Goal: Task Accomplishment & Management: Manage account settings

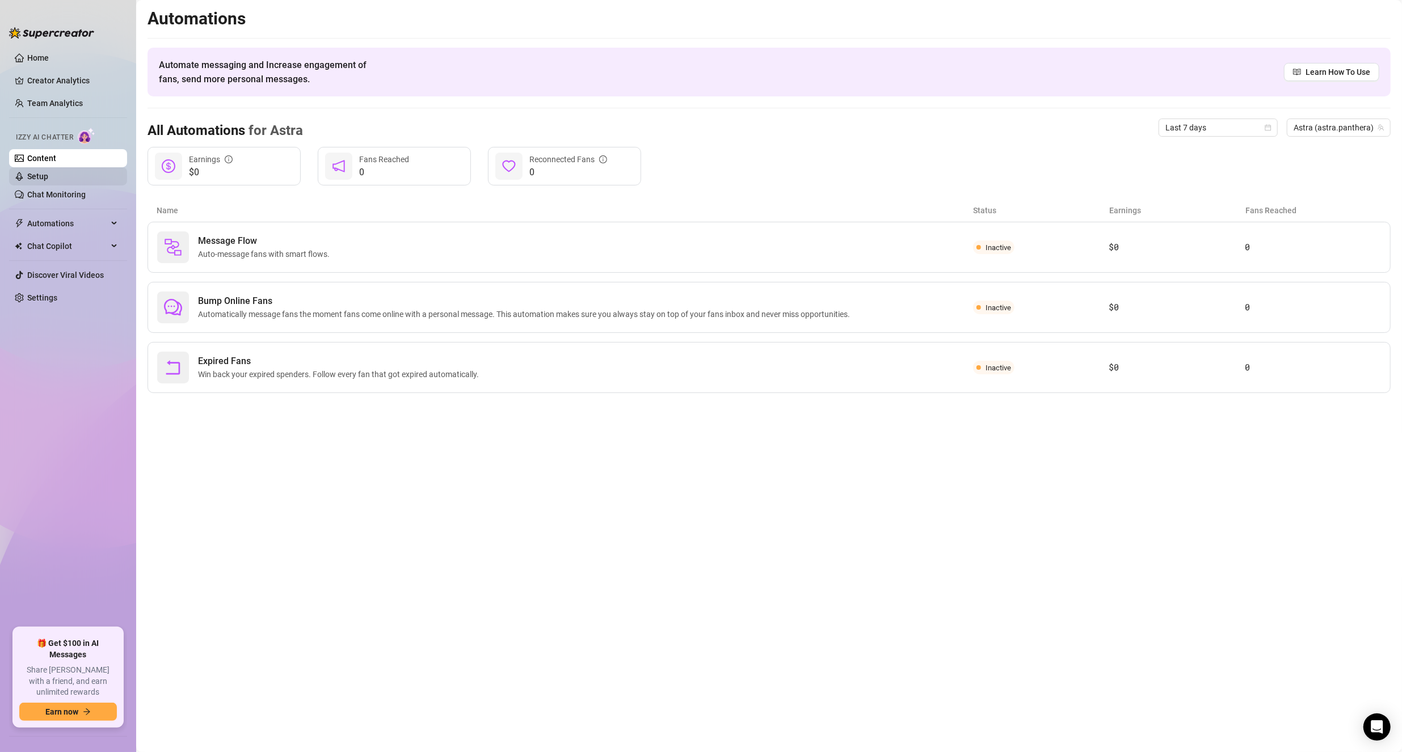
click at [48, 175] on link "Setup" at bounding box center [37, 176] width 21 height 9
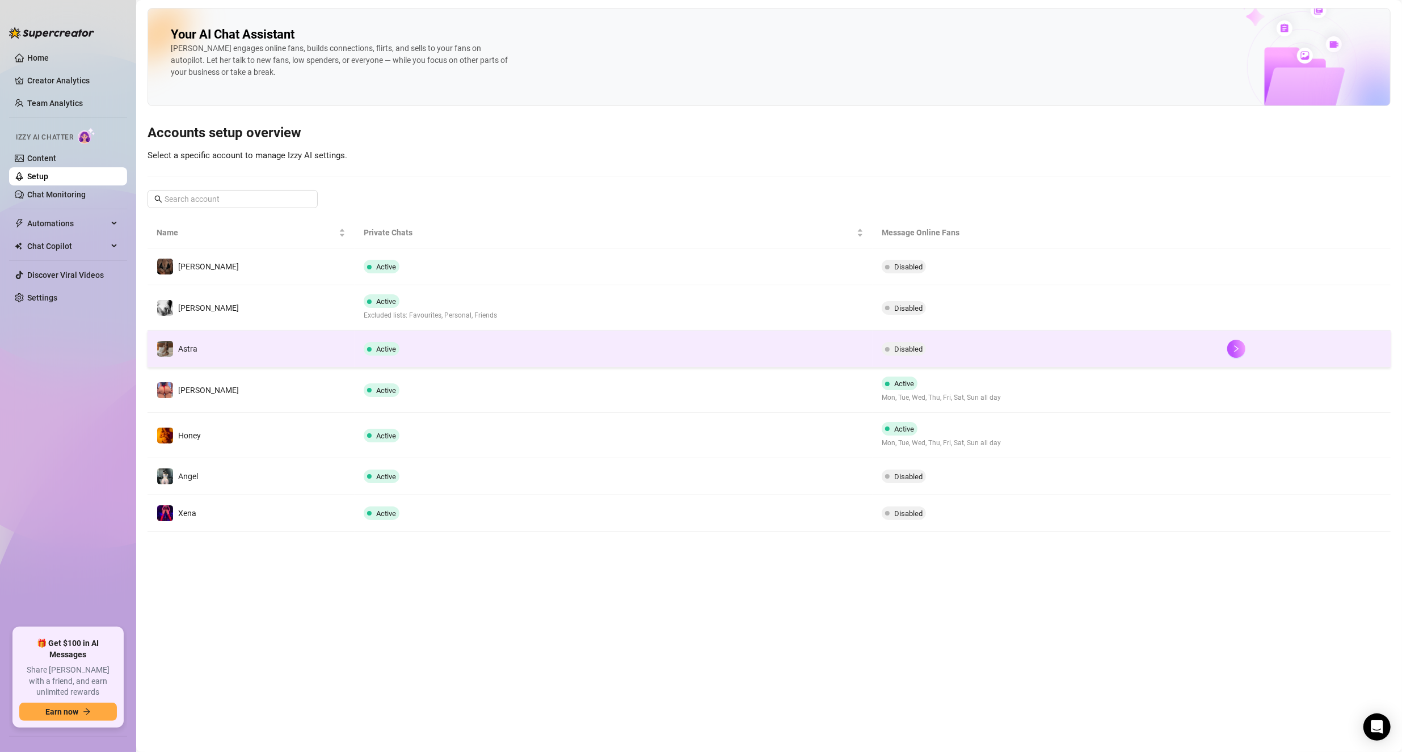
click at [246, 351] on td "Astra" at bounding box center [250, 349] width 207 height 37
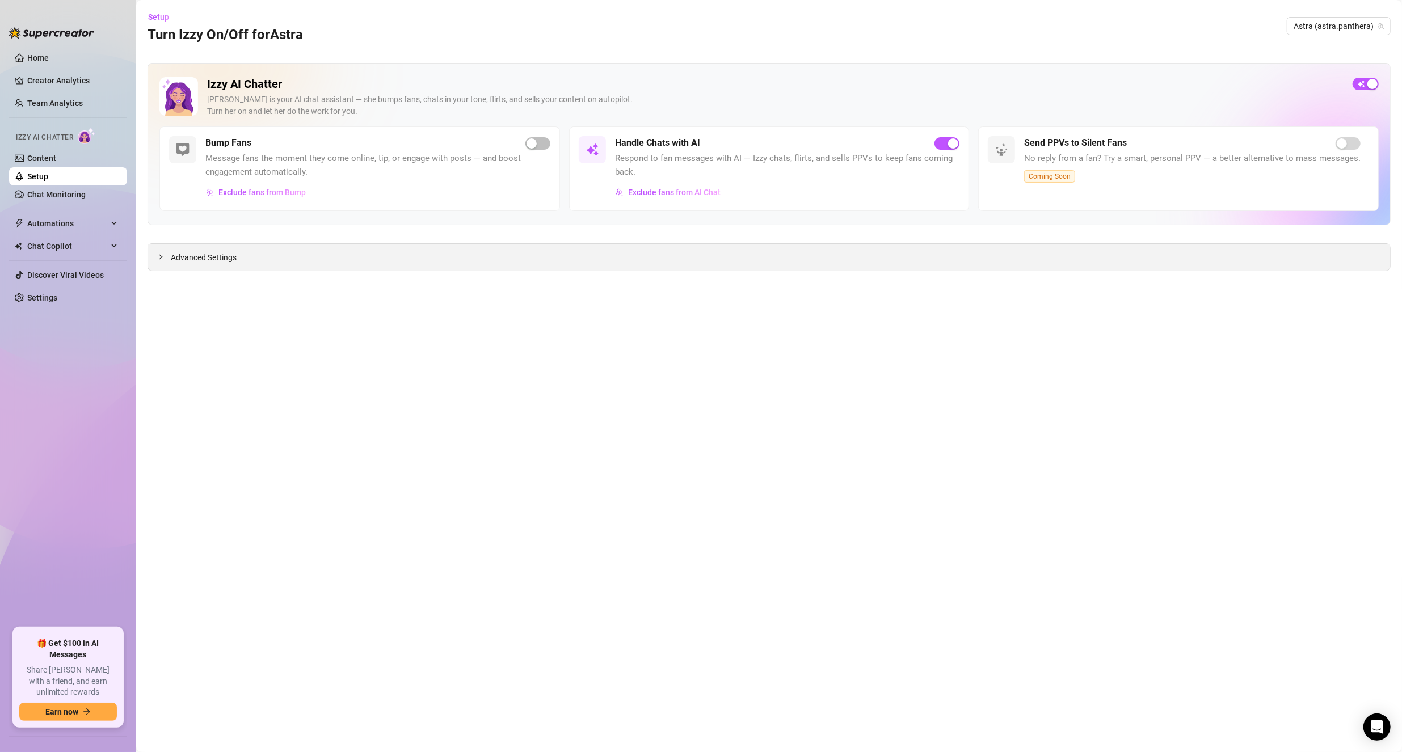
click at [243, 263] on div "Advanced Settings" at bounding box center [769, 257] width 1242 height 27
click at [161, 261] on div at bounding box center [164, 257] width 14 height 12
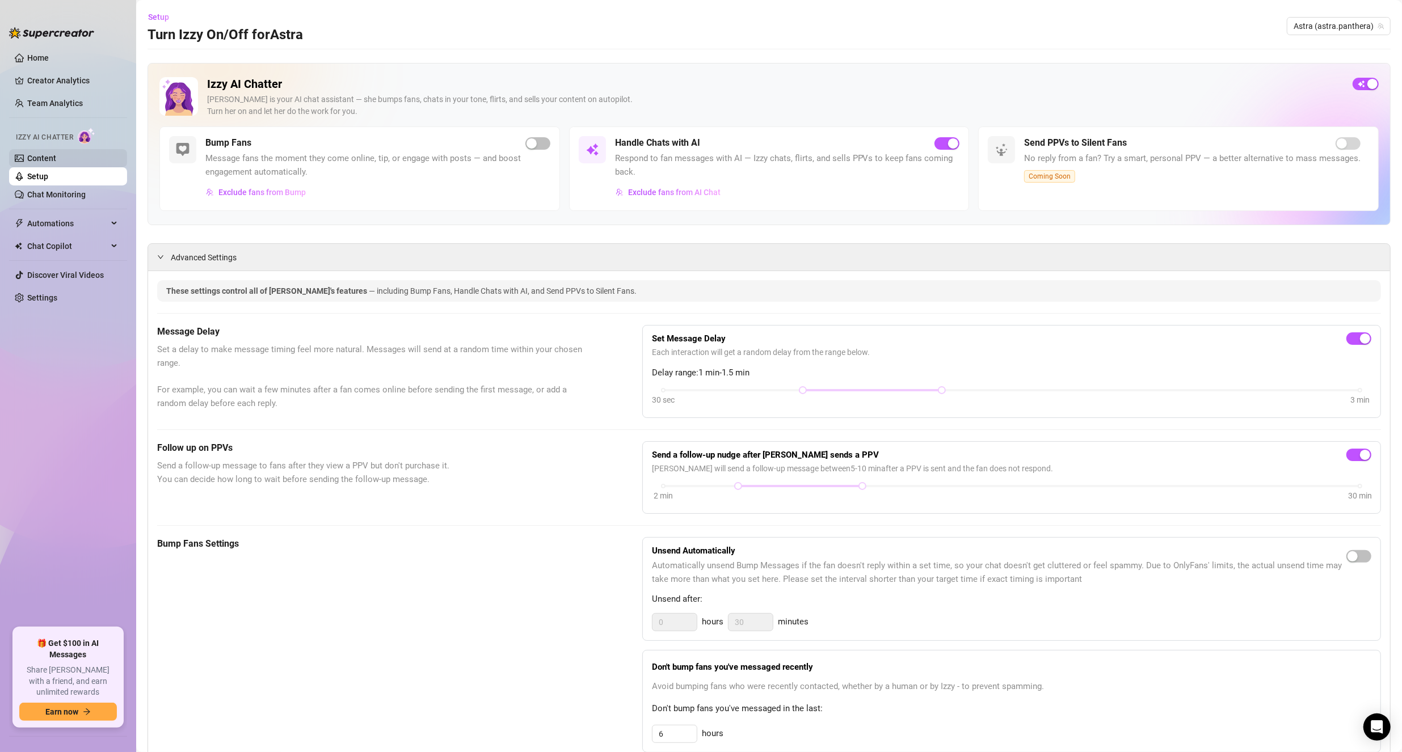
click at [39, 162] on link "Content" at bounding box center [41, 158] width 29 height 9
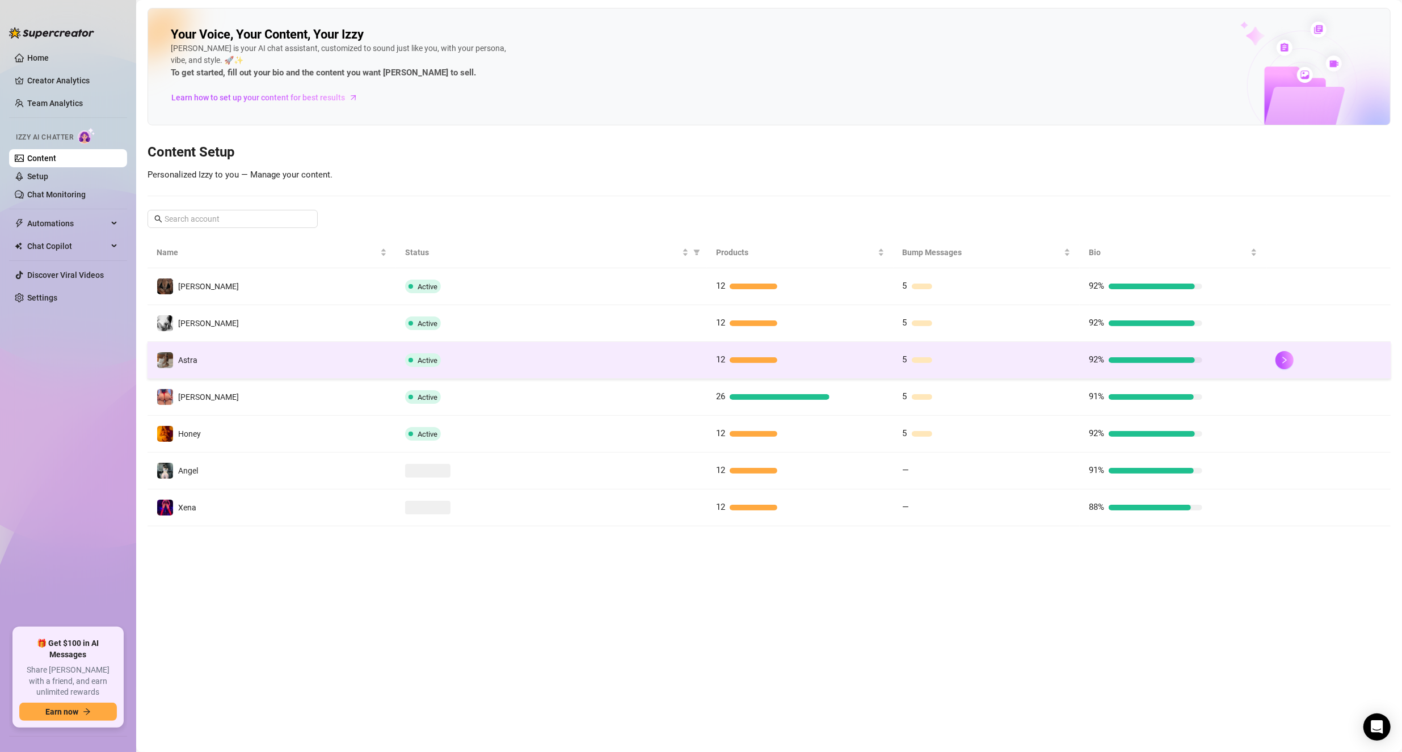
click at [274, 364] on td "Astra" at bounding box center [271, 360] width 248 height 37
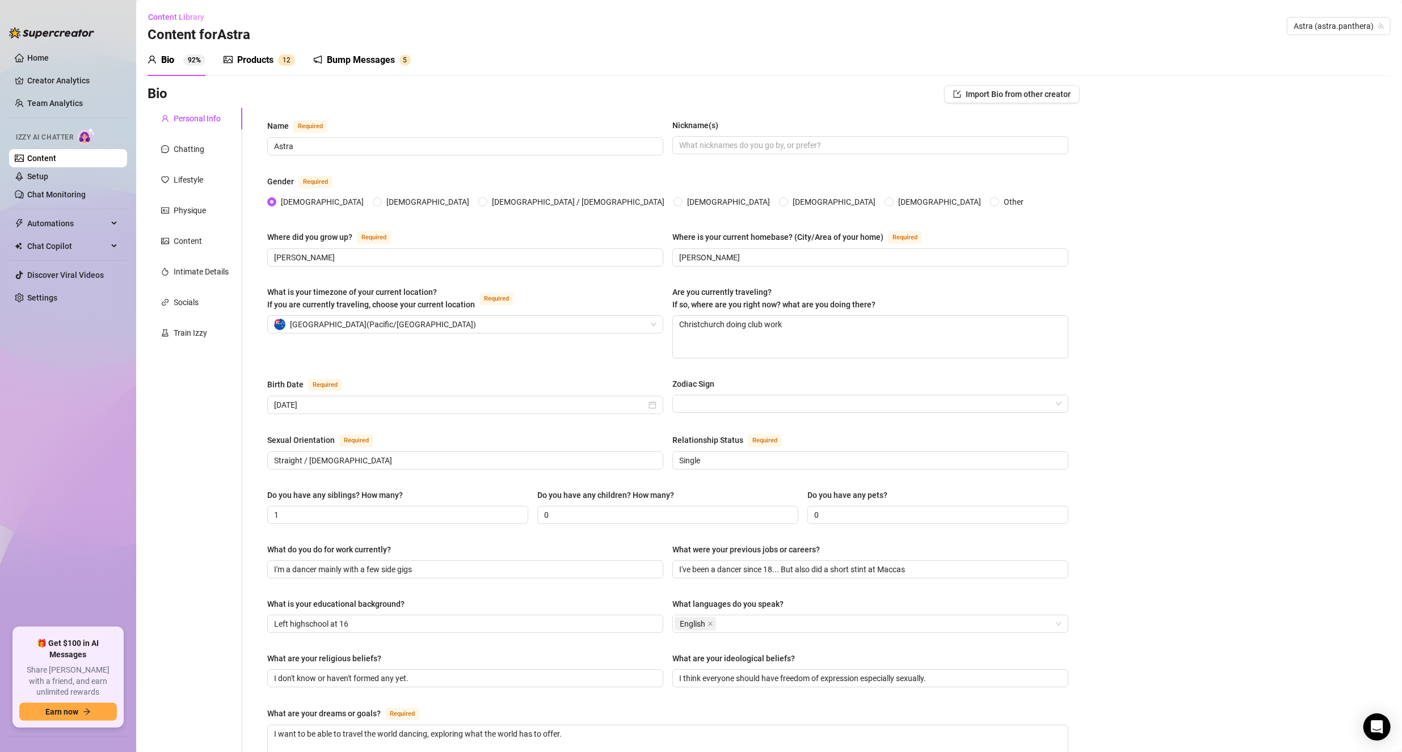
click at [332, 59] on div "Bump Messages" at bounding box center [361, 60] width 68 height 14
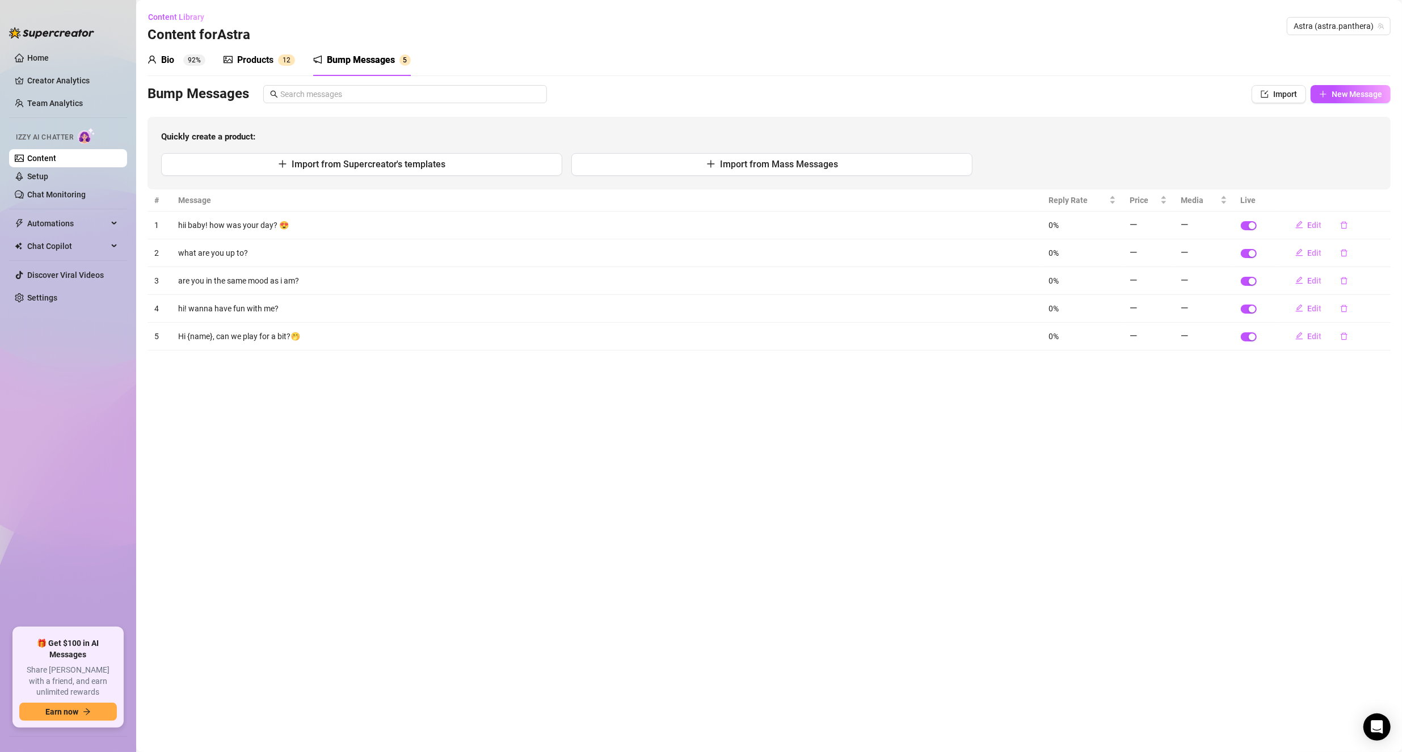
click at [258, 60] on div "Products" at bounding box center [255, 60] width 36 height 14
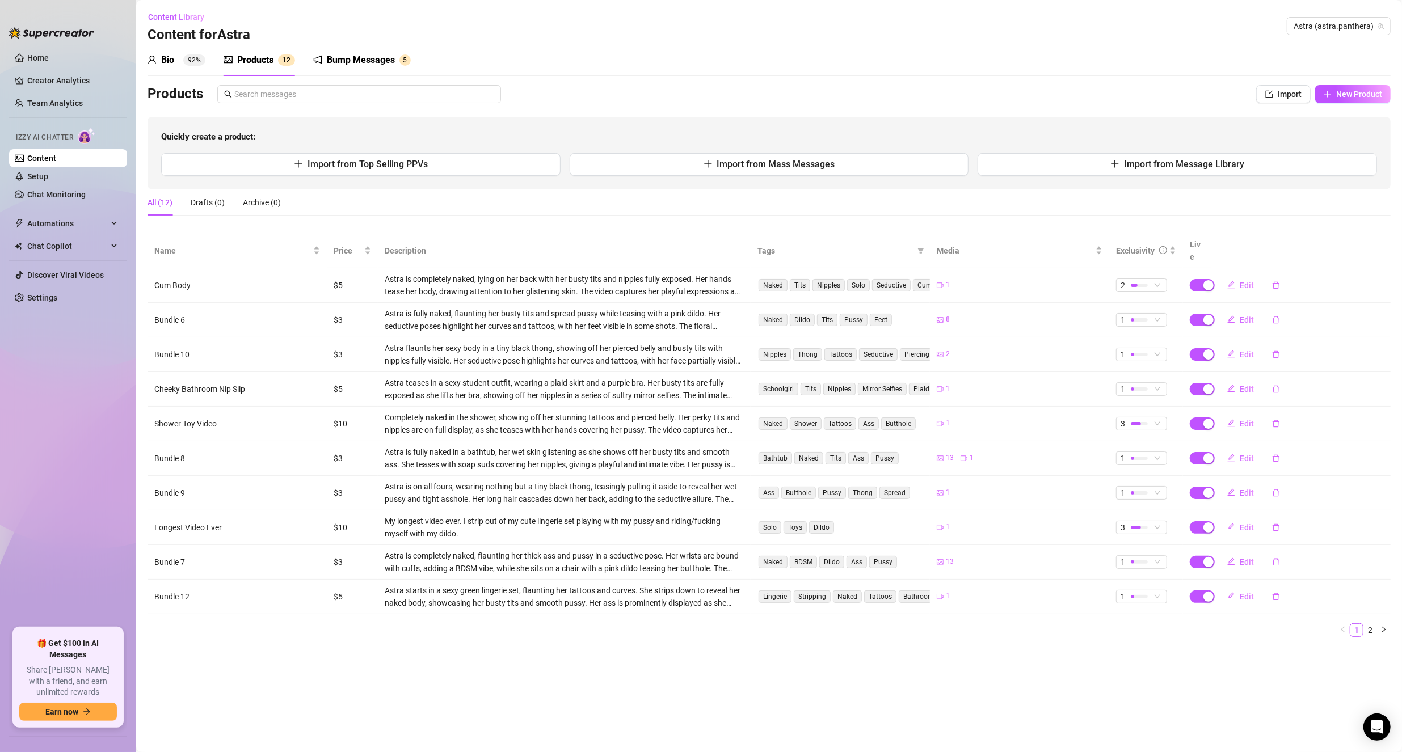
click at [176, 58] on div "Bio 92%" at bounding box center [176, 60] width 58 height 14
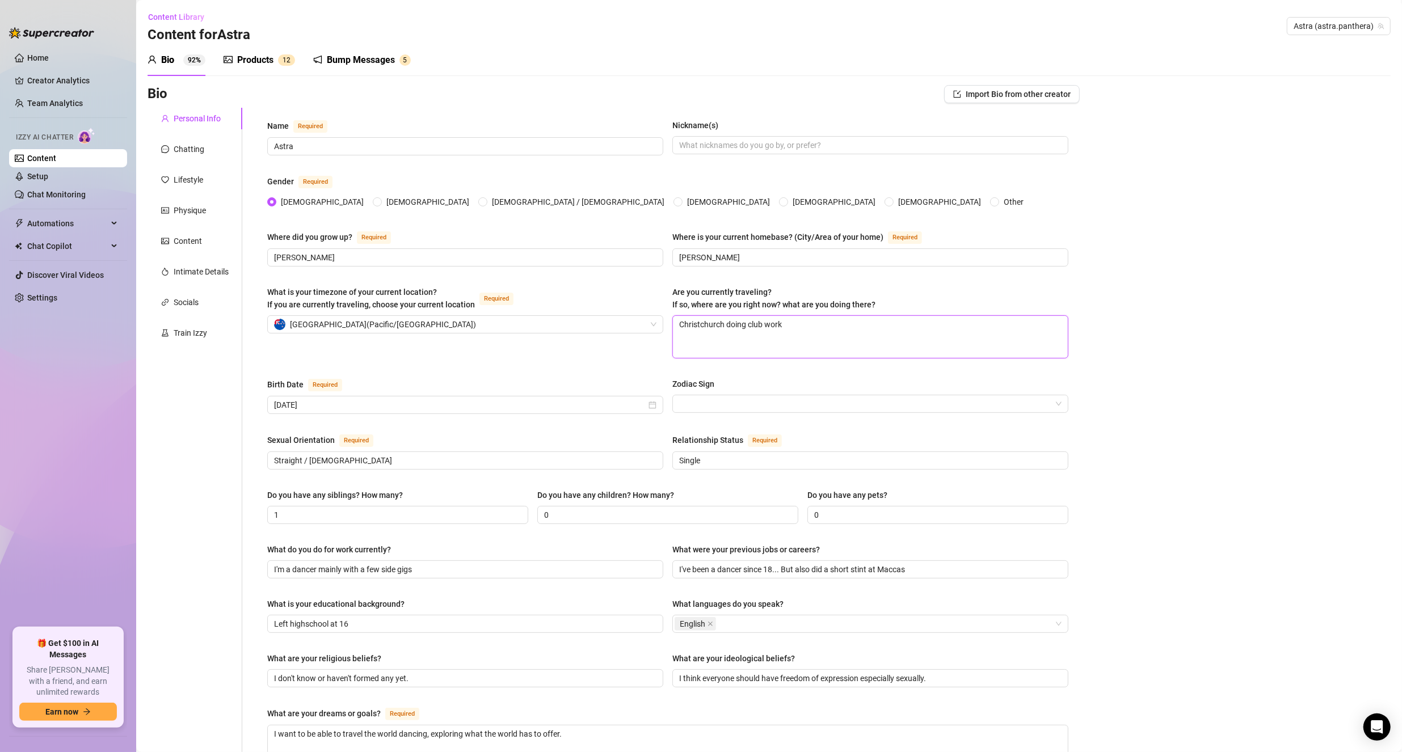
click at [749, 334] on textarea "Christchurch doing club work" at bounding box center [870, 337] width 395 height 42
type textarea "N"
type textarea "No"
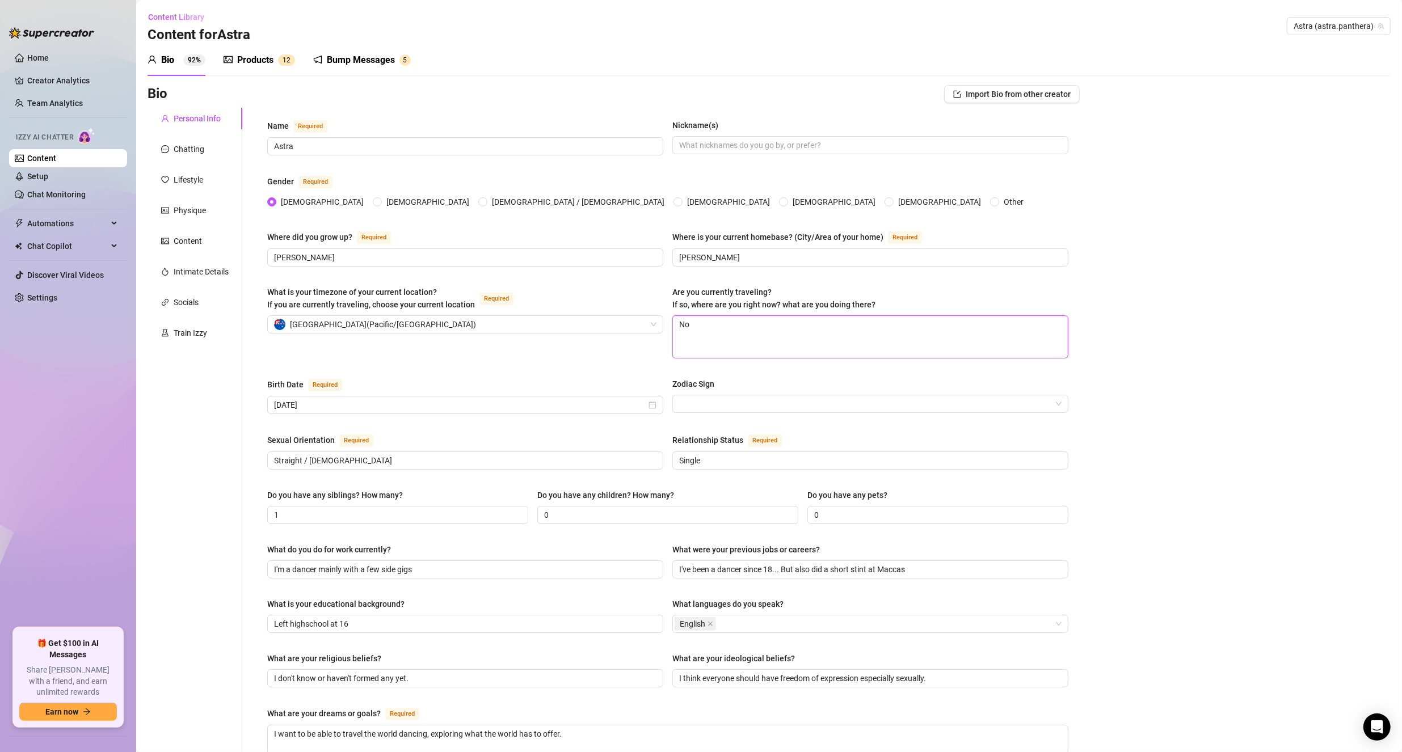
type textarea "Nor"
type textarea "Nort"
type textarea "North"
type textarea "Northl"
type textarea "Northla"
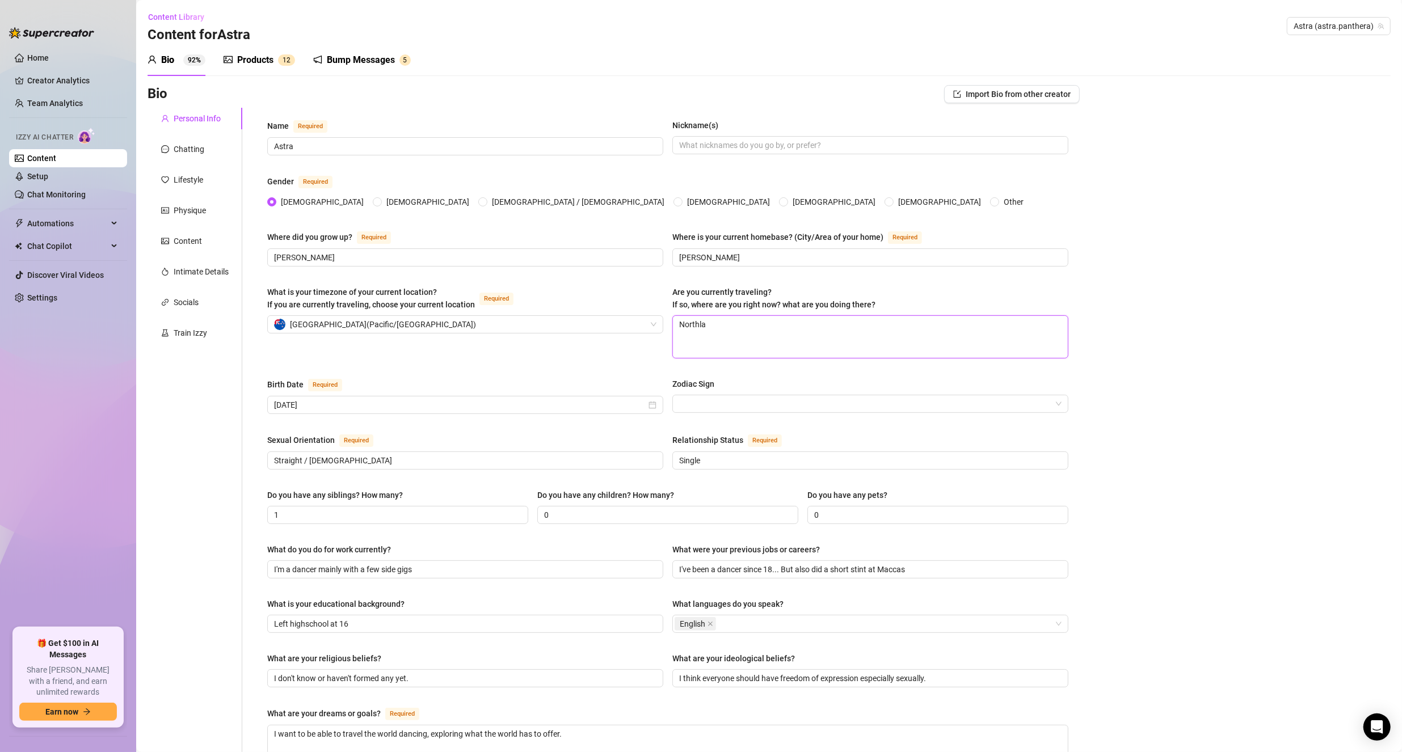
type textarea "Northlan"
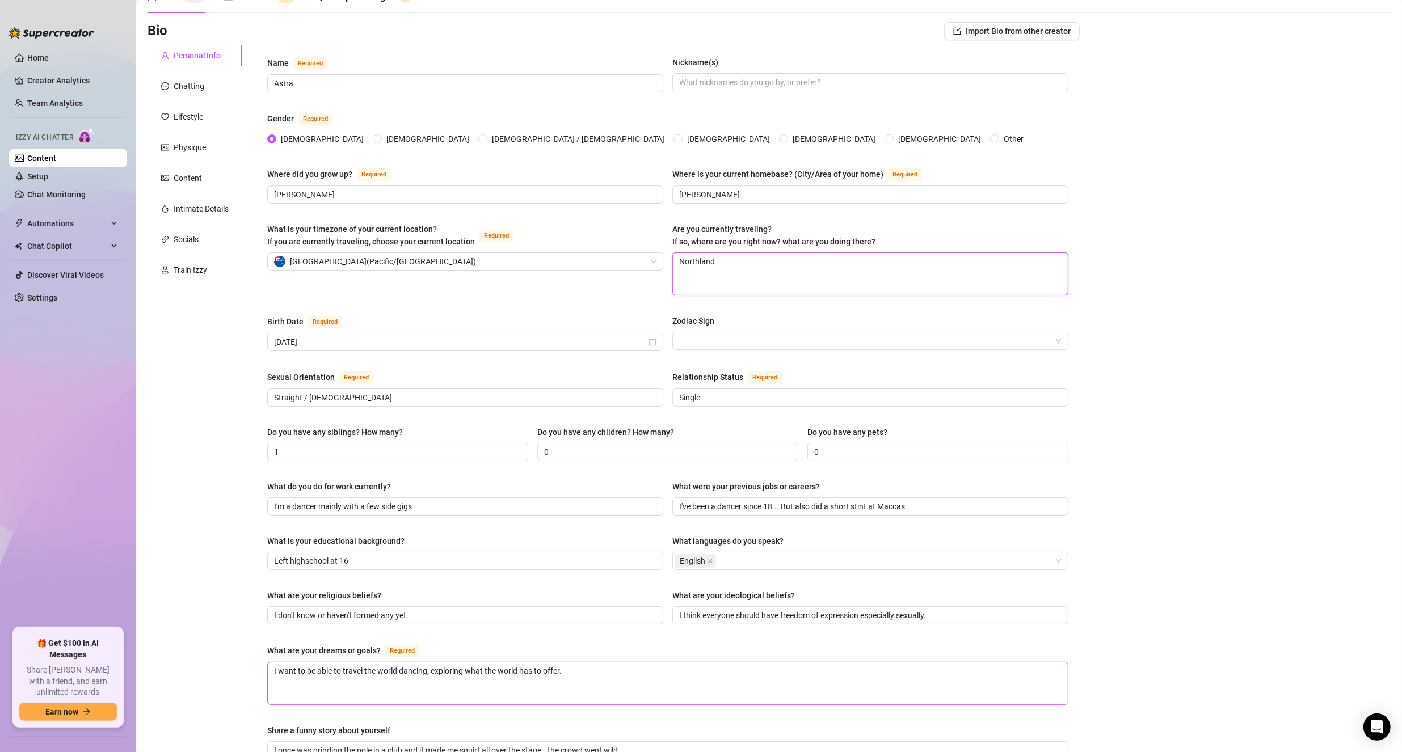
scroll to position [369, 0]
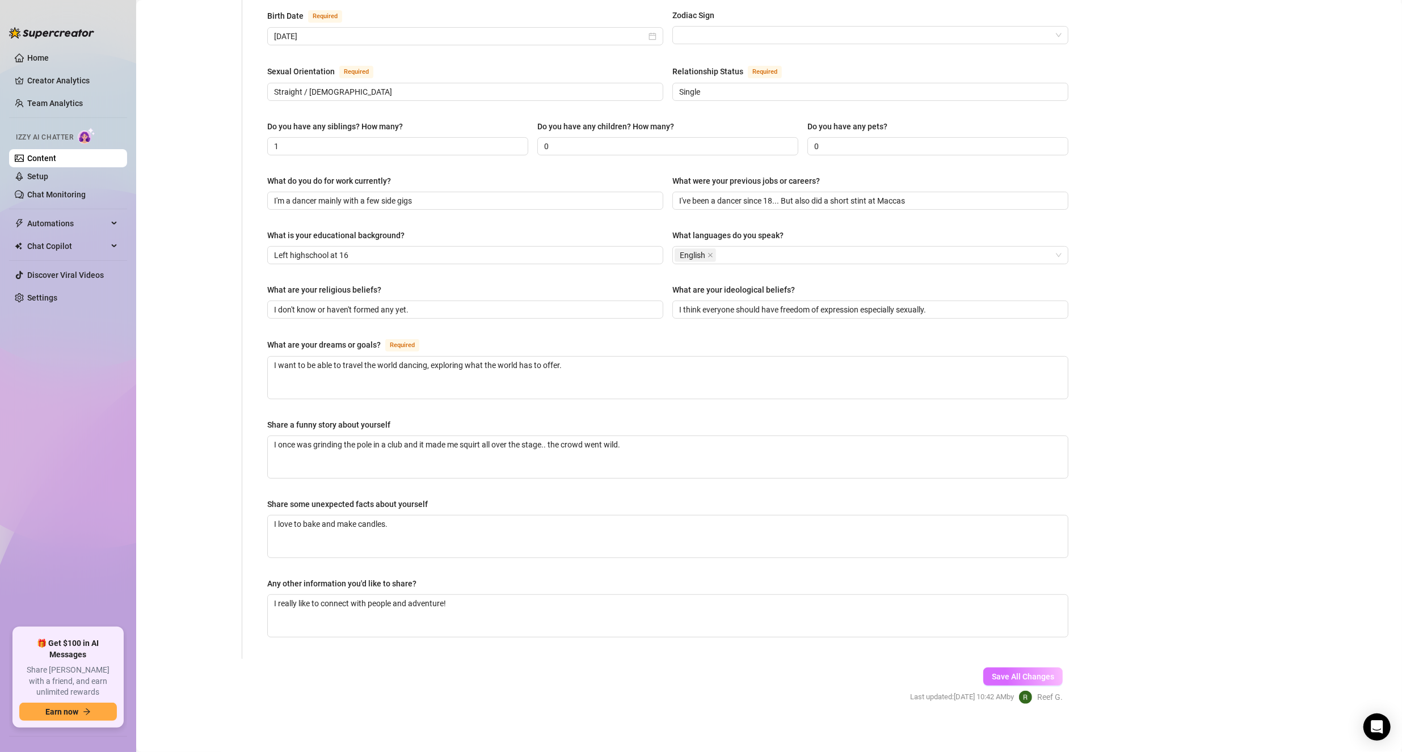
type textarea "Northland"
click at [1016, 674] on span "Save All Changes" at bounding box center [1022, 676] width 62 height 9
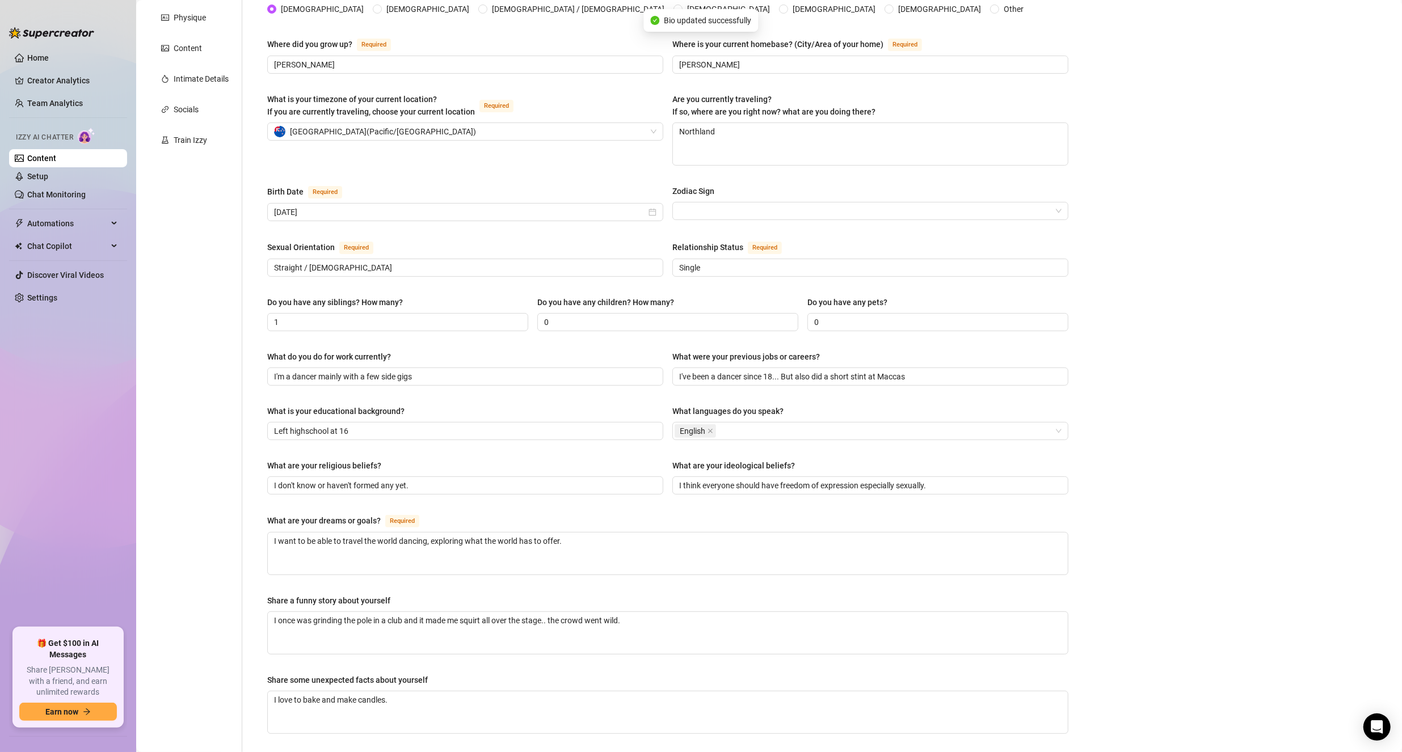
scroll to position [0, 0]
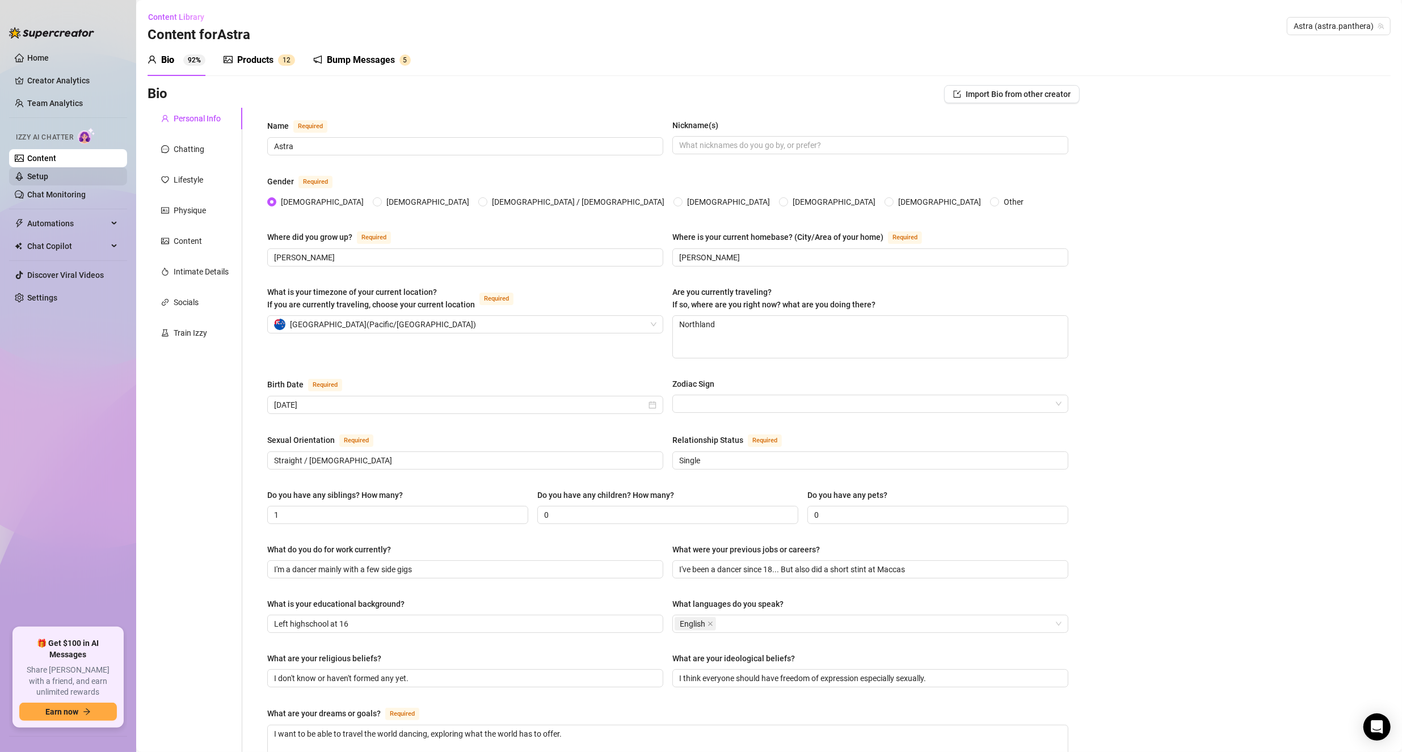
click at [48, 181] on link "Setup" at bounding box center [37, 176] width 21 height 9
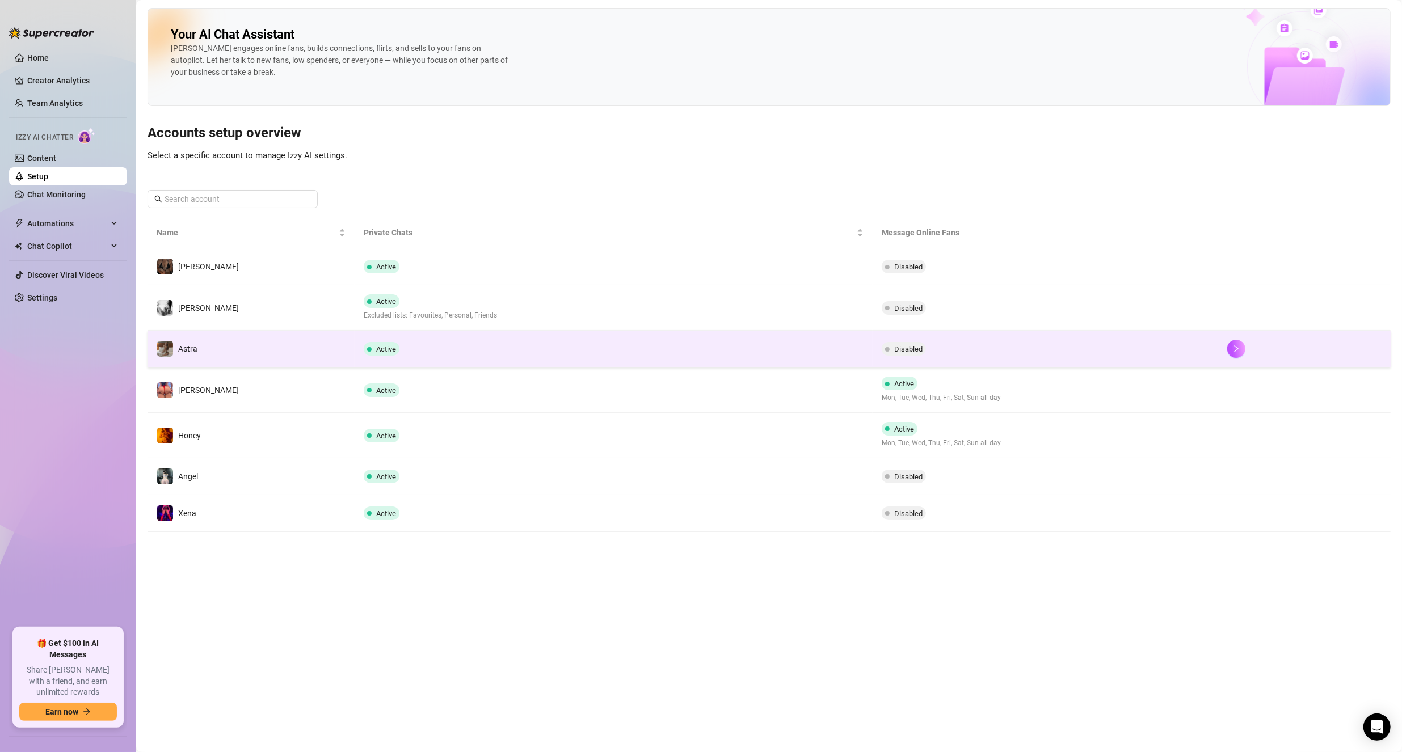
click at [286, 350] on td "Astra" at bounding box center [250, 349] width 207 height 37
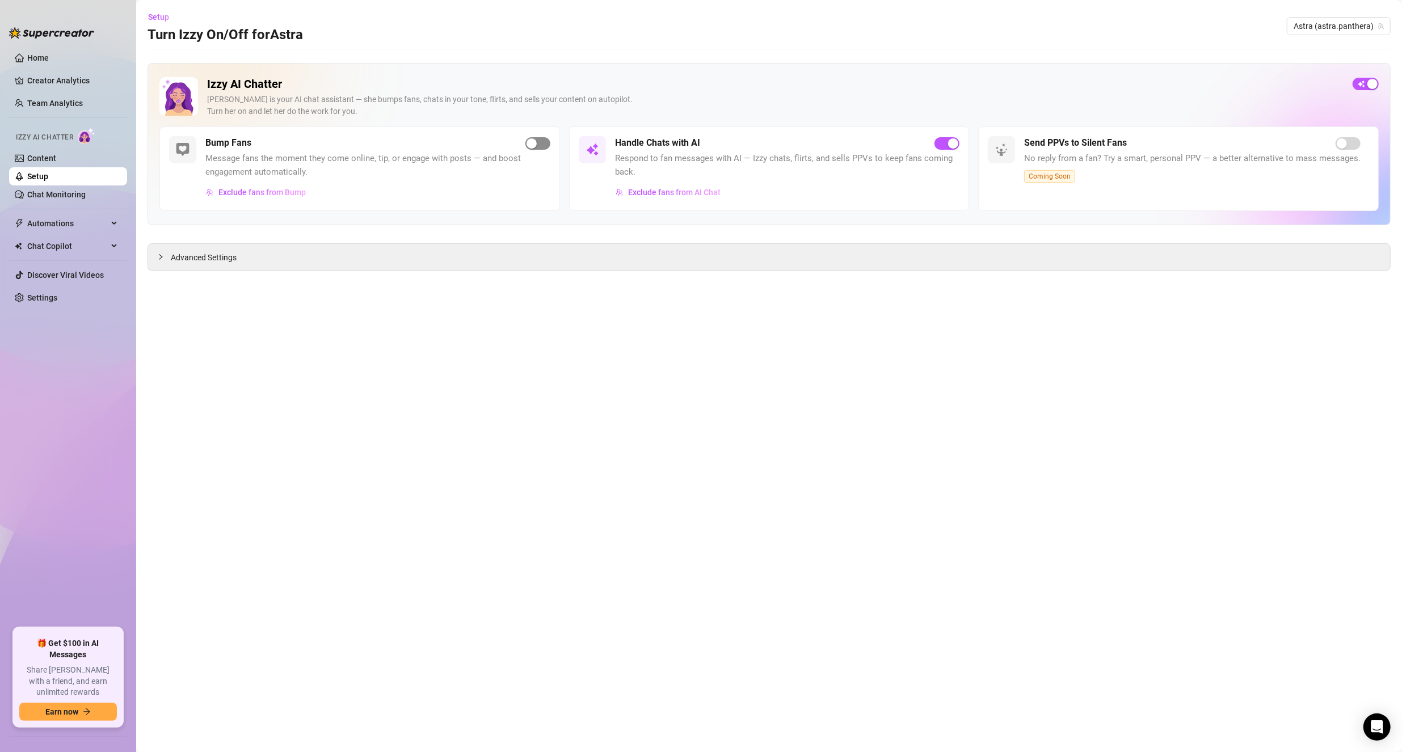
click at [527, 142] on div "button" at bounding box center [531, 143] width 10 height 10
click at [158, 259] on icon "collapsed" at bounding box center [160, 257] width 7 height 7
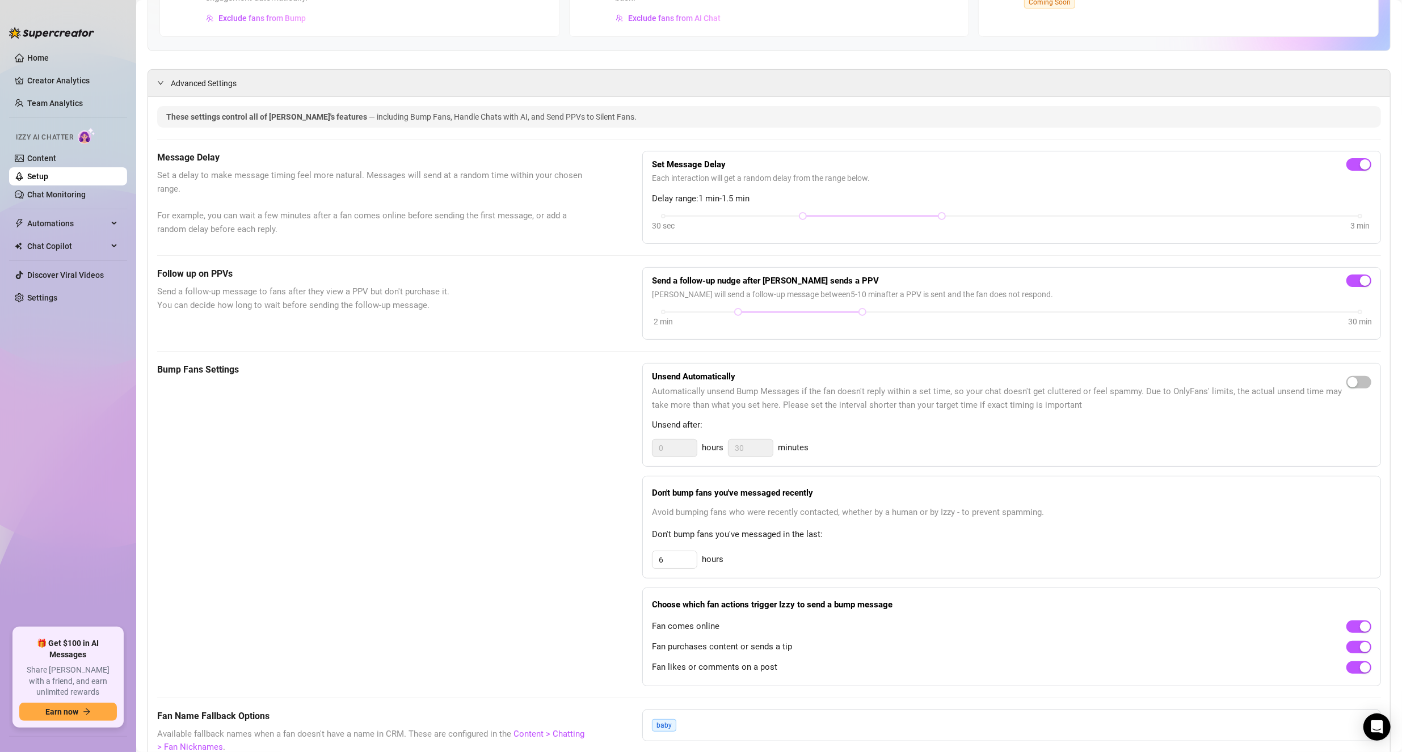
scroll to position [57, 0]
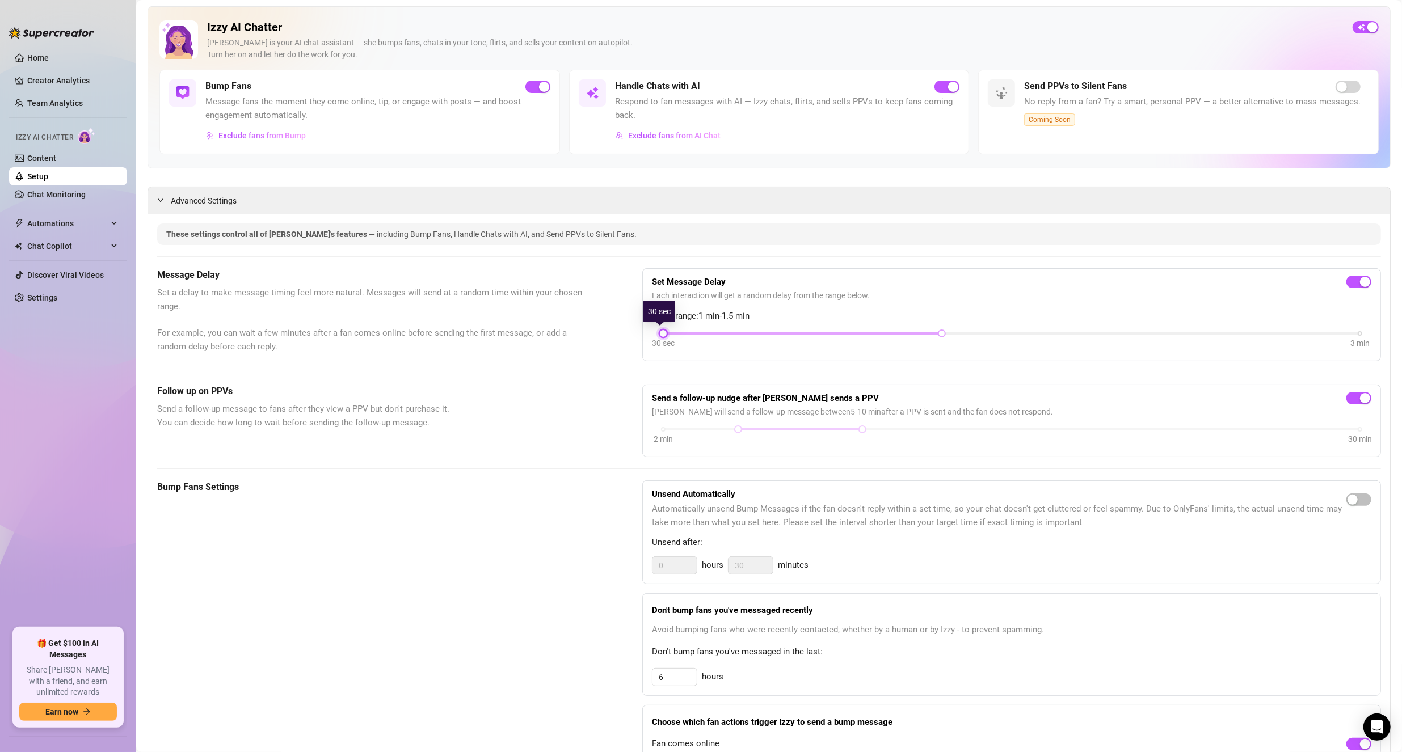
drag, startPoint x: 799, startPoint y: 331, endPoint x: 669, endPoint y: 334, distance: 130.5
click at [669, 334] on div "30 sec 3 min" at bounding box center [1011, 332] width 697 height 5
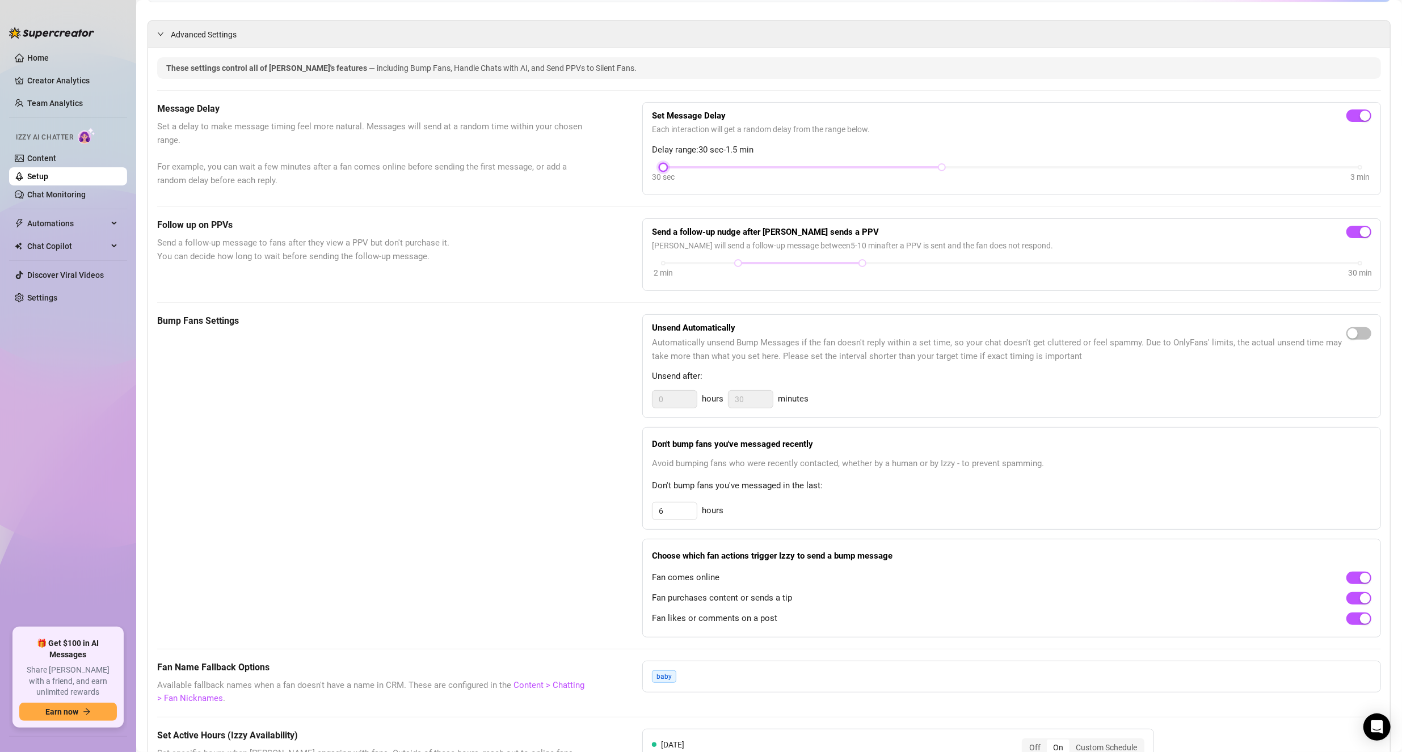
scroll to position [0, 0]
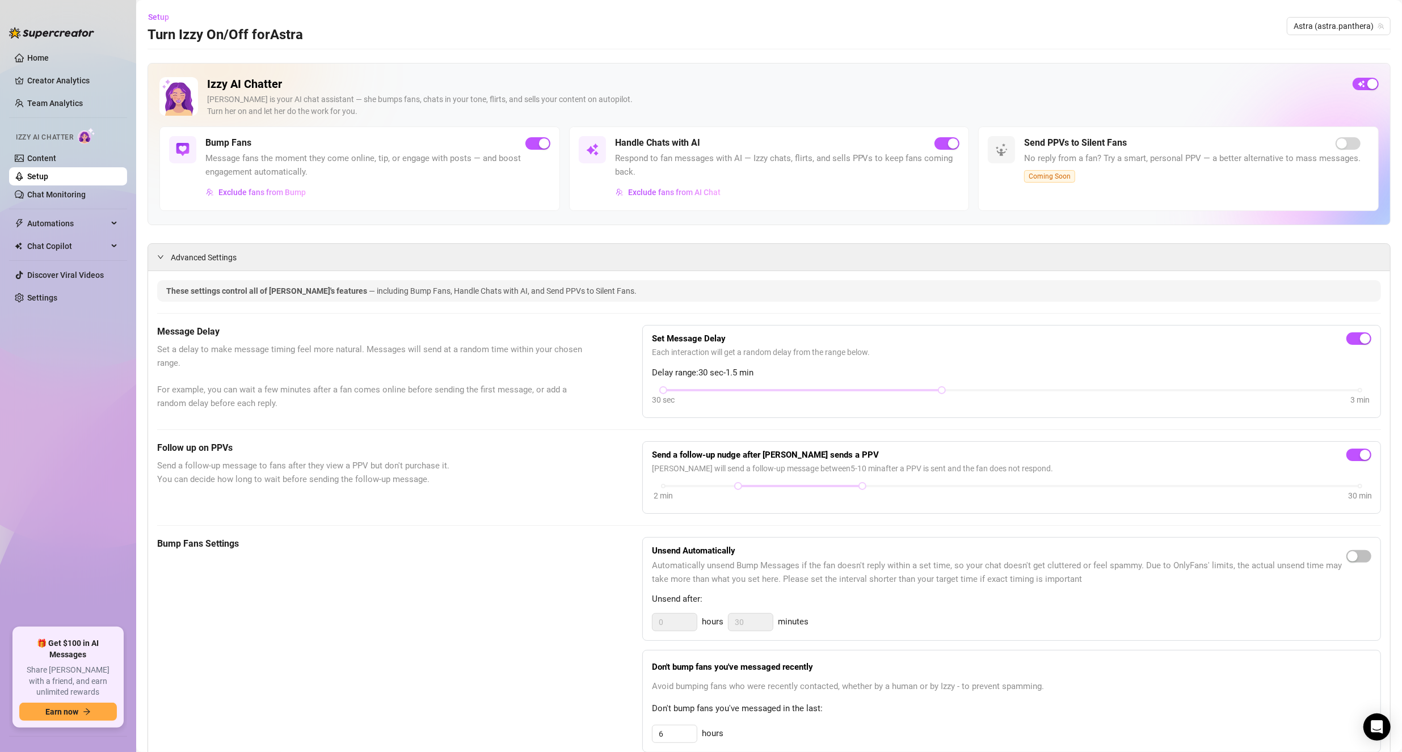
click at [48, 176] on link "Setup" at bounding box center [37, 176] width 21 height 9
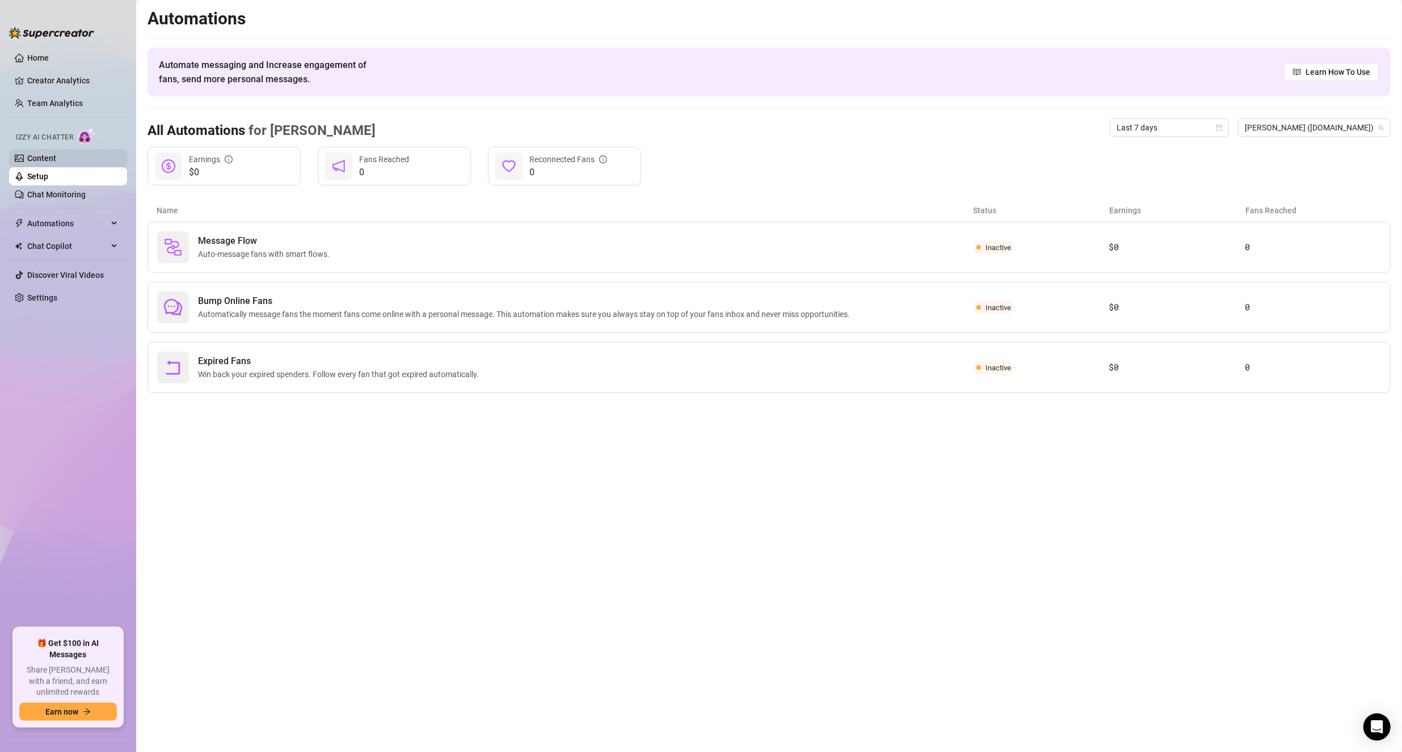
click at [45, 163] on link "Content" at bounding box center [41, 158] width 29 height 9
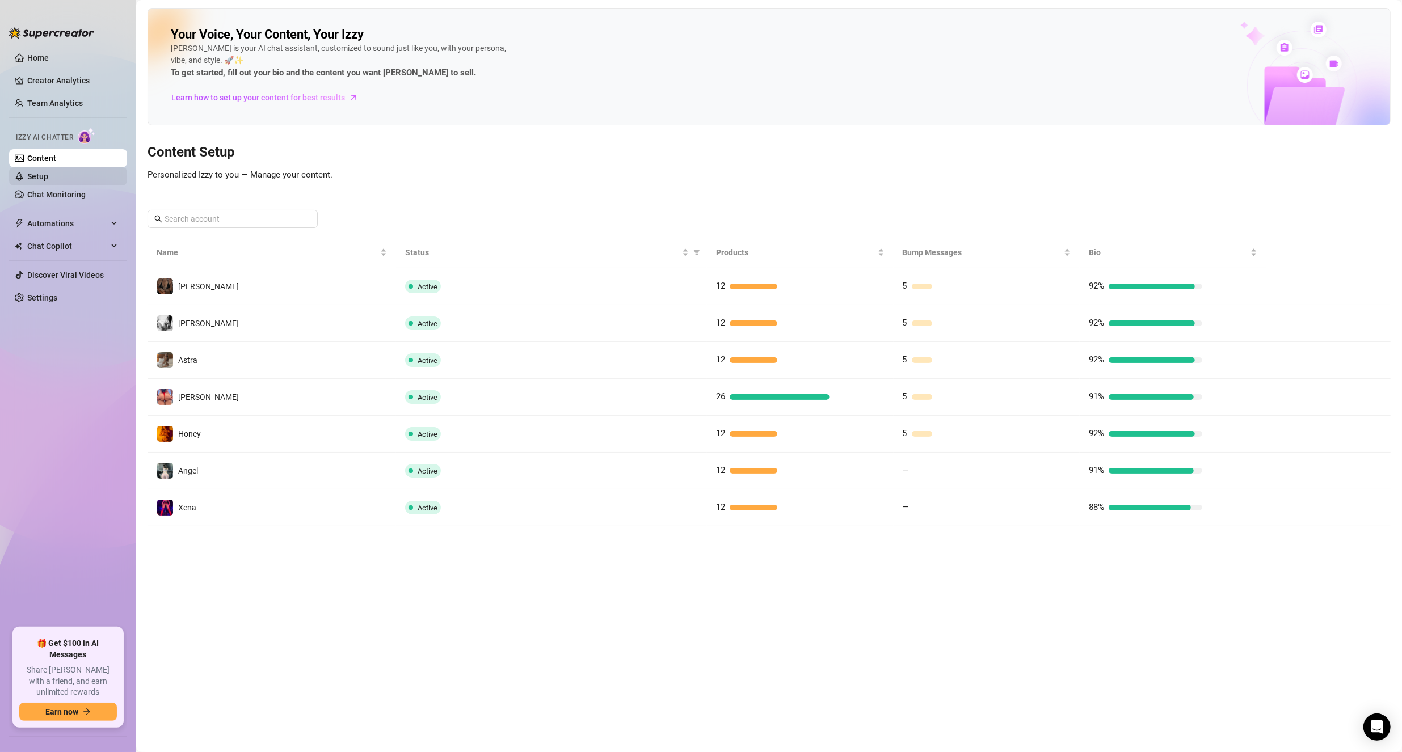
click at [48, 175] on link "Setup" at bounding box center [37, 176] width 21 height 9
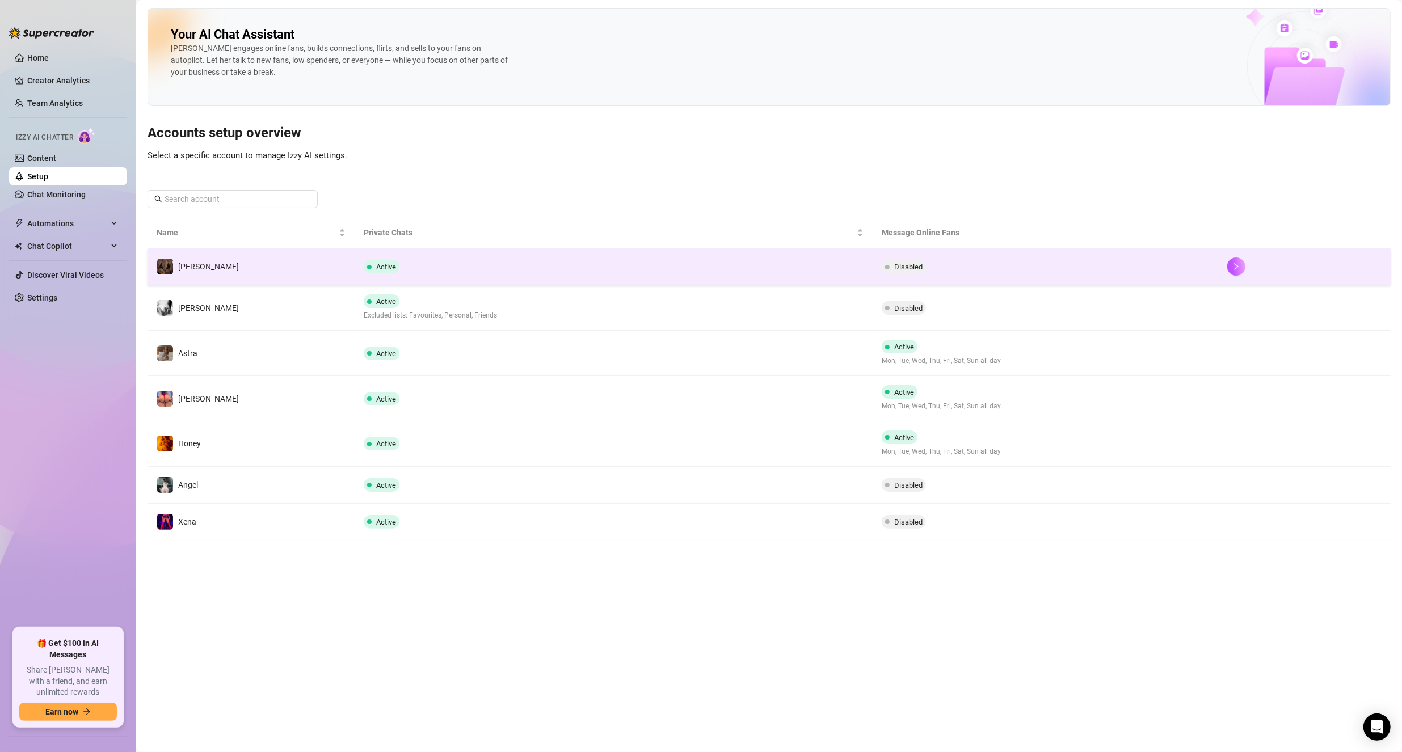
click at [317, 269] on td "[PERSON_NAME]" at bounding box center [250, 266] width 207 height 37
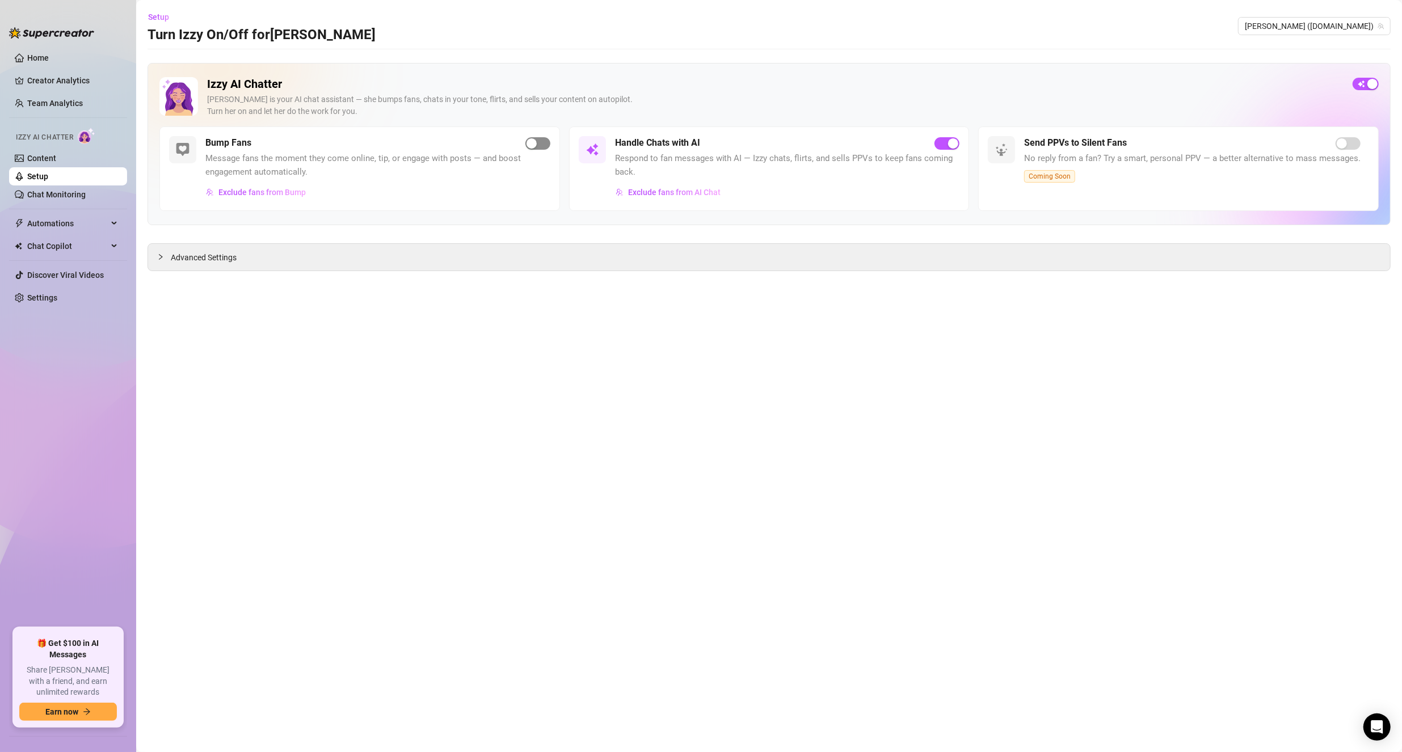
click at [535, 145] on div "button" at bounding box center [531, 143] width 10 height 10
click at [156, 254] on div "Advanced Settings" at bounding box center [769, 257] width 1242 height 27
click at [56, 160] on link "Content" at bounding box center [41, 158] width 29 height 9
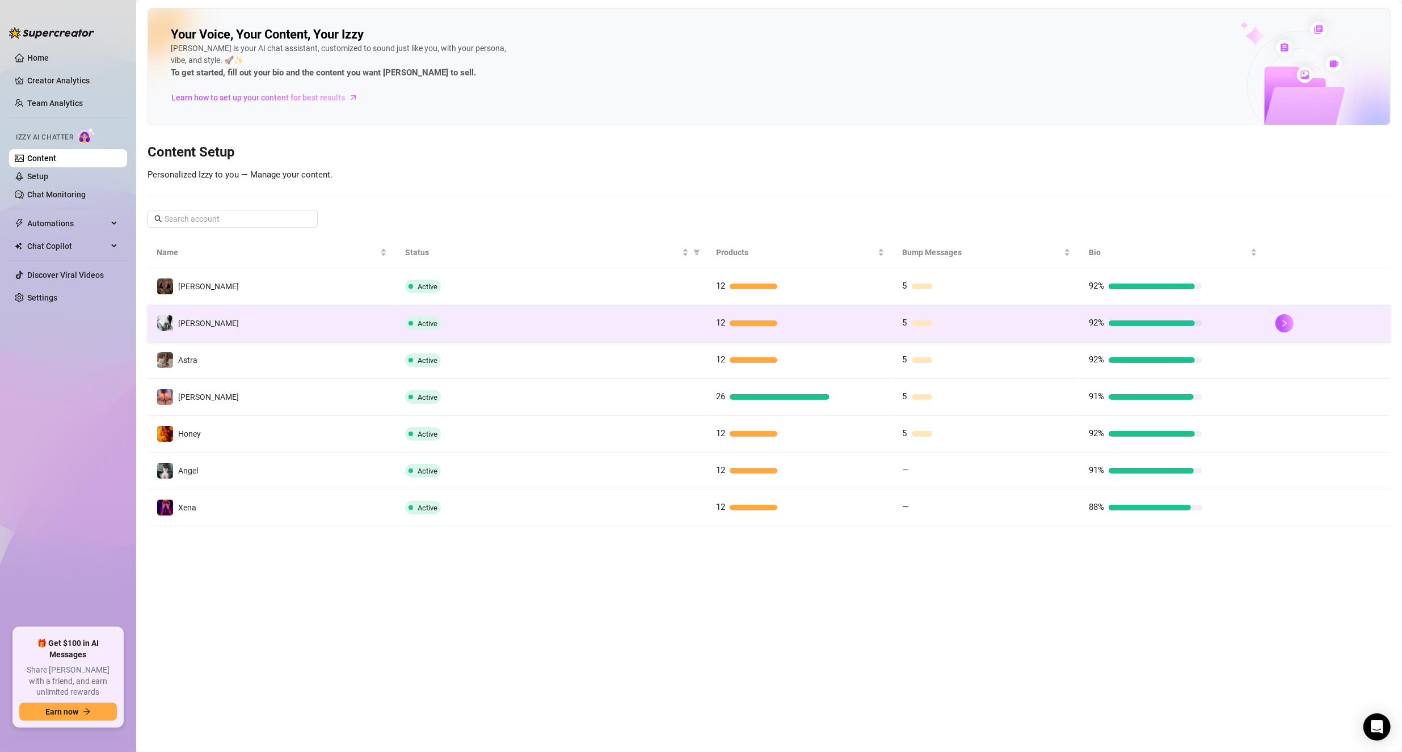
click at [258, 320] on td "[PERSON_NAME]" at bounding box center [271, 323] width 248 height 37
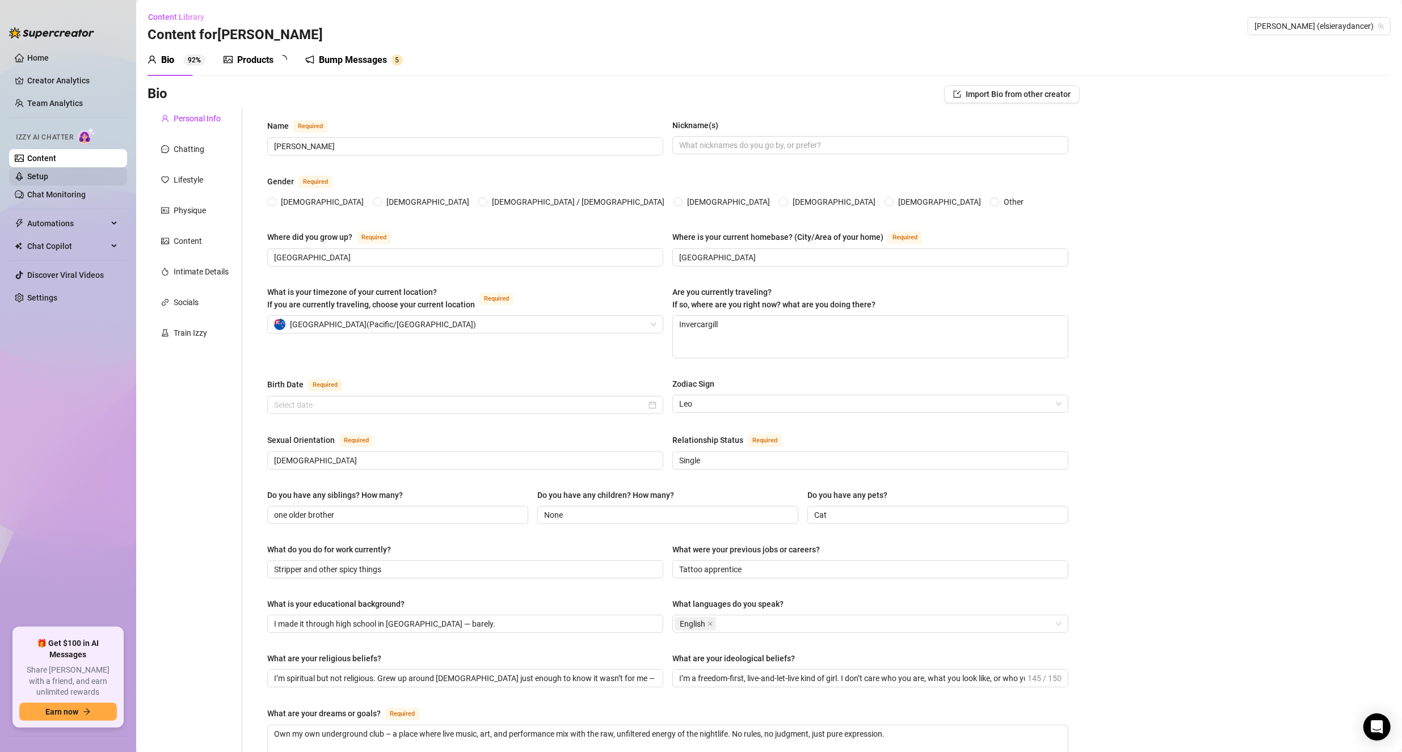
radio input "true"
type input "[DATE]"
click at [365, 58] on div "Bump Messages" at bounding box center [361, 60] width 68 height 14
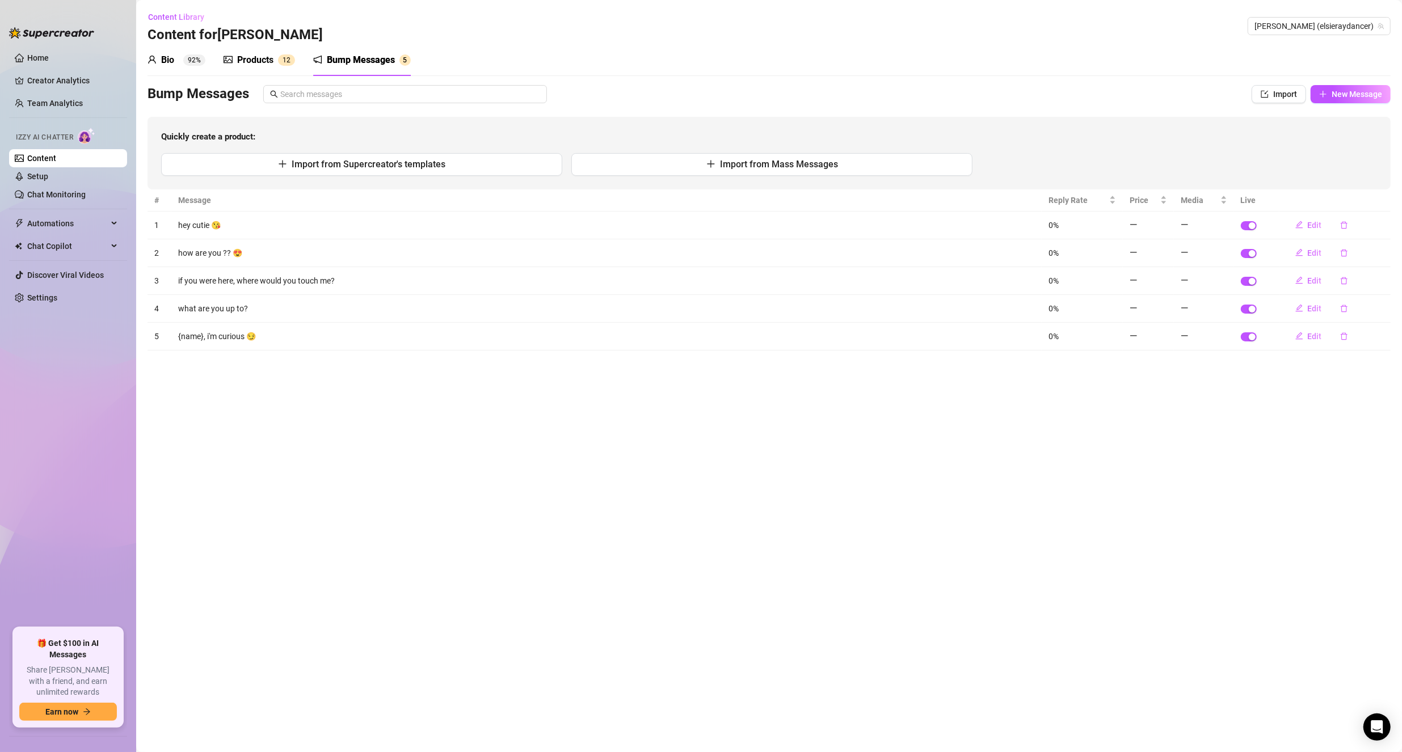
click at [195, 61] on sup "92%" at bounding box center [194, 59] width 22 height 11
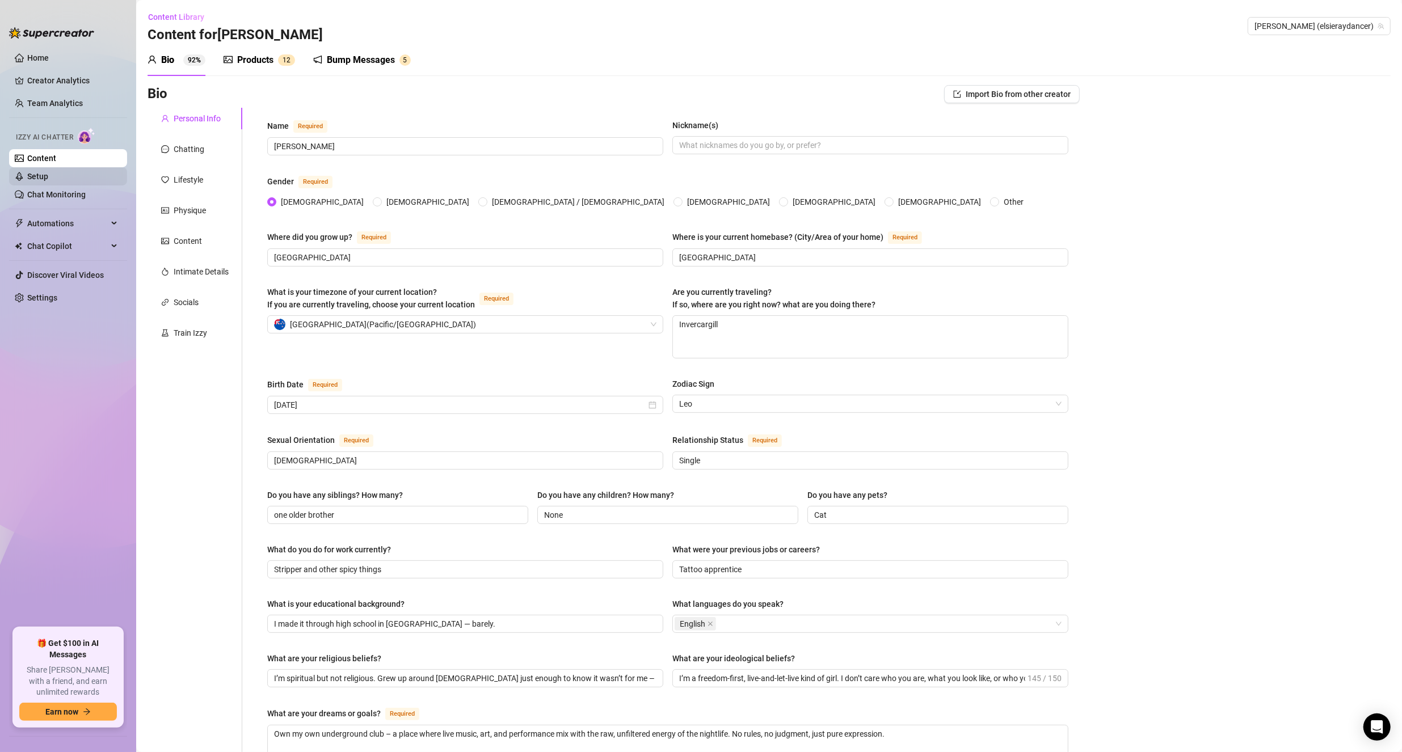
click at [48, 175] on link "Setup" at bounding box center [37, 176] width 21 height 9
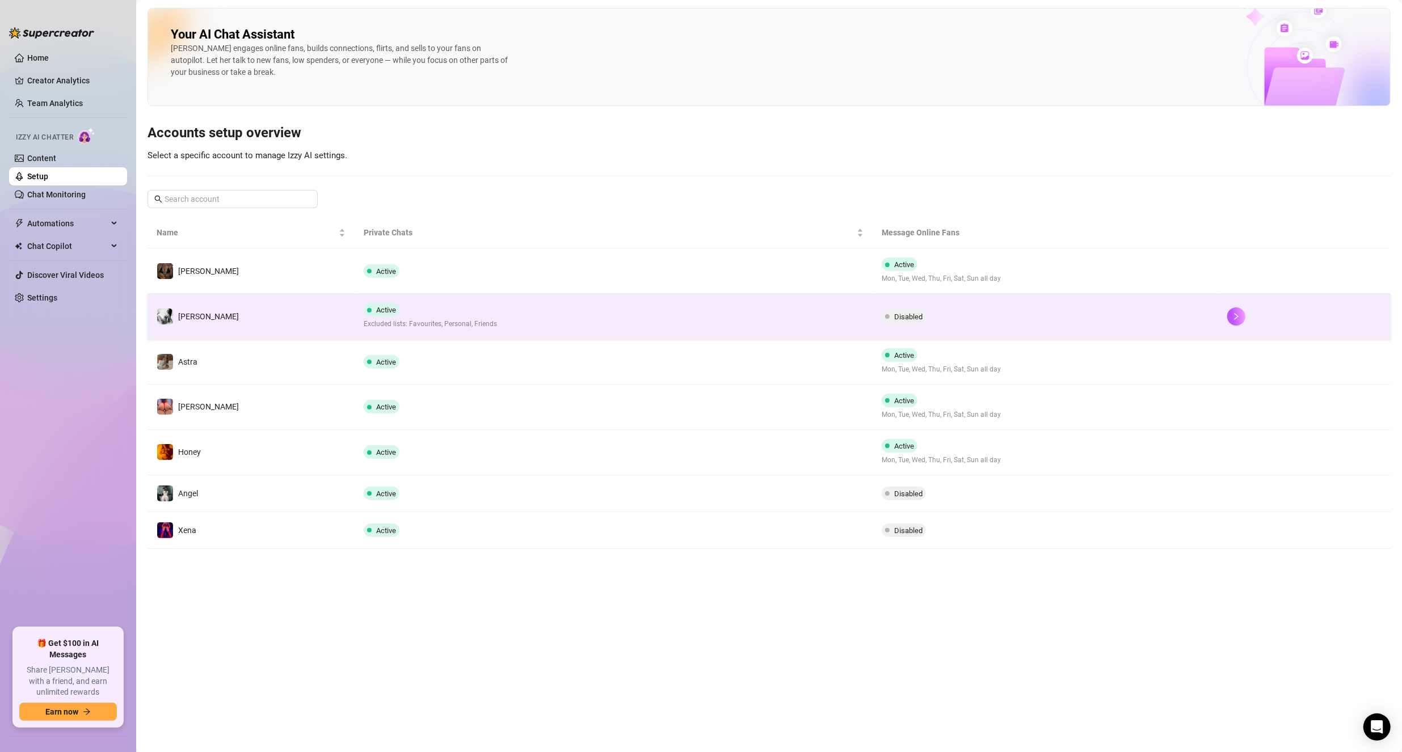
click at [223, 318] on td "[PERSON_NAME]" at bounding box center [250, 316] width 207 height 45
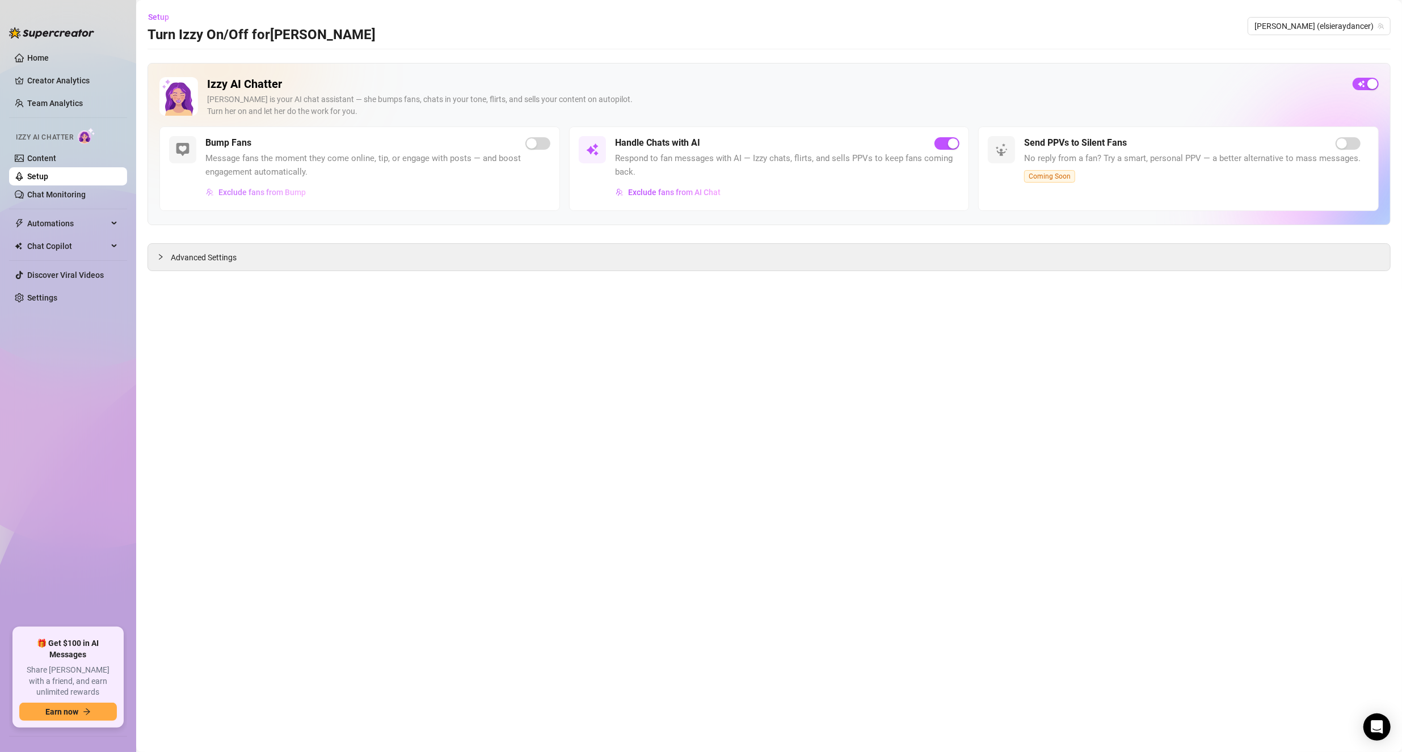
click at [273, 191] on span "Exclude fans from Bump" at bounding box center [261, 192] width 87 height 9
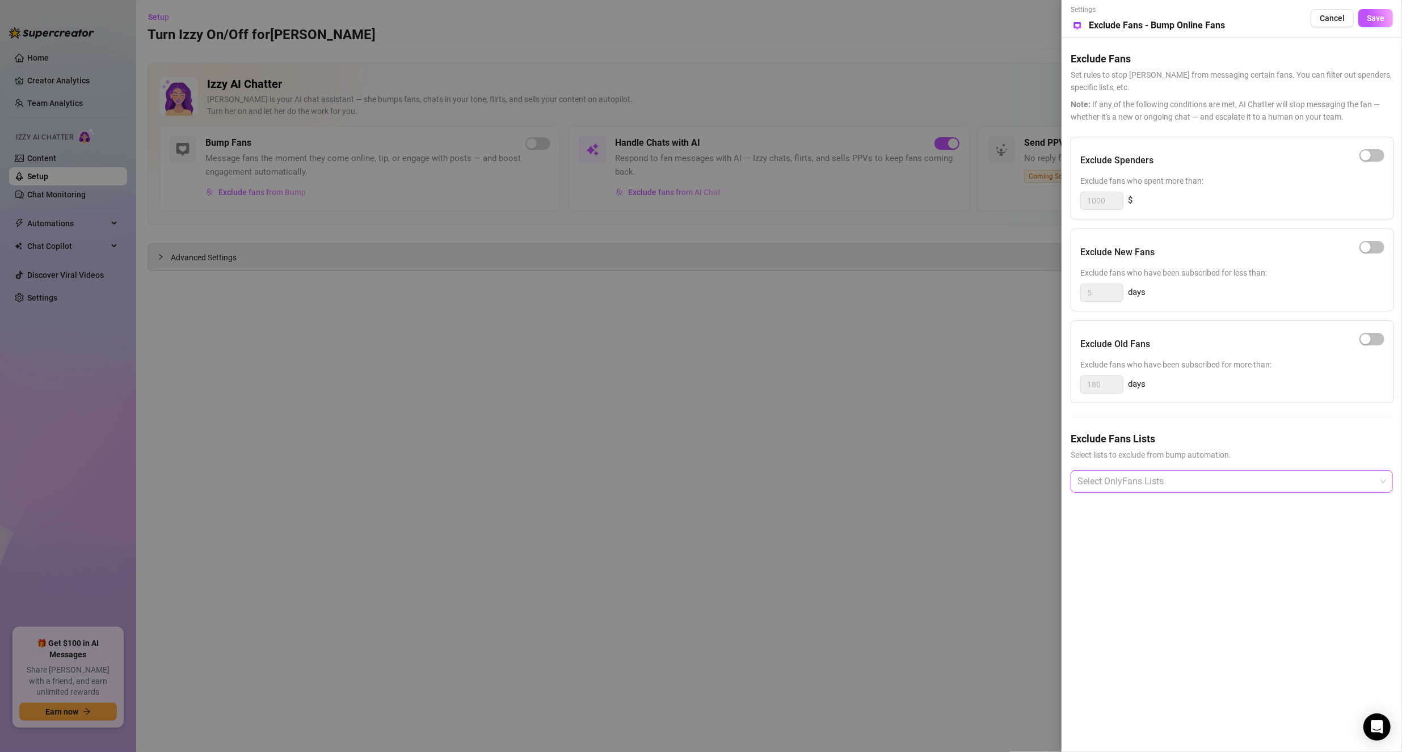
click at [1171, 484] on div at bounding box center [1226, 481] width 306 height 20
click at [1109, 562] on div "Favourites" at bounding box center [1231, 559] width 304 height 12
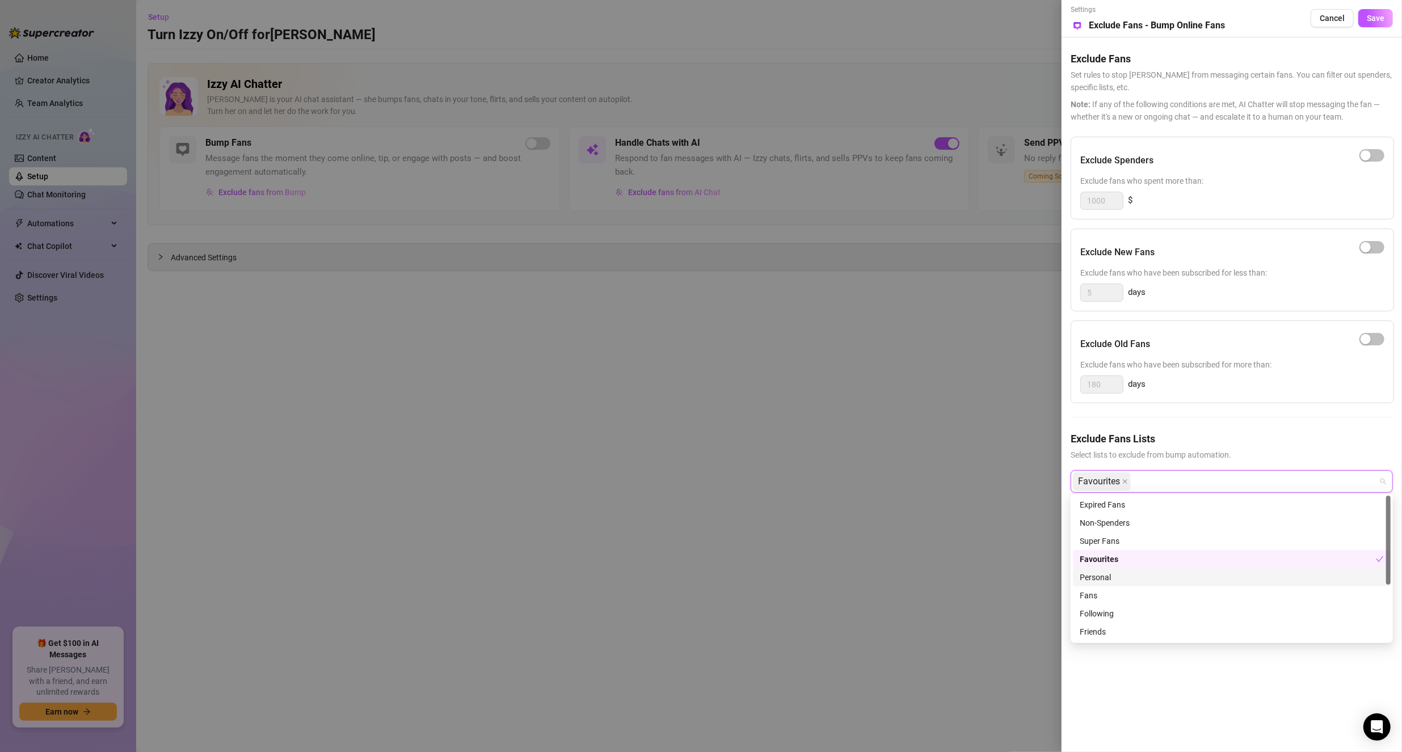
click at [1105, 576] on div "Personal" at bounding box center [1231, 577] width 304 height 12
click at [1111, 632] on div "Friends" at bounding box center [1231, 632] width 304 height 12
click at [1293, 698] on div "Settings Preview Exclude Fans - Bump Online Fans Cancel Save Exclude Fans Set r…" at bounding box center [1231, 376] width 340 height 752
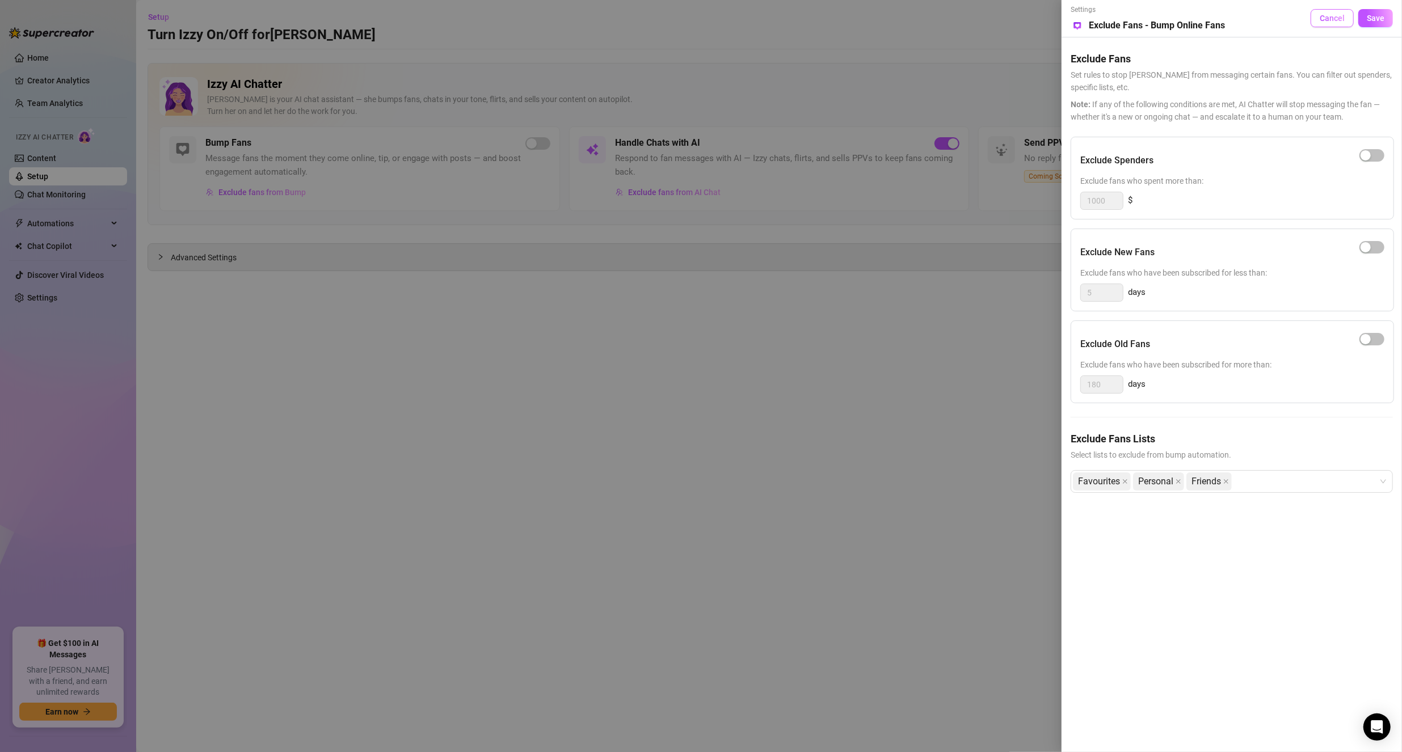
click at [1332, 19] on span "Cancel" at bounding box center [1331, 18] width 25 height 9
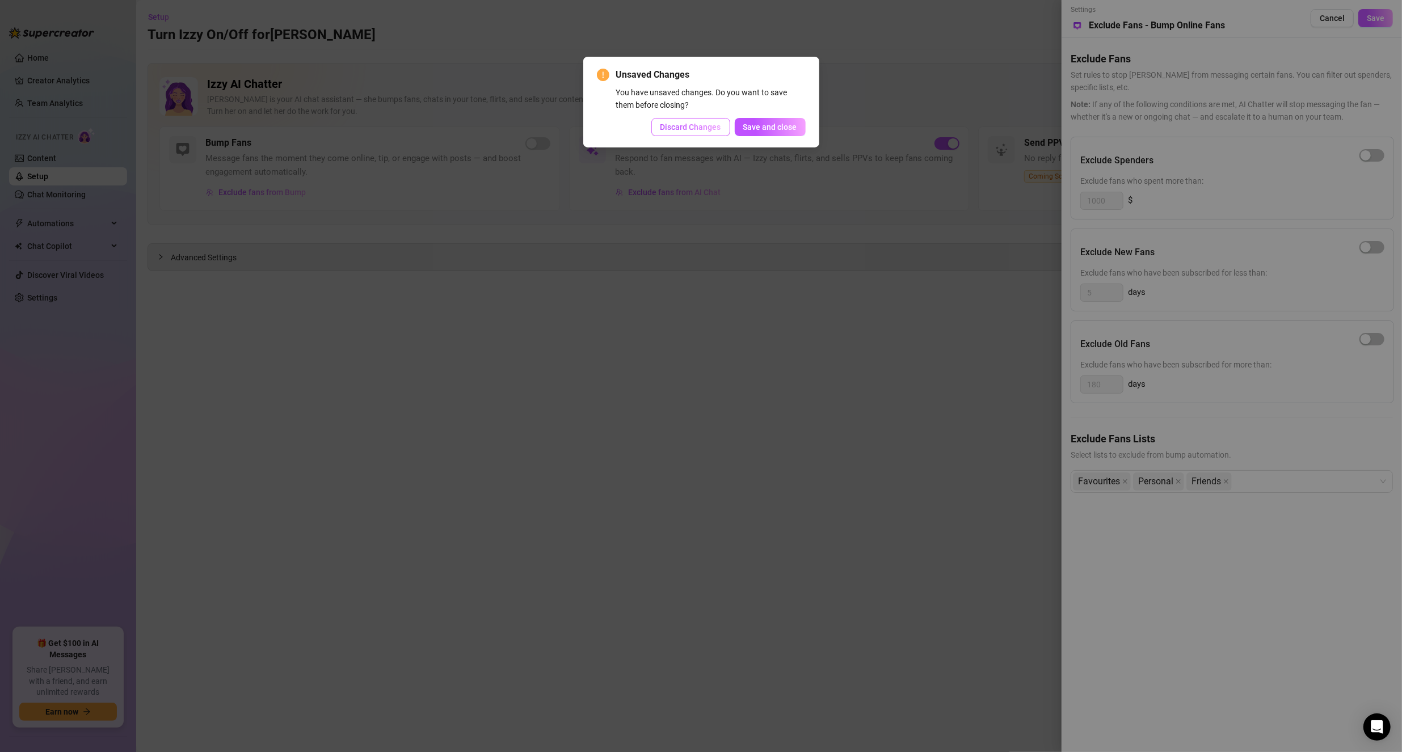
click at [700, 127] on span "Discard Changes" at bounding box center [690, 127] width 61 height 9
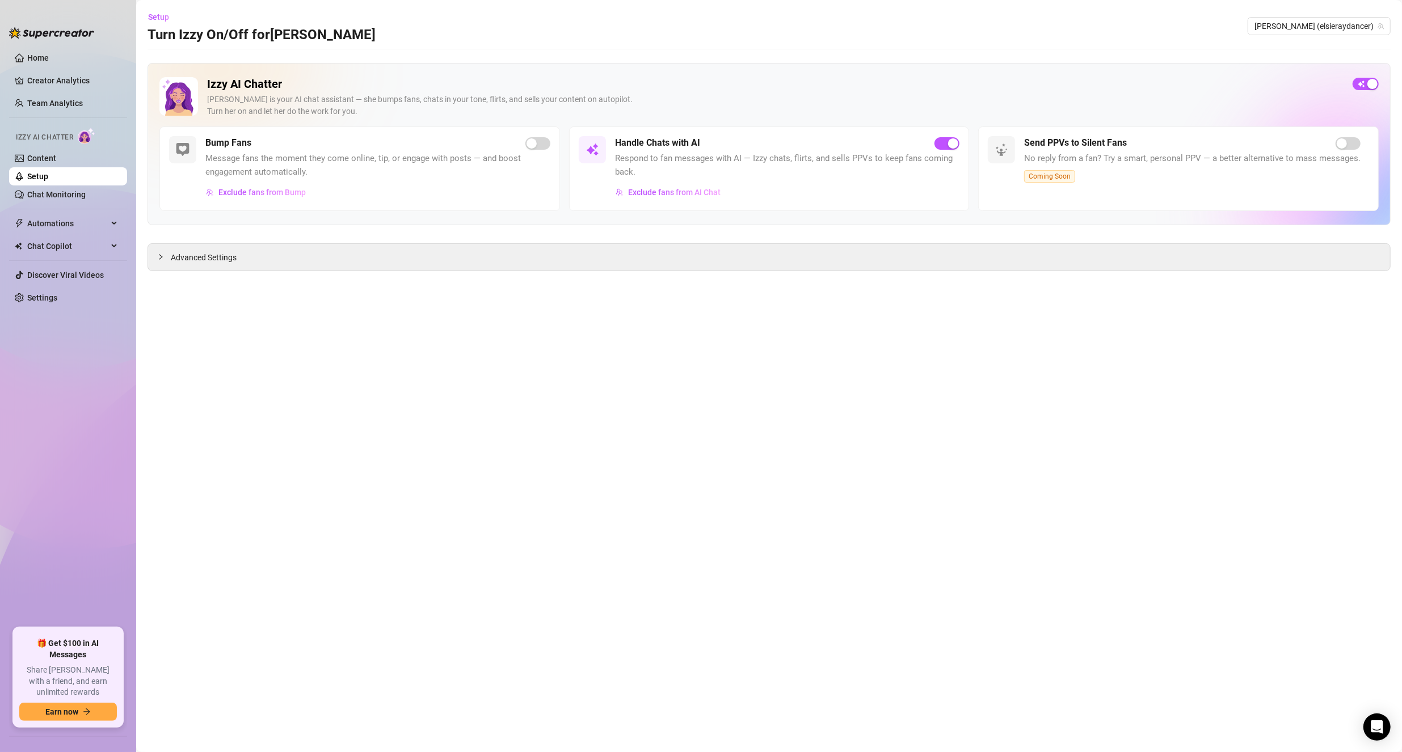
click at [48, 176] on link "Setup" at bounding box center [37, 176] width 21 height 9
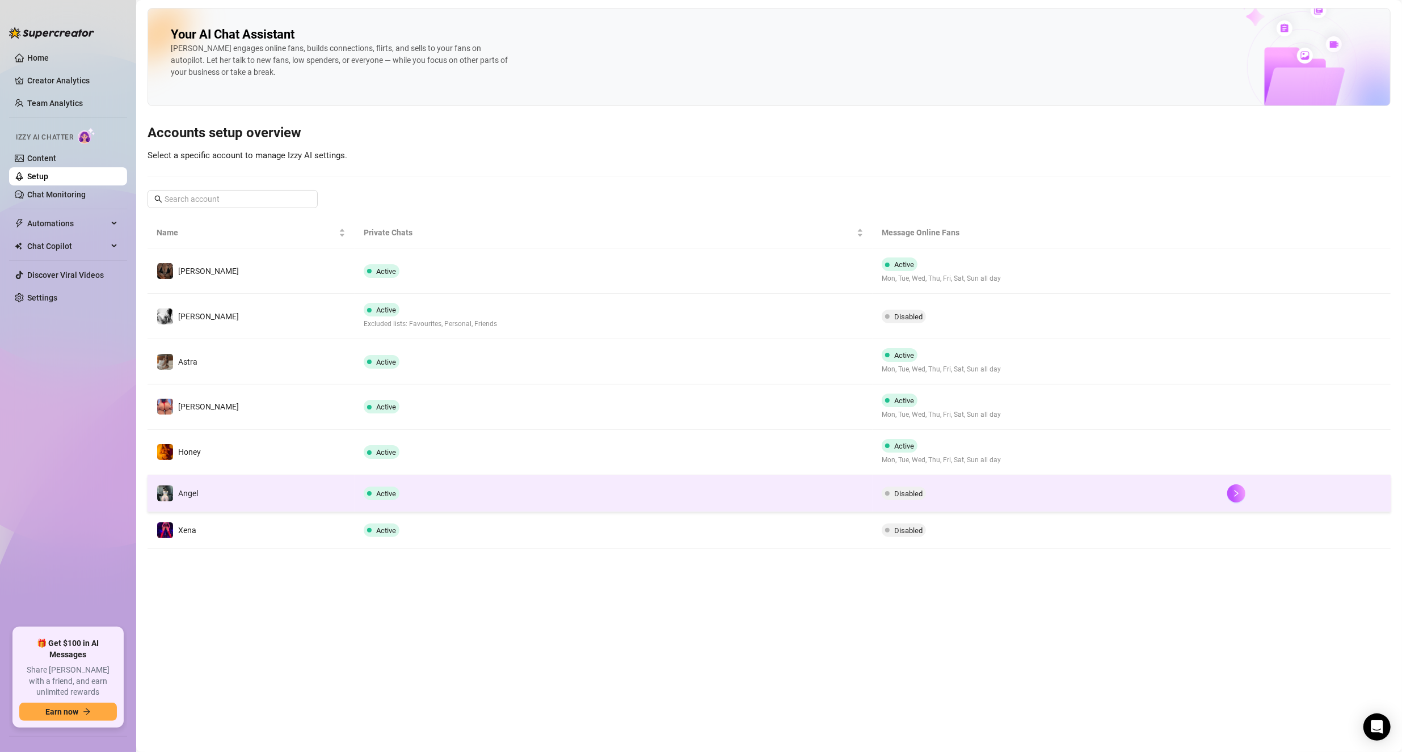
click at [276, 491] on td "Angel" at bounding box center [250, 493] width 207 height 37
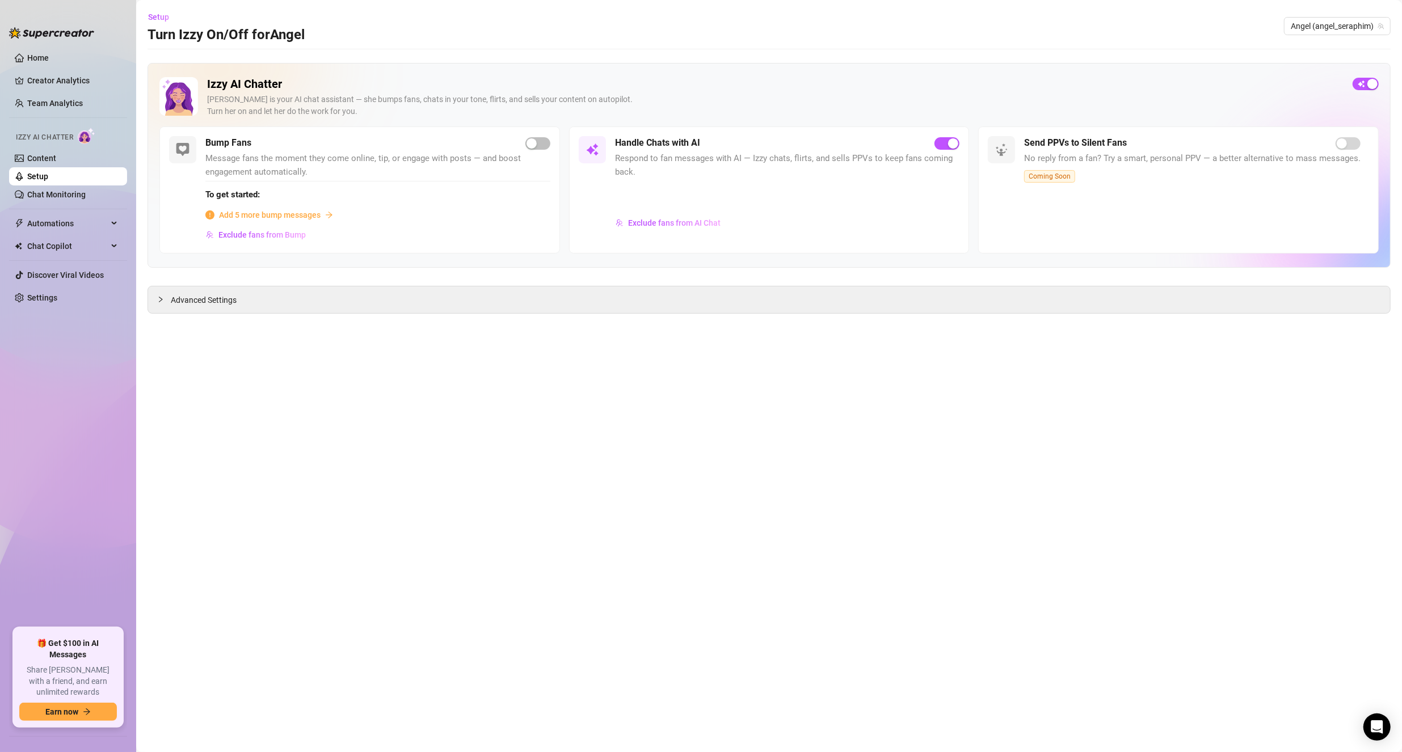
click at [256, 213] on span "Add 5 more bump messages" at bounding box center [270, 215] width 102 height 12
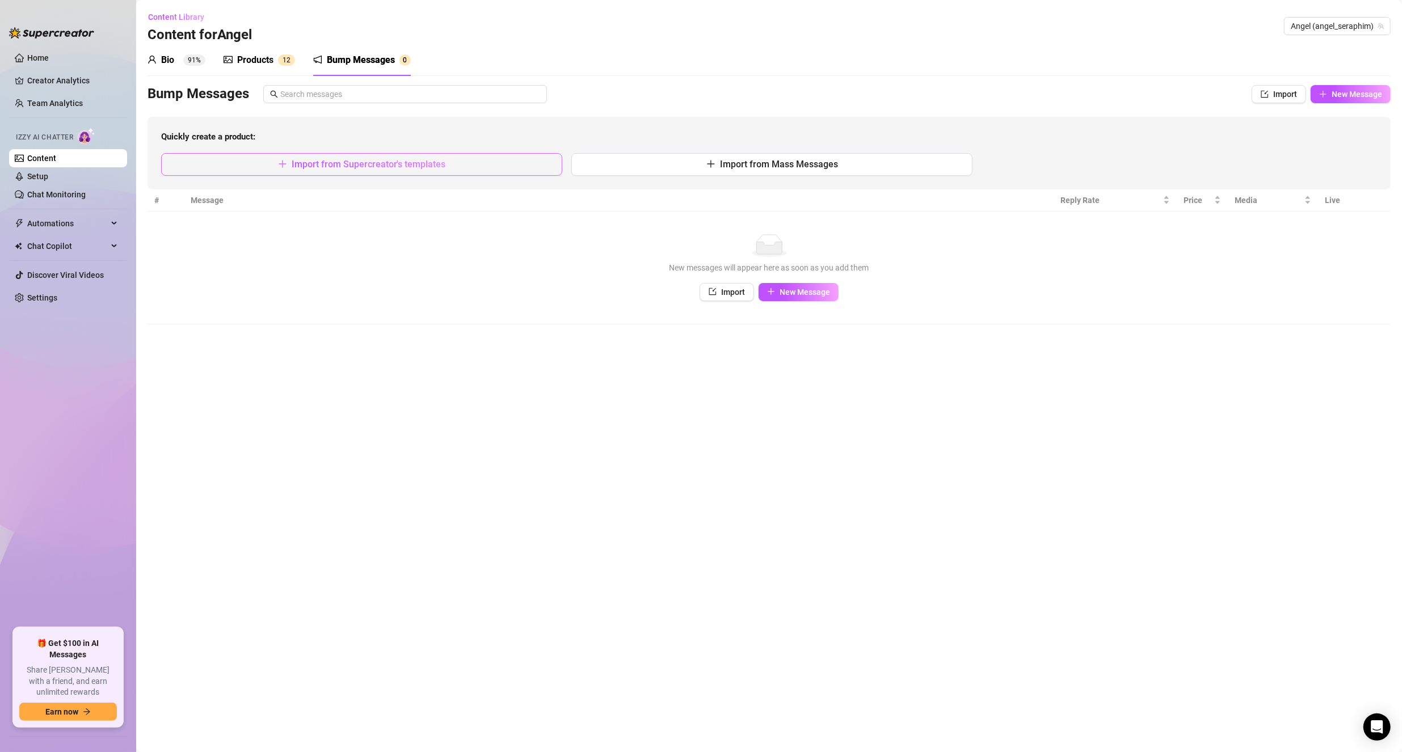
click at [413, 170] on button "Import from Supercreator's templates" at bounding box center [361, 164] width 401 height 23
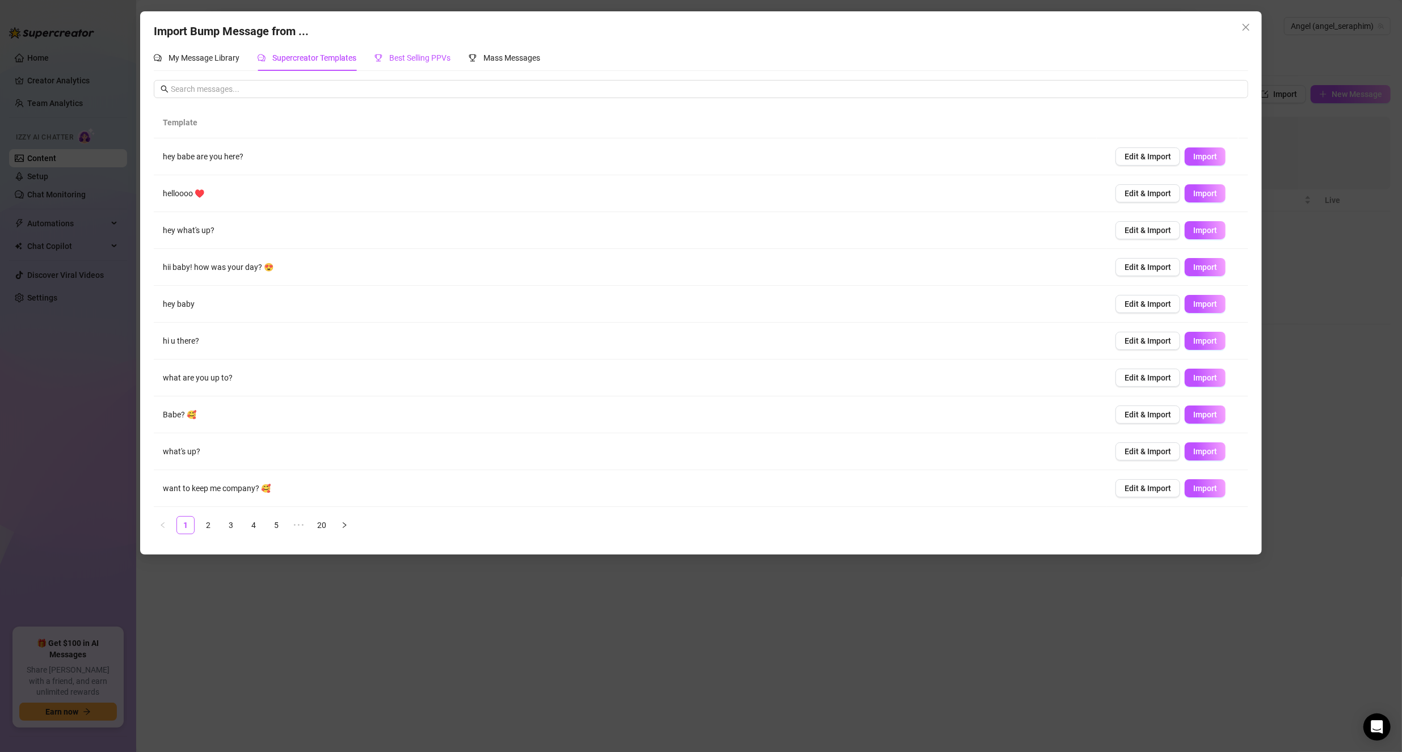
click at [415, 60] on span "Best Selling PPVs" at bounding box center [419, 57] width 61 height 9
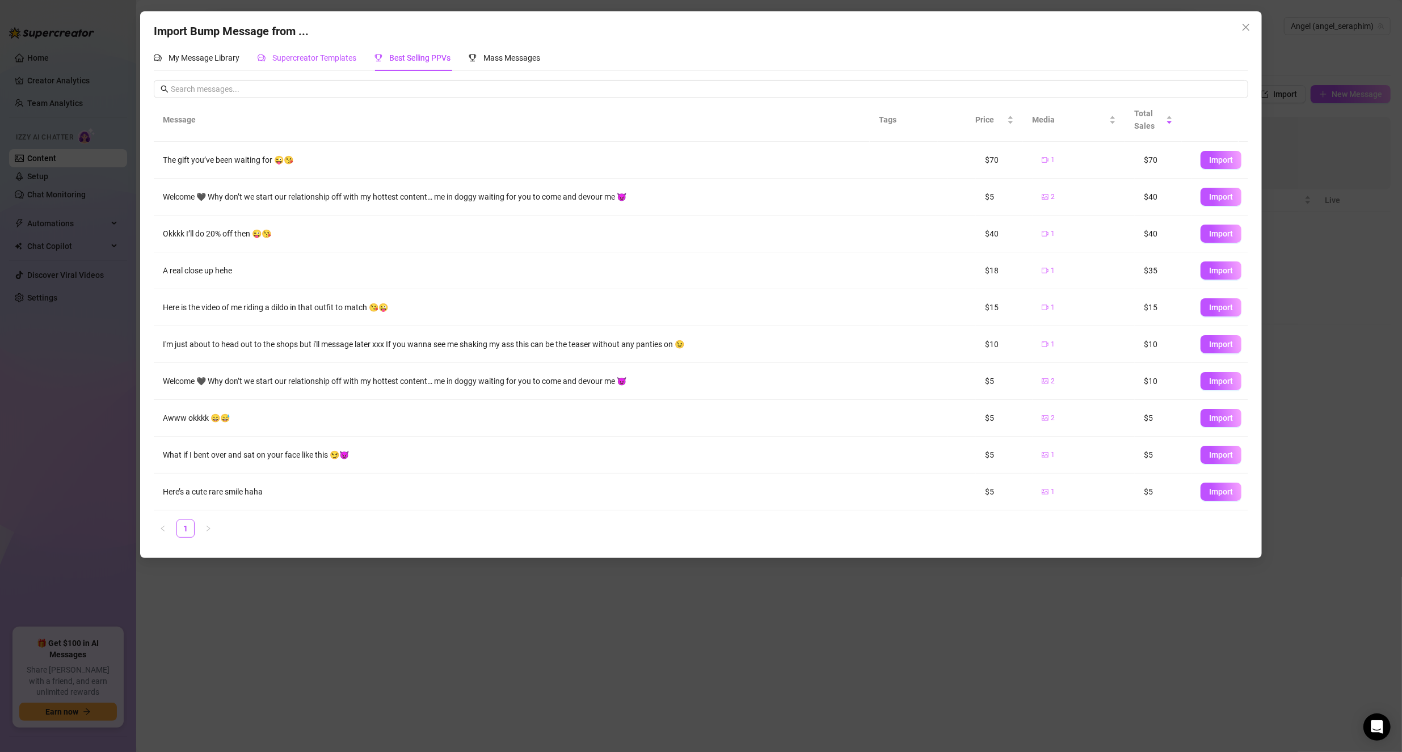
click at [318, 59] on span "Supercreator Templates" at bounding box center [314, 57] width 84 height 9
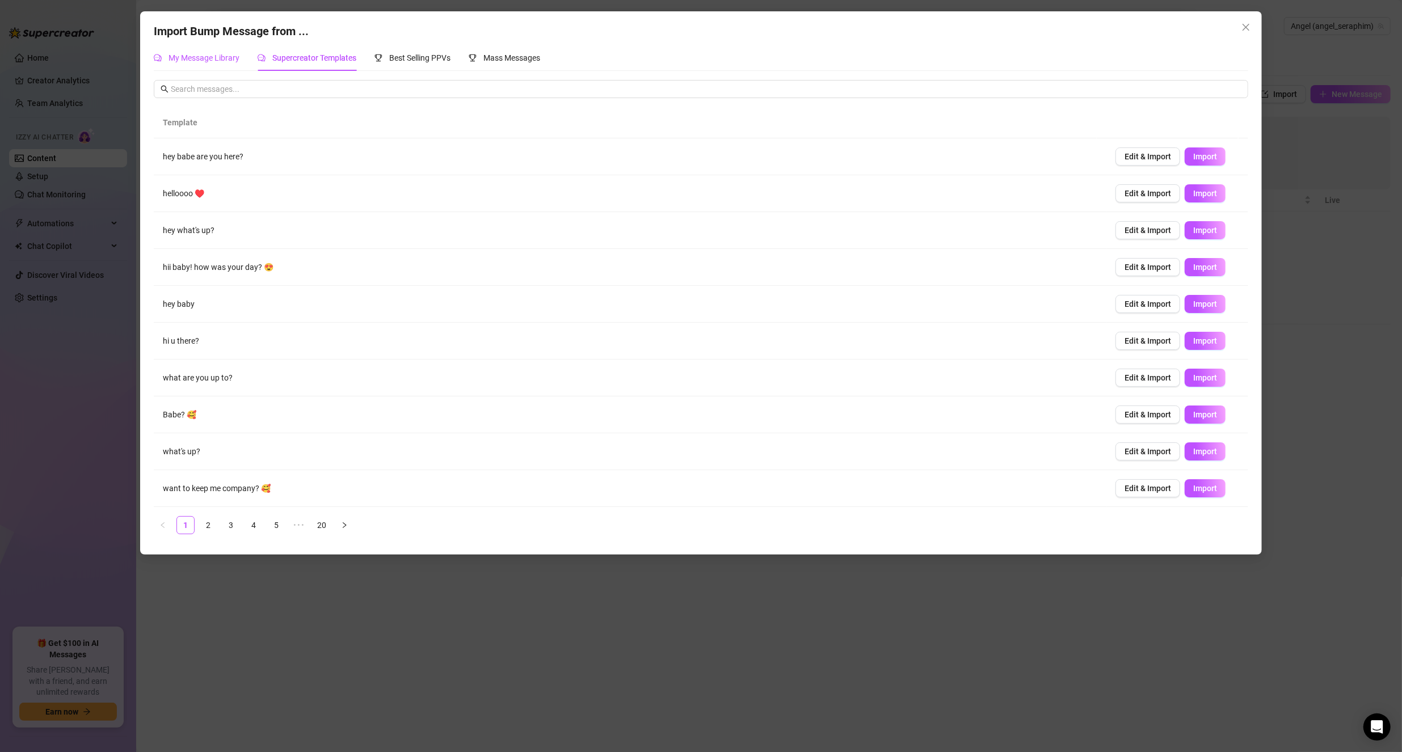
drag, startPoint x: 195, startPoint y: 60, endPoint x: 207, endPoint y: 58, distance: 12.0
click at [195, 59] on span "My Message Library" at bounding box center [203, 57] width 71 height 9
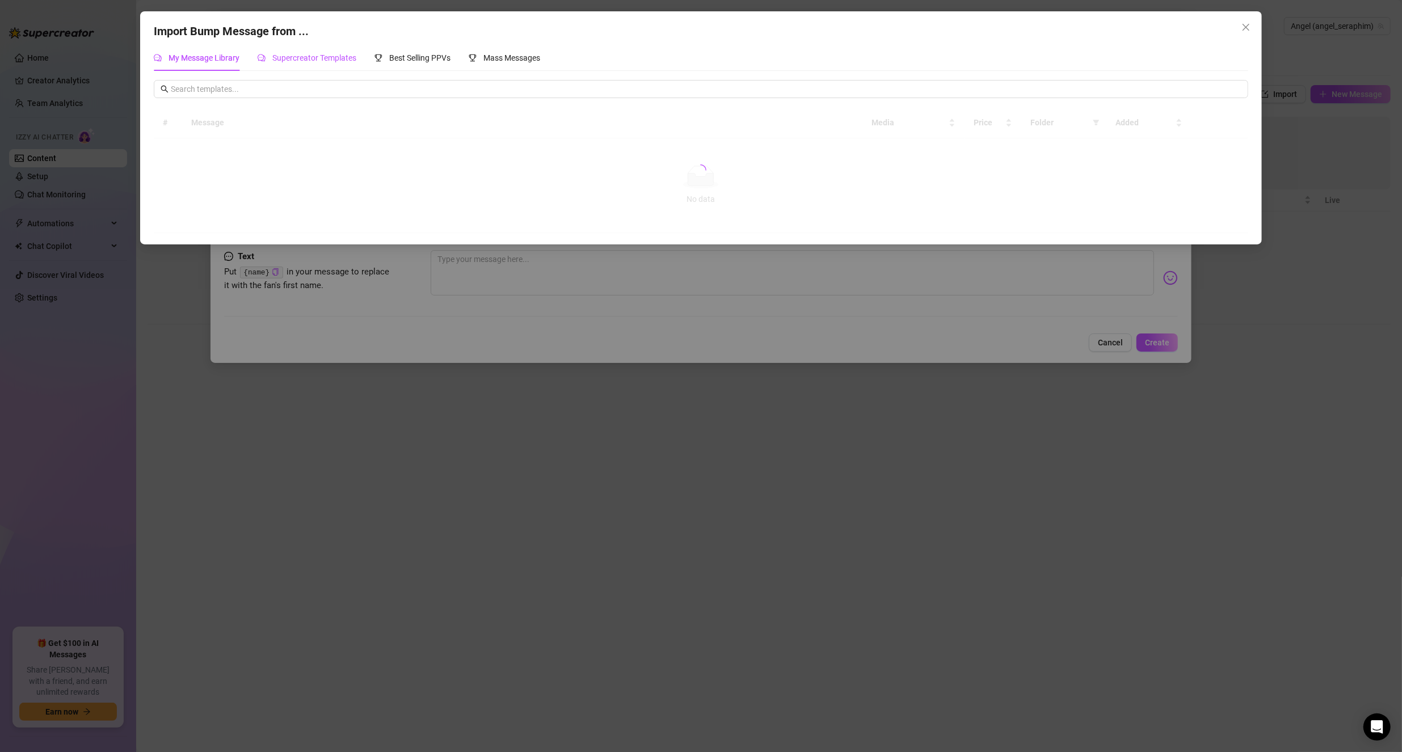
click at [309, 54] on span "Supercreator Templates" at bounding box center [314, 57] width 84 height 9
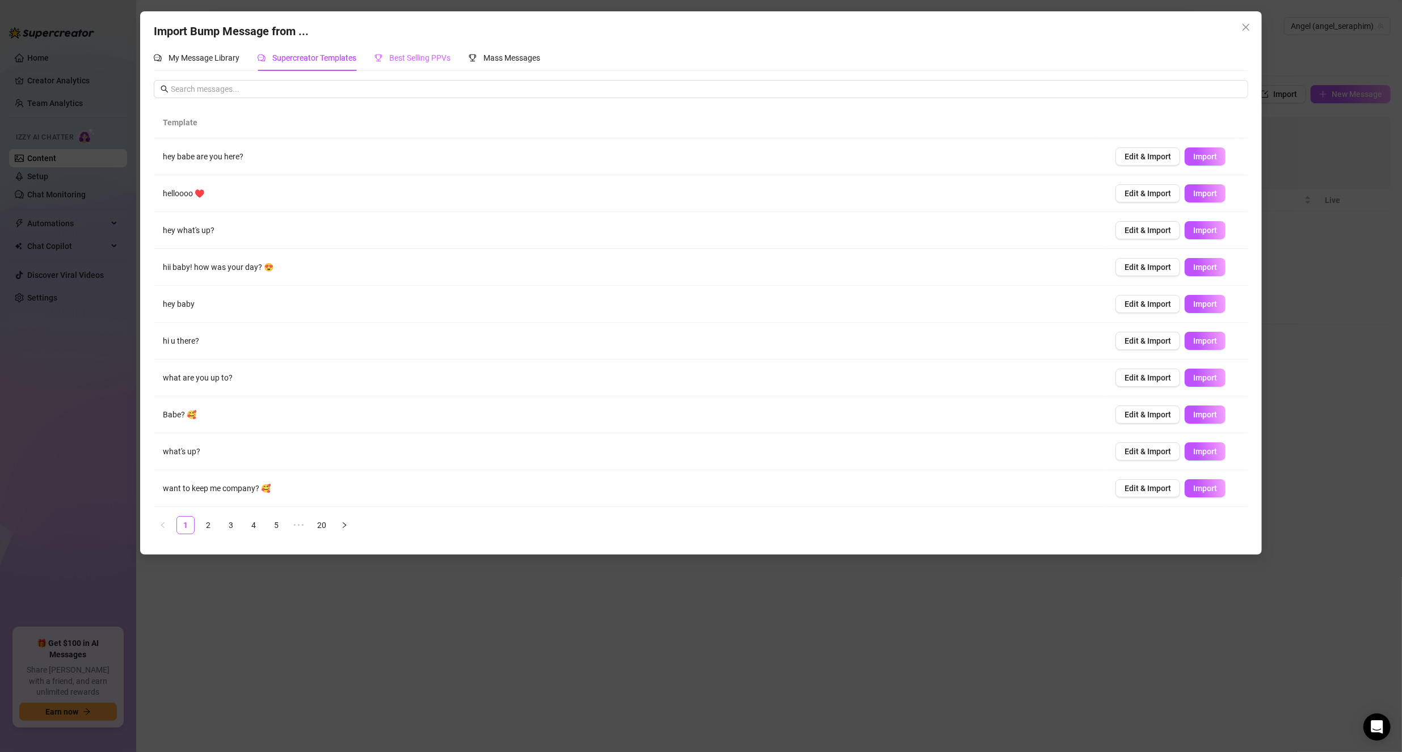
click at [408, 67] on div "Best Selling PPVs" at bounding box center [412, 58] width 76 height 26
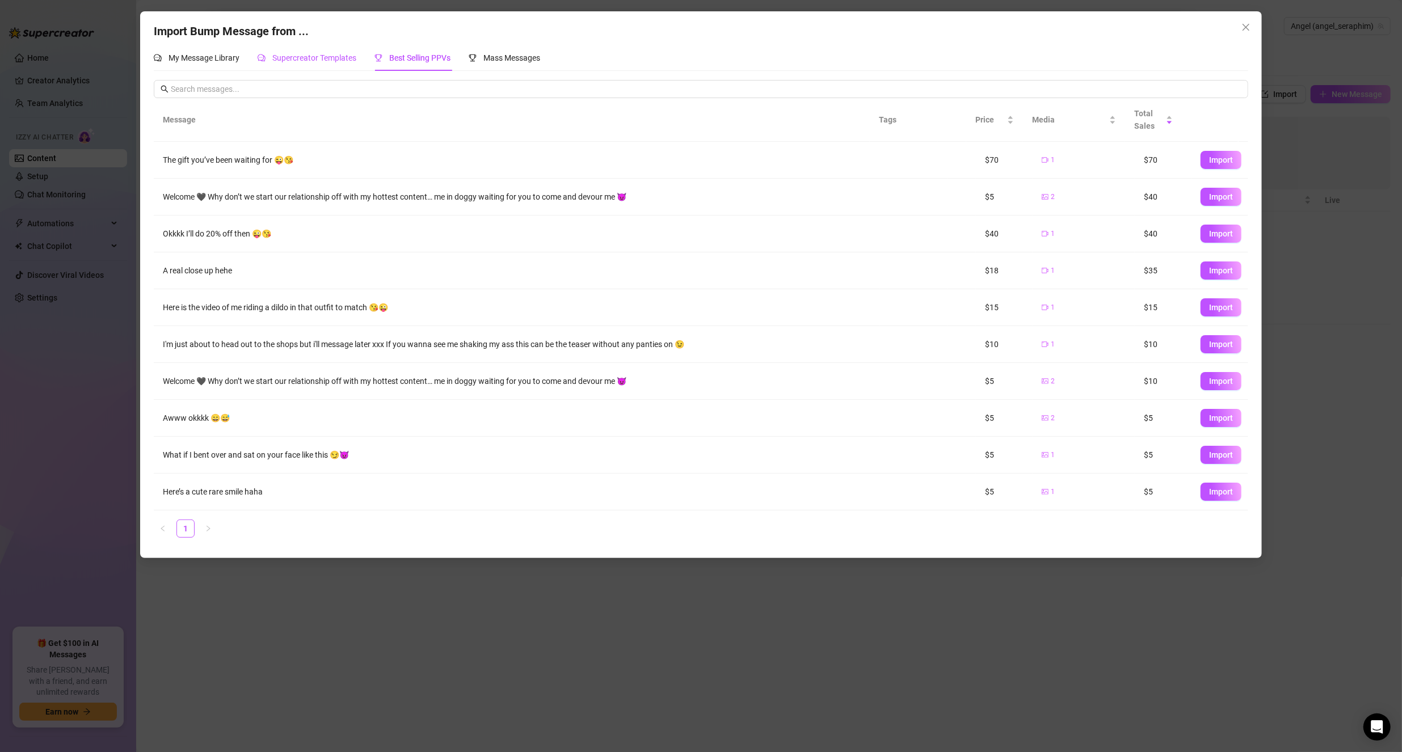
click at [322, 60] on span "Supercreator Templates" at bounding box center [314, 57] width 84 height 9
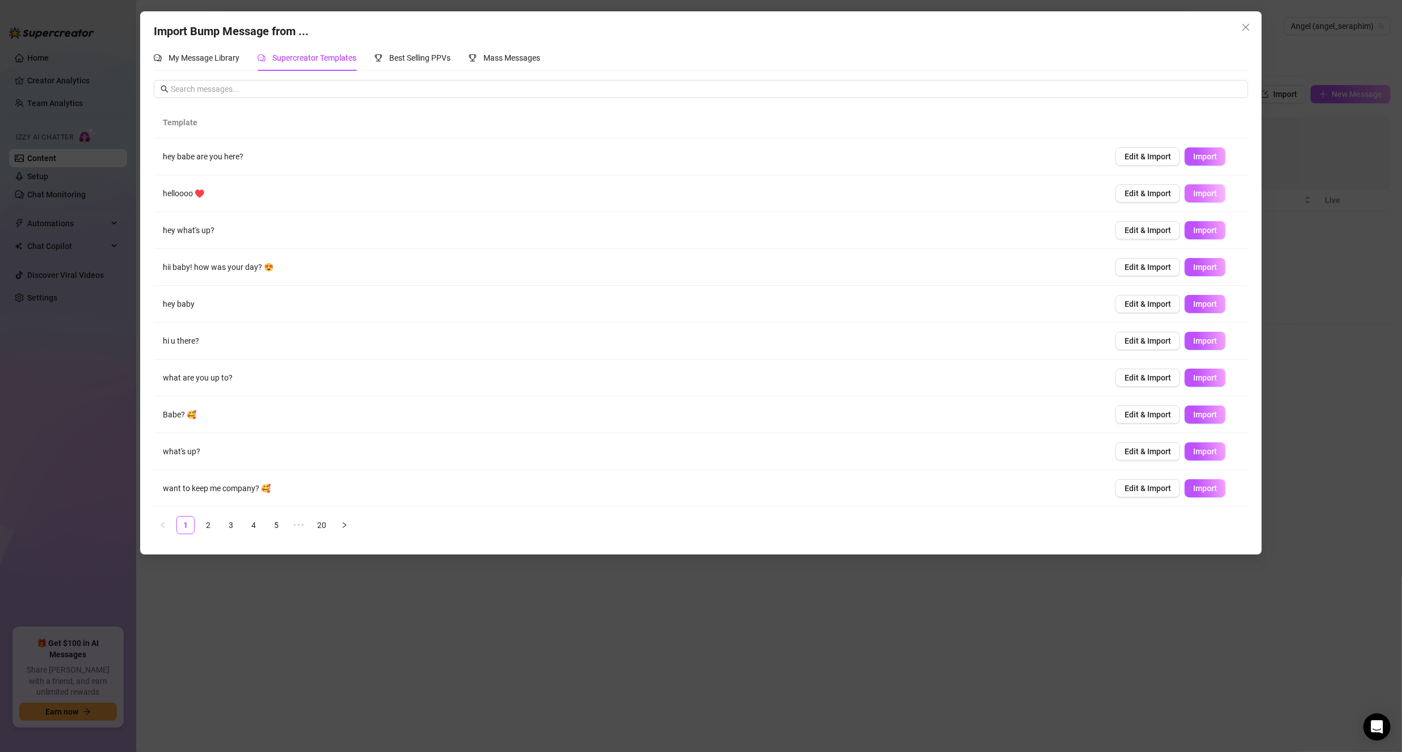
click at [1193, 197] on span "Import" at bounding box center [1205, 193] width 24 height 9
click at [208, 527] on link "2" at bounding box center [208, 525] width 17 height 17
click at [1202, 268] on span "Import" at bounding box center [1205, 267] width 24 height 9
click at [1187, 371] on button "Import" at bounding box center [1204, 378] width 41 height 18
click at [1200, 450] on span "Import" at bounding box center [1205, 451] width 24 height 9
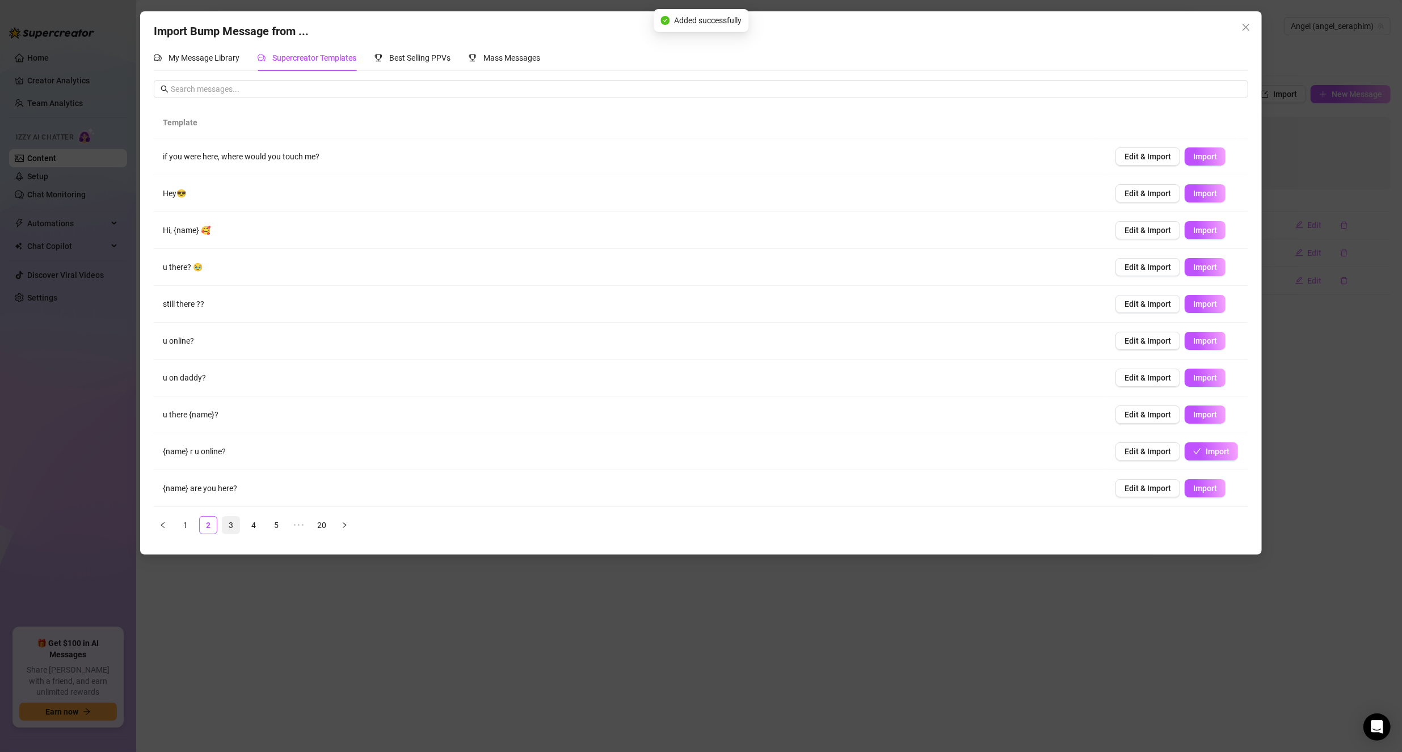
click at [228, 523] on link "3" at bounding box center [230, 525] width 17 height 17
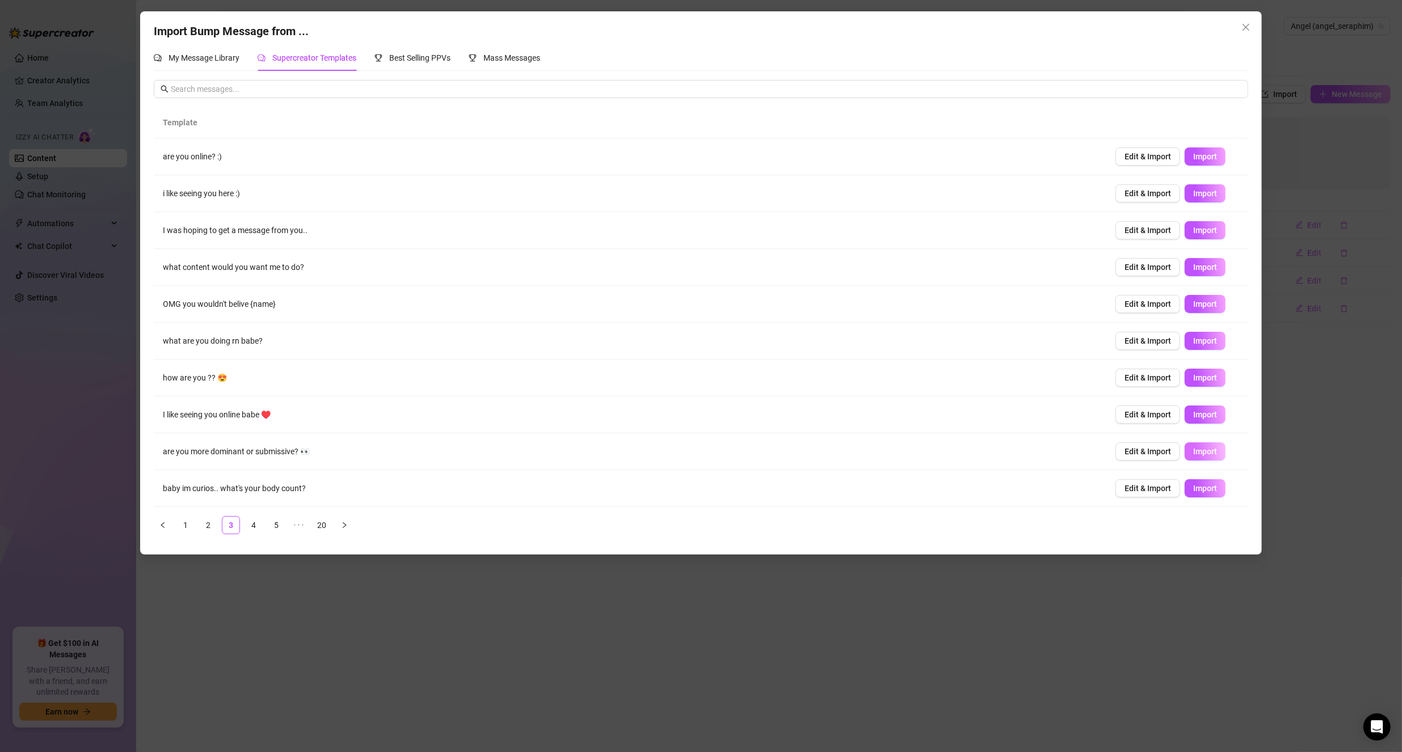
click at [1203, 449] on span "Import" at bounding box center [1205, 451] width 24 height 9
click at [1246, 28] on icon "close" at bounding box center [1245, 27] width 9 height 9
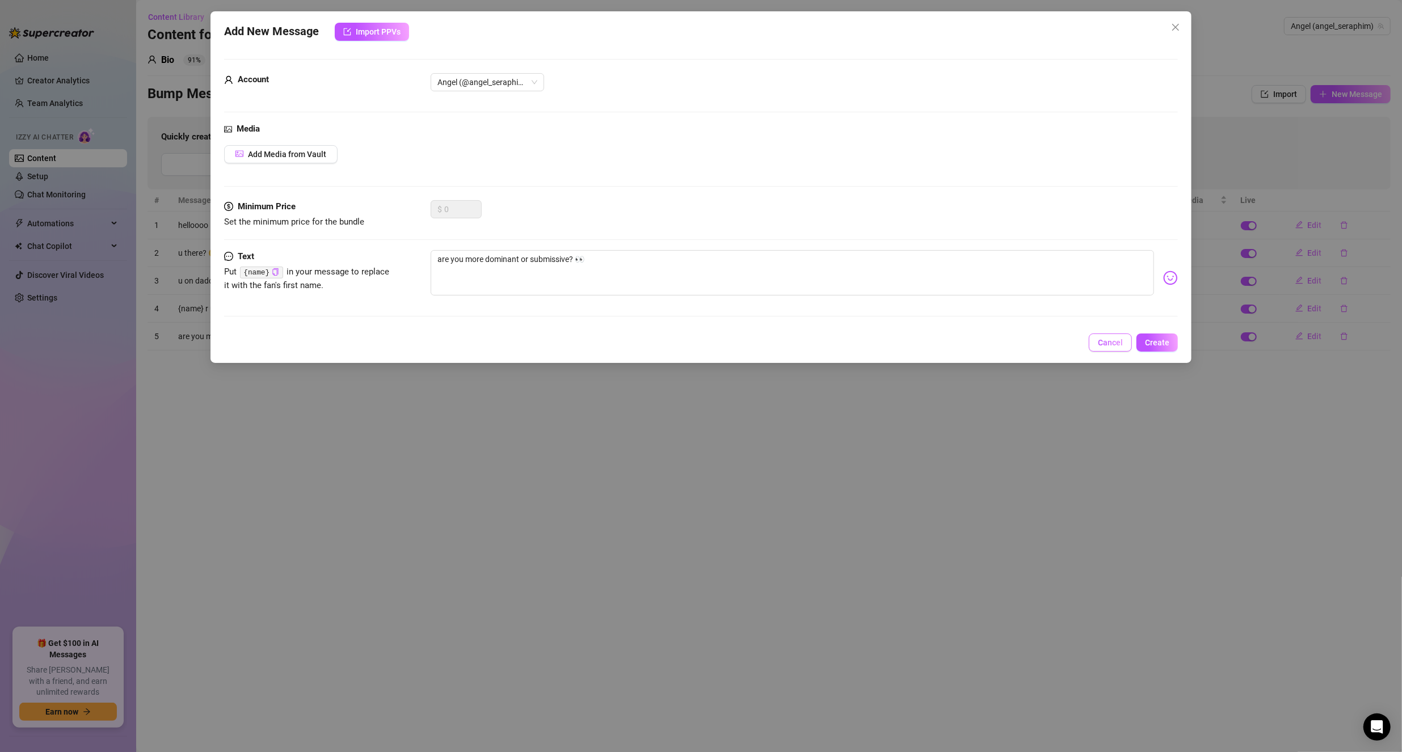
click at [1125, 340] on button "Cancel" at bounding box center [1109, 343] width 43 height 18
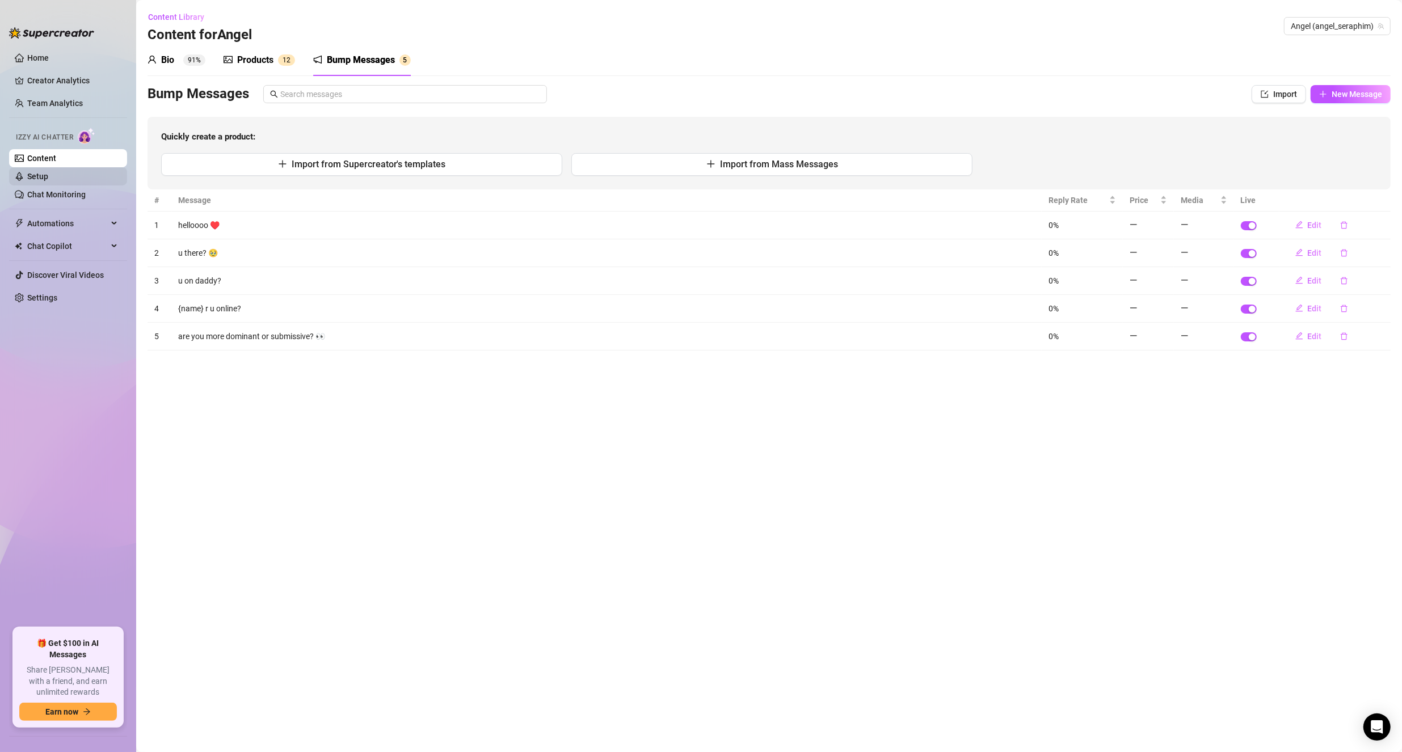
click at [48, 172] on link "Setup" at bounding box center [37, 176] width 21 height 9
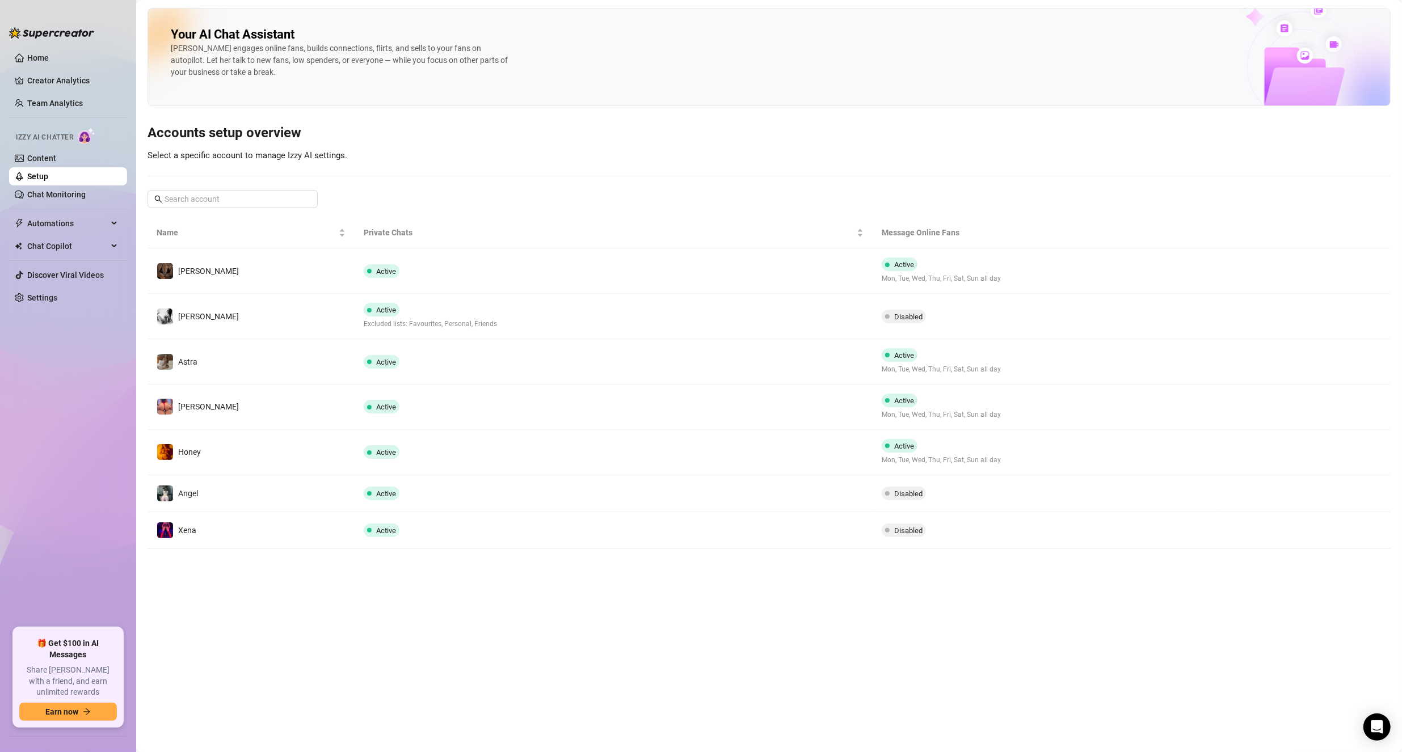
click at [307, 483] on td "Angel" at bounding box center [250, 493] width 207 height 37
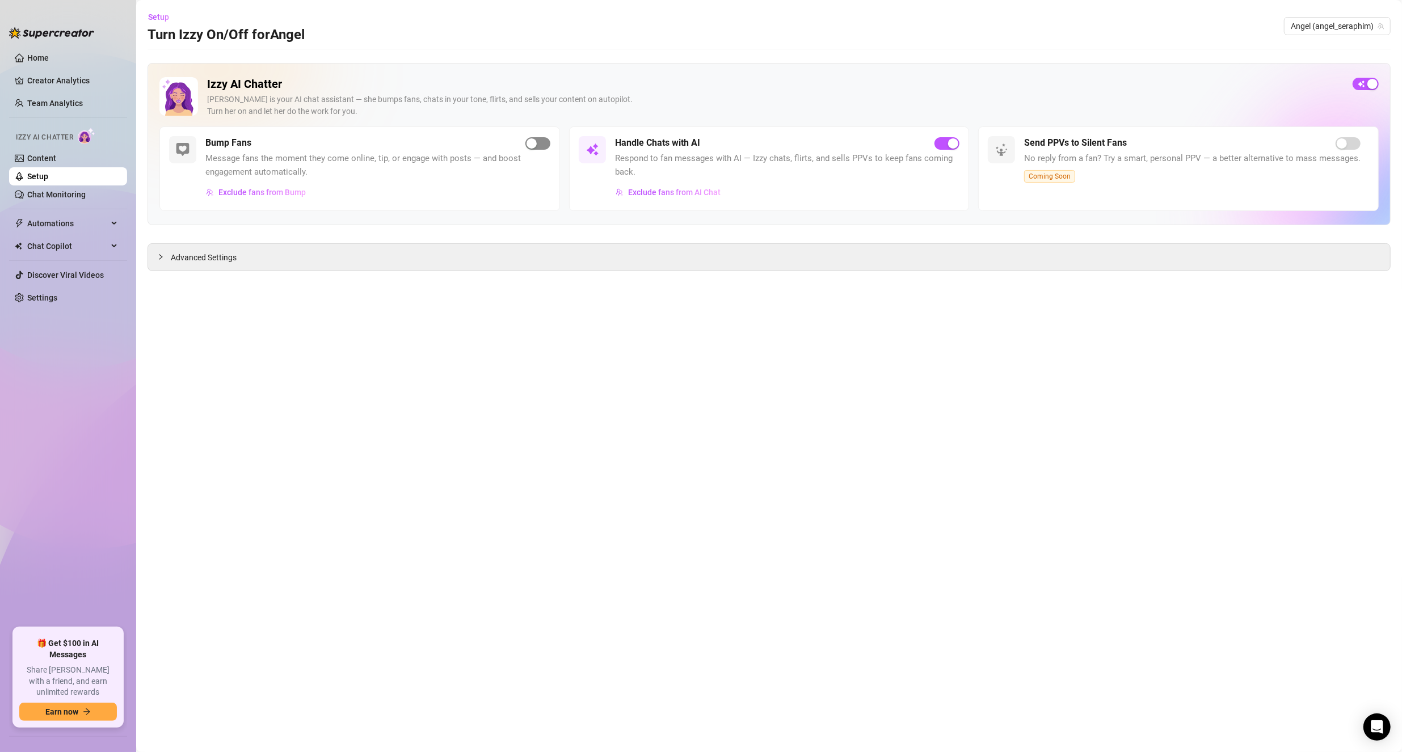
click at [538, 142] on span "button" at bounding box center [537, 143] width 25 height 12
click at [48, 175] on link "Setup" at bounding box center [37, 176] width 21 height 9
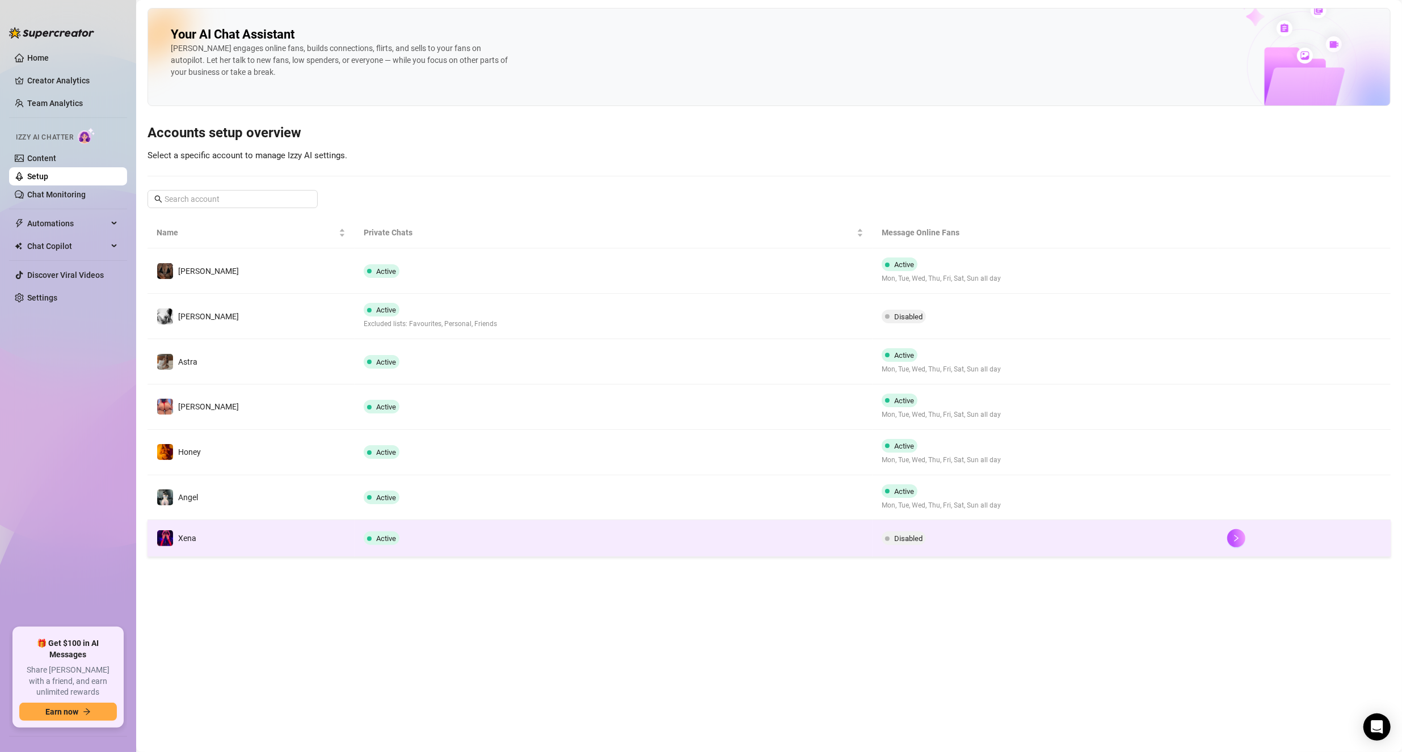
click at [299, 524] on td "Xena" at bounding box center [250, 538] width 207 height 37
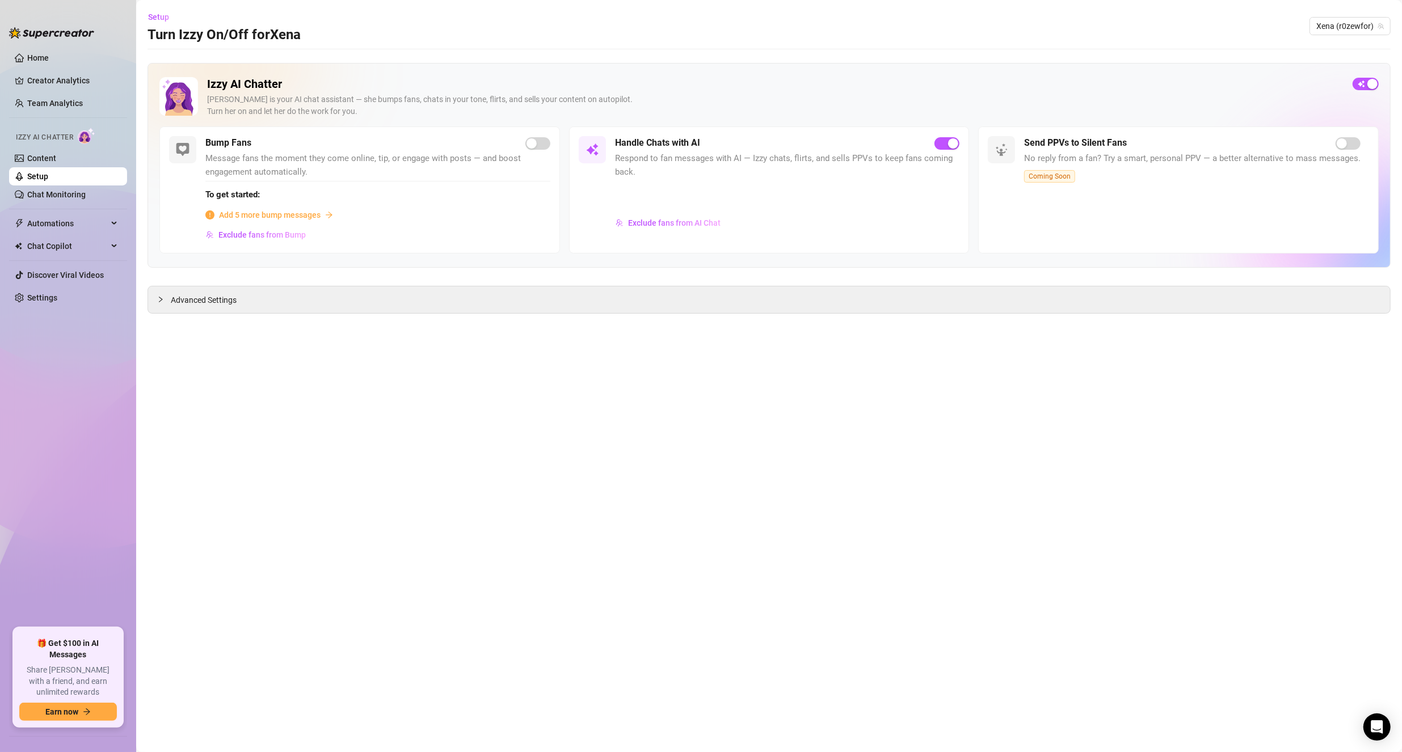
click at [289, 217] on span "Add 5 more bump messages" at bounding box center [270, 215] width 102 height 12
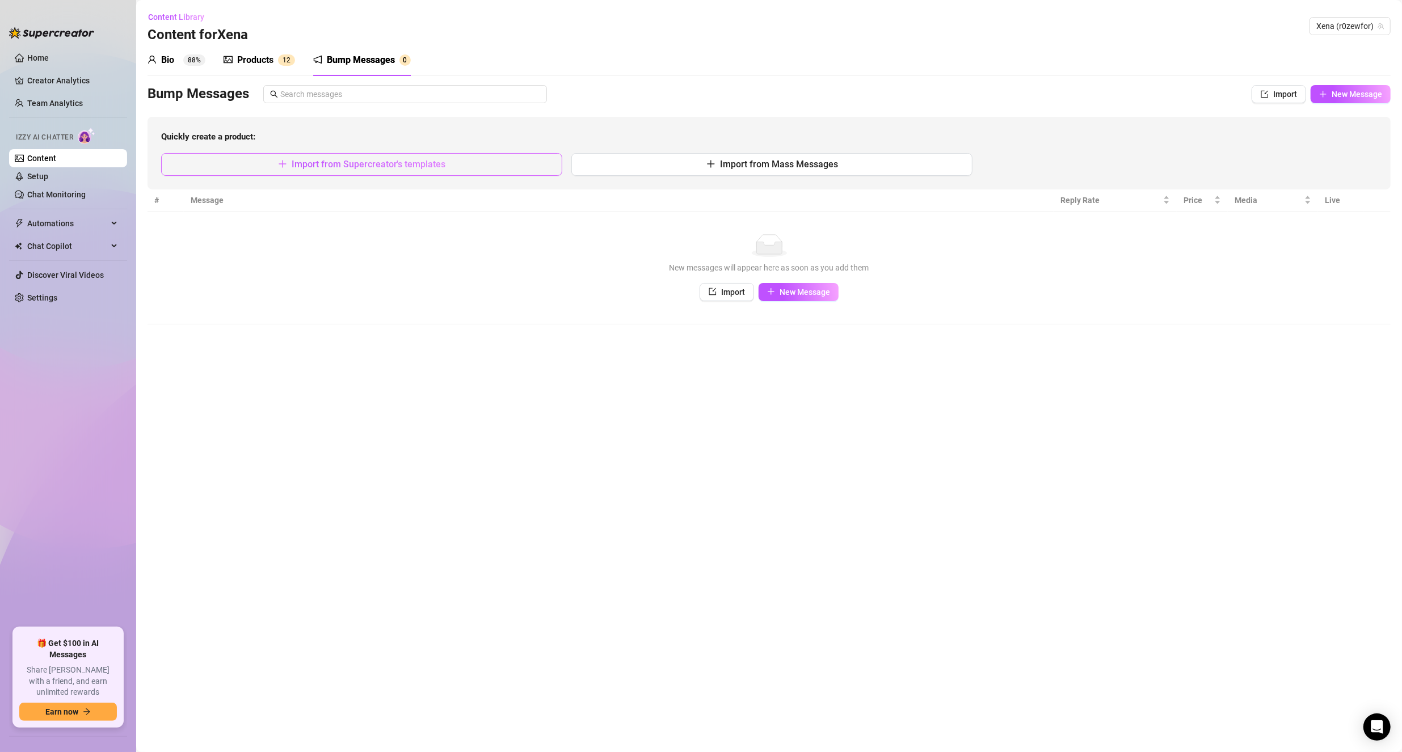
click at [419, 171] on button "Import from Supercreator's templates" at bounding box center [361, 164] width 401 height 23
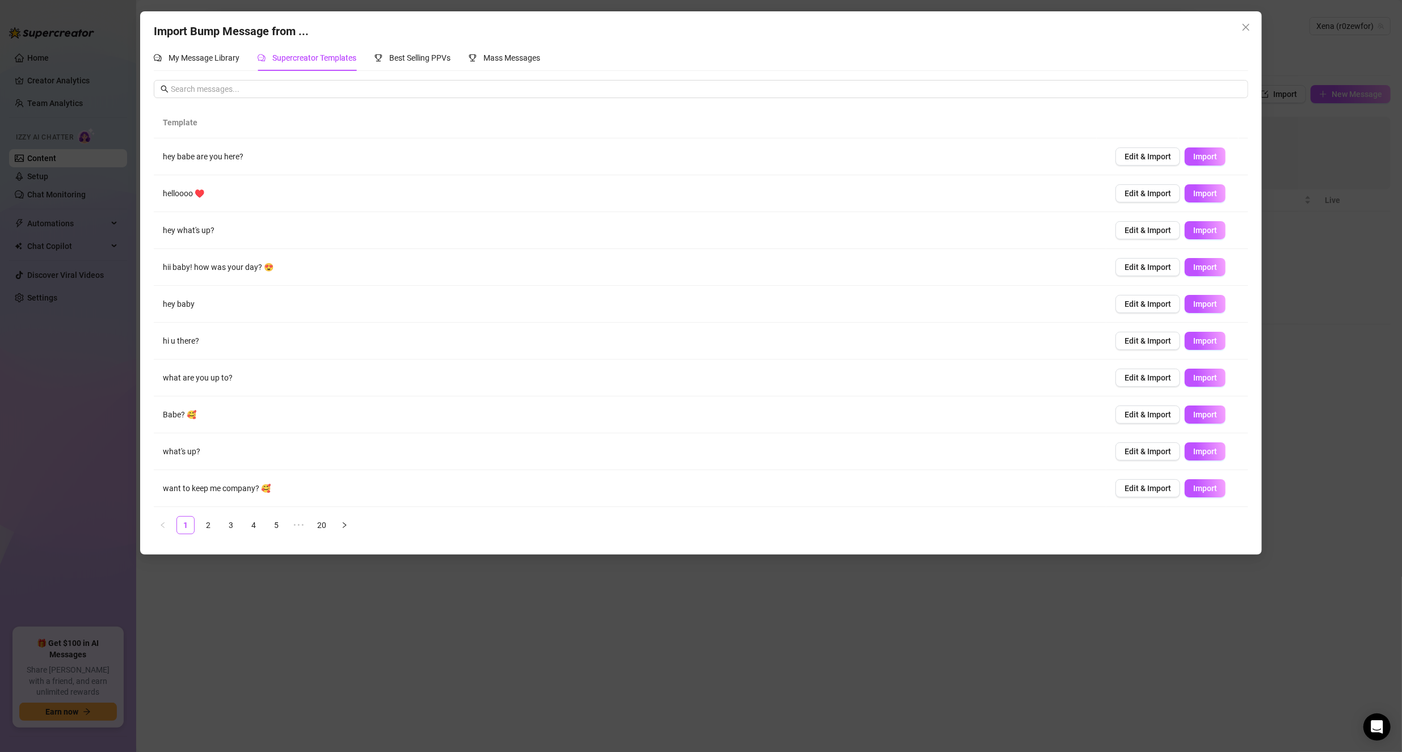
click at [240, 520] on ul "1 2 3 4 5 ••• 20" at bounding box center [701, 525] width 1094 height 18
click at [250, 527] on link "4" at bounding box center [253, 525] width 17 height 17
click at [294, 524] on link "6" at bounding box center [298, 525] width 17 height 17
click at [311, 346] on td "what are you doing rn?" at bounding box center [630, 341] width 952 height 37
click at [1193, 342] on span "Import" at bounding box center [1205, 340] width 24 height 9
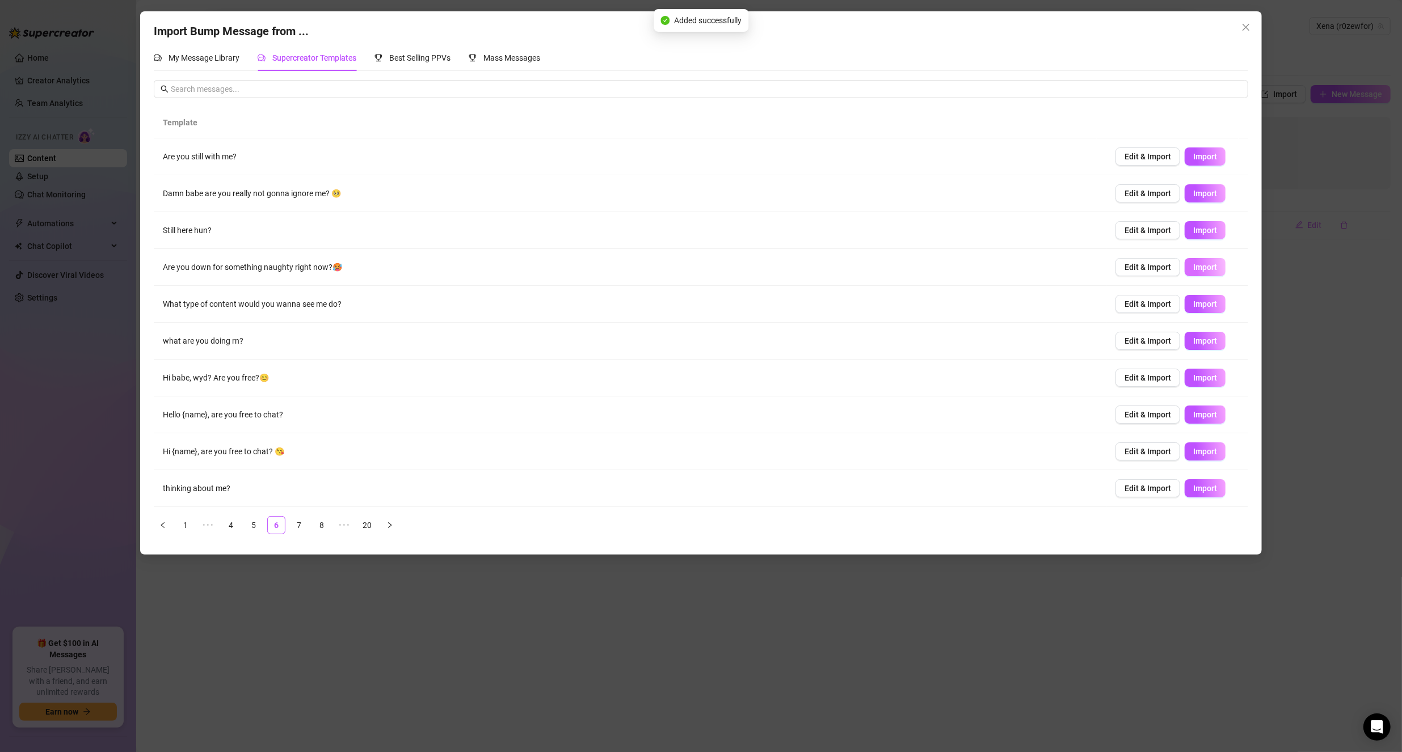
click at [1193, 265] on span "Import" at bounding box center [1205, 267] width 24 height 9
click at [1203, 486] on span "Import" at bounding box center [1205, 488] width 24 height 9
click at [310, 525] on ul "1 ••• 4 5 6 7 8 ••• 20" at bounding box center [701, 525] width 1094 height 18
click at [303, 525] on link "7" at bounding box center [298, 525] width 17 height 17
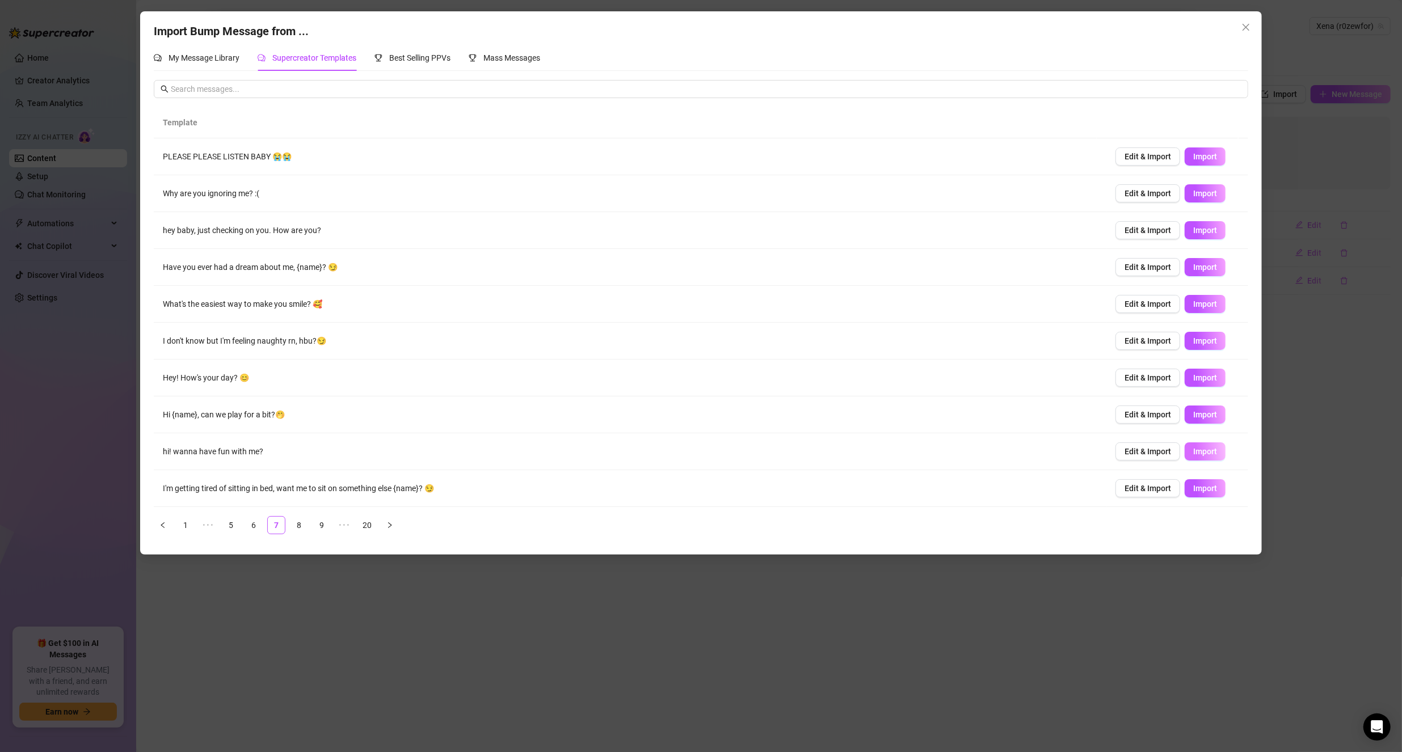
click at [1198, 454] on span "Import" at bounding box center [1205, 451] width 24 height 9
click at [1193, 484] on span "Import" at bounding box center [1205, 488] width 24 height 9
type textarea "I'm getting tired of sitting in bed, want me to sit on something else {name}? 😏"
click at [1243, 32] on button "Close" at bounding box center [1245, 27] width 18 height 18
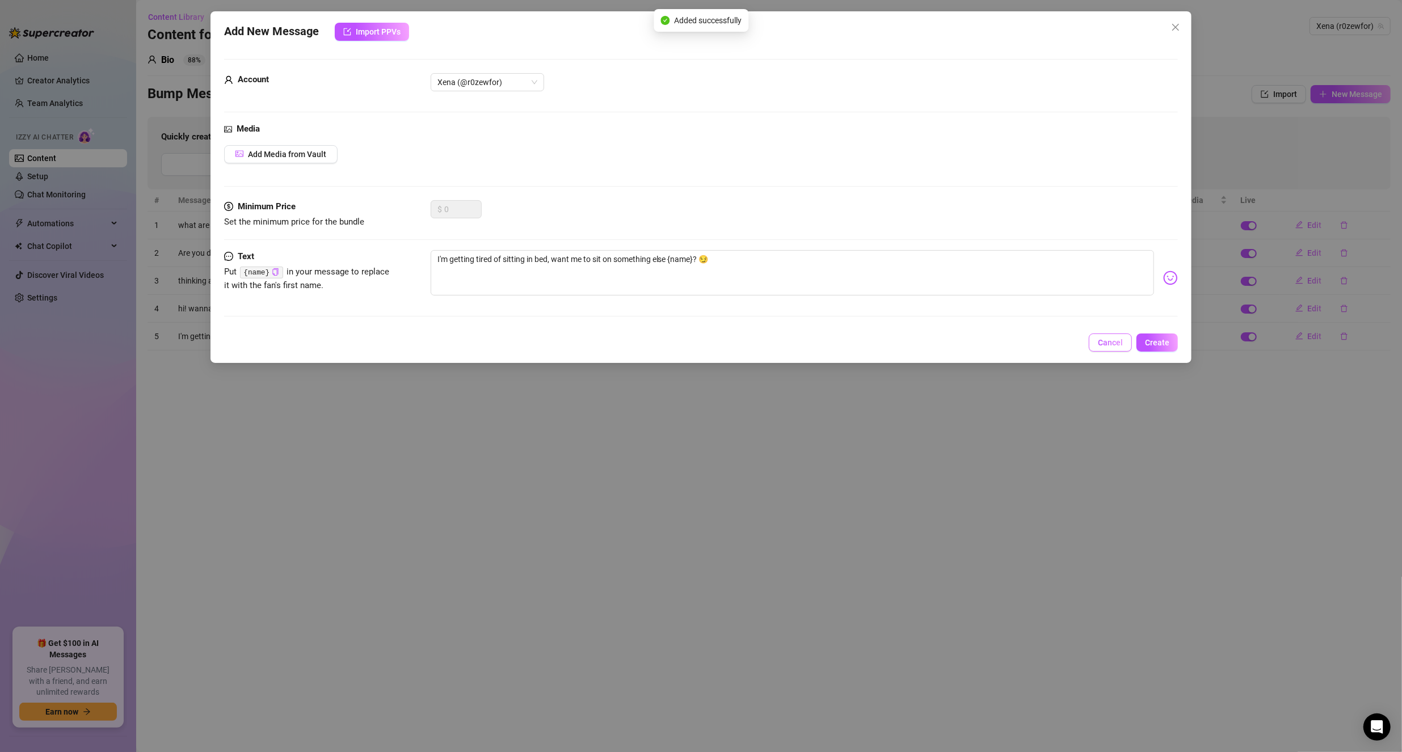
click at [1113, 346] on span "Cancel" at bounding box center [1110, 342] width 25 height 9
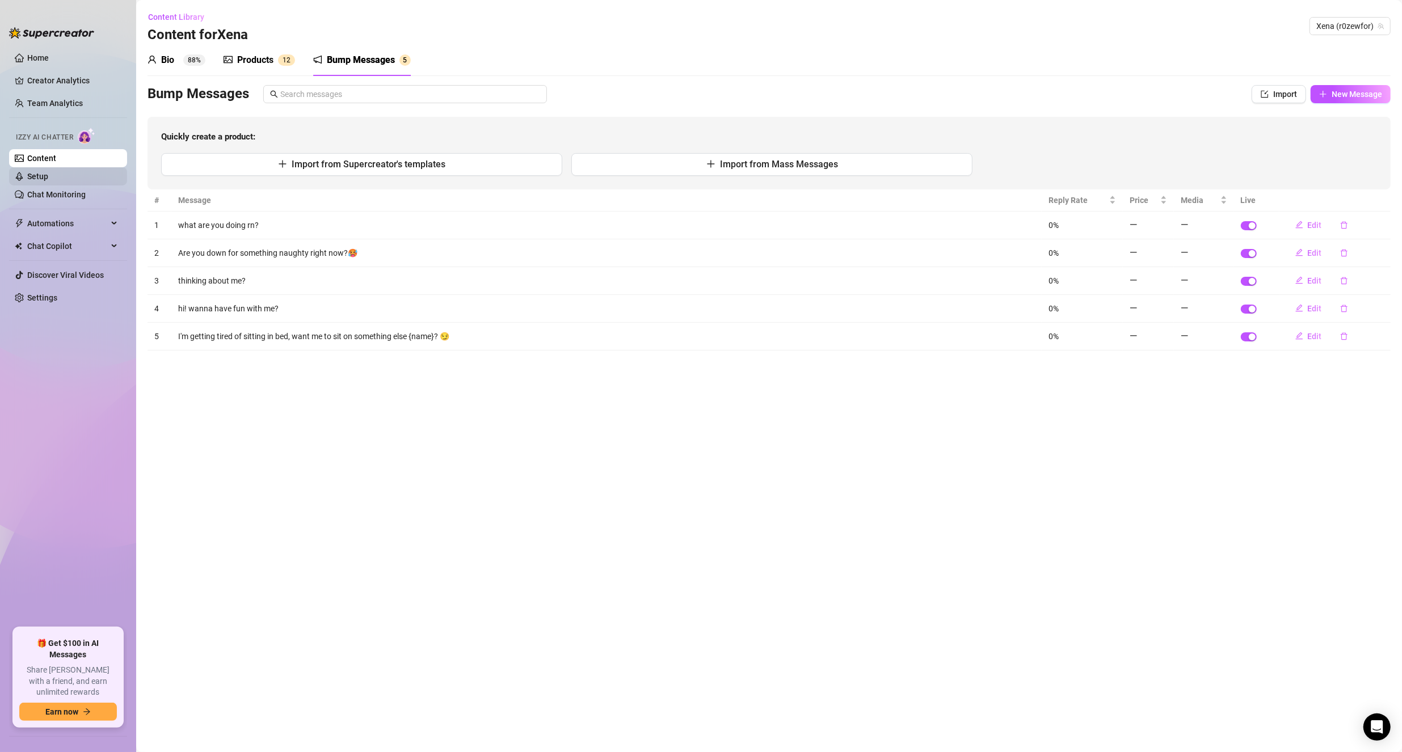
click at [48, 174] on link "Setup" at bounding box center [37, 176] width 21 height 9
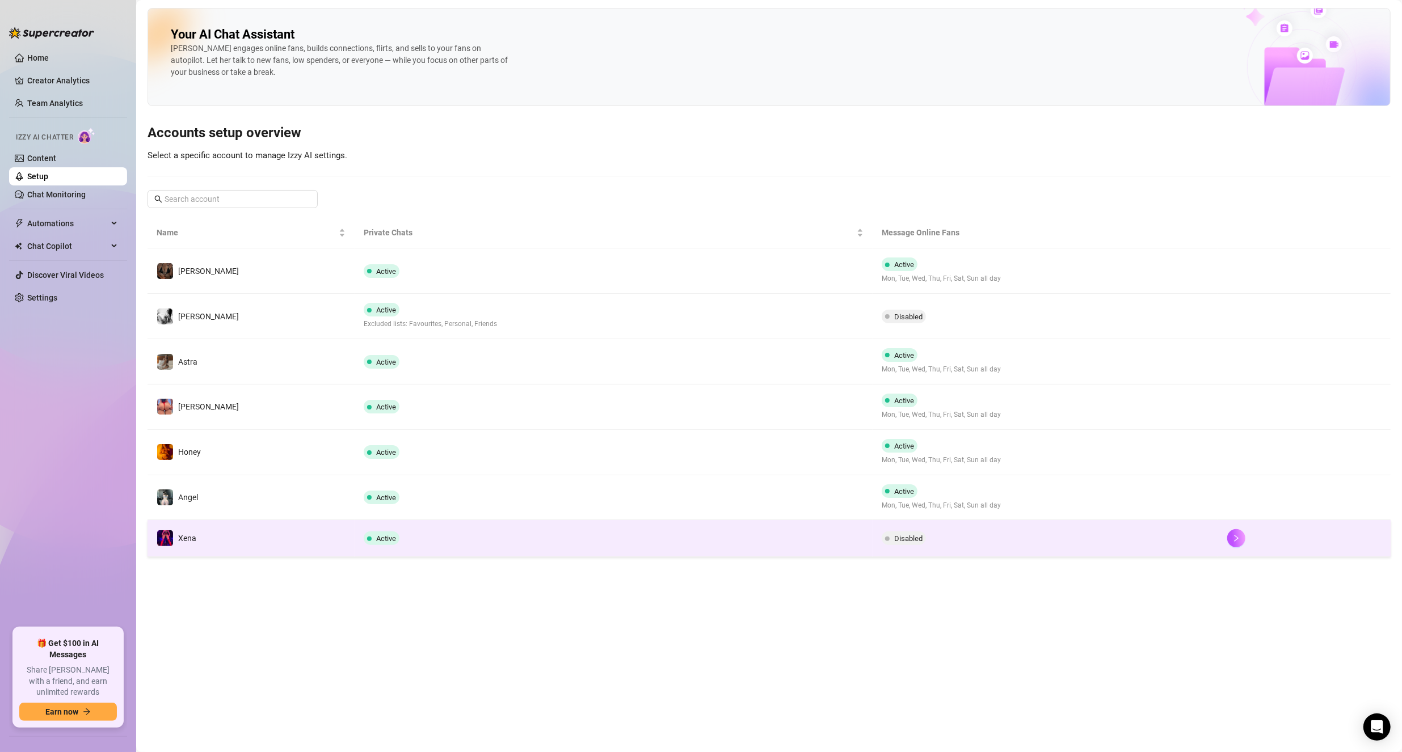
click at [313, 543] on td "Xena" at bounding box center [250, 538] width 207 height 37
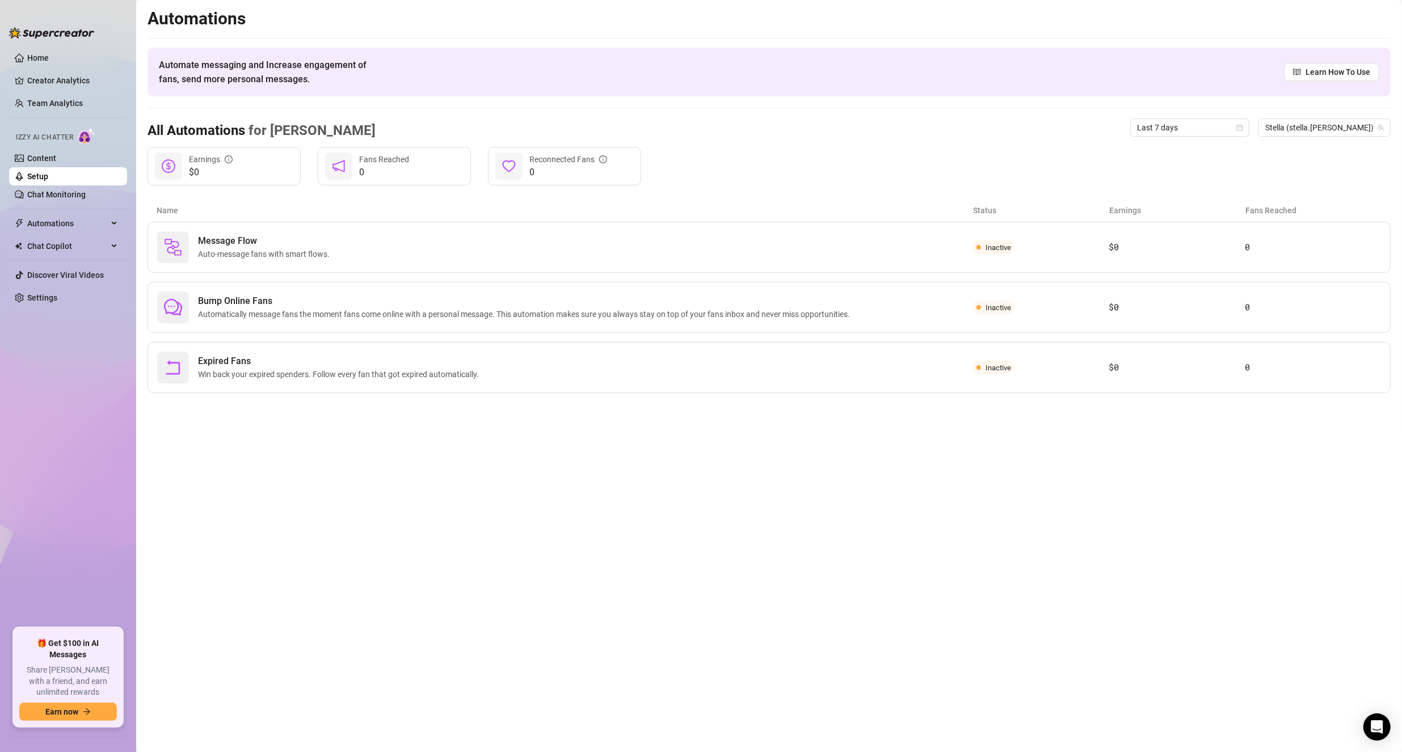
click at [48, 175] on link "Setup" at bounding box center [37, 176] width 21 height 9
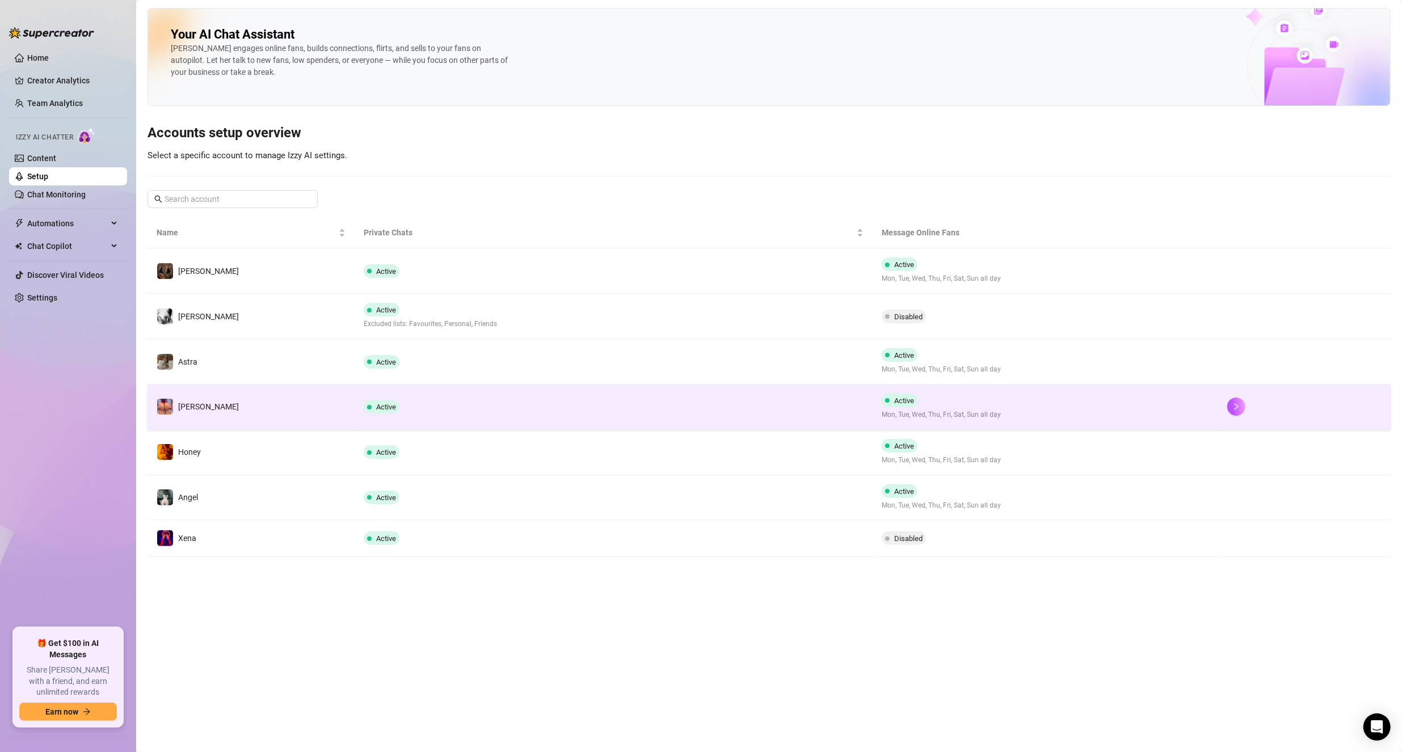
click at [249, 417] on td "[PERSON_NAME]" at bounding box center [250, 407] width 207 height 45
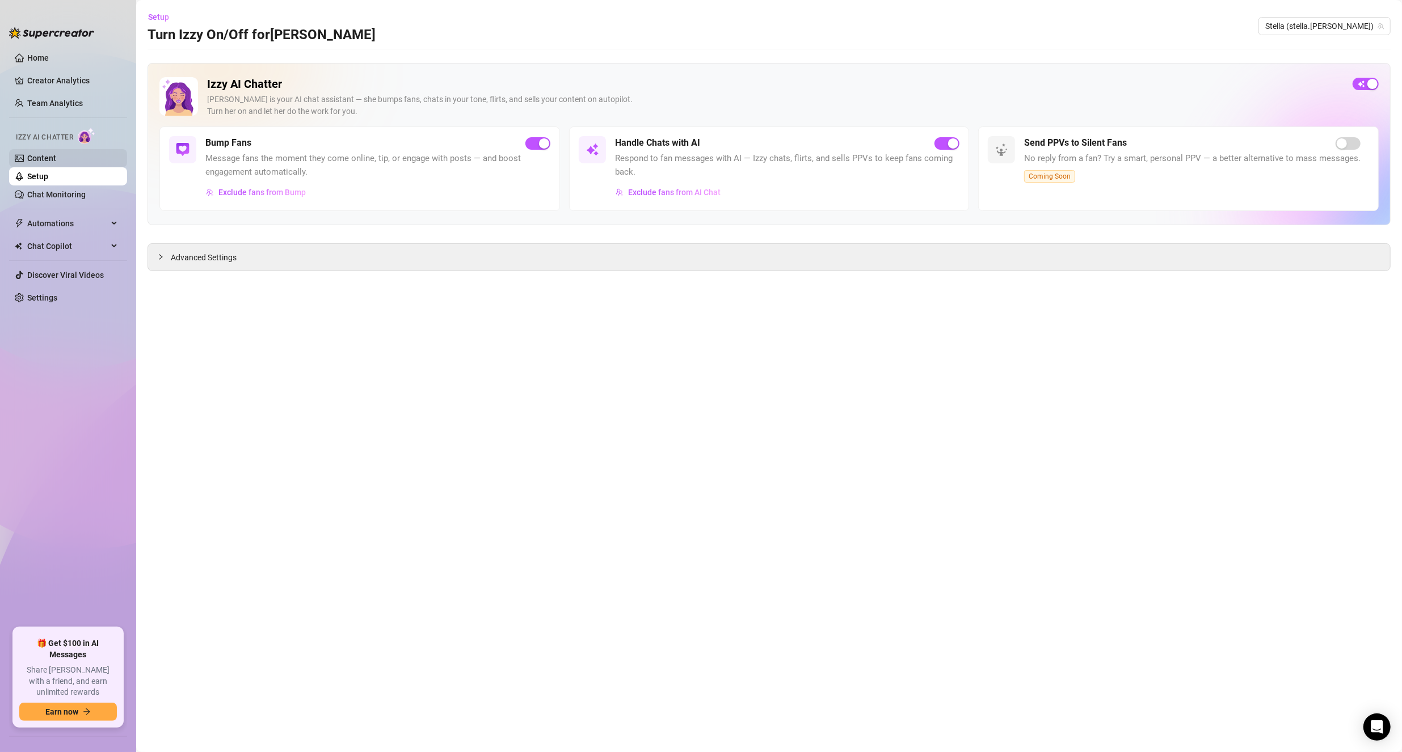
click at [44, 155] on link "Content" at bounding box center [41, 158] width 29 height 9
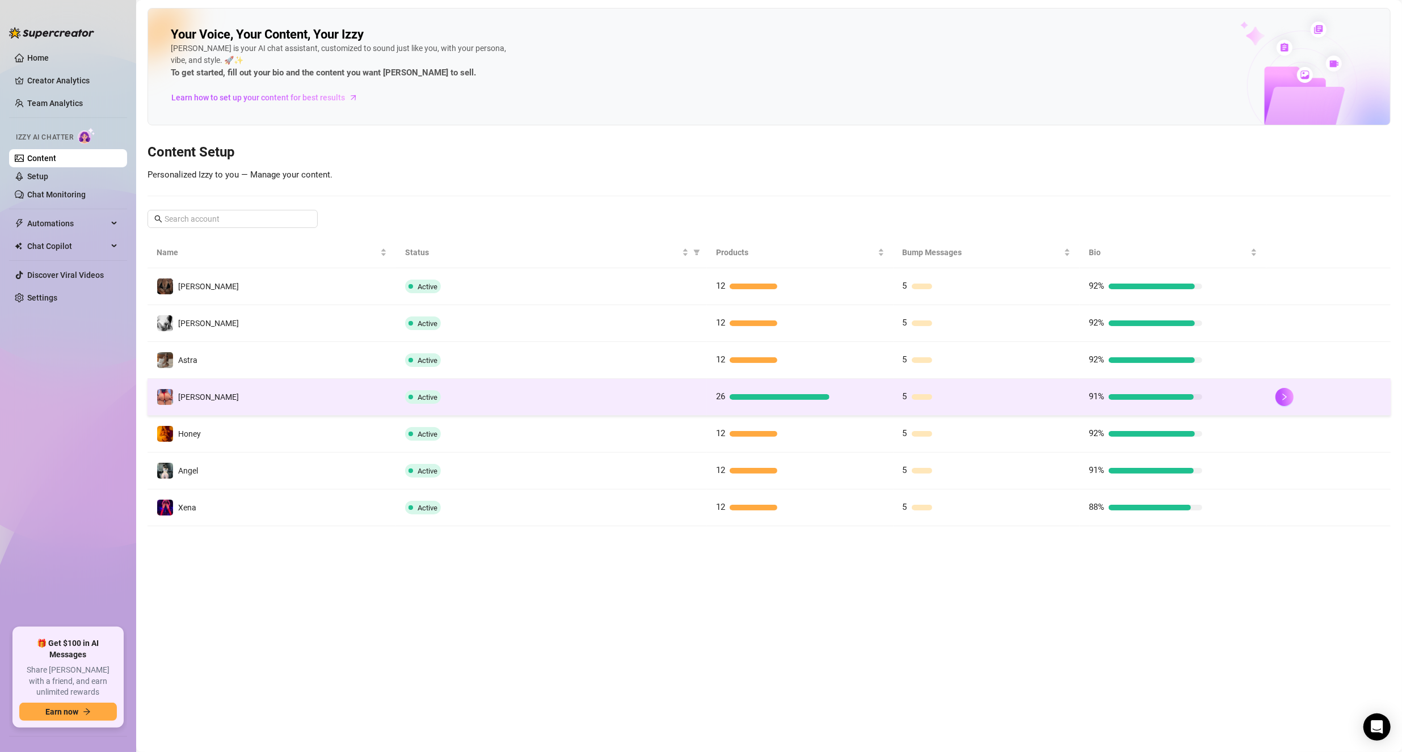
click at [288, 383] on td "[PERSON_NAME]" at bounding box center [271, 397] width 248 height 37
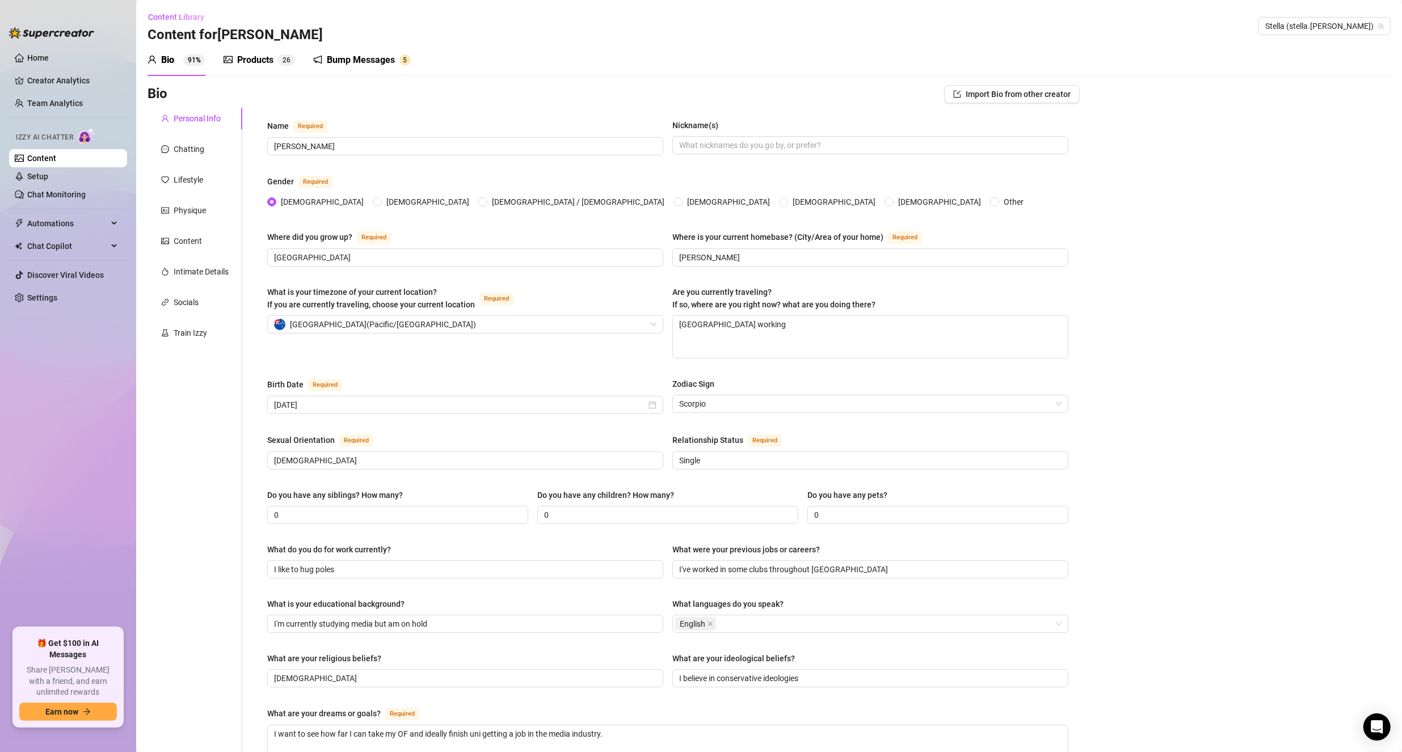
click at [358, 55] on div "Bump Messages" at bounding box center [361, 60] width 68 height 14
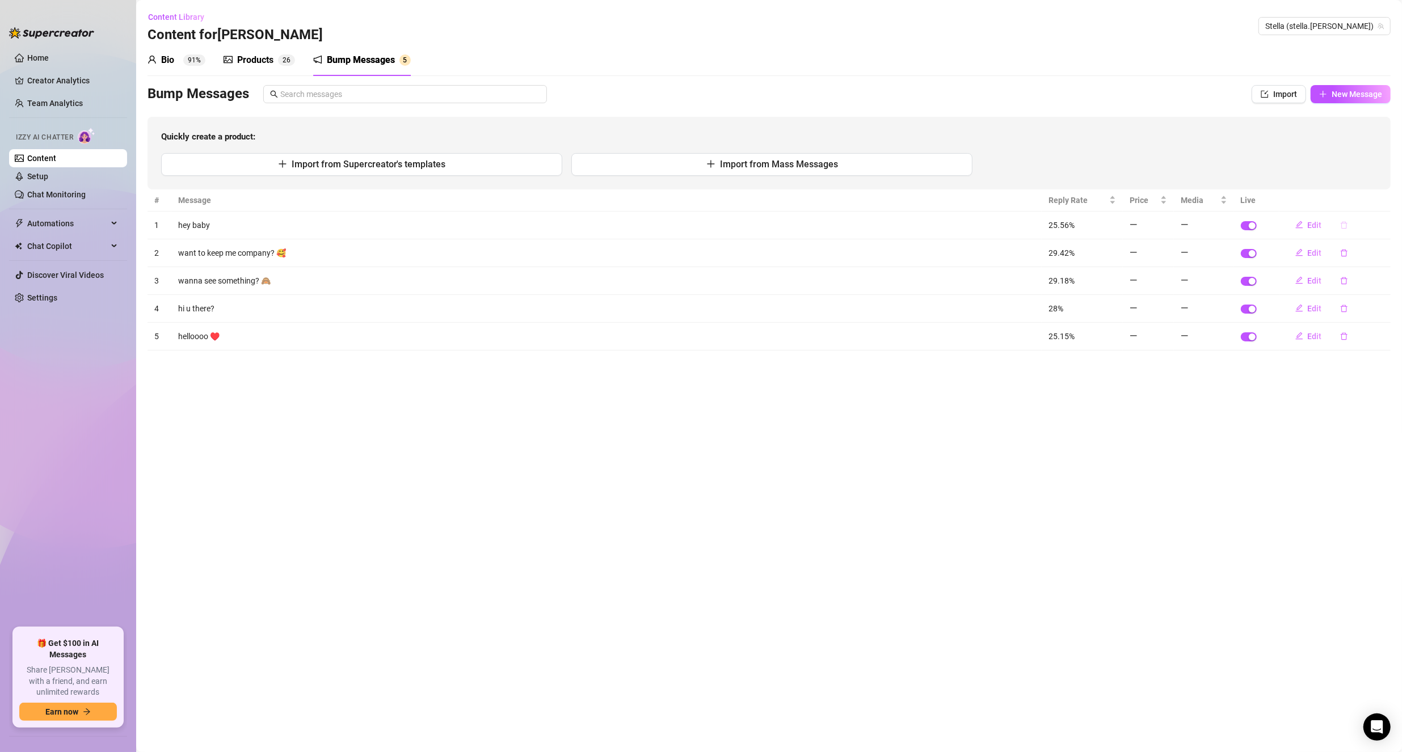
click at [1349, 223] on button "button" at bounding box center [1344, 225] width 26 height 18
click at [1353, 197] on span "No" at bounding box center [1349, 195] width 10 height 9
click at [485, 167] on button "Import from Supercreator's templates" at bounding box center [361, 164] width 401 height 23
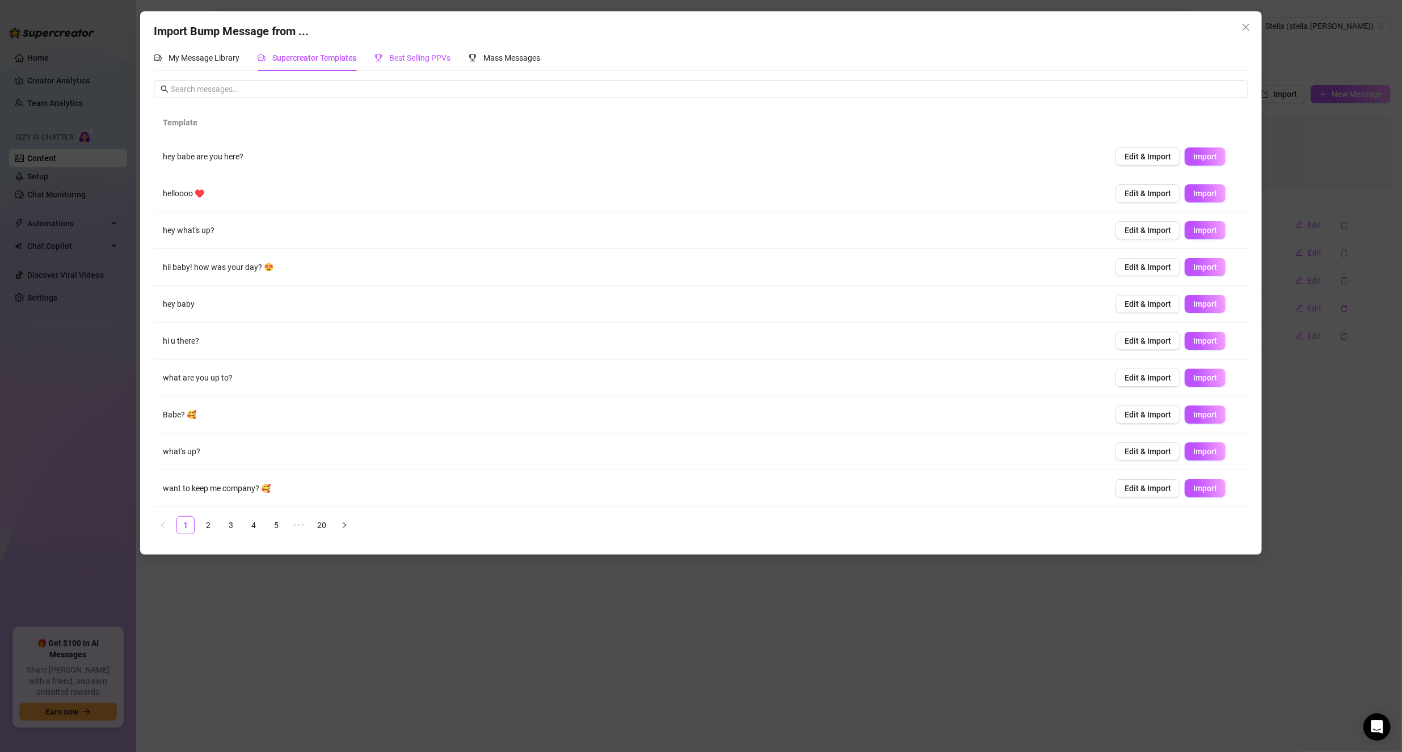
click at [418, 56] on span "Best Selling PPVs" at bounding box center [419, 57] width 61 height 9
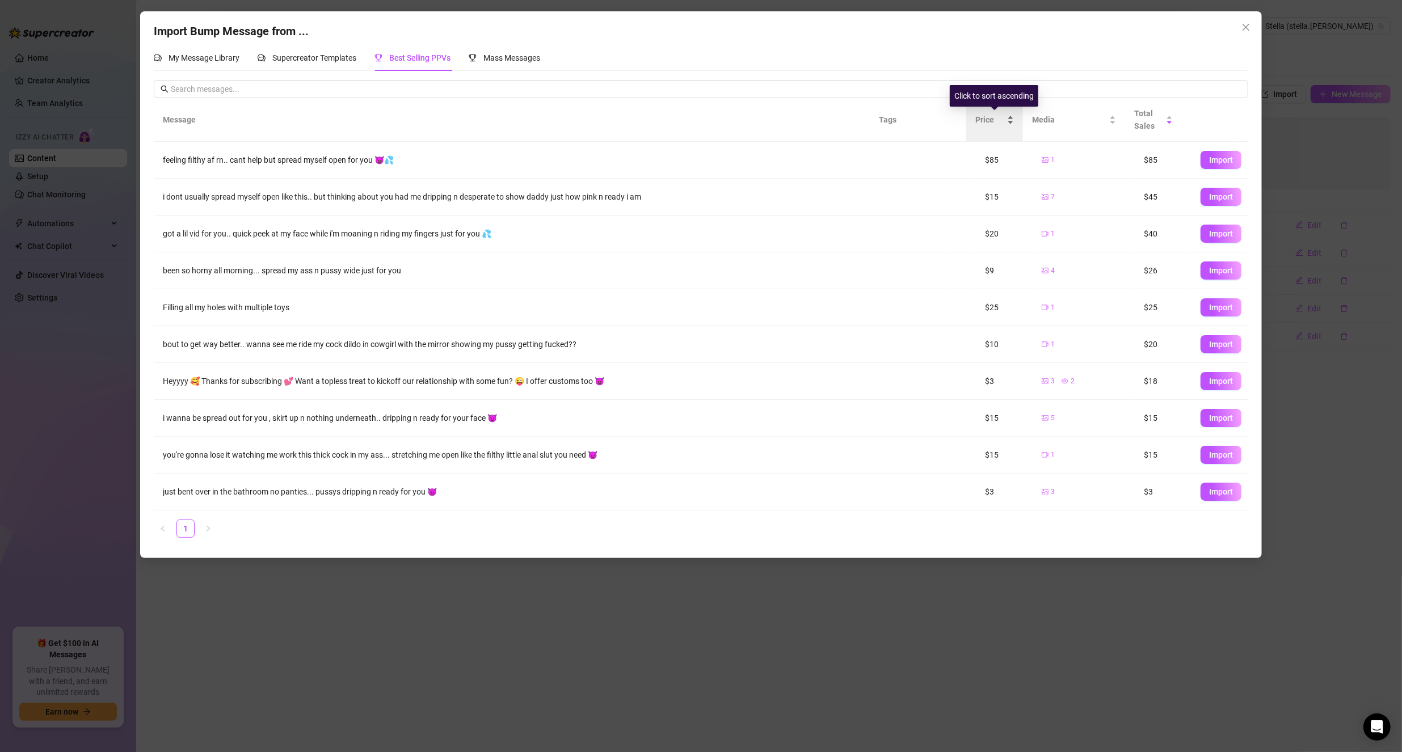
click at [1002, 120] on span "Price" at bounding box center [989, 119] width 29 height 12
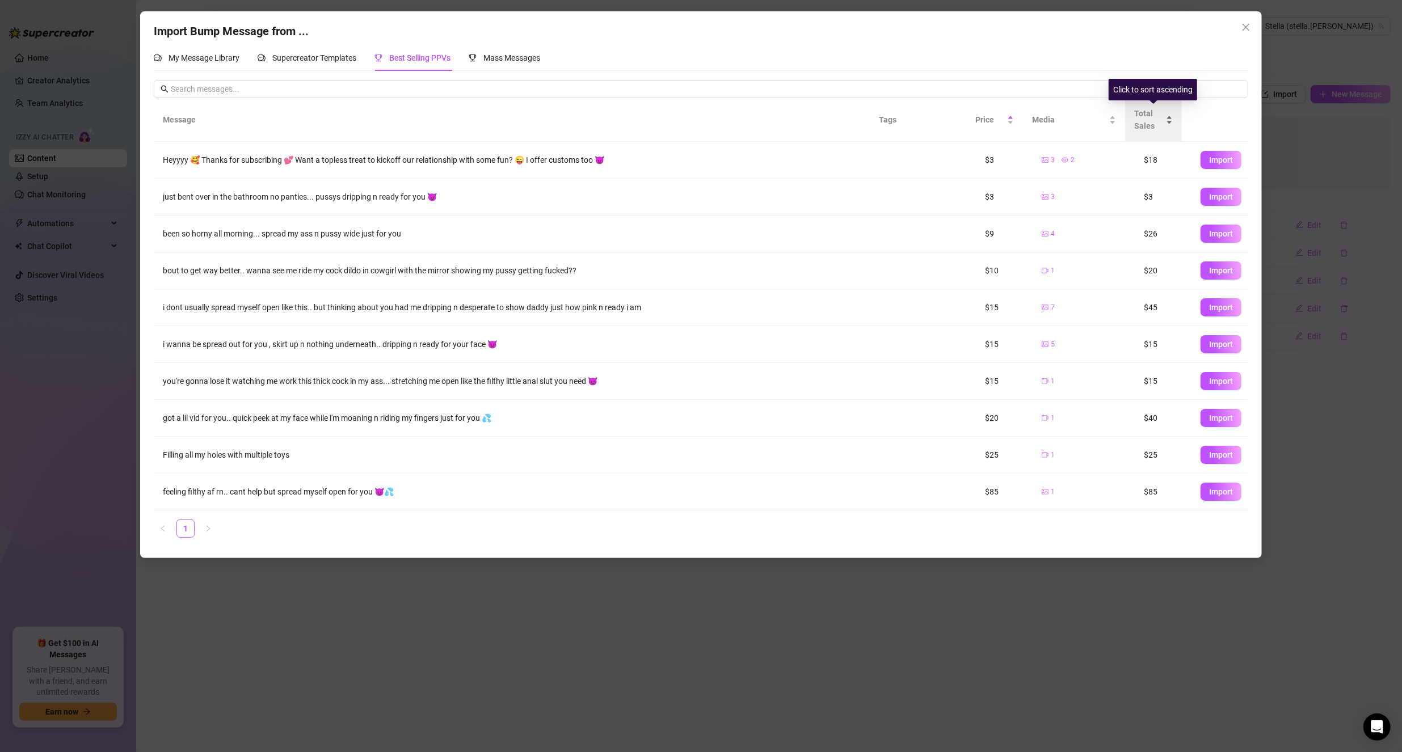
click at [1144, 122] on span "Total Sales" at bounding box center [1148, 119] width 29 height 25
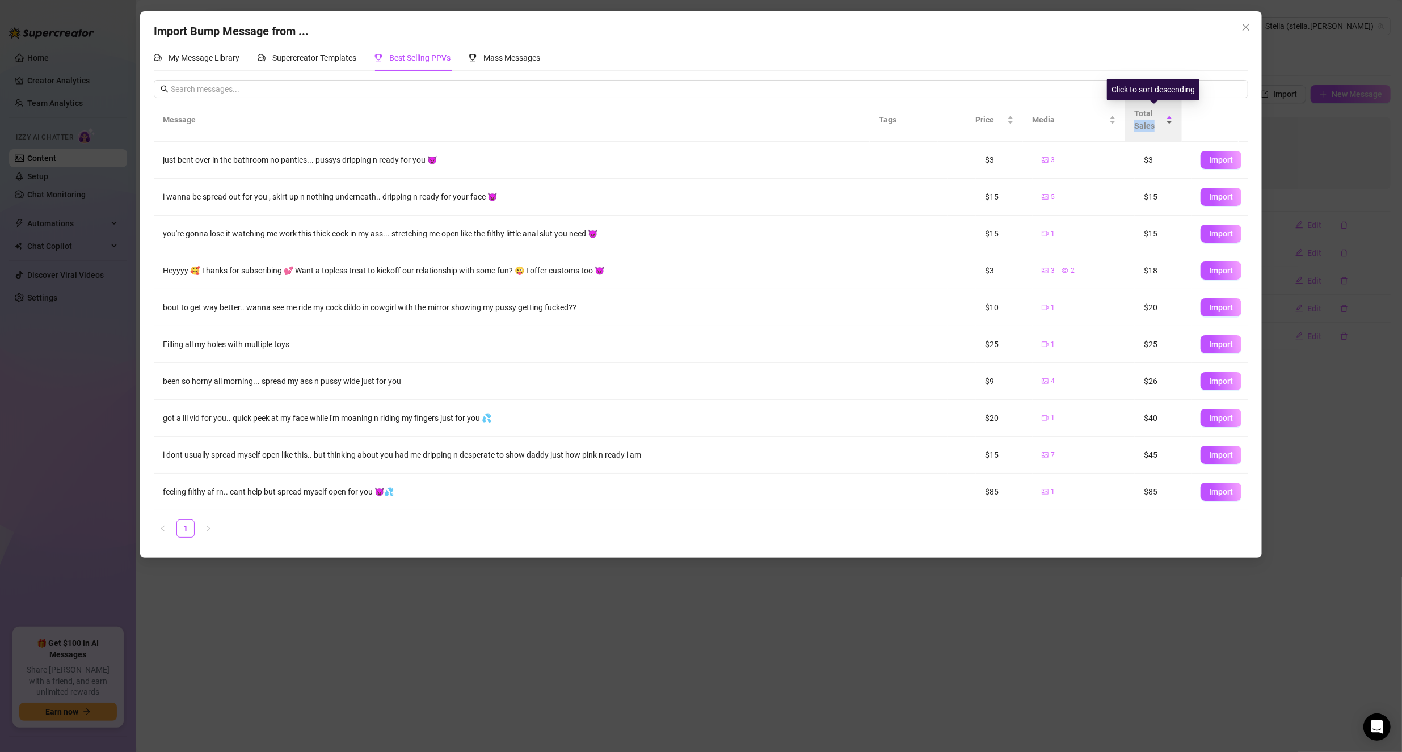
click at [1144, 122] on span "Total Sales" at bounding box center [1148, 119] width 29 height 25
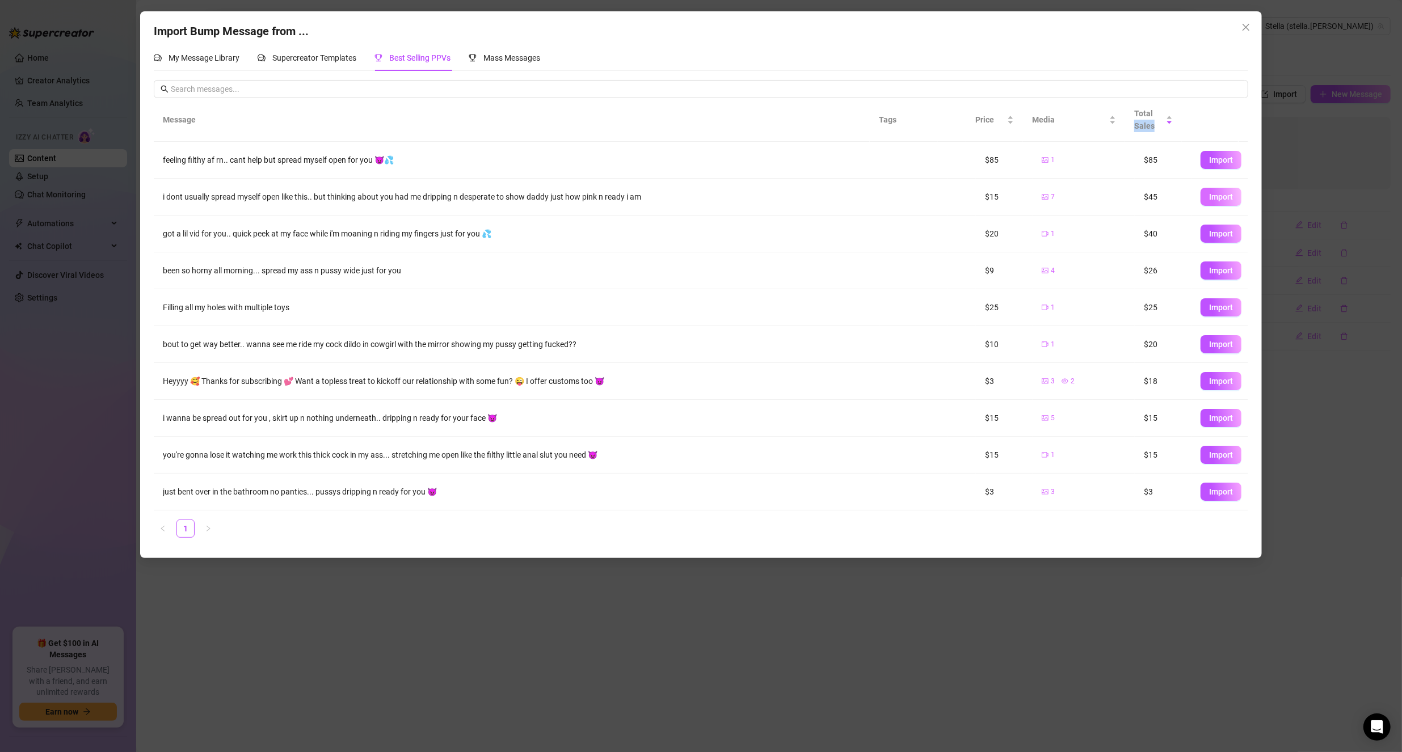
click at [1209, 198] on span "Import" at bounding box center [1221, 196] width 24 height 9
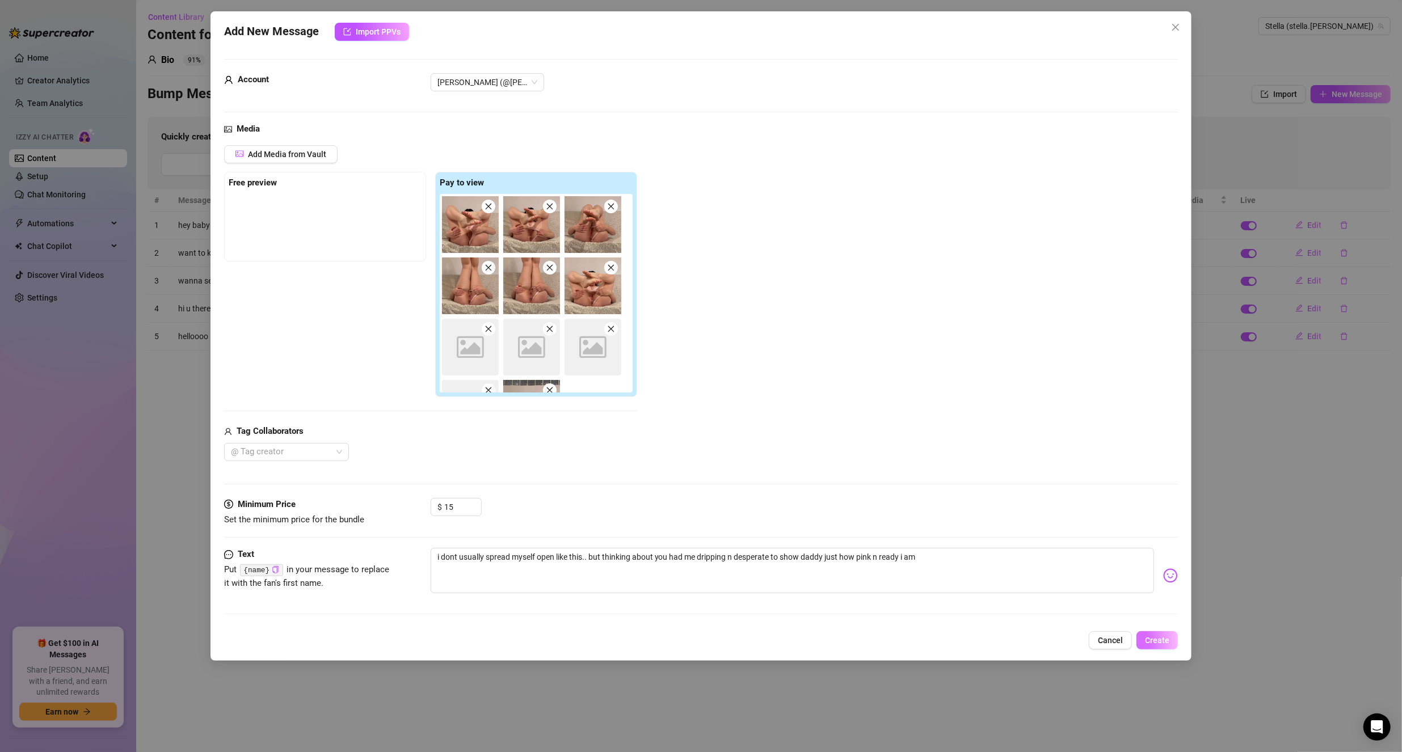
click at [1153, 636] on span "Create" at bounding box center [1157, 640] width 24 height 9
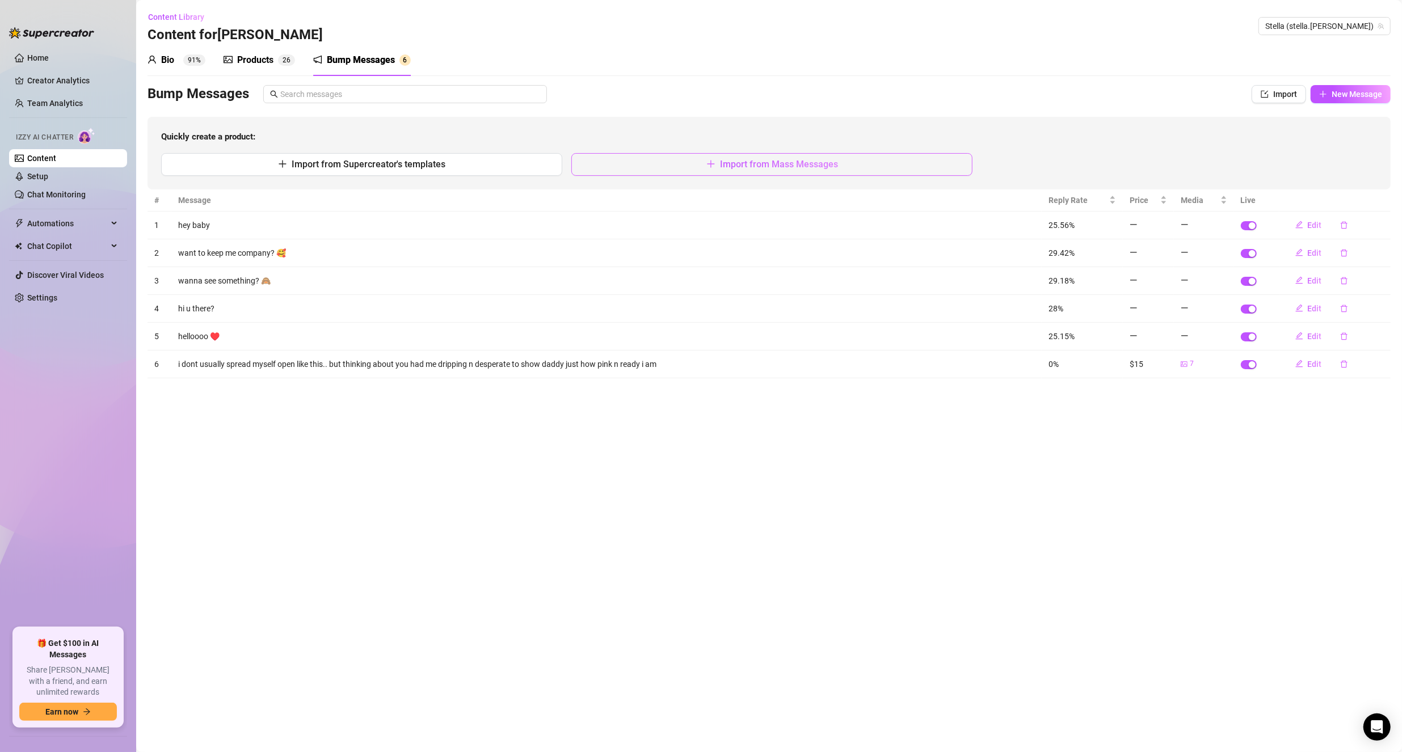
click at [778, 169] on span "Import from Mass Messages" at bounding box center [779, 164] width 118 height 11
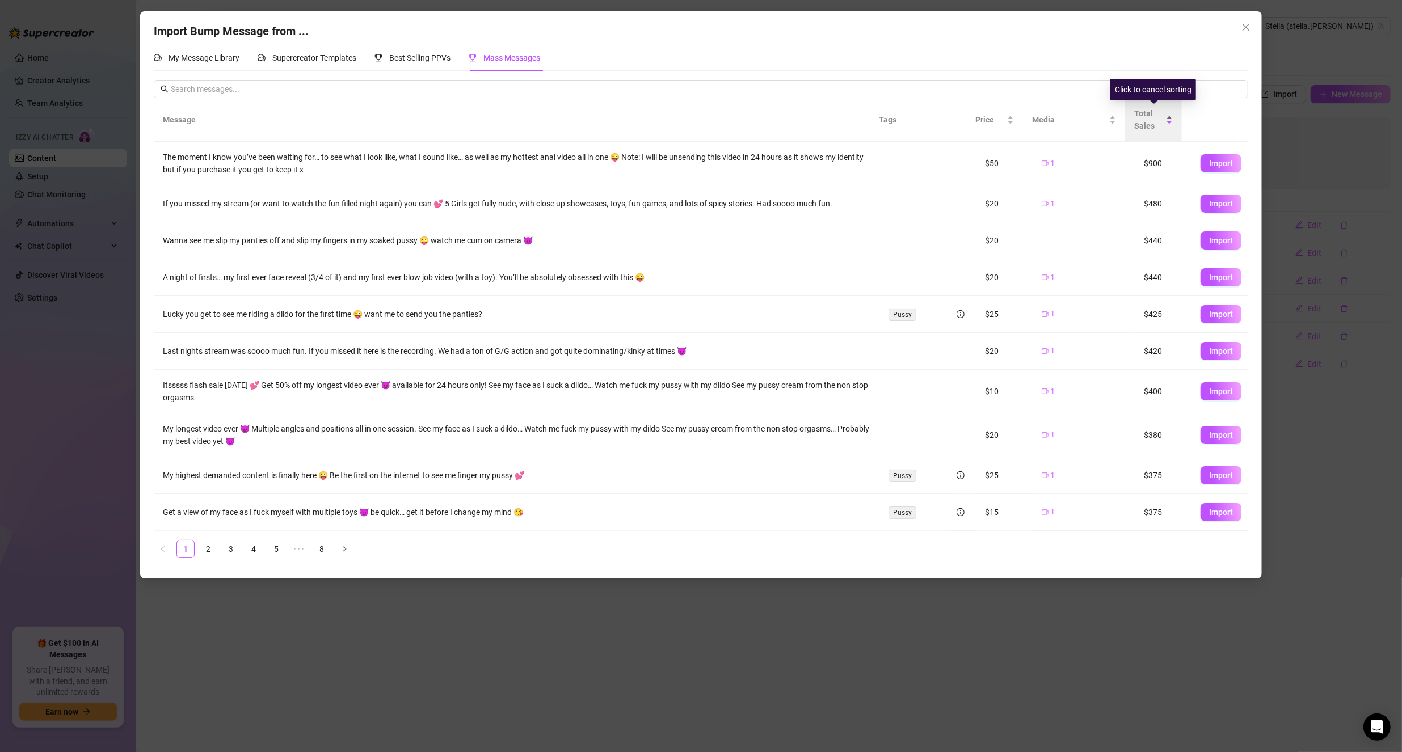
click at [1150, 125] on span "Total Sales" at bounding box center [1148, 119] width 29 height 25
click at [1154, 118] on span "Total Sales" at bounding box center [1148, 119] width 29 height 25
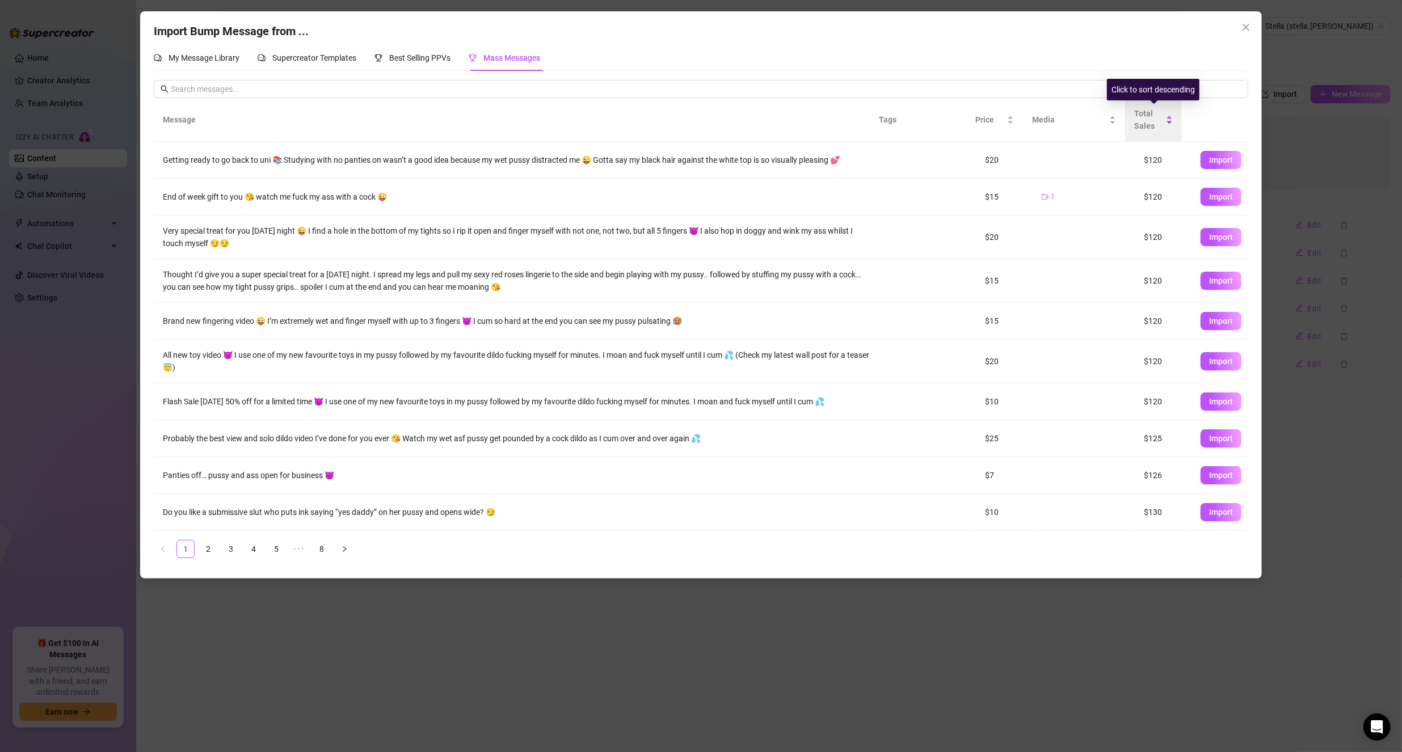
click at [1152, 120] on span "Total Sales" at bounding box center [1148, 119] width 29 height 25
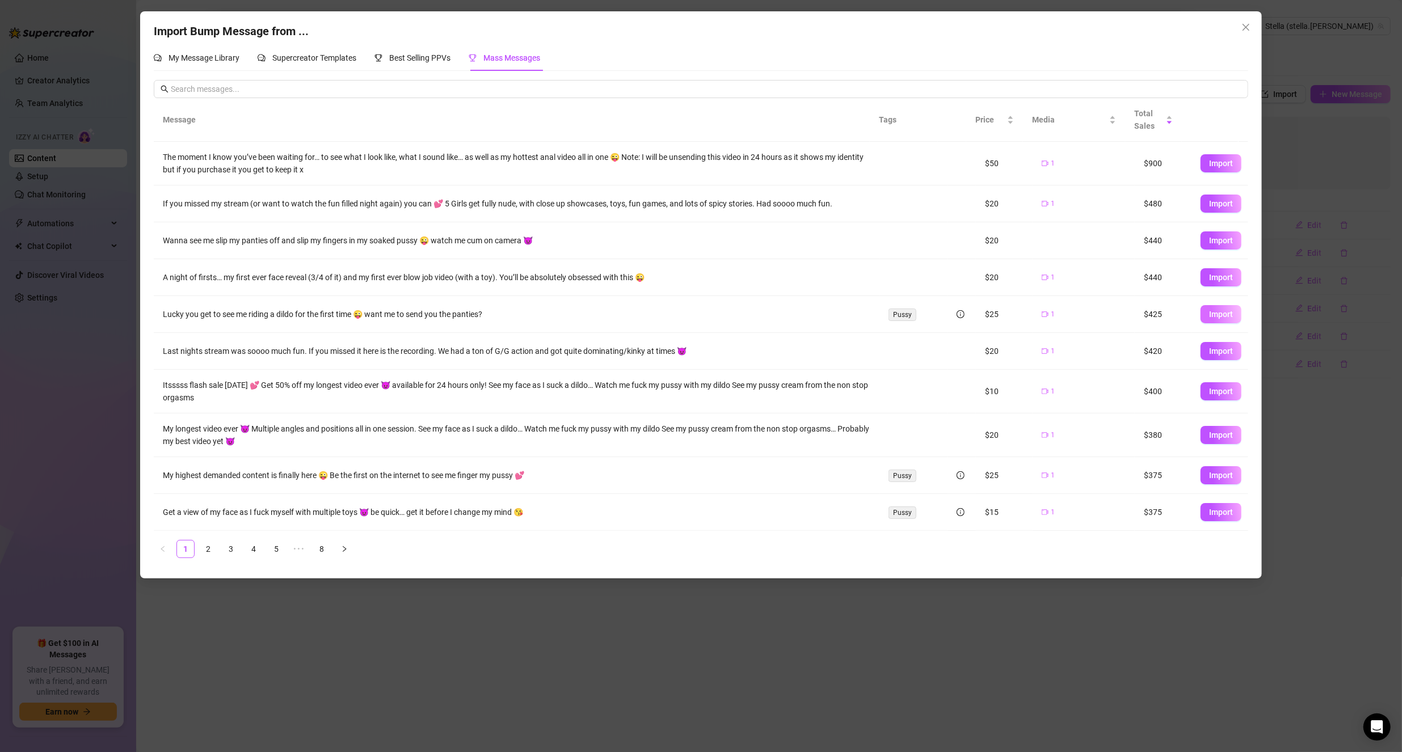
click at [1220, 314] on span "Import" at bounding box center [1221, 314] width 24 height 9
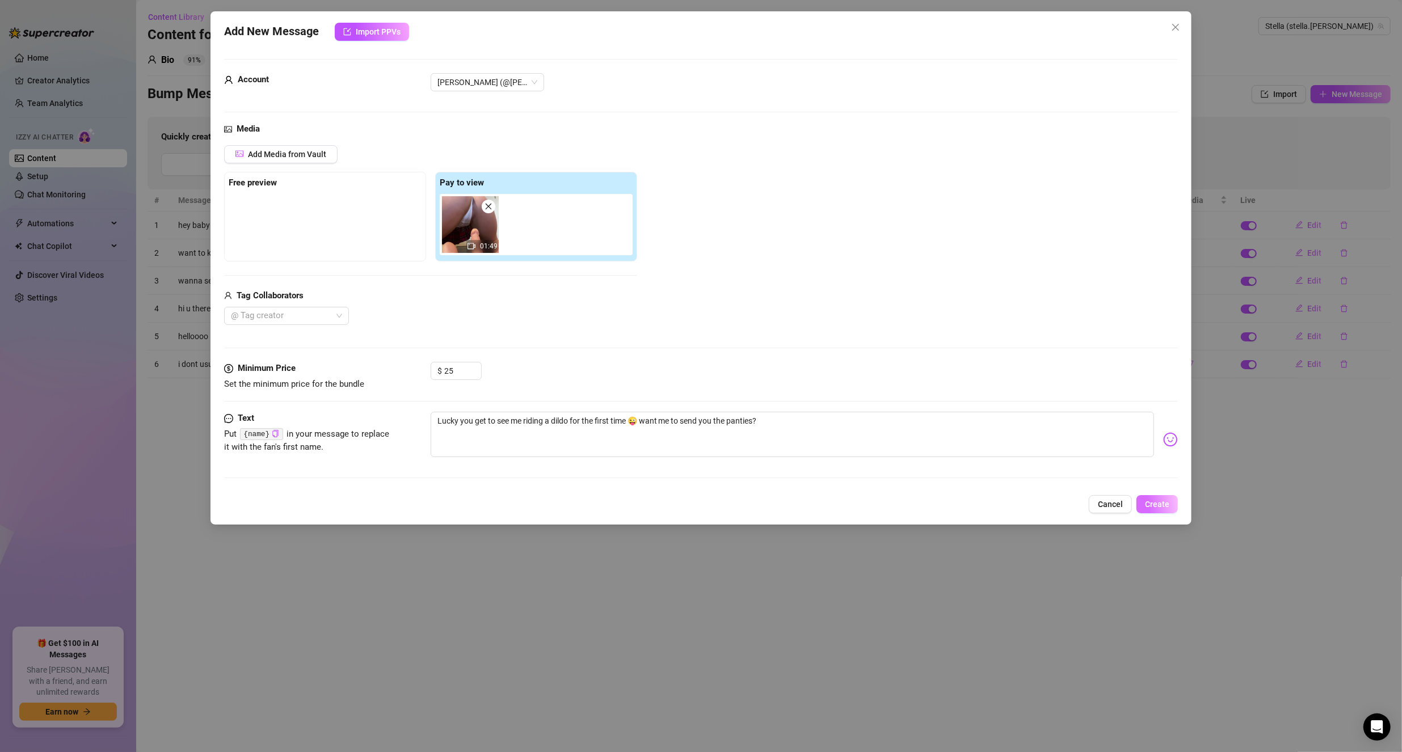
click at [1168, 500] on span "Create" at bounding box center [1157, 504] width 24 height 9
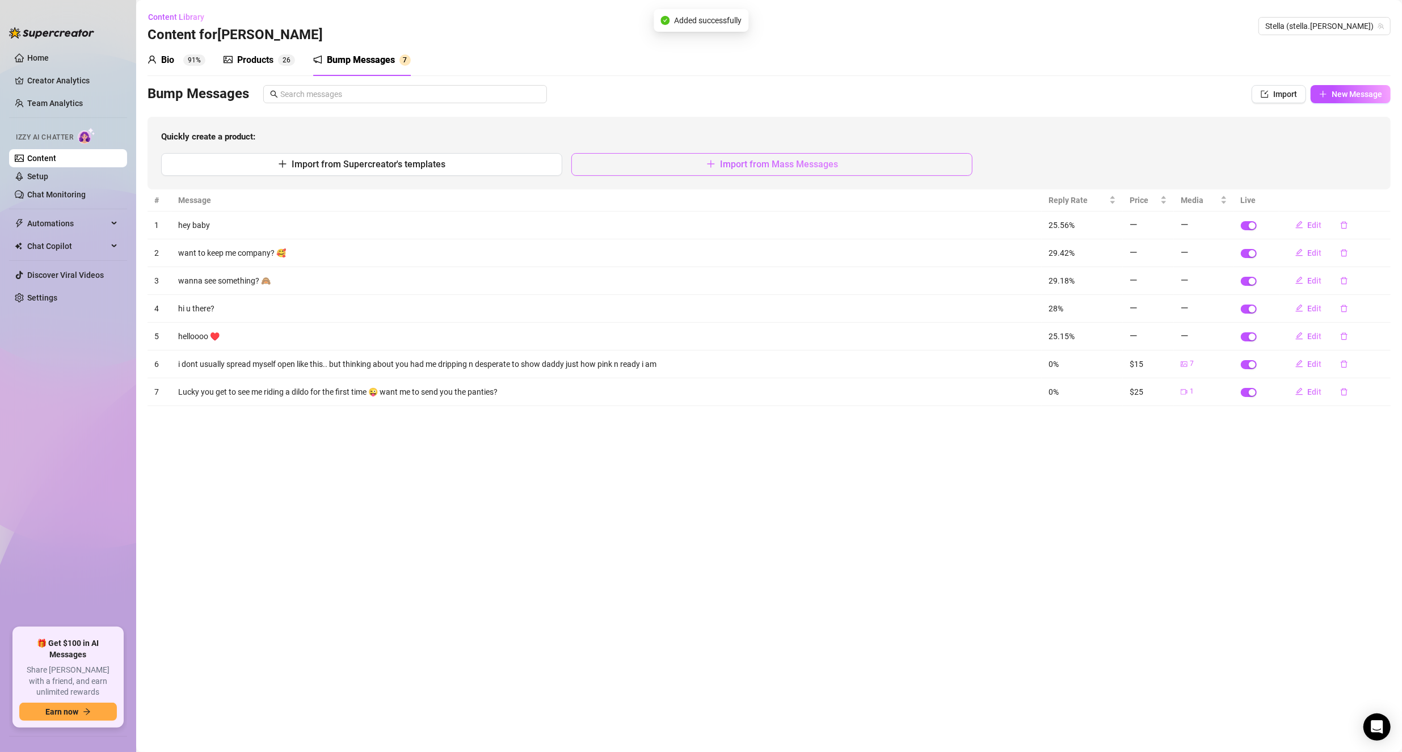
click at [811, 175] on button "Import from Mass Messages" at bounding box center [771, 164] width 401 height 23
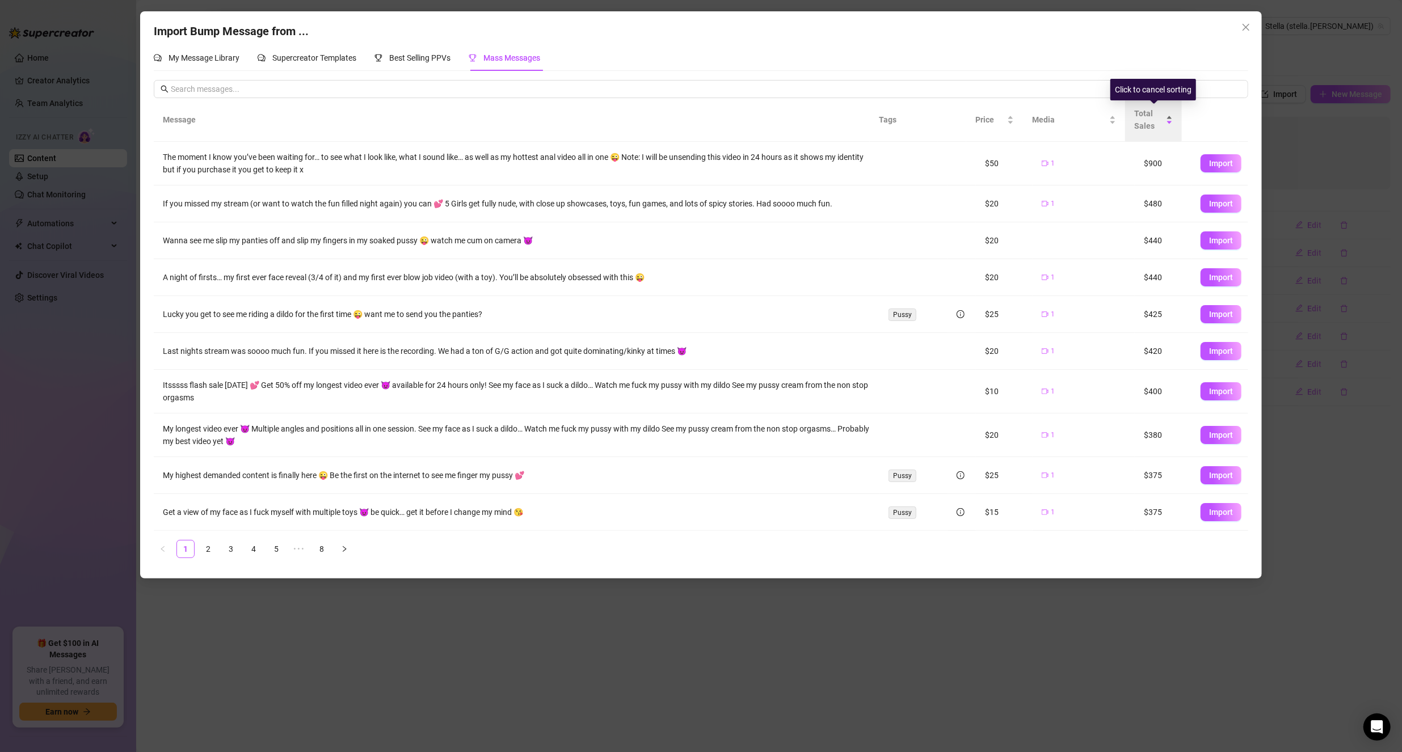
click at [1160, 123] on span "Total Sales" at bounding box center [1148, 119] width 29 height 25
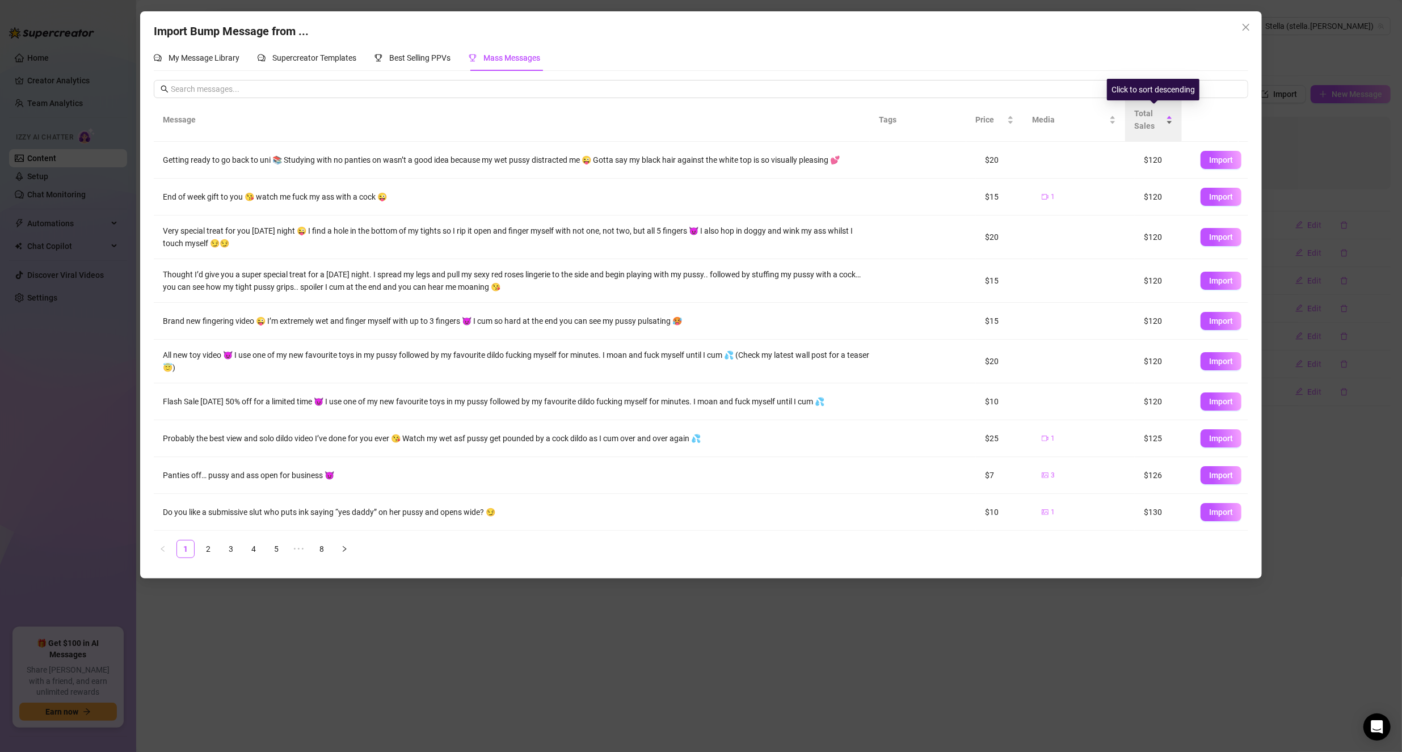
click at [1170, 117] on div "Total Sales" at bounding box center [1153, 119] width 39 height 25
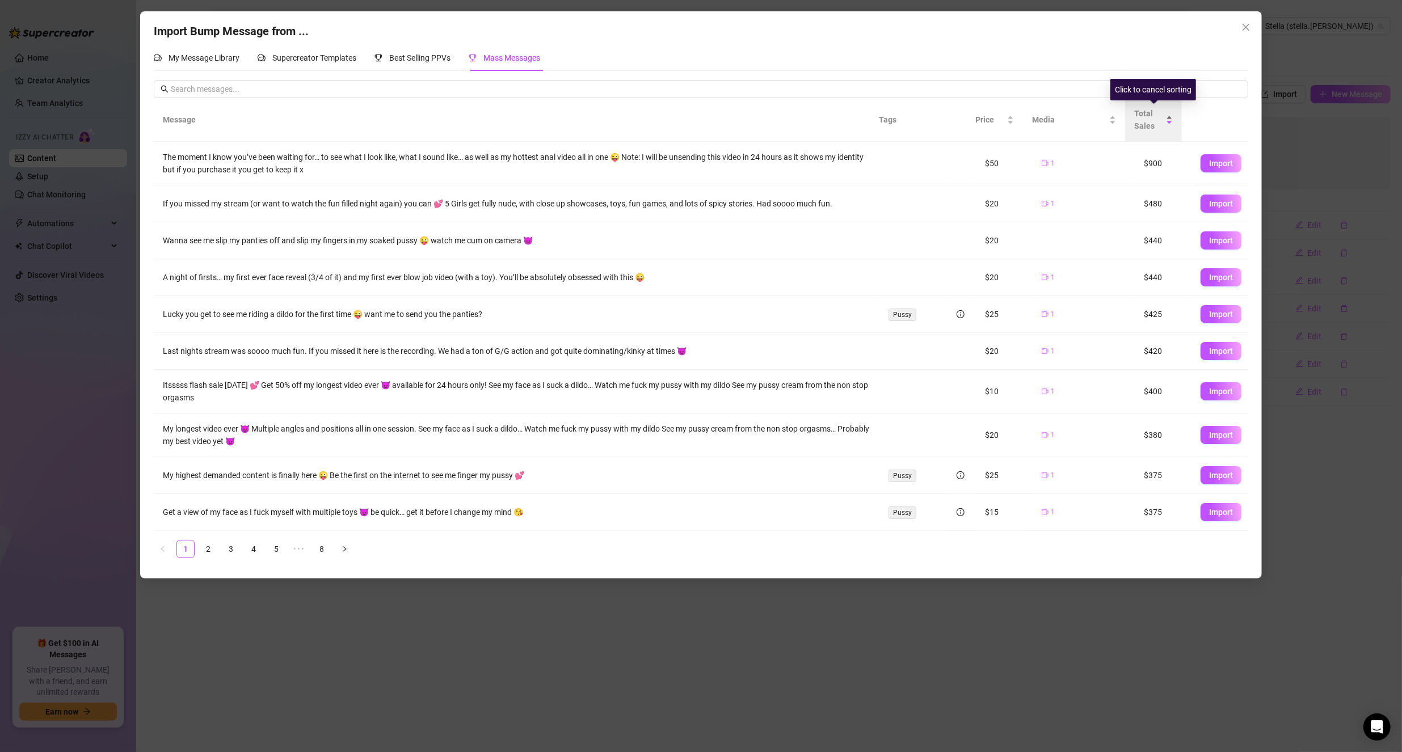
click at [1170, 117] on div "Total Sales" at bounding box center [1153, 119] width 39 height 25
click at [1171, 124] on div "Total Sales" at bounding box center [1153, 119] width 39 height 25
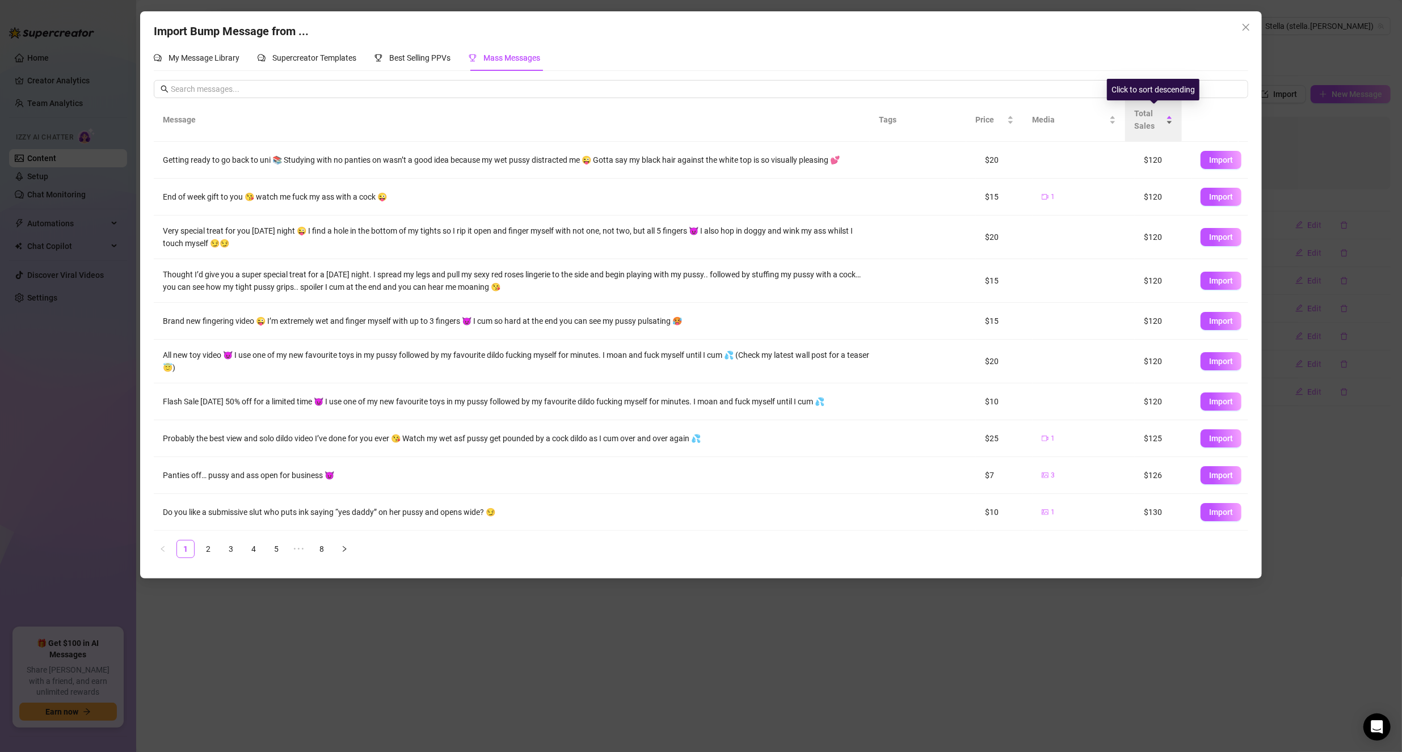
click at [1169, 123] on div "Total Sales" at bounding box center [1153, 119] width 39 height 25
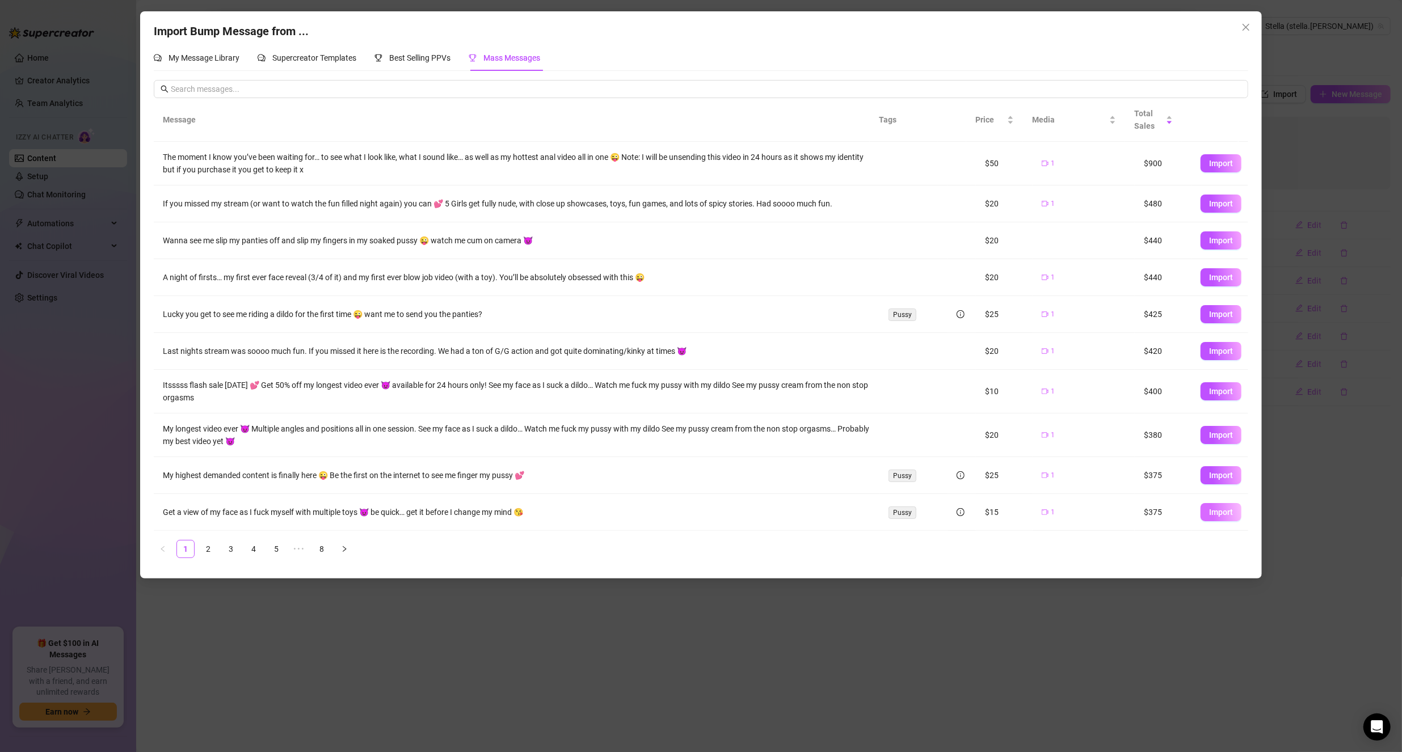
click at [1217, 508] on span "Import" at bounding box center [1221, 512] width 24 height 9
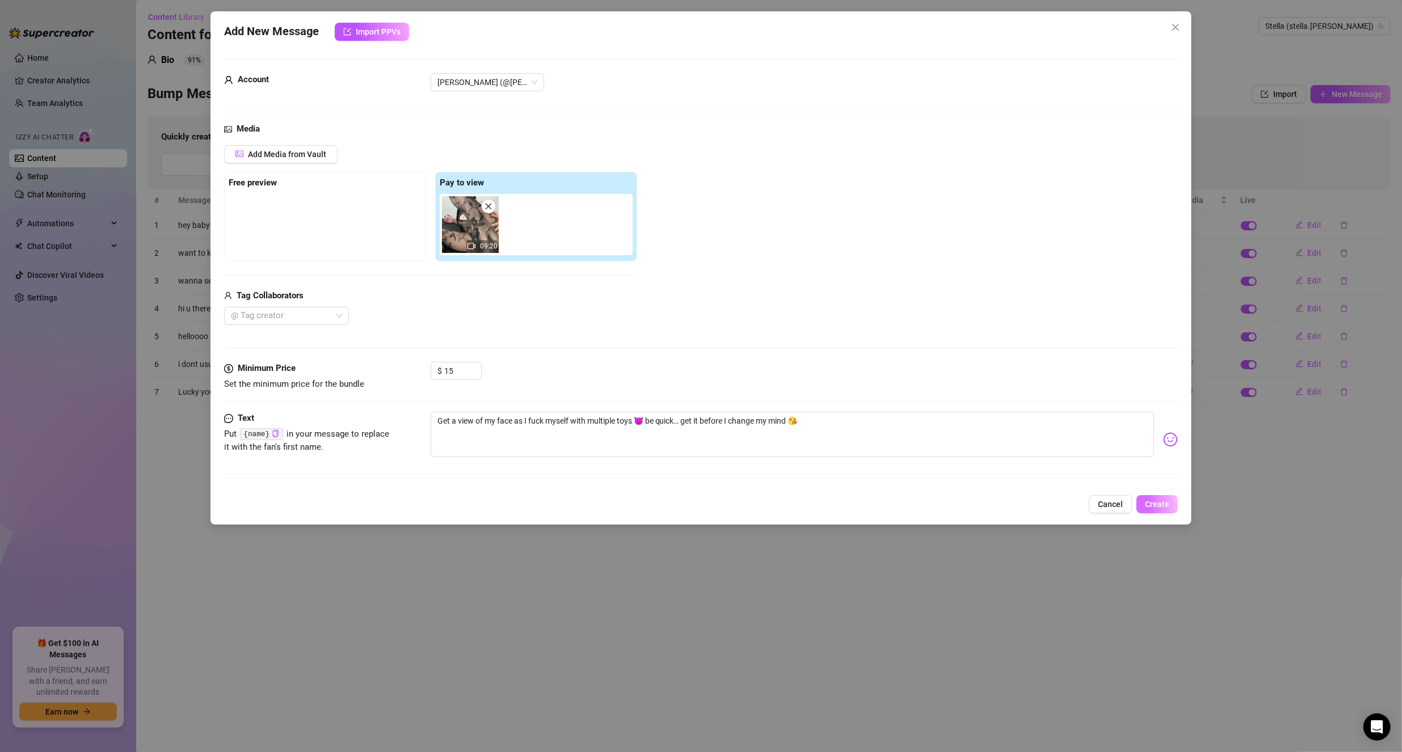
click at [1159, 501] on span "Create" at bounding box center [1157, 504] width 24 height 9
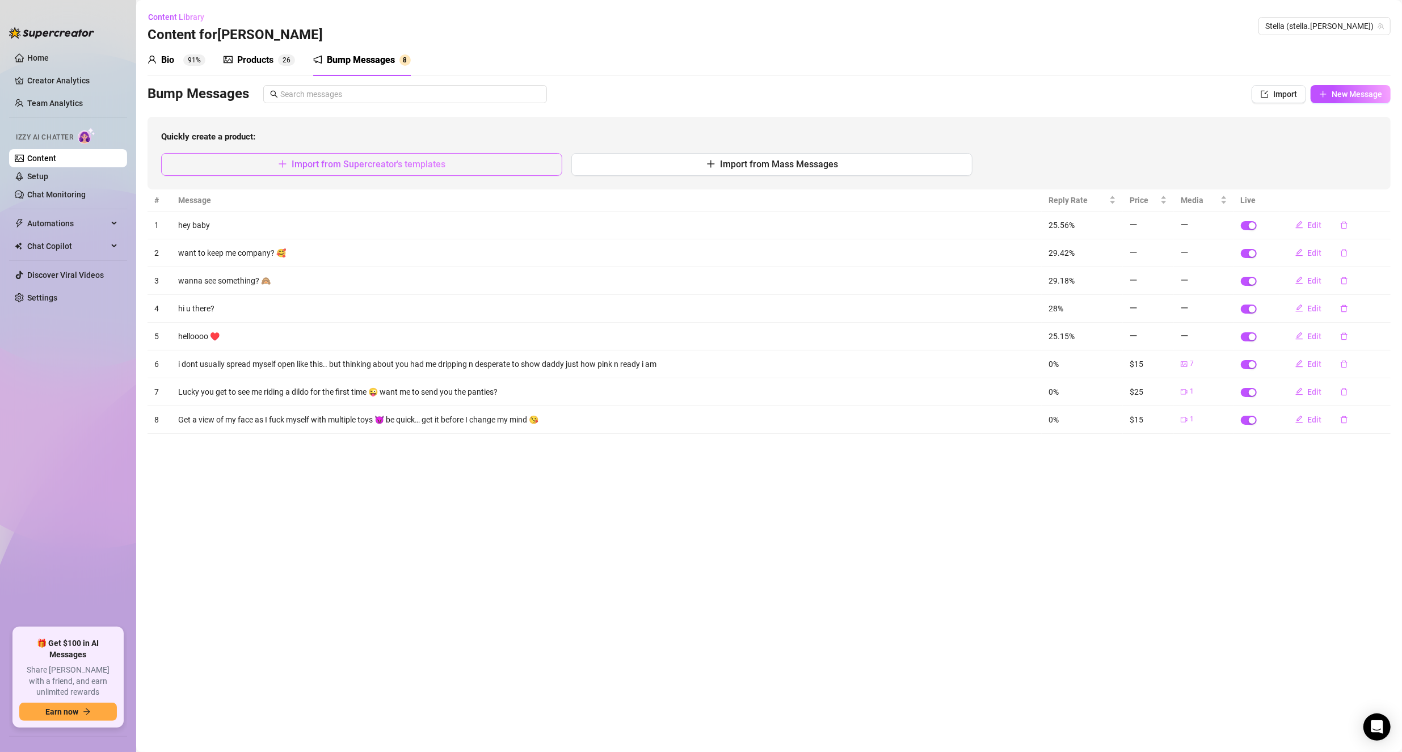
click at [416, 166] on span "Import from Supercreator's templates" at bounding box center [369, 164] width 154 height 11
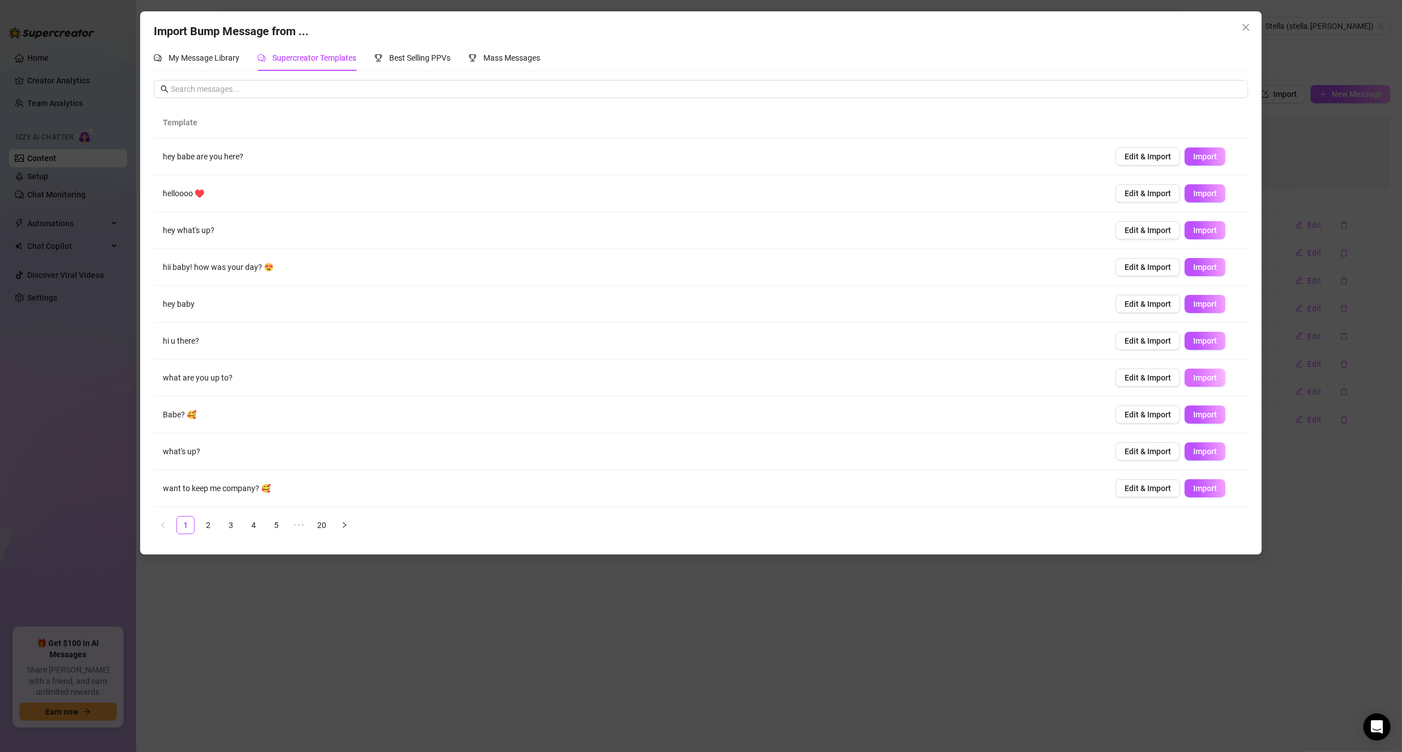
click at [1193, 374] on span "Import" at bounding box center [1205, 377] width 24 height 9
click at [209, 525] on link "2" at bounding box center [208, 525] width 17 height 17
click at [1211, 375] on button "Import" at bounding box center [1204, 378] width 41 height 18
click at [233, 522] on link "3" at bounding box center [230, 525] width 17 height 17
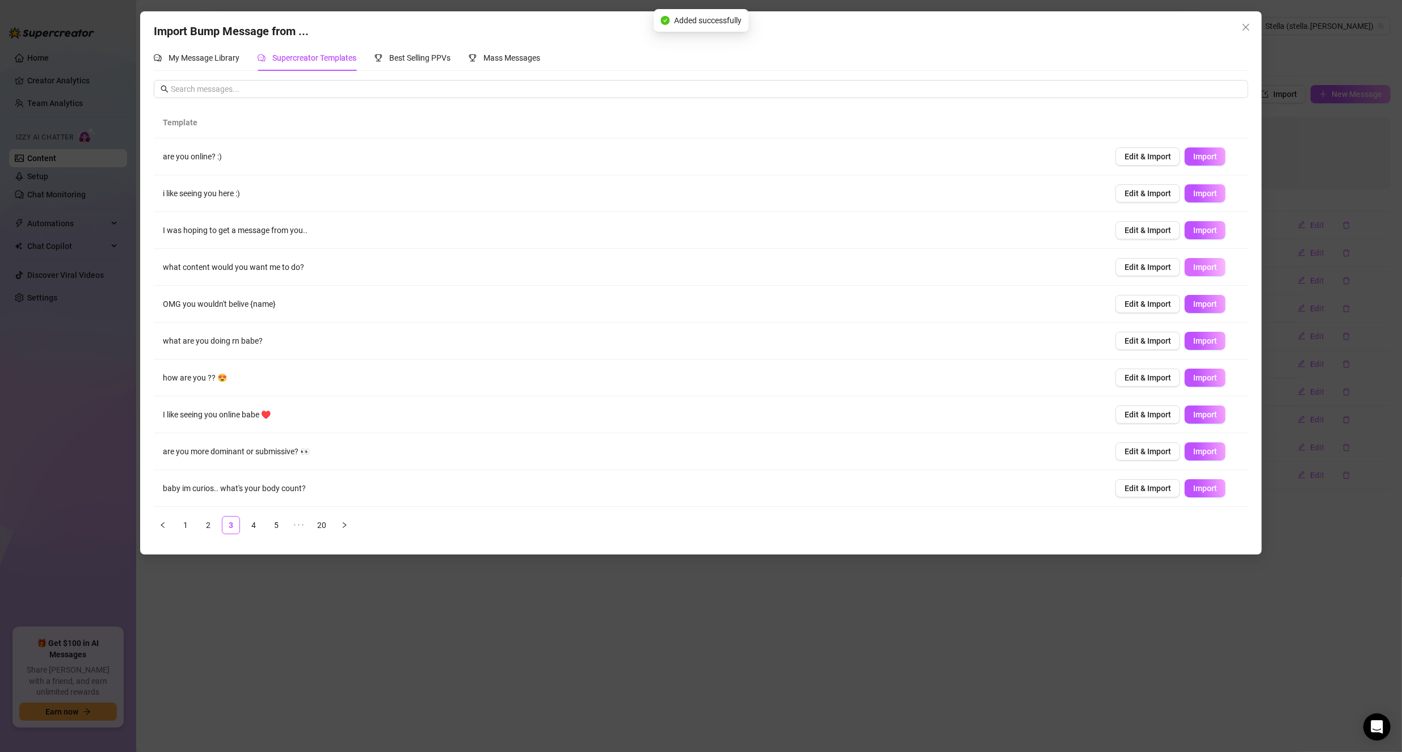
click at [1204, 263] on span "Import" at bounding box center [1205, 267] width 24 height 9
click at [256, 525] on link "4" at bounding box center [253, 525] width 17 height 17
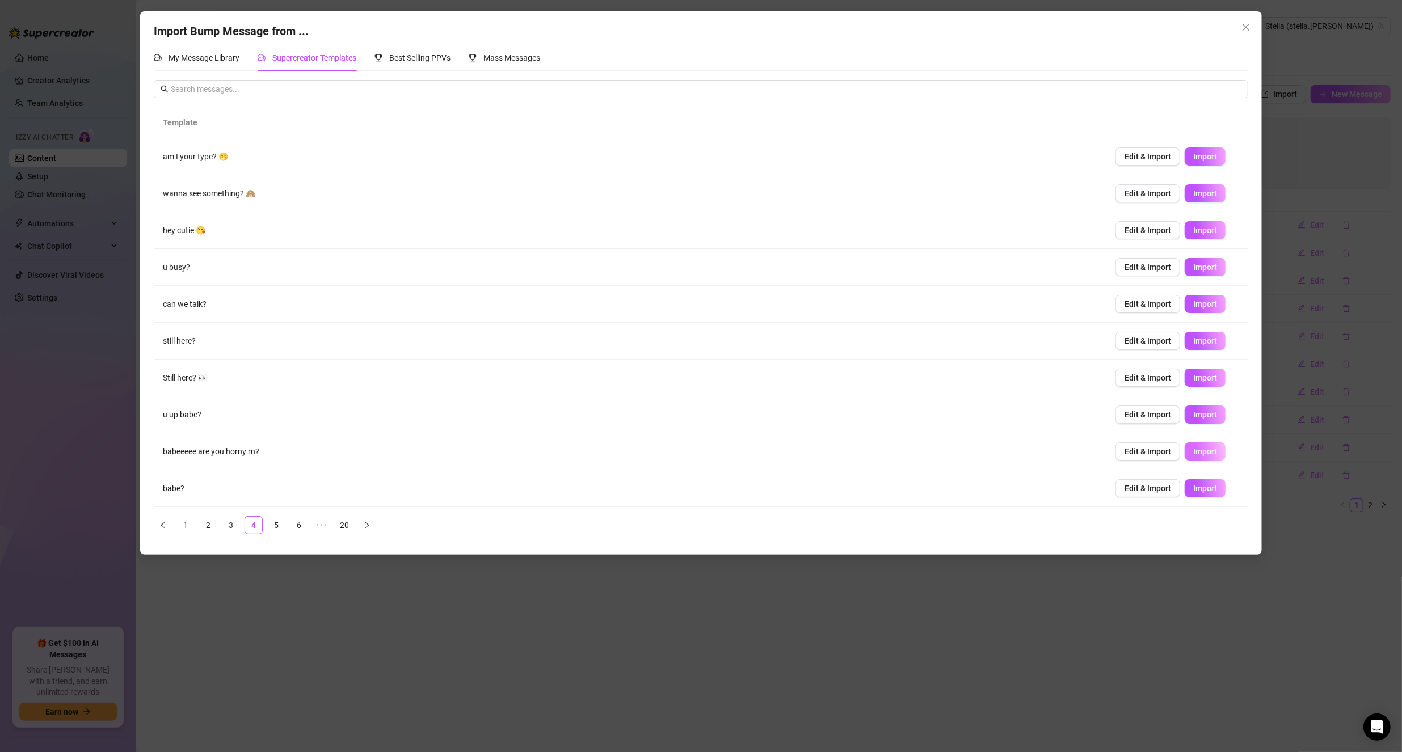
click at [1201, 447] on span "Import" at bounding box center [1205, 451] width 24 height 9
click at [1250, 32] on button "Close" at bounding box center [1245, 27] width 18 height 18
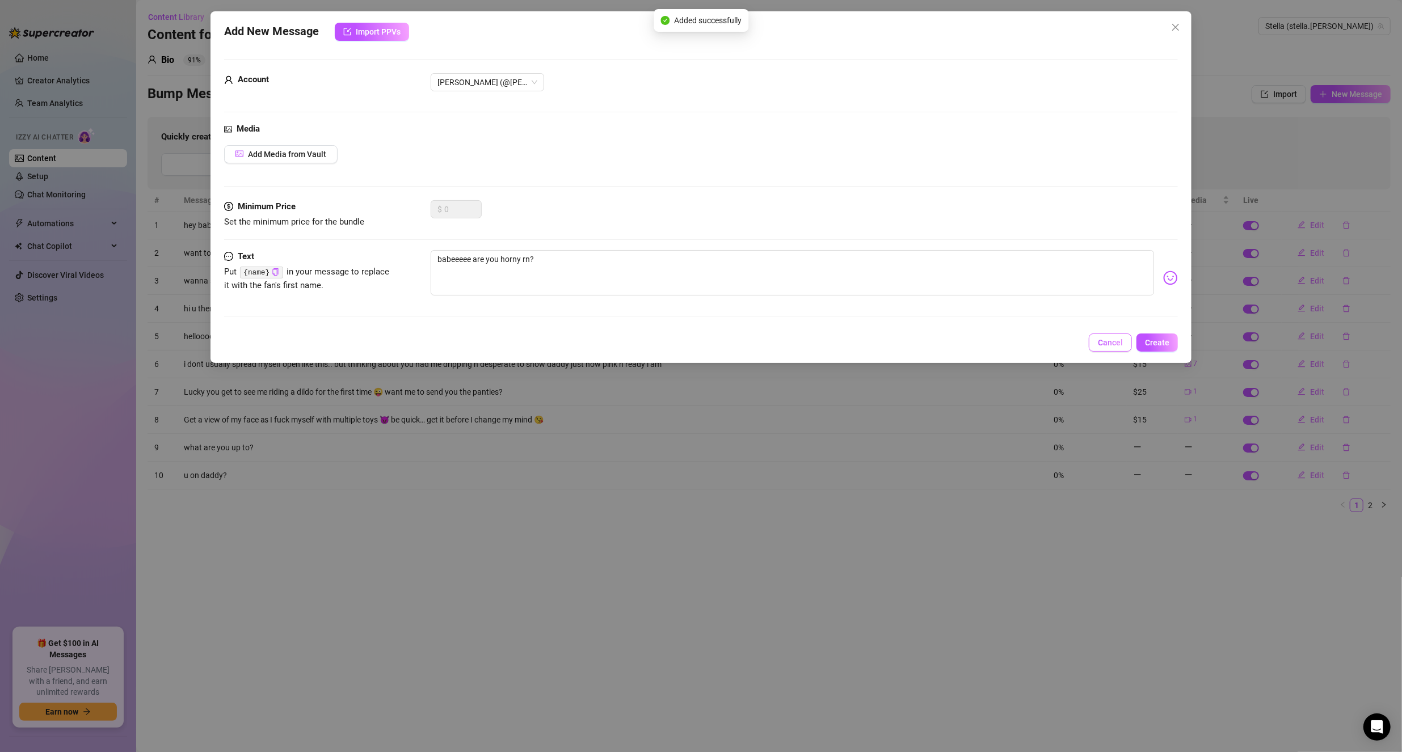
click at [1109, 338] on span "Cancel" at bounding box center [1110, 342] width 25 height 9
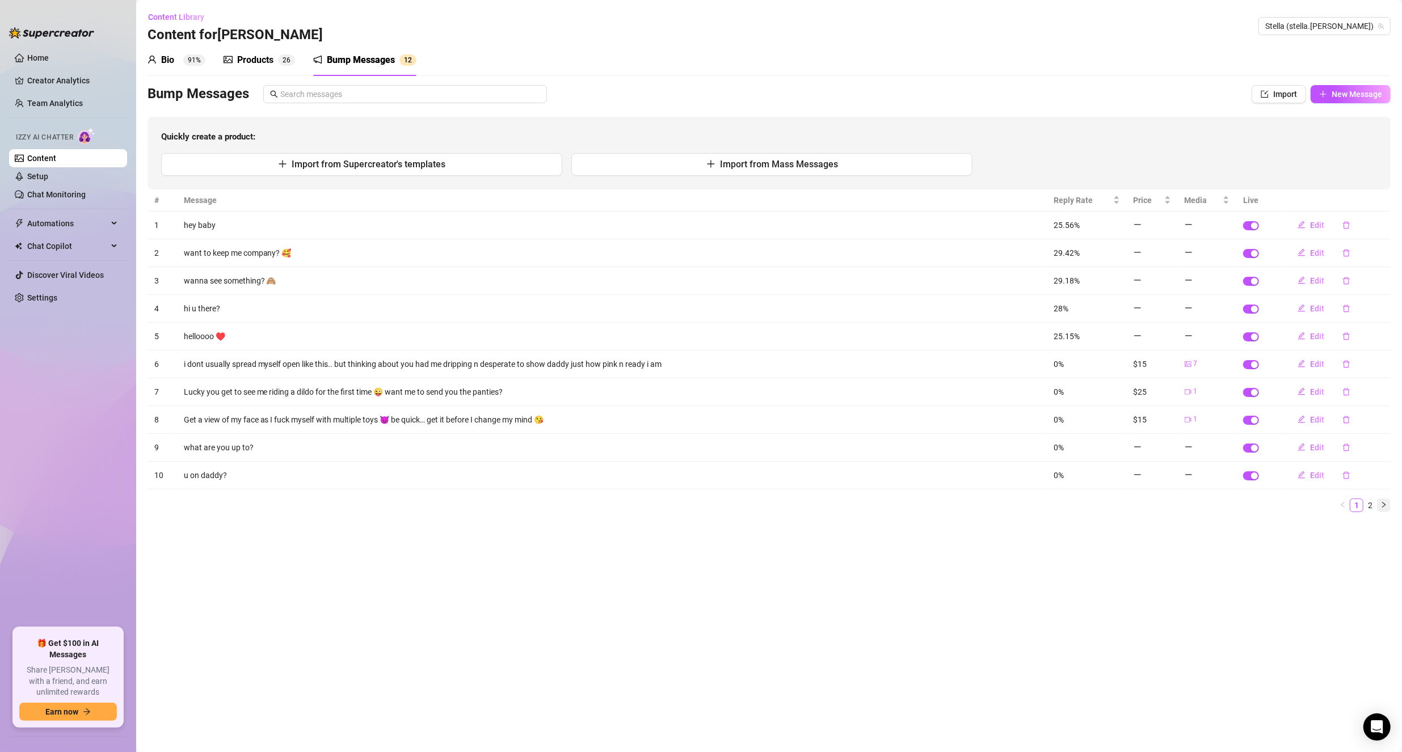
click at [1386, 504] on icon "right" at bounding box center [1383, 504] width 7 height 7
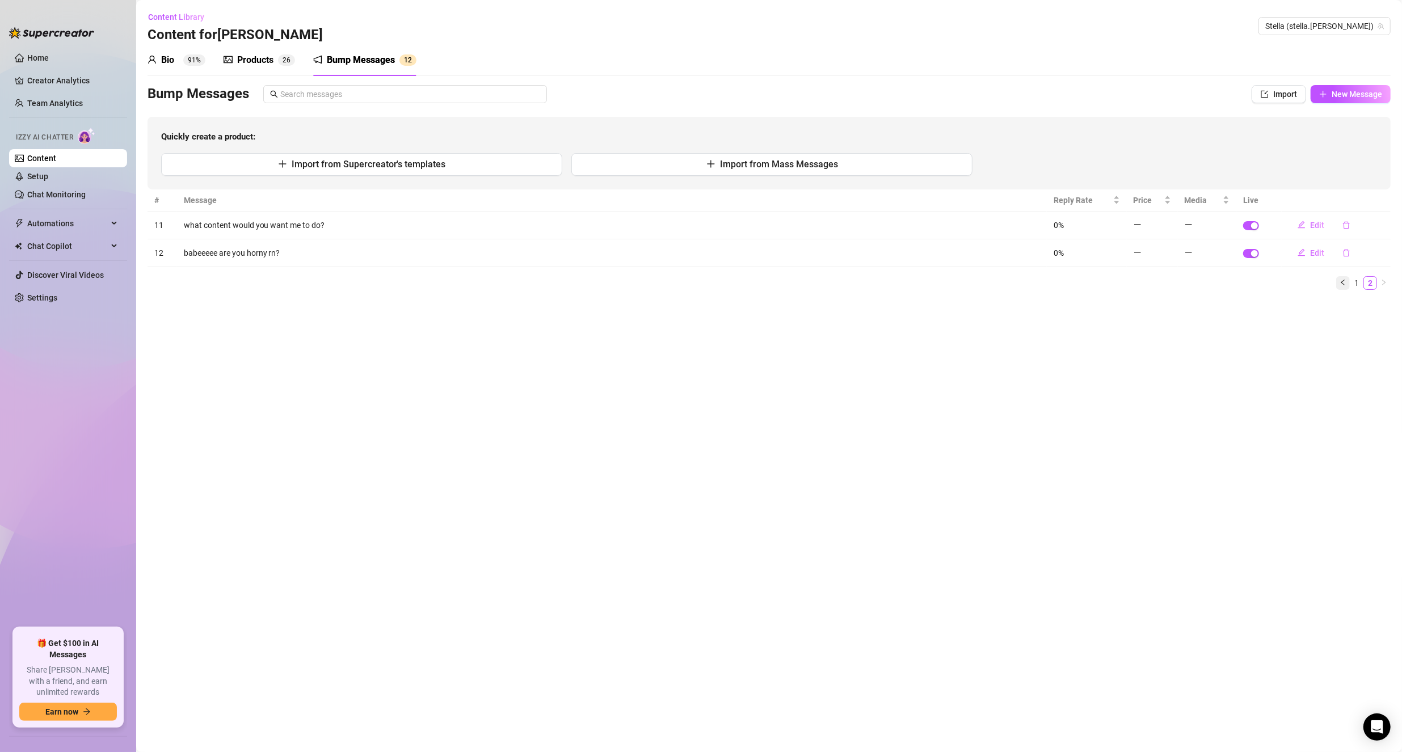
click at [1344, 281] on icon "left" at bounding box center [1342, 282] width 7 height 7
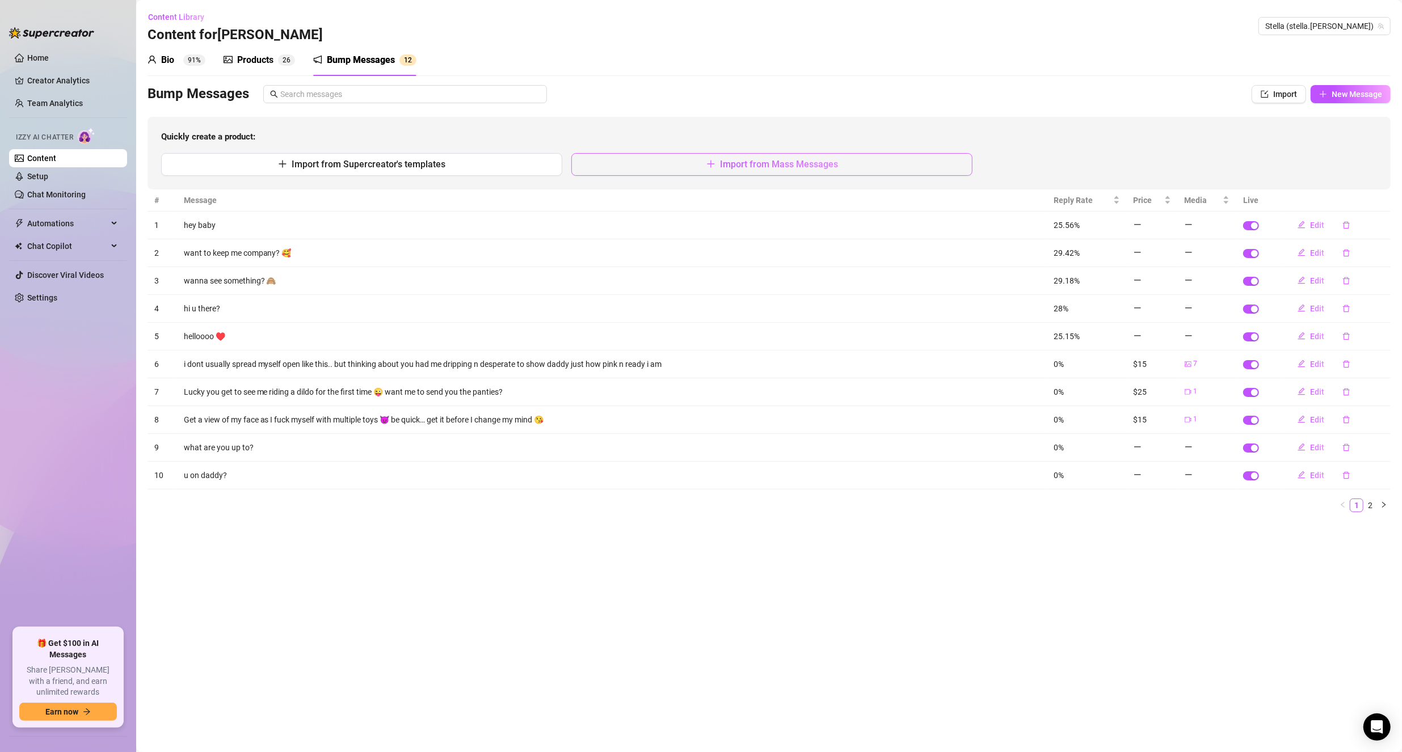
click at [753, 163] on span "Import from Mass Messages" at bounding box center [779, 164] width 118 height 11
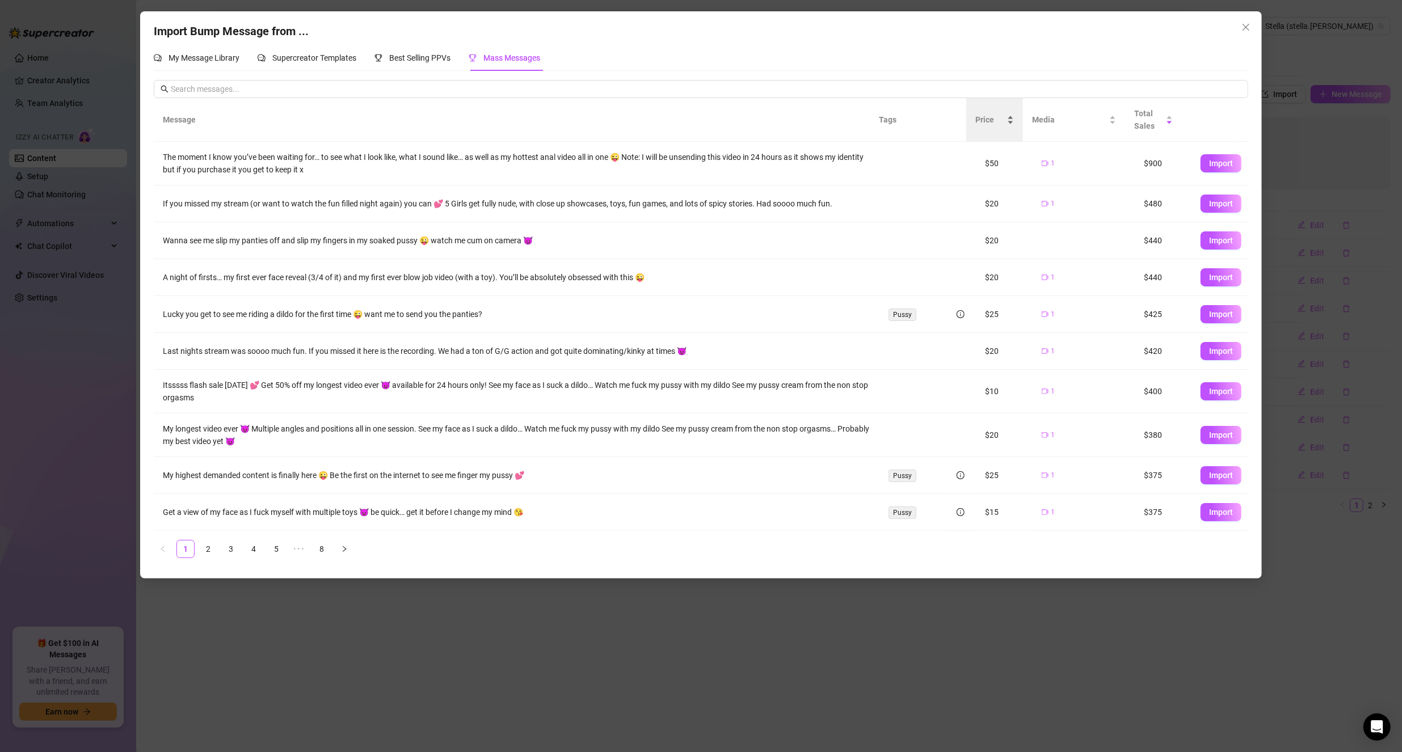
click at [995, 126] on div "Price" at bounding box center [994, 119] width 39 height 12
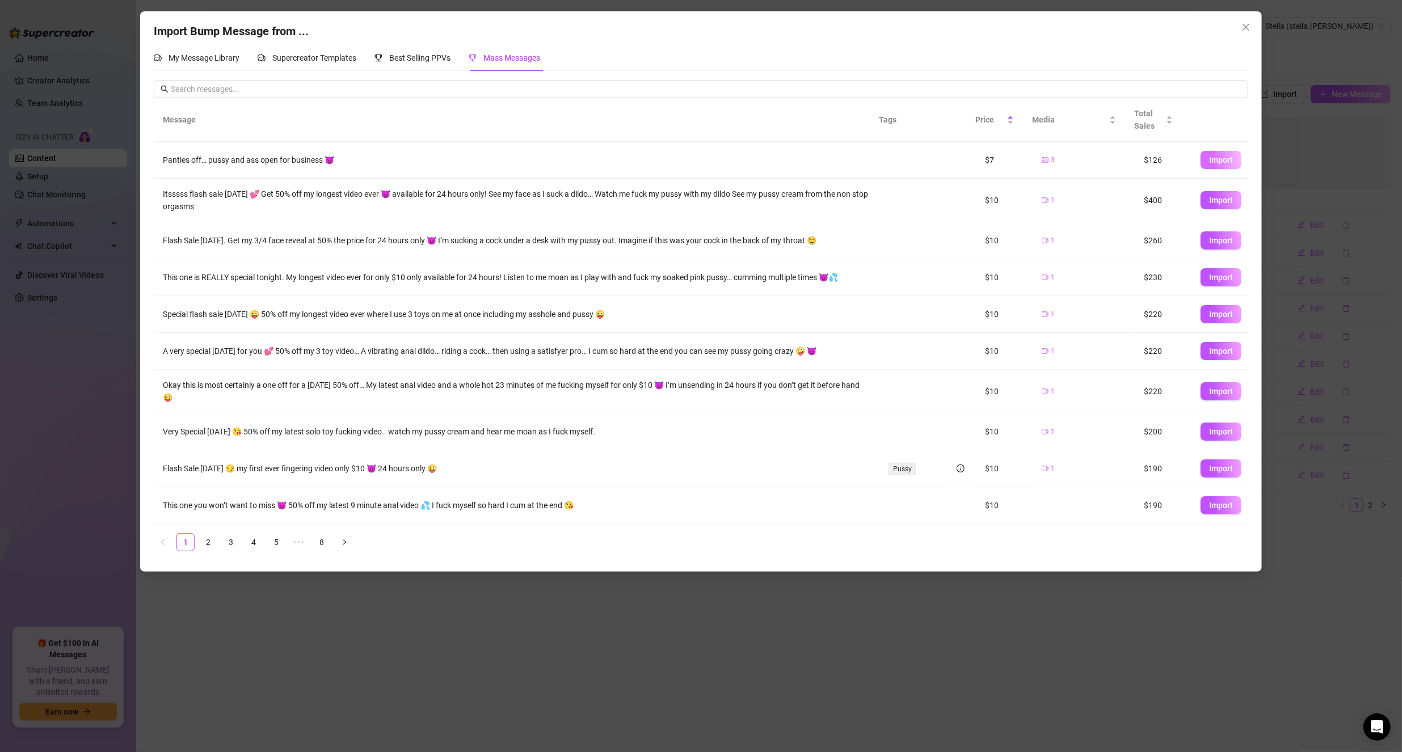
click at [1209, 155] on span "Import" at bounding box center [1221, 159] width 24 height 9
type textarea "Panties off… pussy and ass open for business 😈"
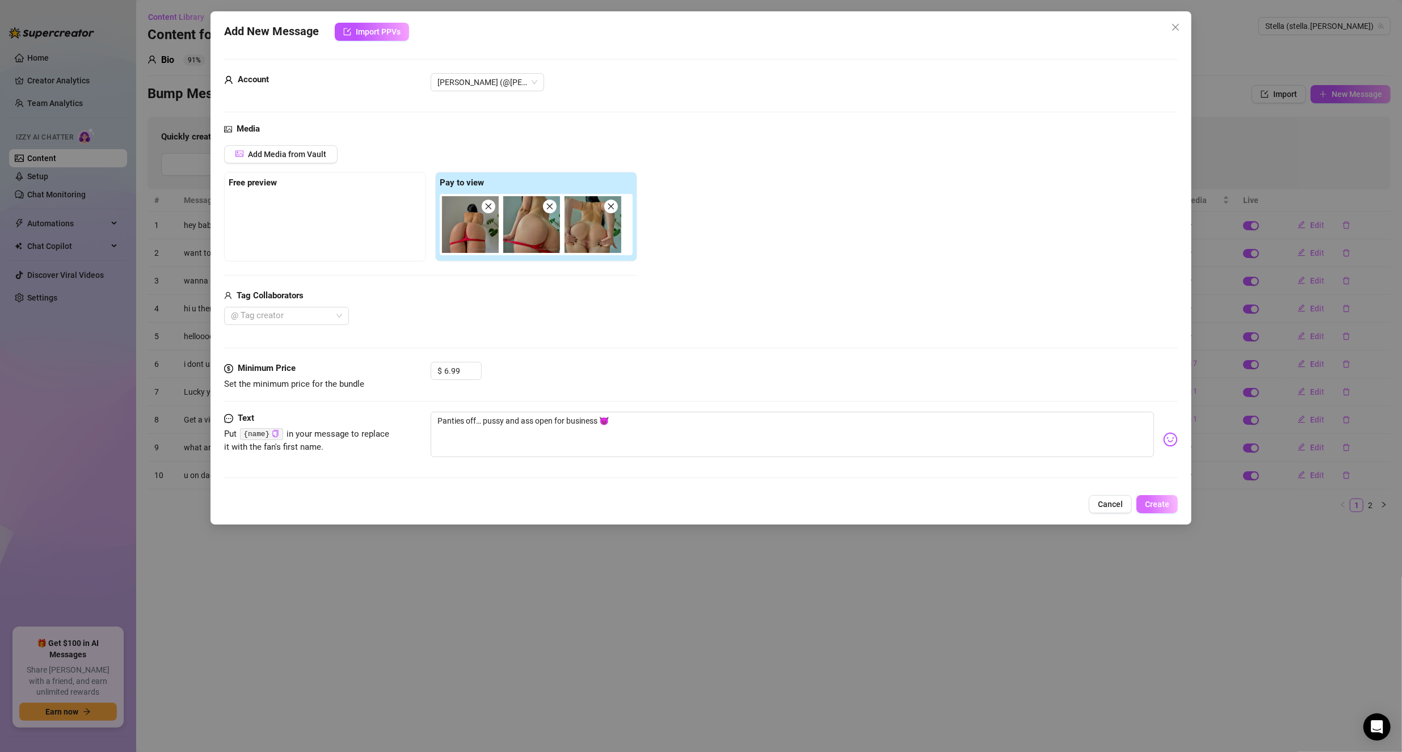
click at [1166, 505] on span "Create" at bounding box center [1157, 504] width 24 height 9
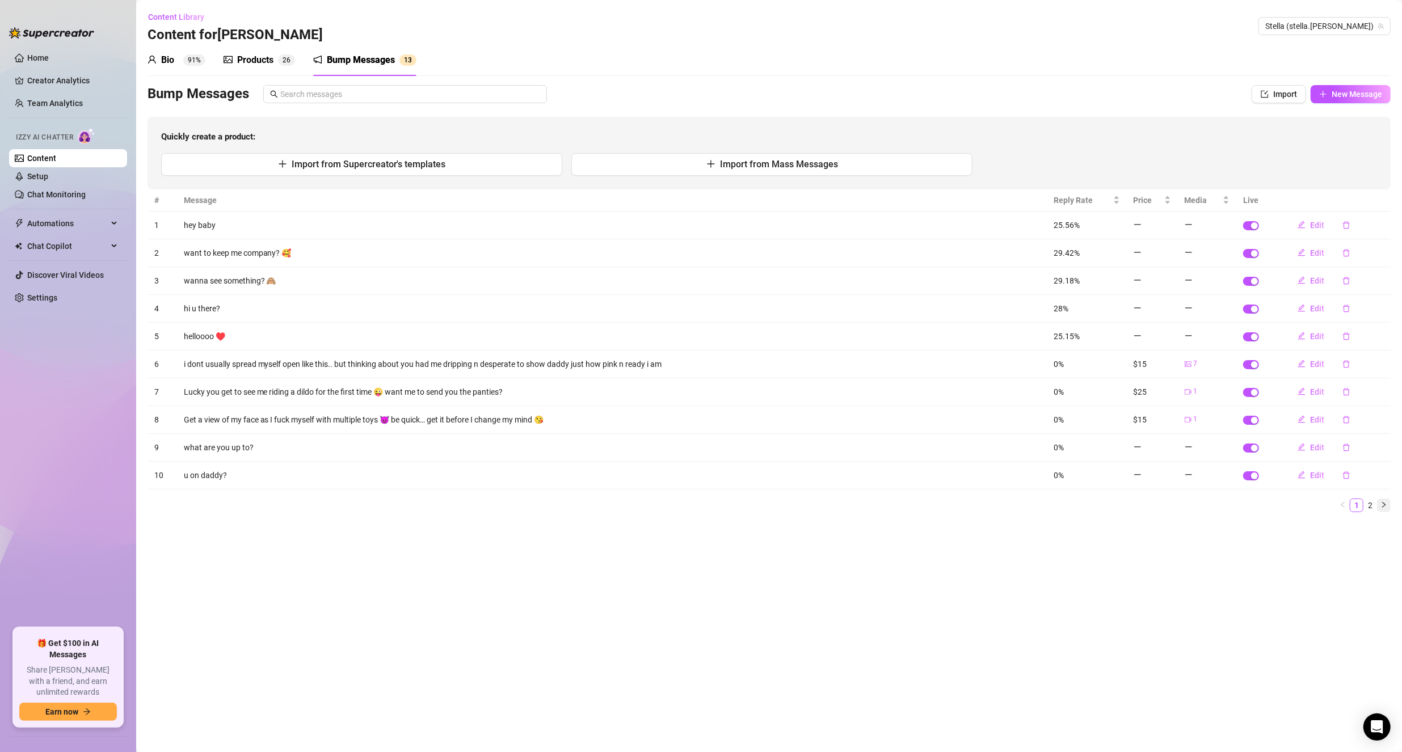
click at [1379, 499] on button "button" at bounding box center [1384, 506] width 14 height 14
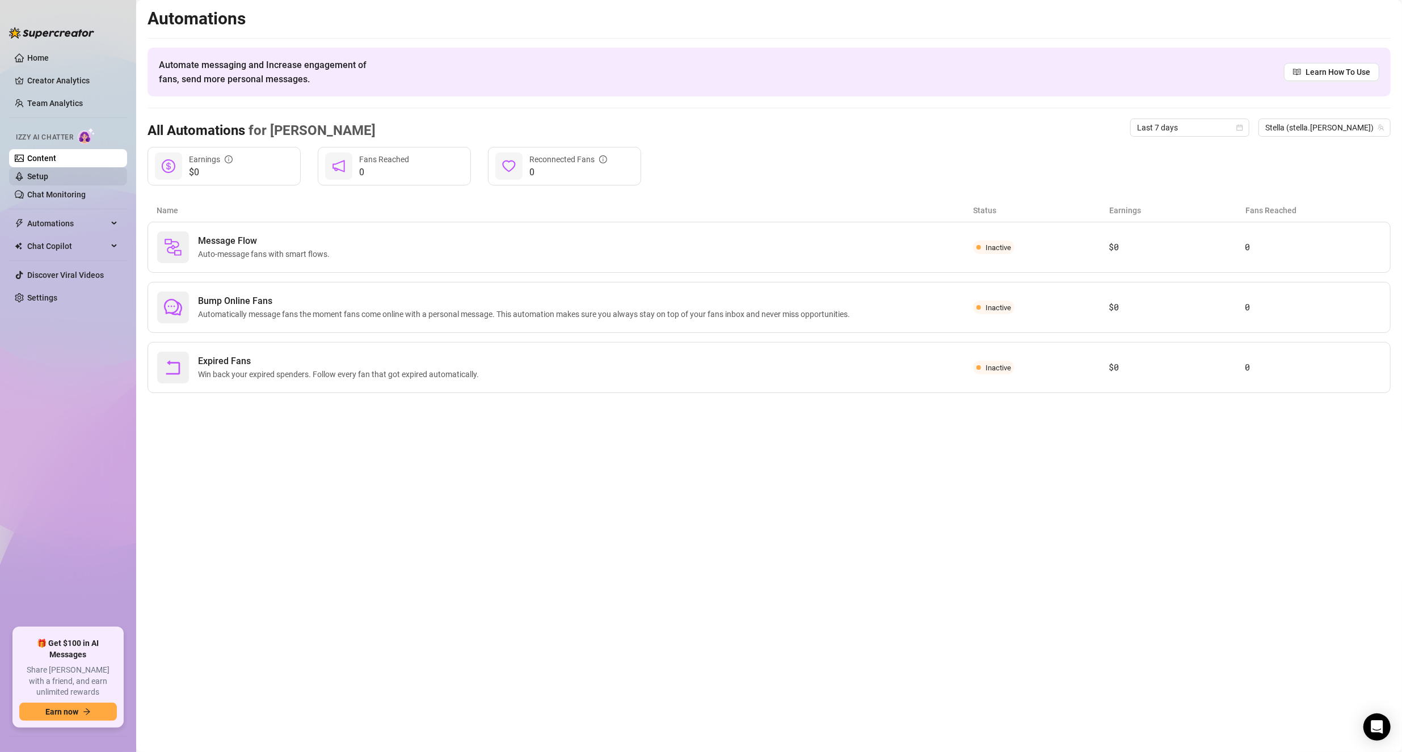
click at [48, 179] on link "Setup" at bounding box center [37, 176] width 21 height 9
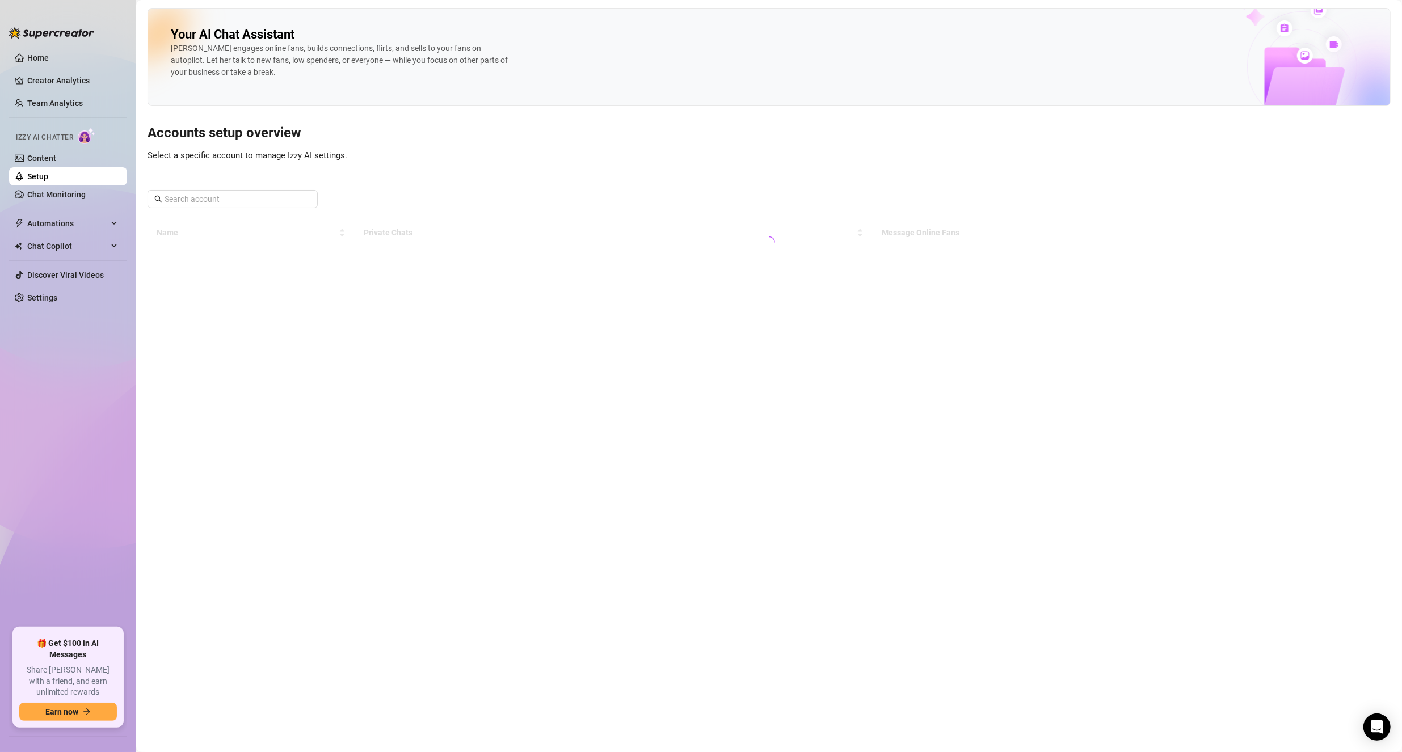
click at [48, 172] on link "Setup" at bounding box center [37, 176] width 21 height 9
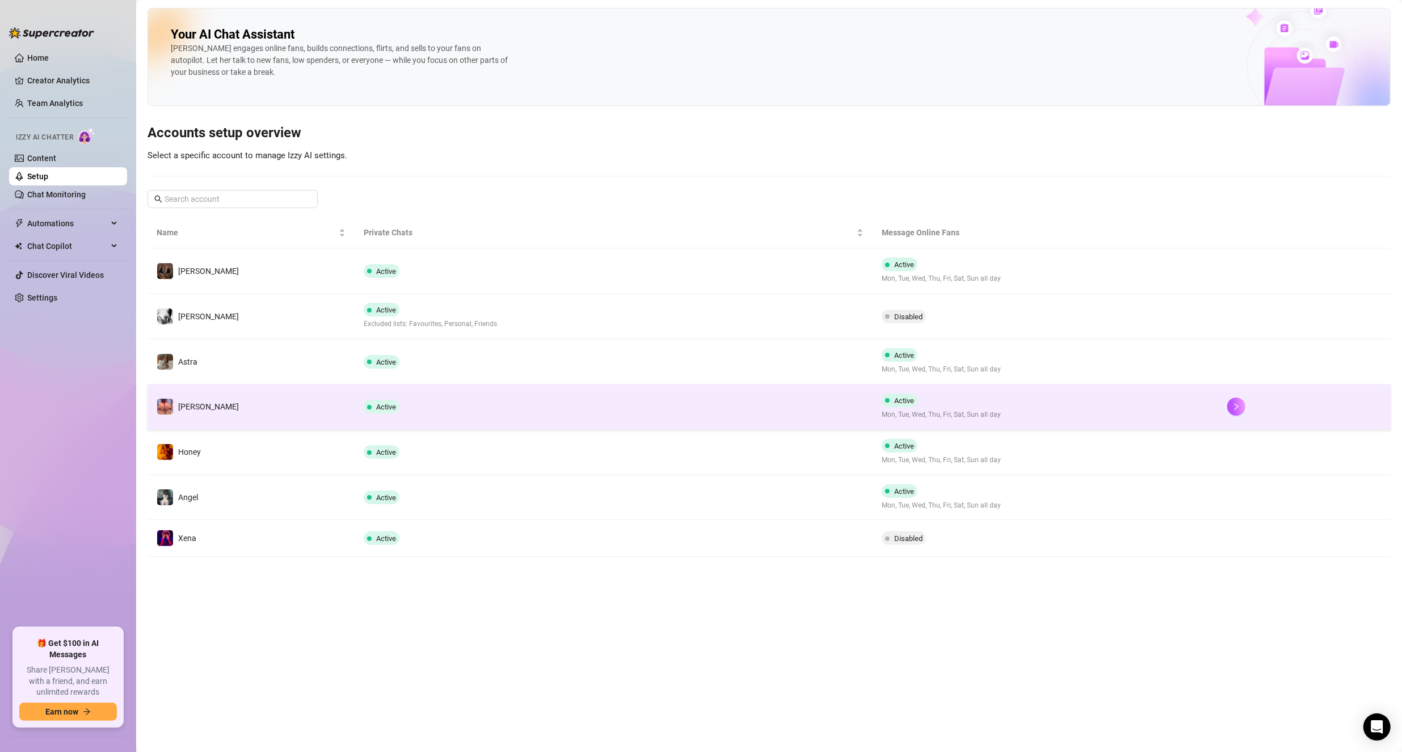
click at [297, 413] on td "[PERSON_NAME]" at bounding box center [250, 407] width 207 height 45
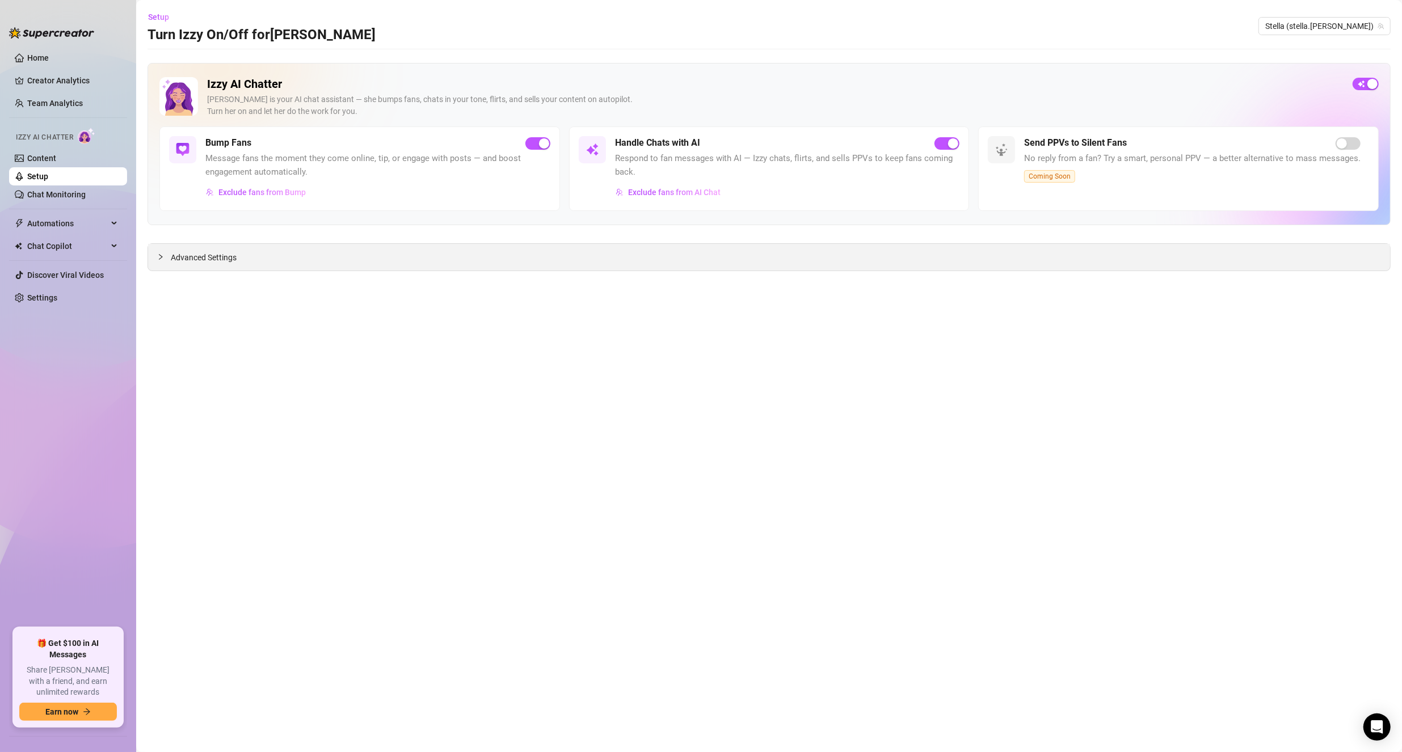
click at [155, 255] on div "Advanced Settings" at bounding box center [769, 257] width 1242 height 27
click at [161, 255] on icon "collapsed" at bounding box center [160, 257] width 7 height 7
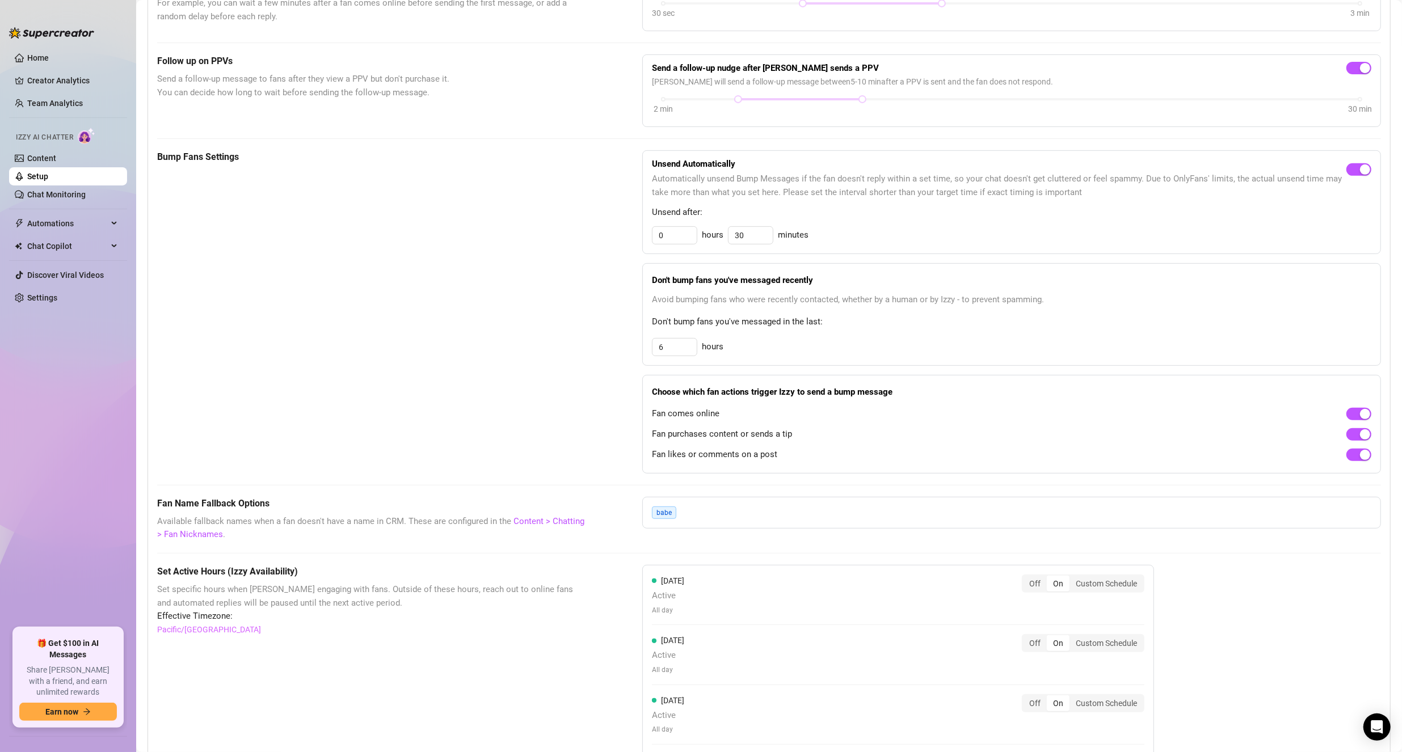
scroll to position [397, 0]
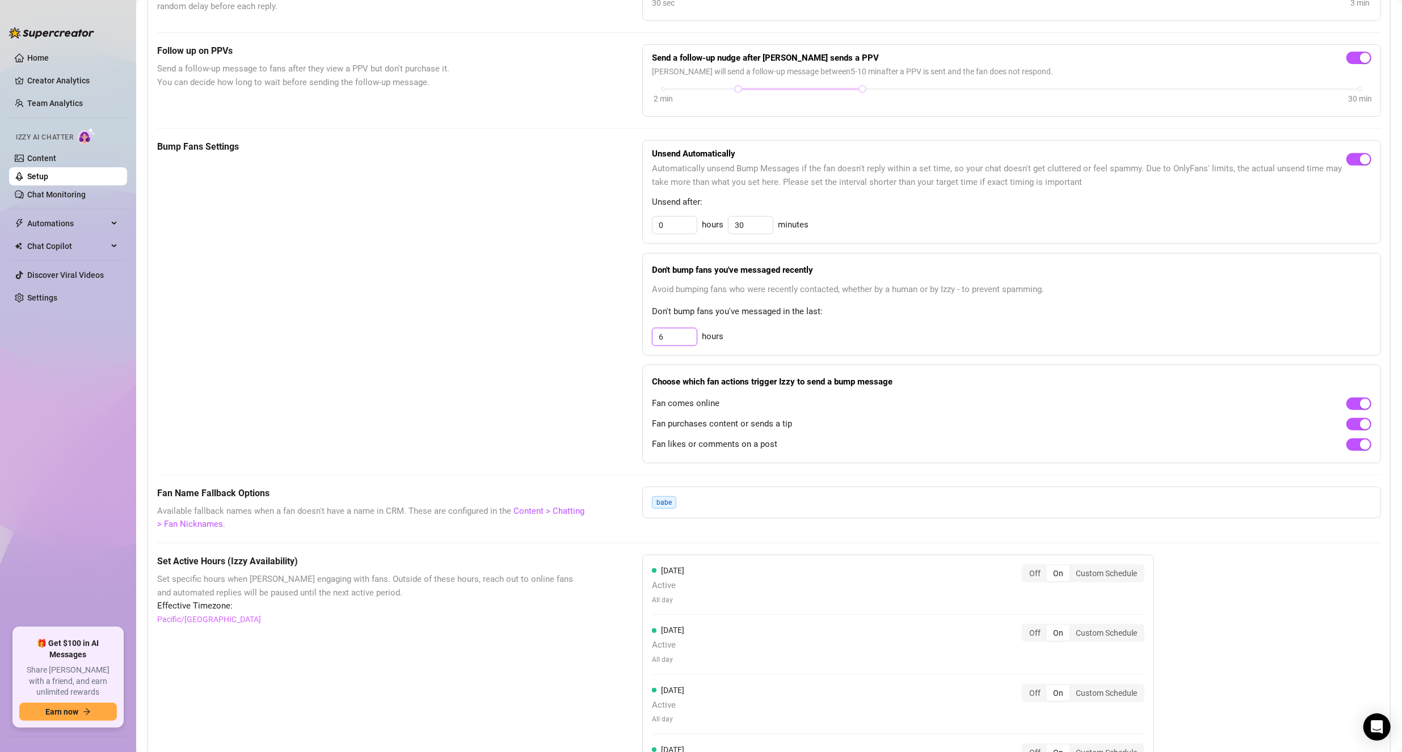
click at [669, 329] on input "6" at bounding box center [674, 336] width 44 height 17
type input "24"
click at [617, 311] on div "Bump Fans Settings Unsend Automatically Automatically unsend Bump Messages if t…" at bounding box center [768, 301] width 1223 height 323
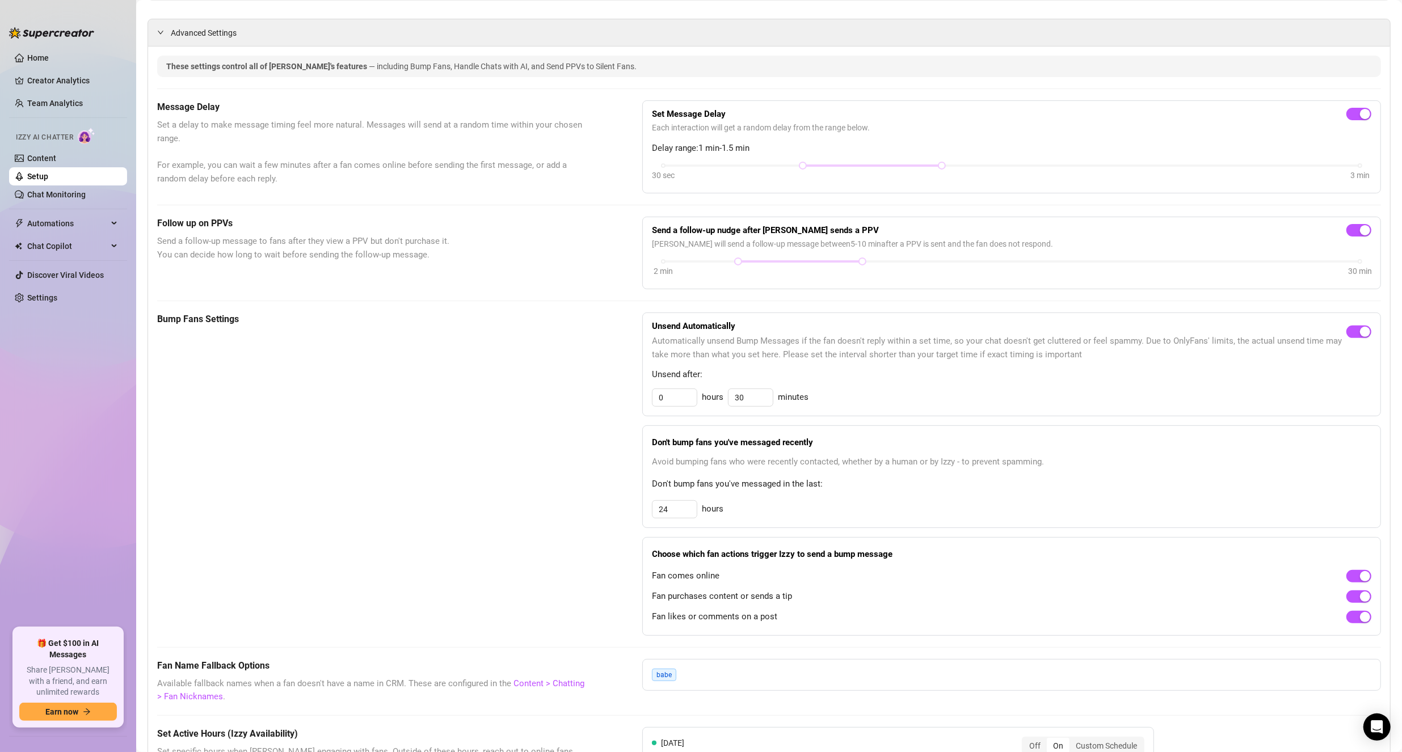
scroll to position [227, 0]
drag, startPoint x: 795, startPoint y: 162, endPoint x: 641, endPoint y: 161, distance: 153.1
click at [642, 161] on div "Set Message Delay Each interaction will get a random delay from the range below…" at bounding box center [1011, 144] width 738 height 93
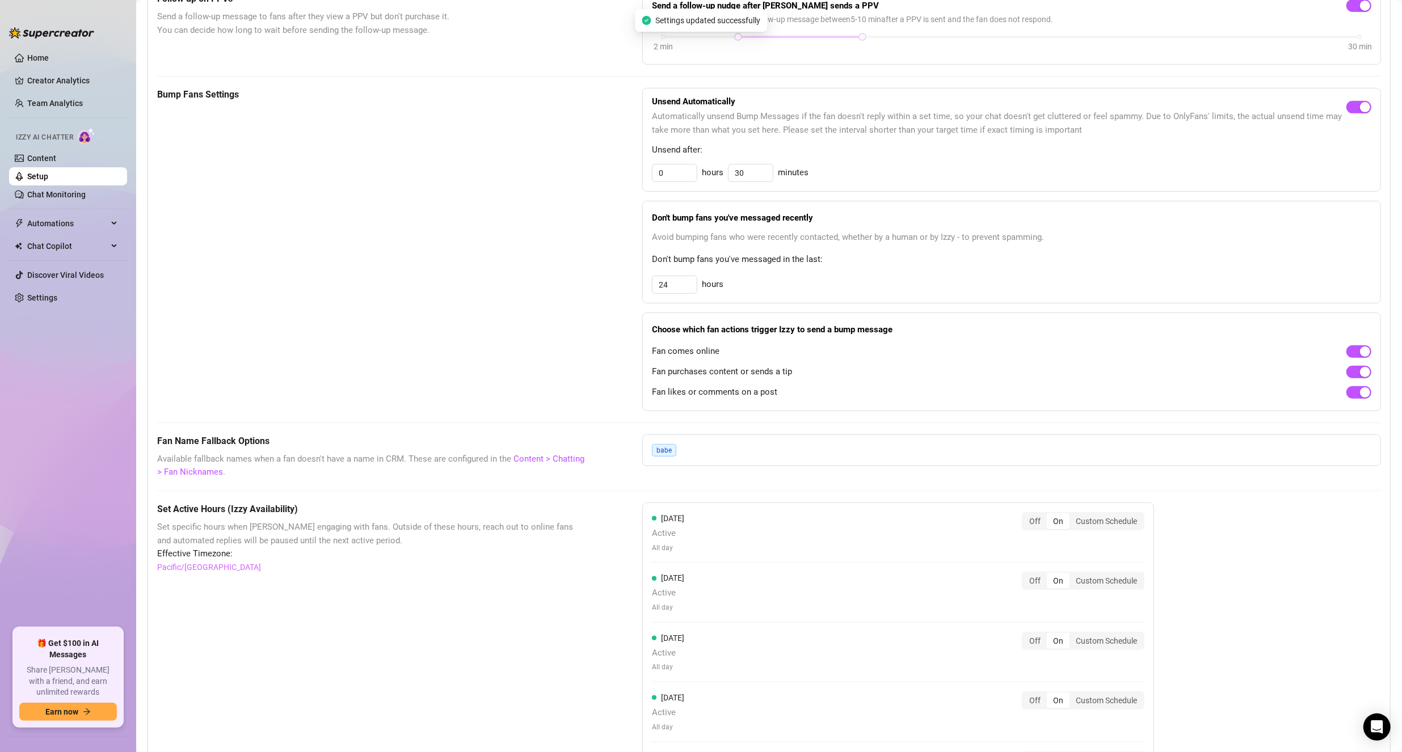
scroll to position [454, 0]
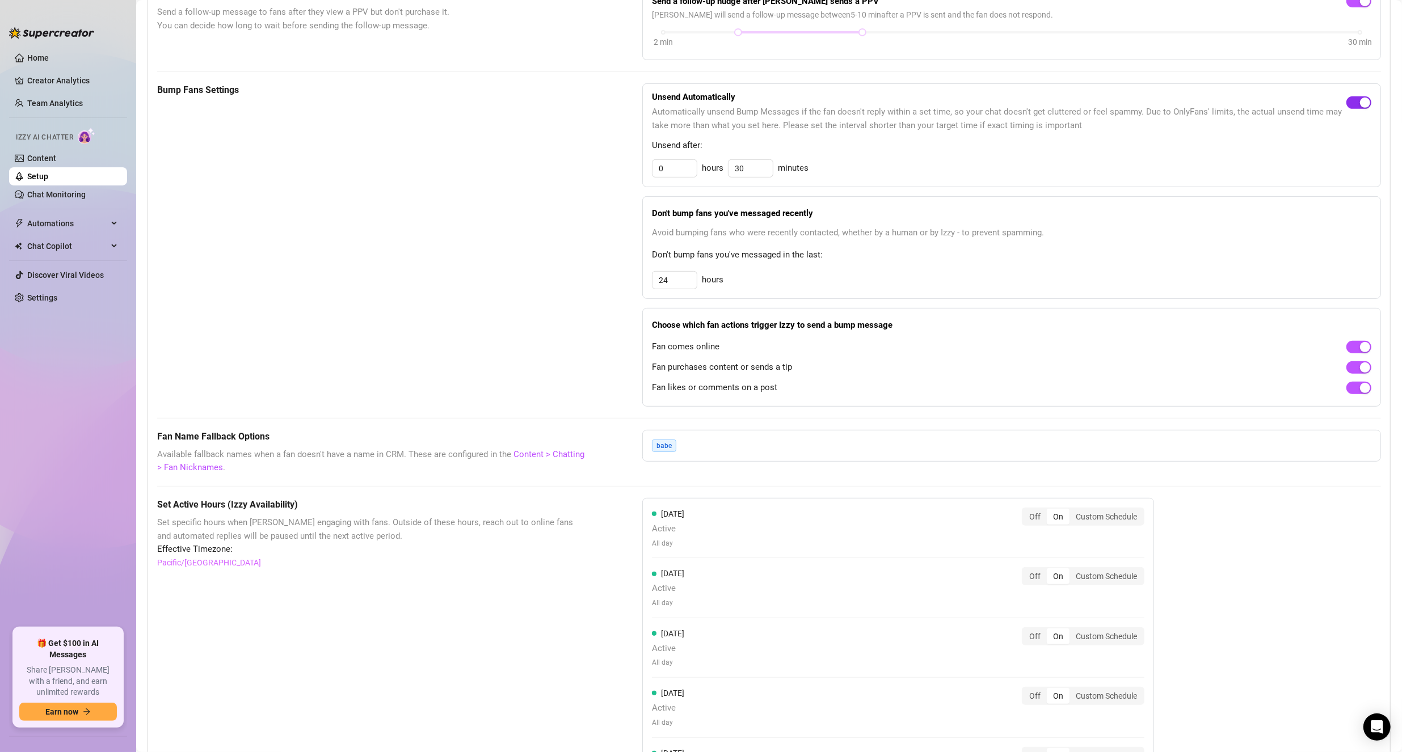
click at [1347, 102] on span "button" at bounding box center [1358, 102] width 25 height 12
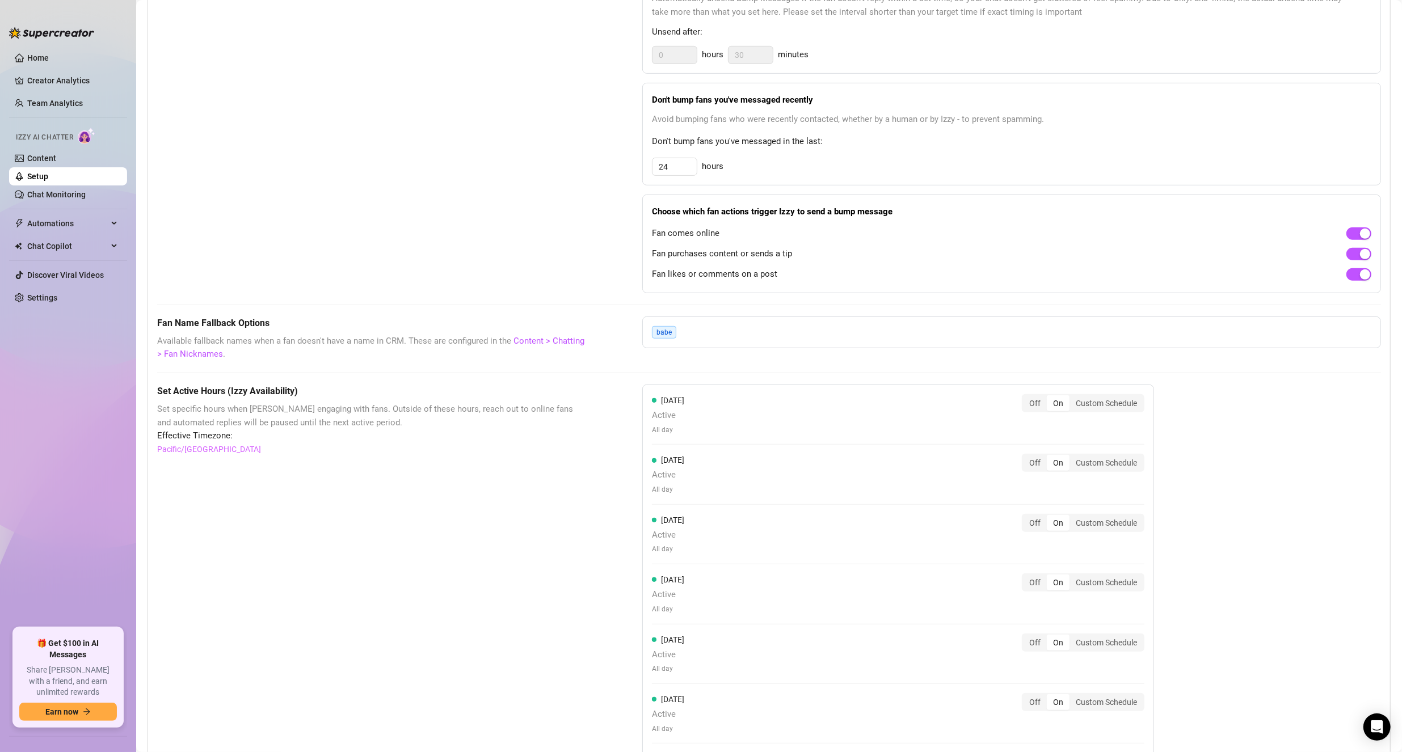
scroll to position [681, 0]
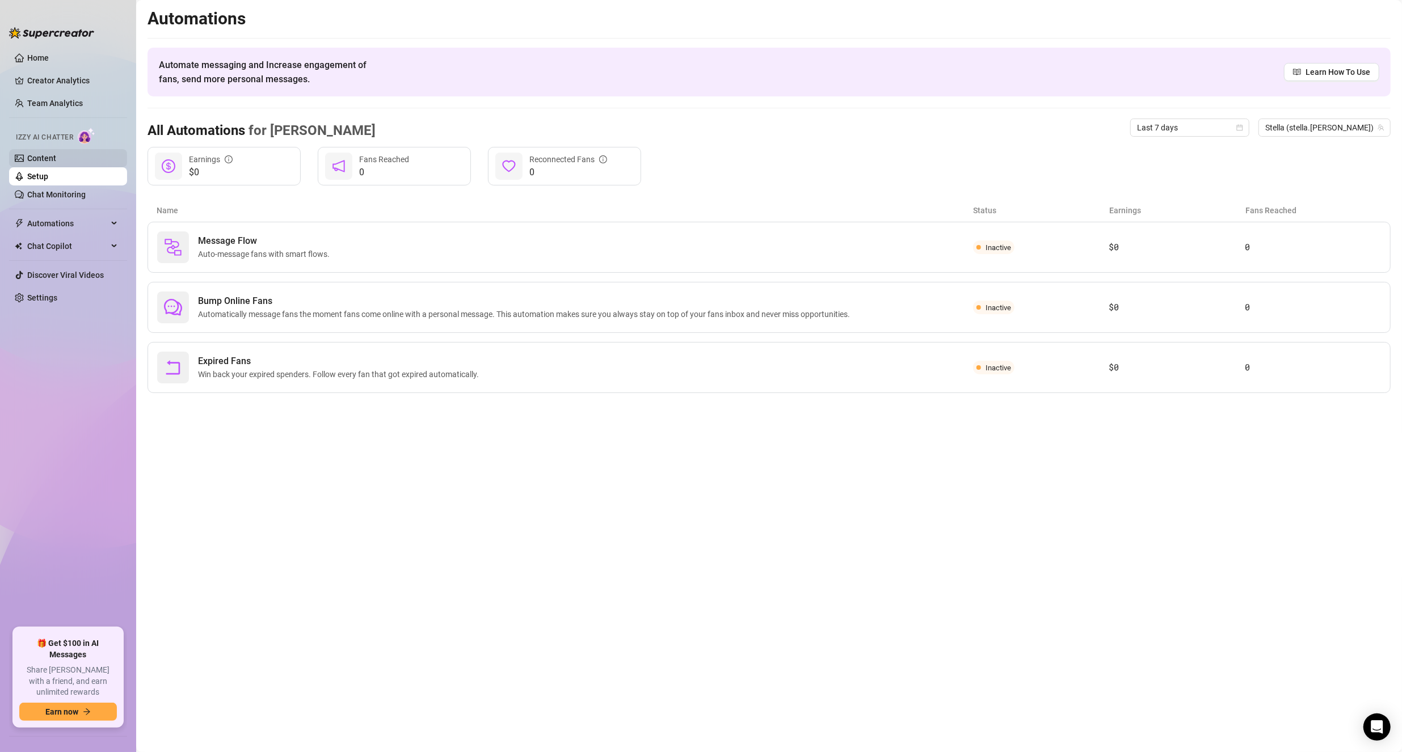
click at [47, 159] on link "Content" at bounding box center [41, 158] width 29 height 9
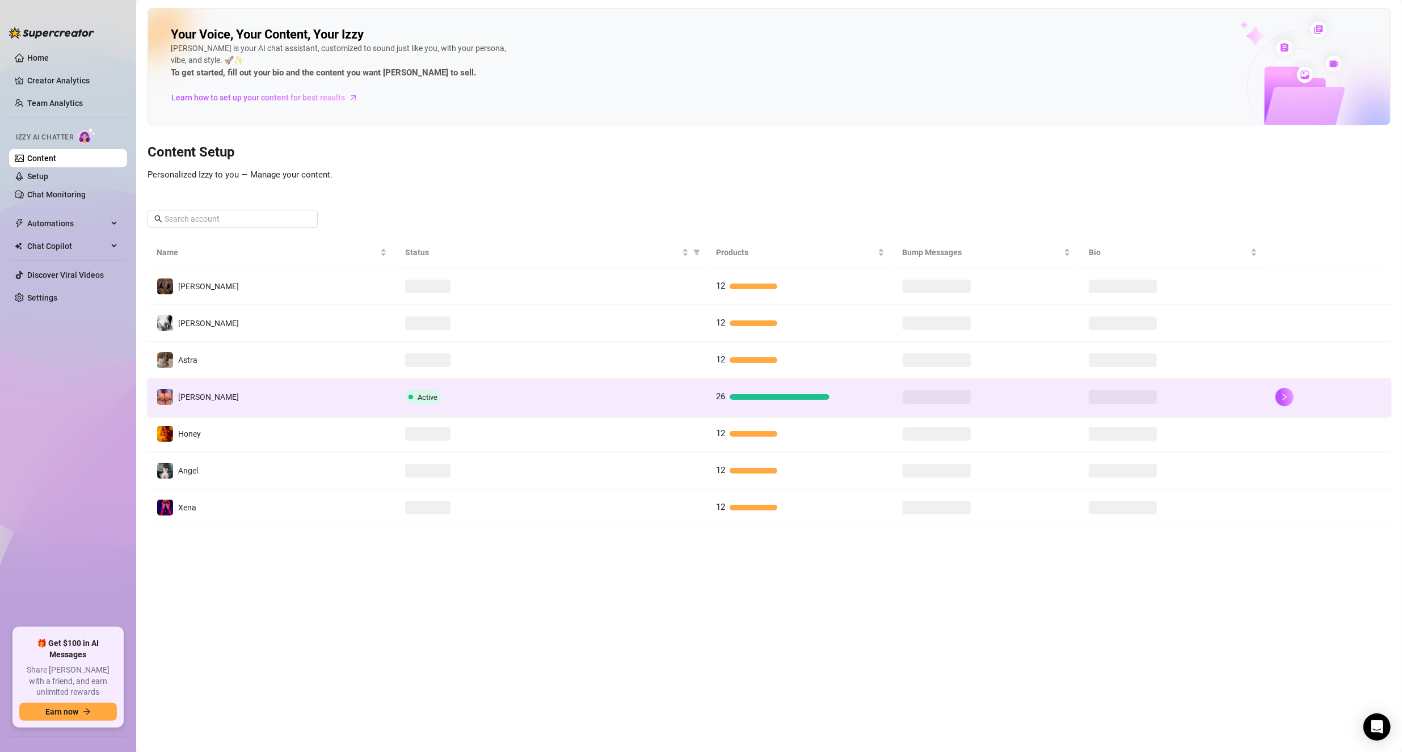
click at [265, 396] on td "[PERSON_NAME]" at bounding box center [271, 397] width 248 height 37
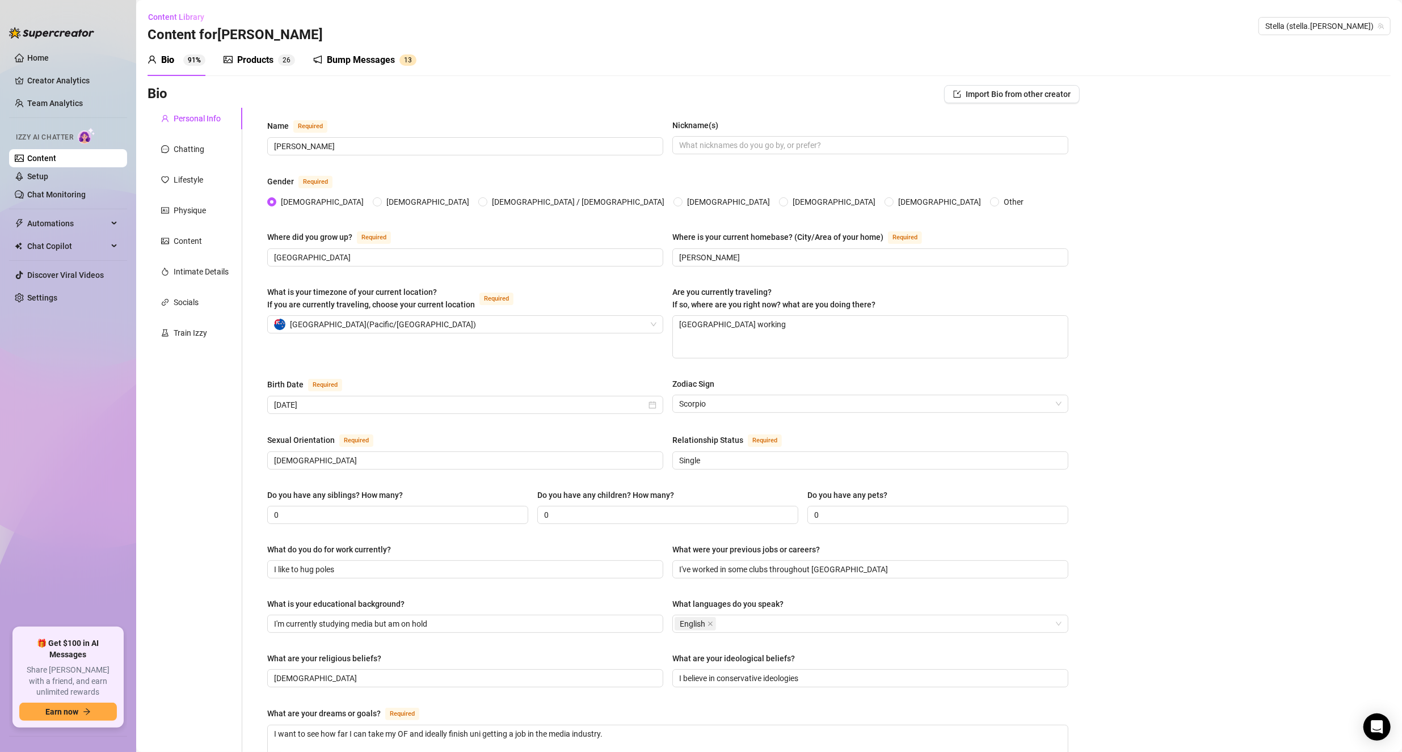
click at [247, 62] on div "Products" at bounding box center [255, 60] width 36 height 14
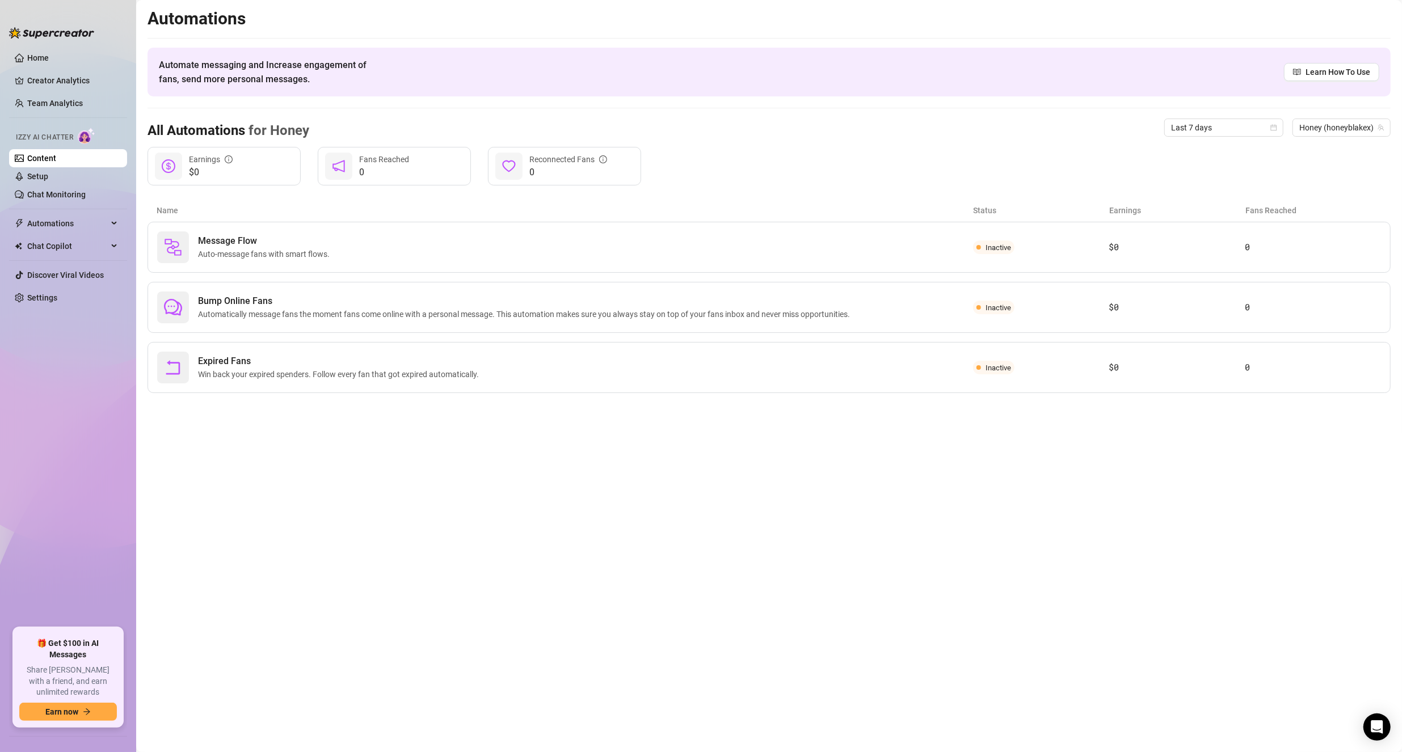
click at [56, 159] on link "Content" at bounding box center [41, 158] width 29 height 9
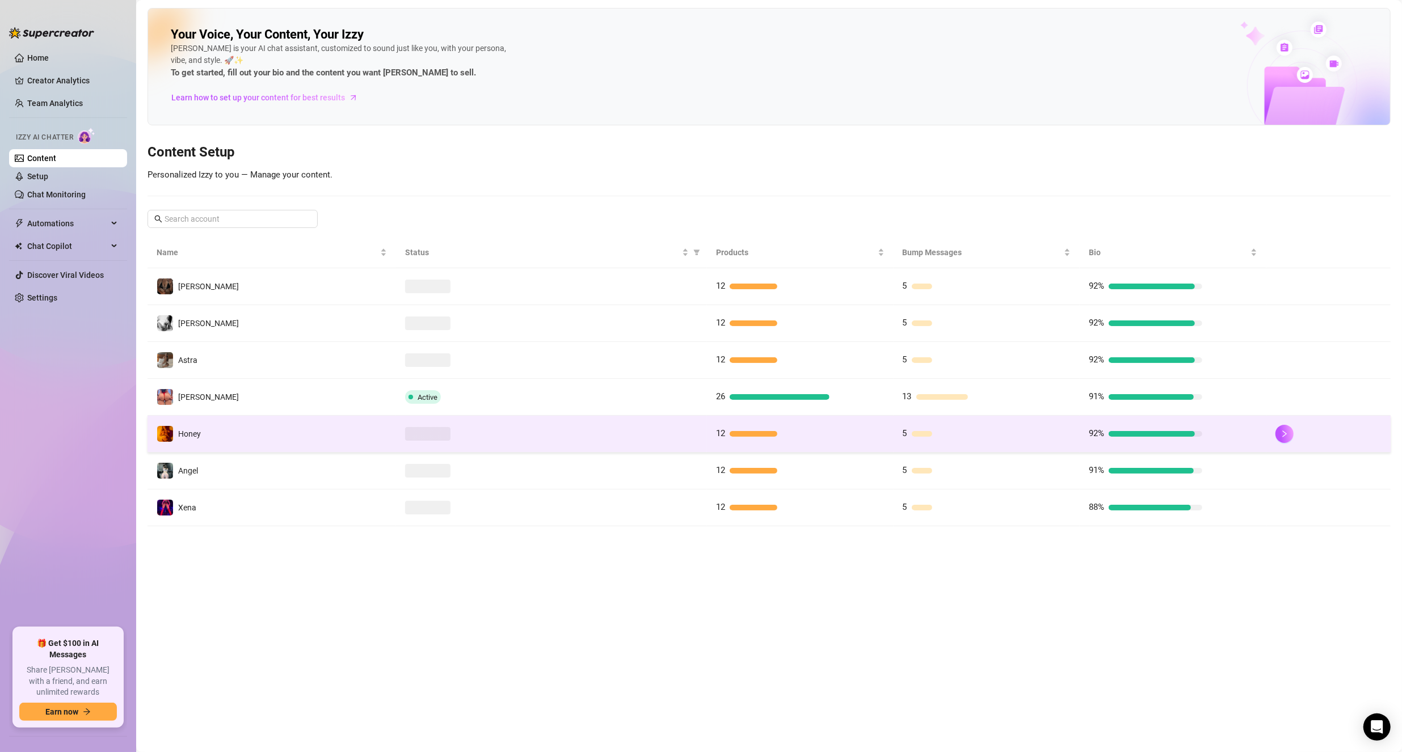
click at [240, 436] on td "Honey" at bounding box center [271, 434] width 248 height 37
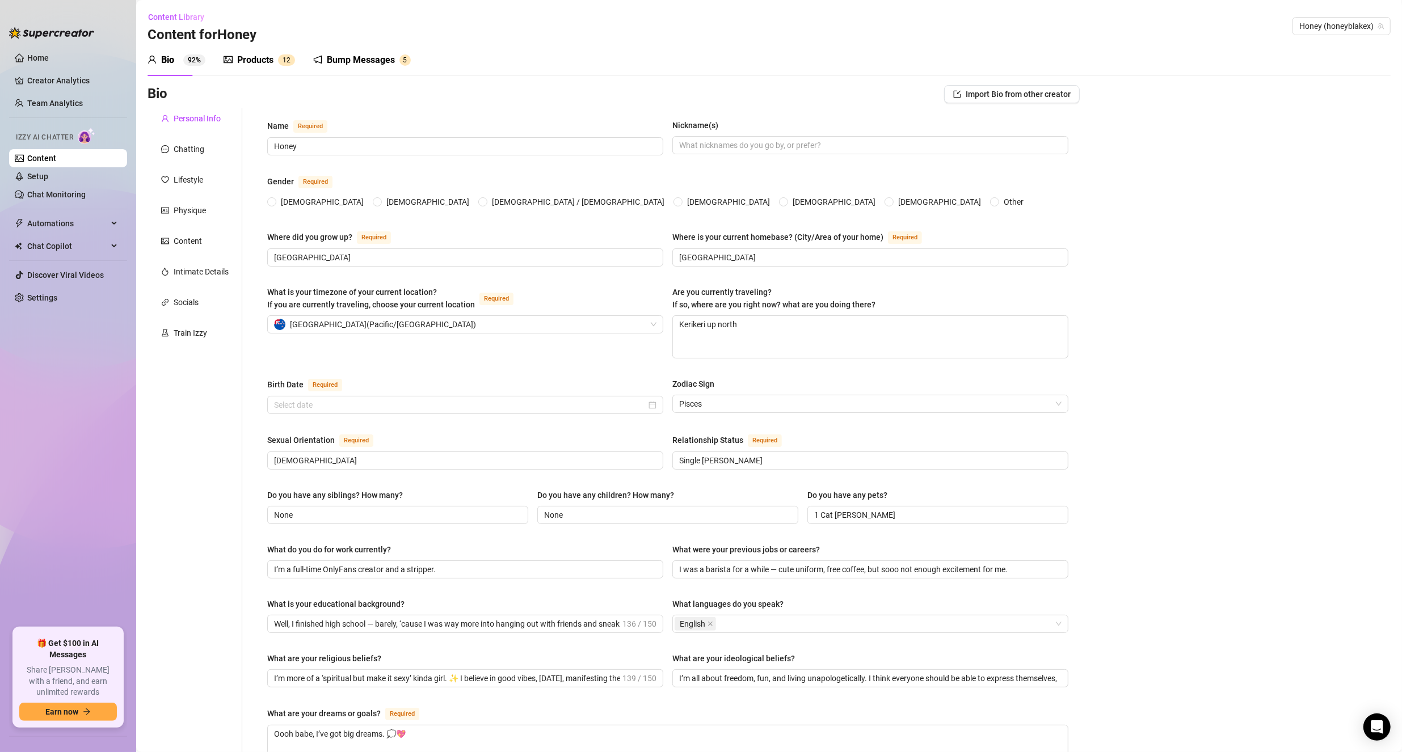
radio input "true"
type input "[DATE]"
click at [259, 60] on div "Products" at bounding box center [255, 60] width 36 height 14
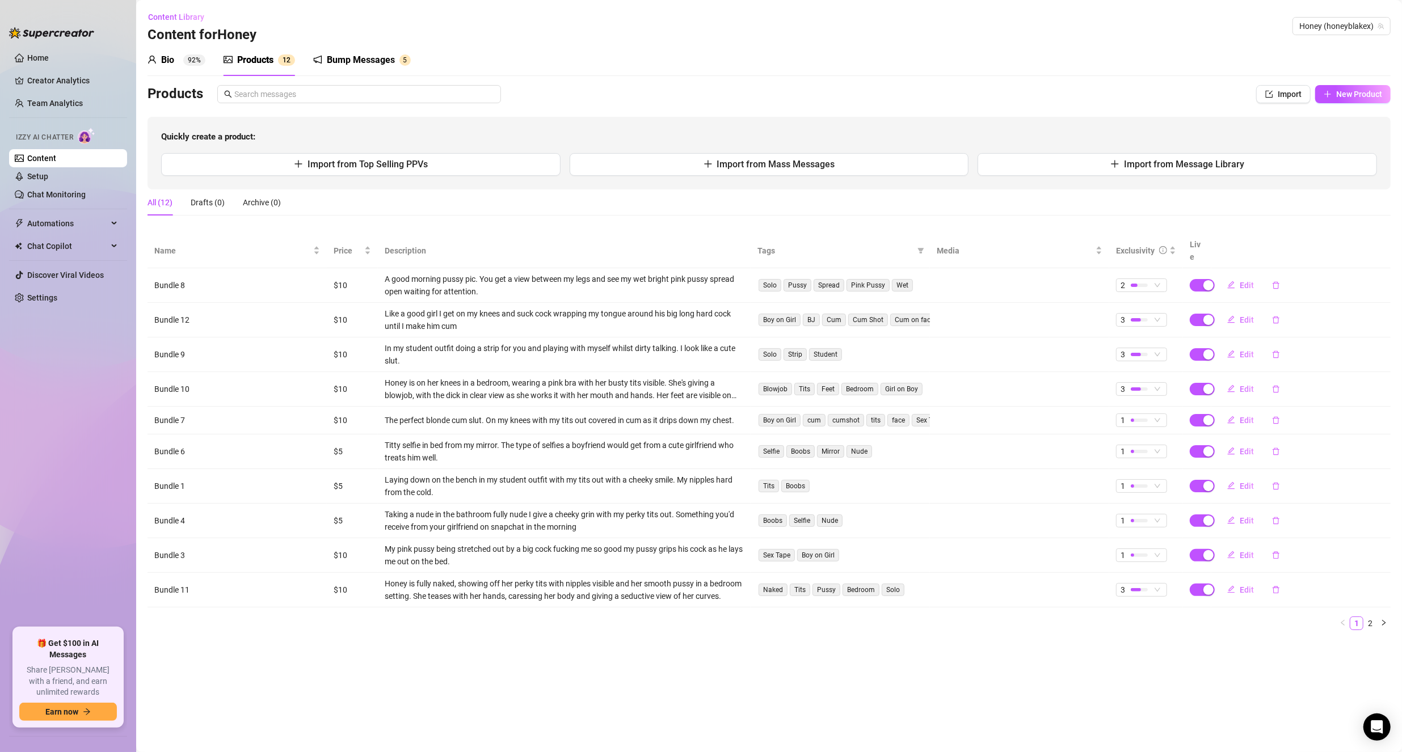
click at [337, 59] on div "Bump Messages" at bounding box center [361, 60] width 68 height 14
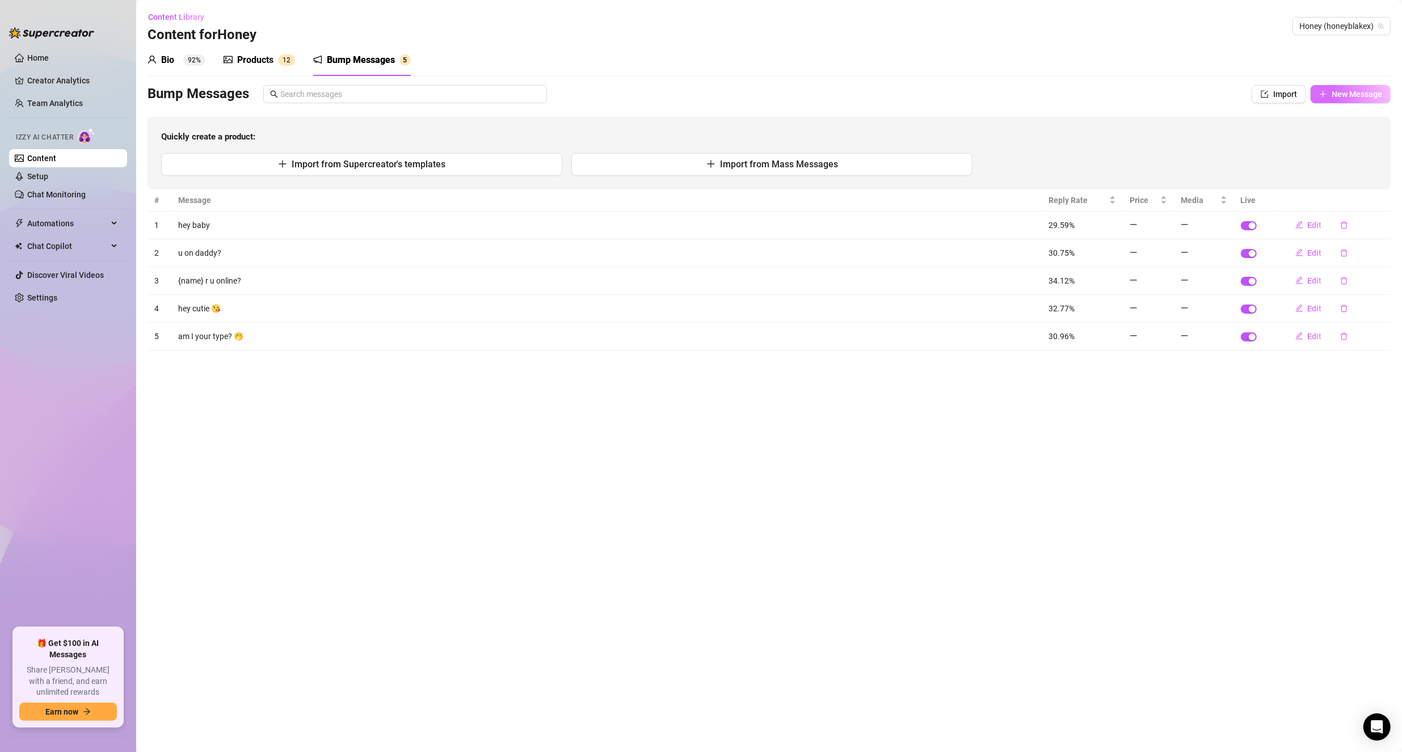
click at [1357, 87] on button "New Message" at bounding box center [1350, 94] width 80 height 18
type textarea "Type your message here..."
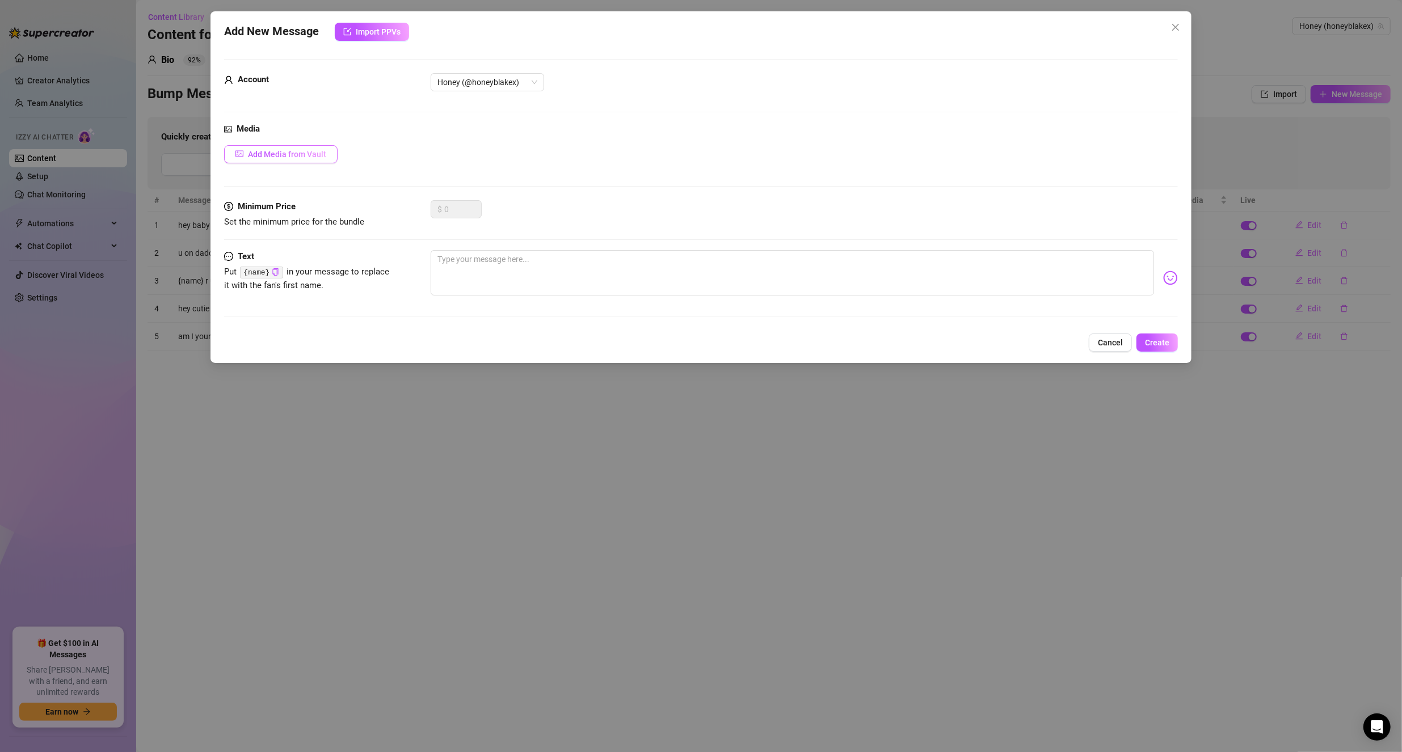
click at [296, 158] on span "Add Media from Vault" at bounding box center [287, 154] width 78 height 9
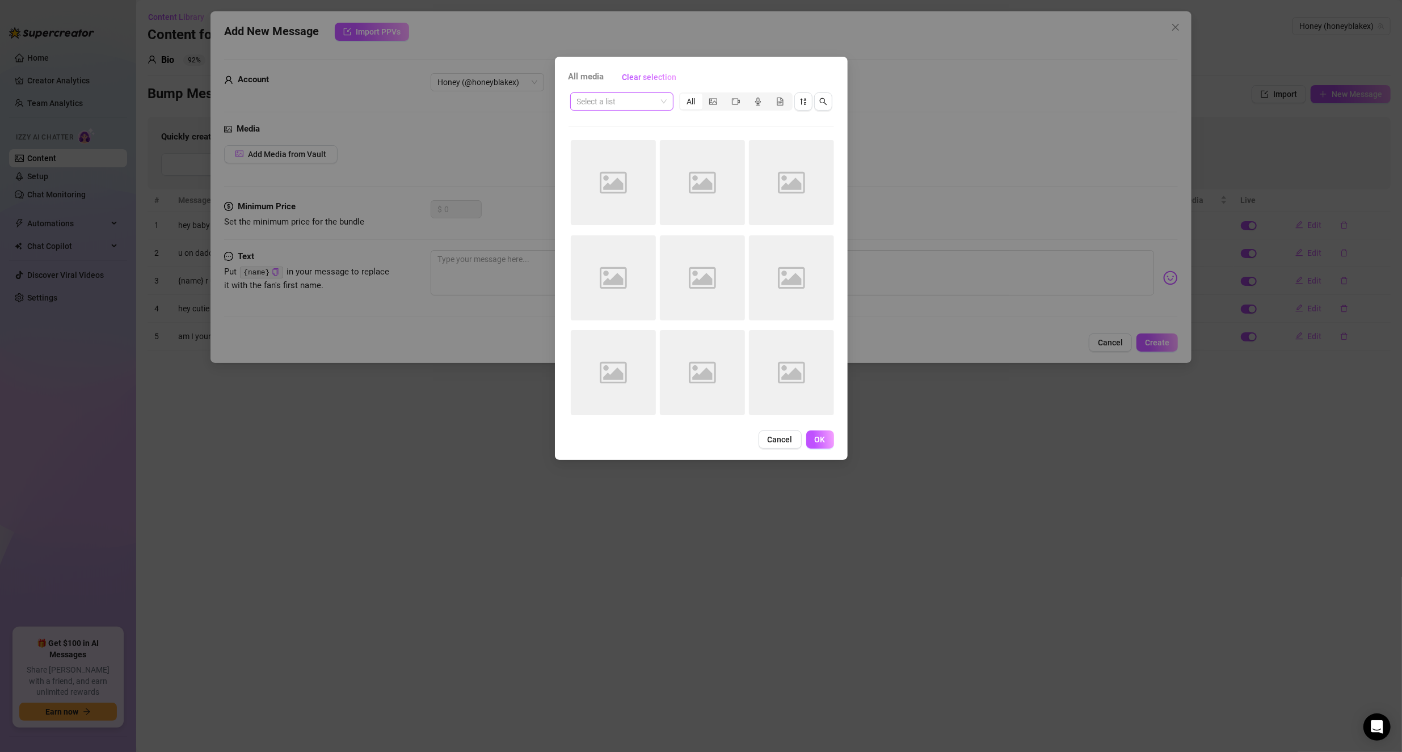
click at [668, 104] on div "Select a list" at bounding box center [621, 101] width 103 height 18
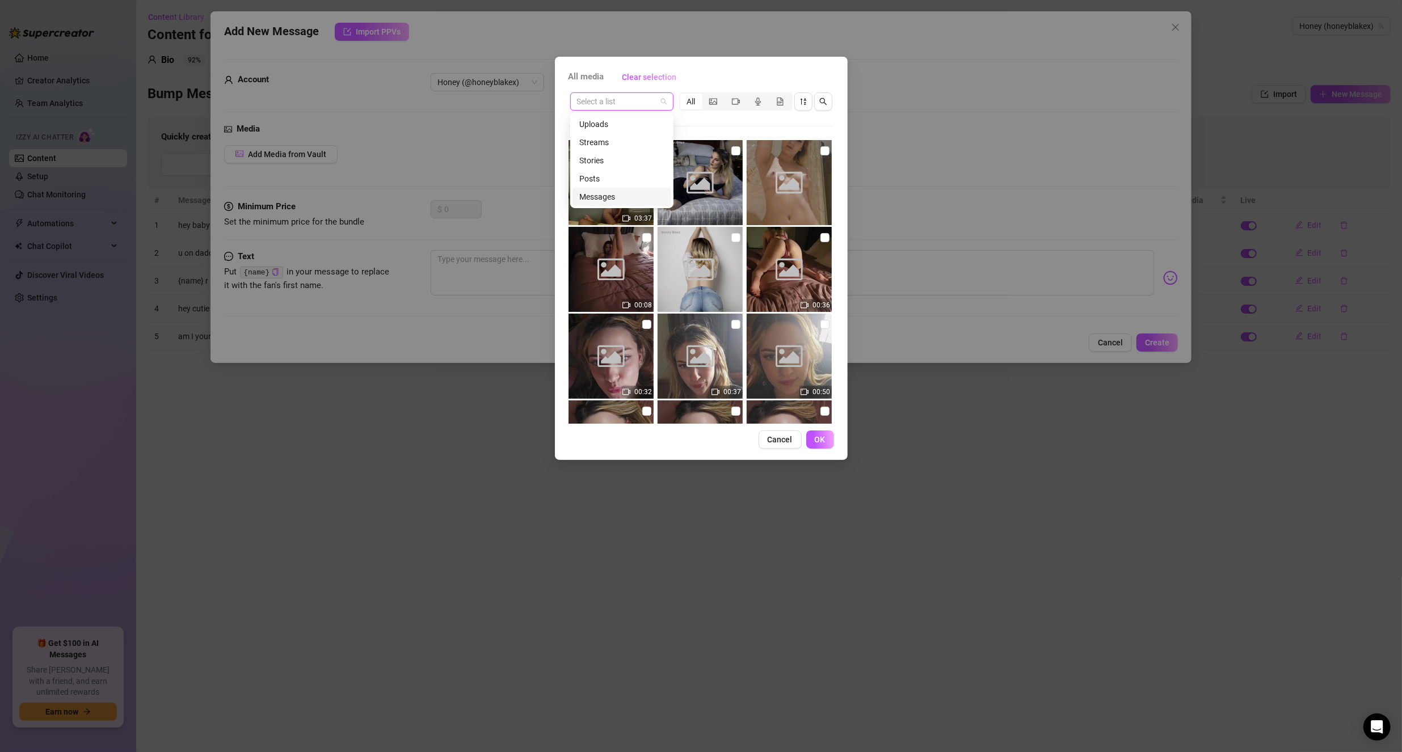
click at [603, 192] on div "Messages" at bounding box center [621, 197] width 85 height 12
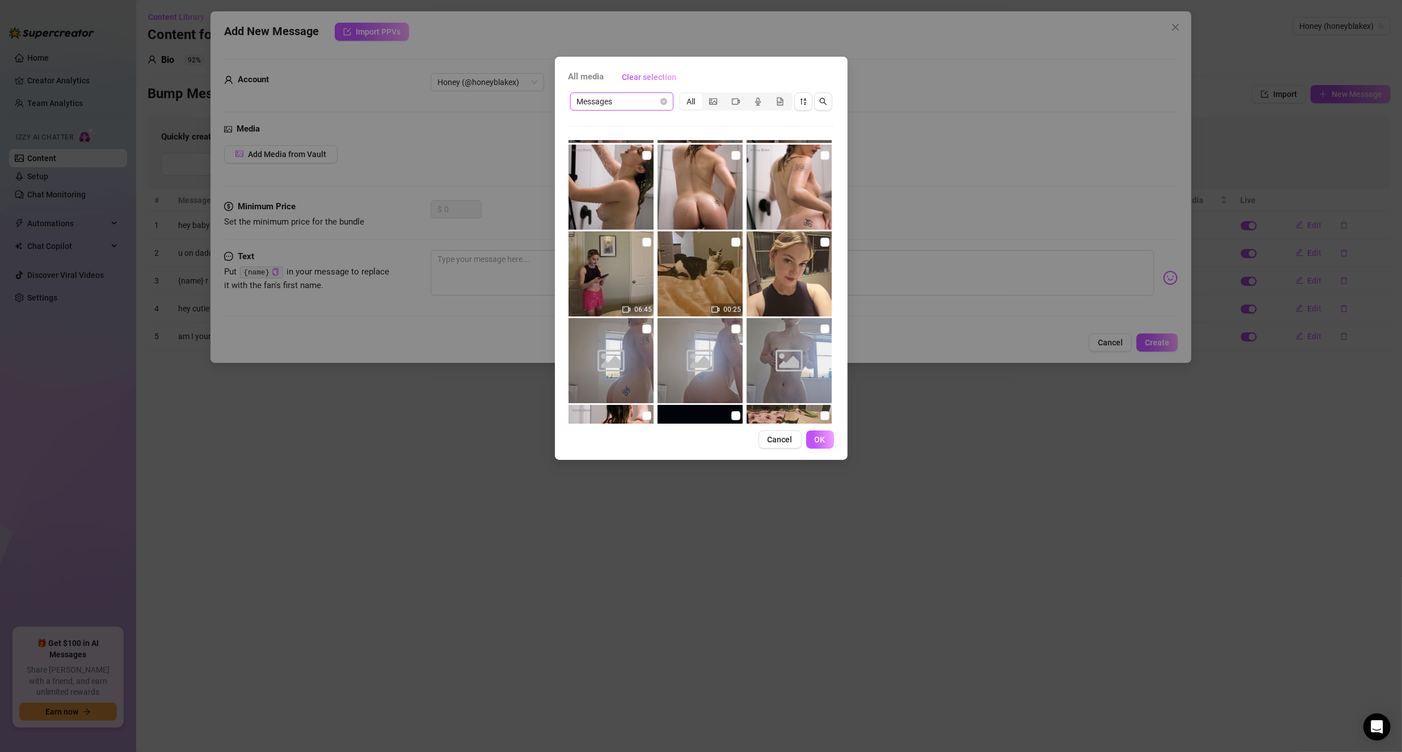
scroll to position [1235, 0]
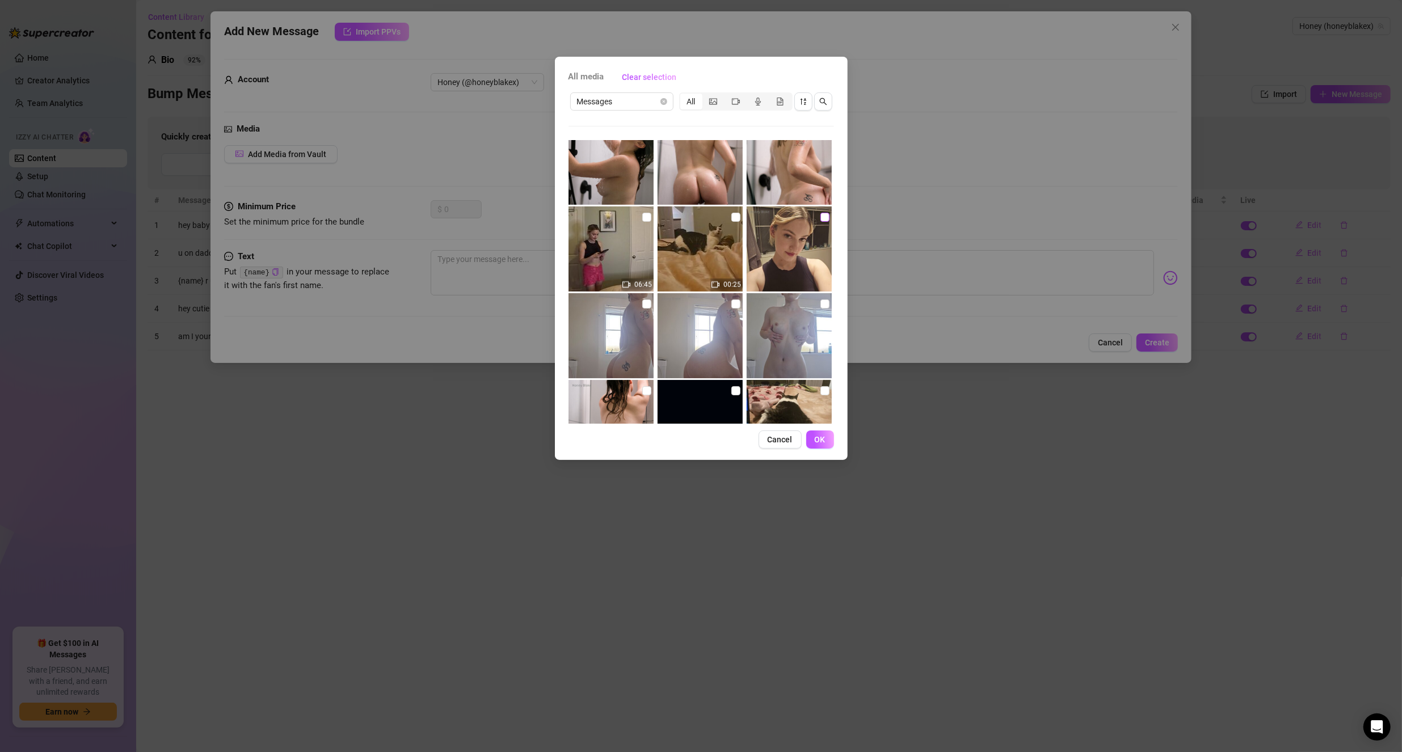
click at [820, 222] on label at bounding box center [824, 217] width 9 height 12
click at [820, 222] on input "checkbox" at bounding box center [824, 217] width 9 height 9
checkbox input "true"
click at [824, 438] on span "OK" at bounding box center [819, 439] width 11 height 9
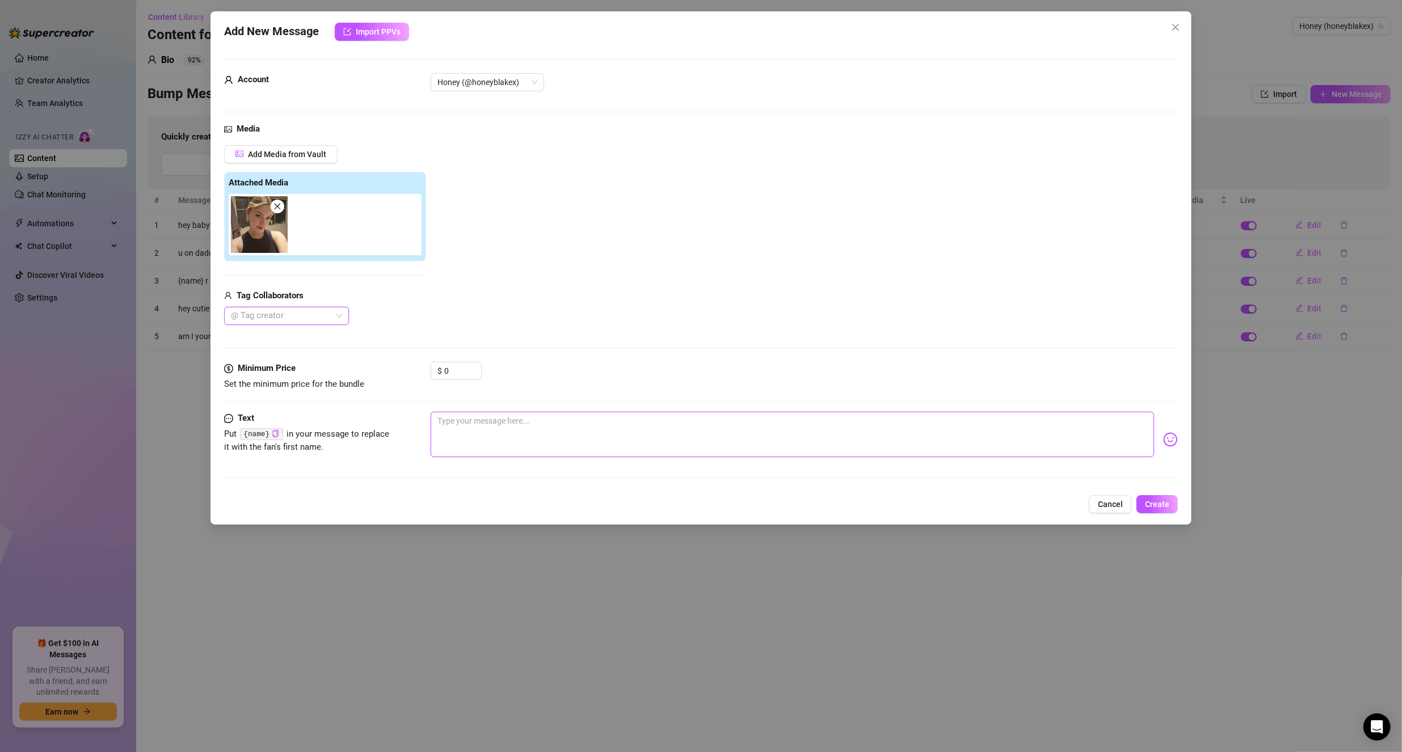
click at [483, 422] on textarea at bounding box center [792, 434] width 724 height 45
click at [257, 432] on code "{name}" at bounding box center [261, 434] width 43 height 12
click at [275, 431] on icon "copy" at bounding box center [275, 433] width 7 height 7
click at [467, 425] on textarea at bounding box center [792, 434] width 724 height 45
click at [474, 429] on textarea at bounding box center [792, 434] width 724 height 45
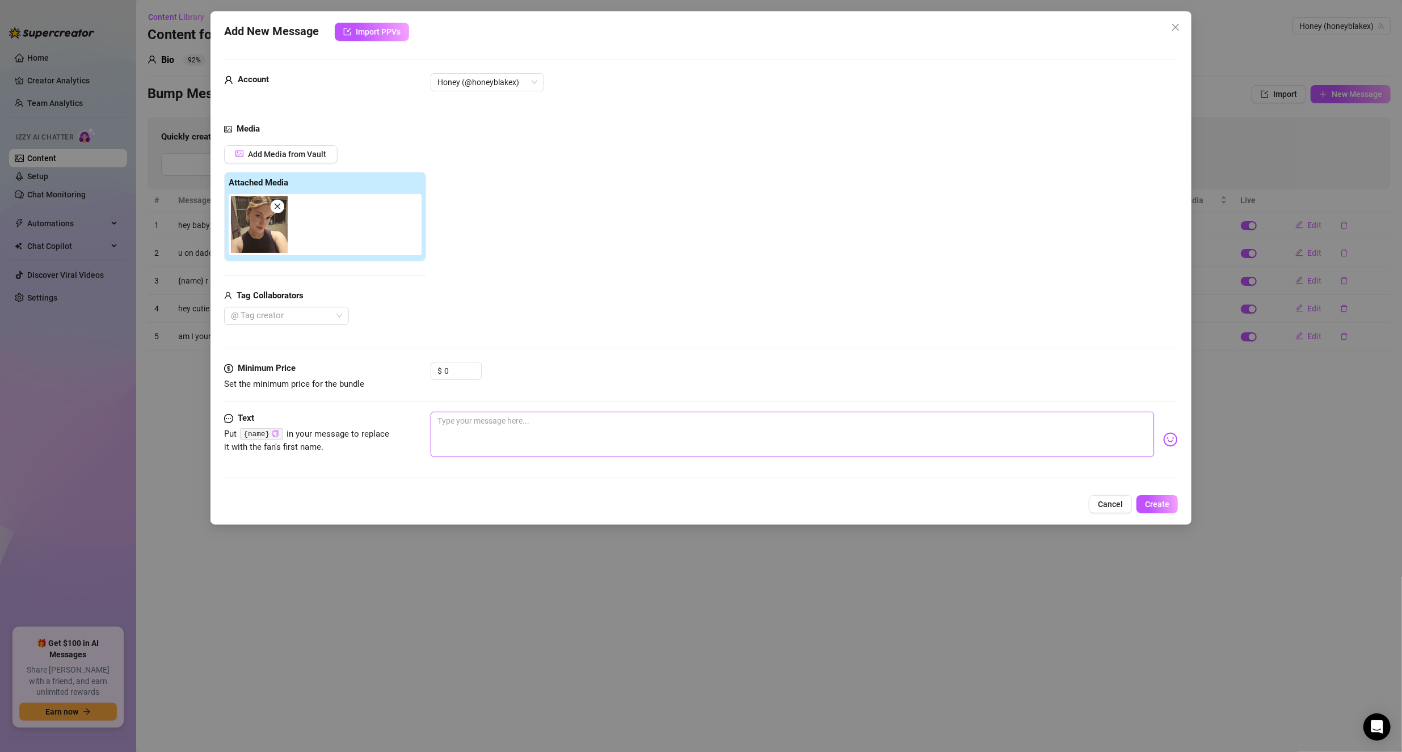
paste textarea "{name}"
type textarea "{name}"
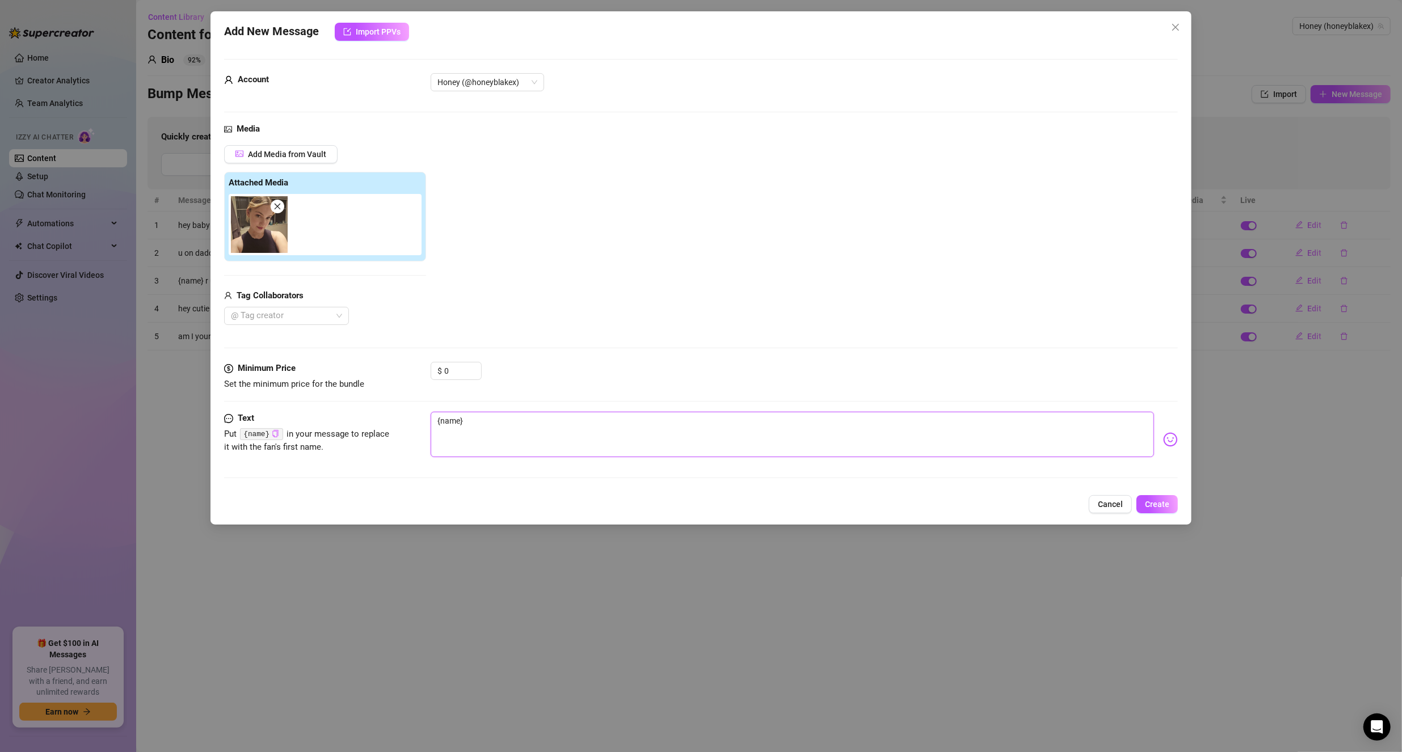
type textarea "{name} y"
type textarea "{name} ya"
type textarea "{name} yay"
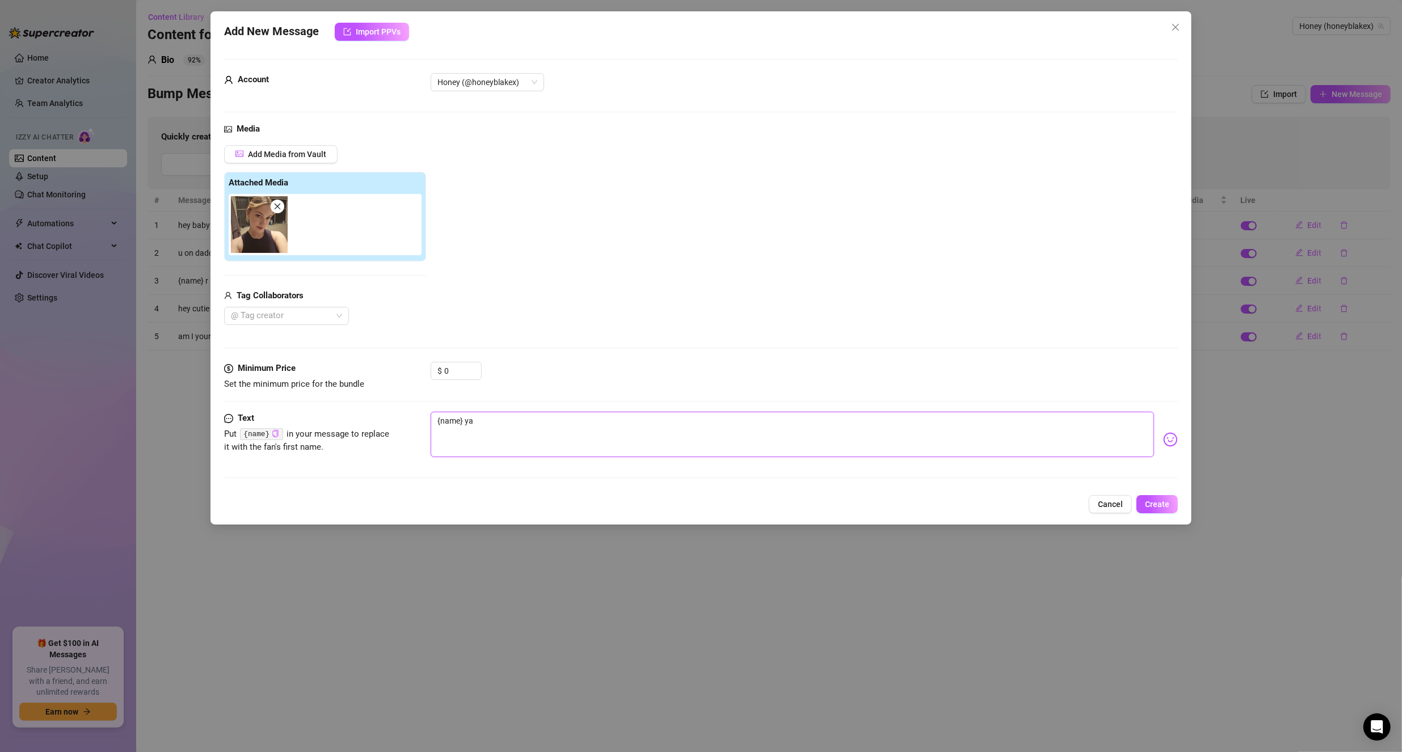
type textarea "{name} yay"
type textarea "{name} yay y"
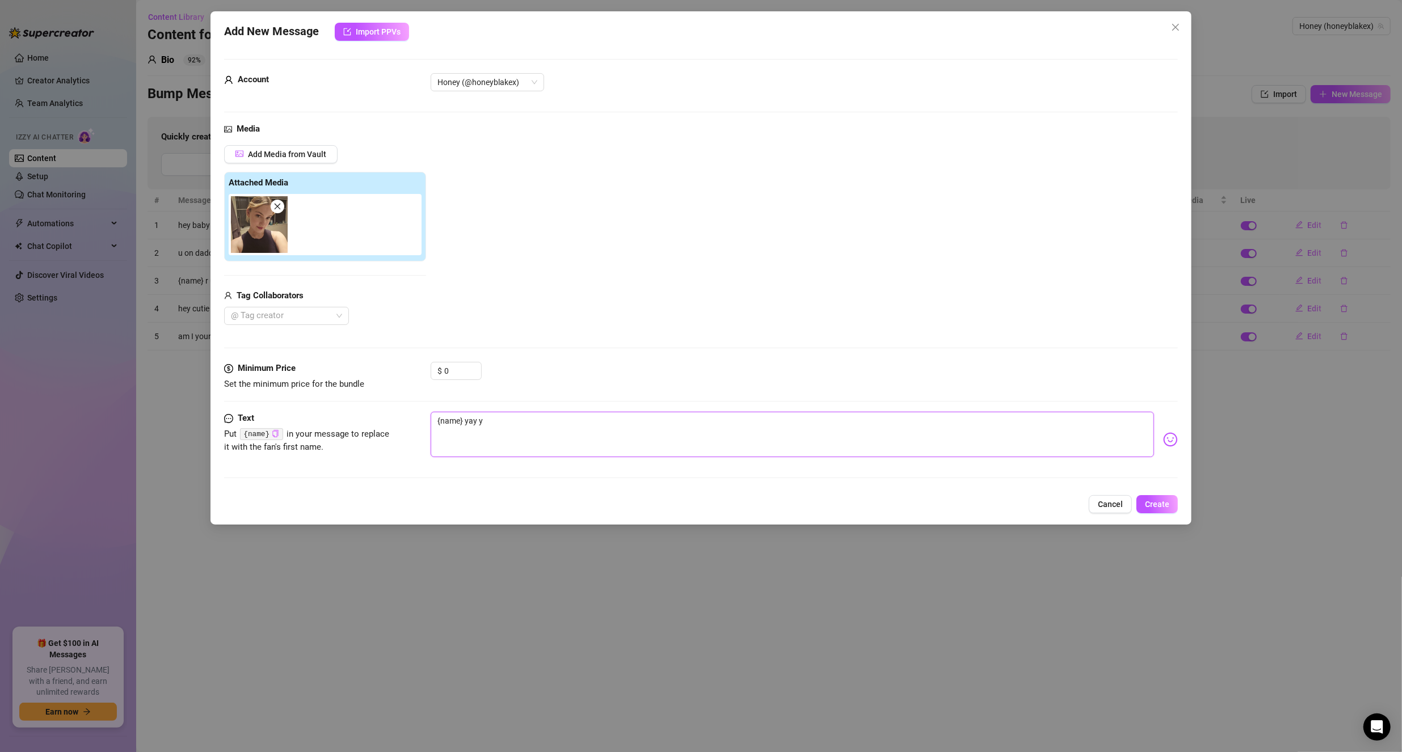
type textarea "{name} yay"
type textarea "{name} ya"
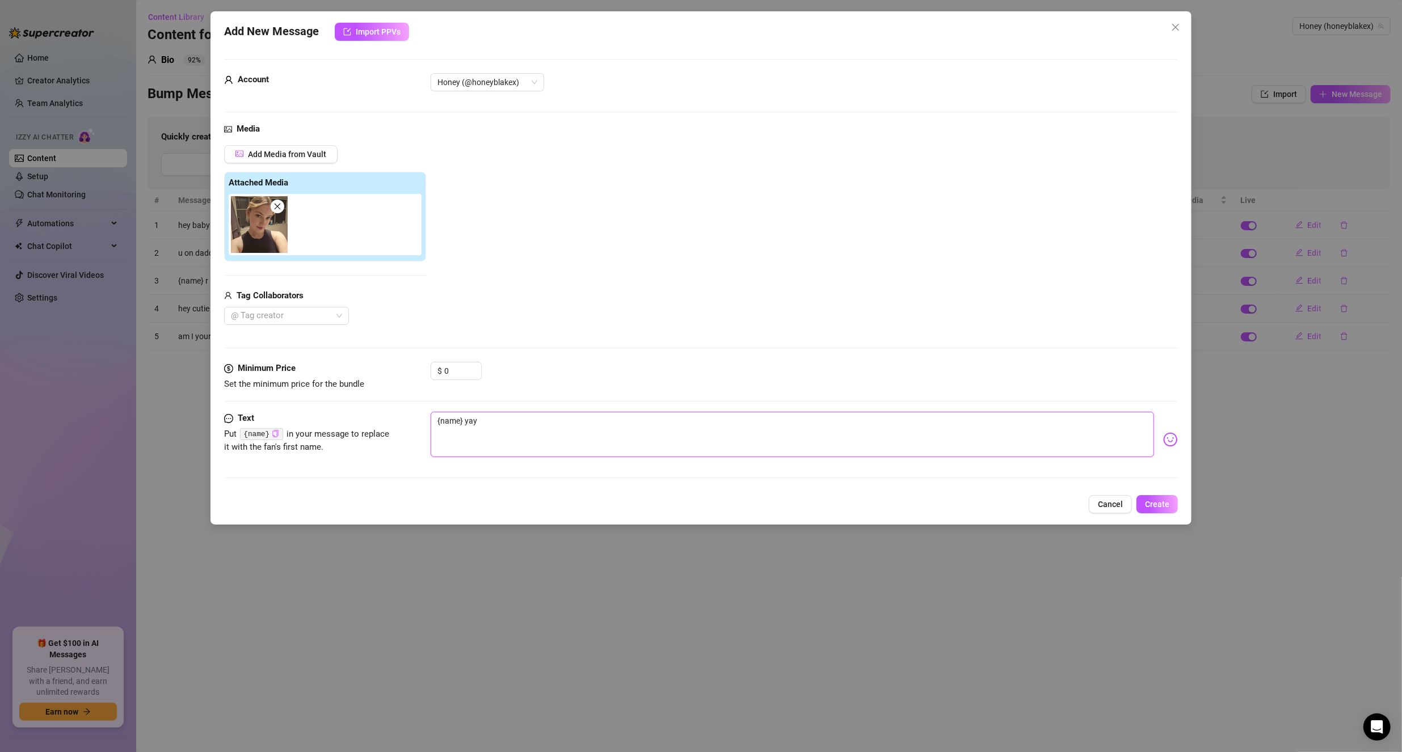
type textarea "{name} ya"
type textarea "{name} y"
type textarea "{name}"
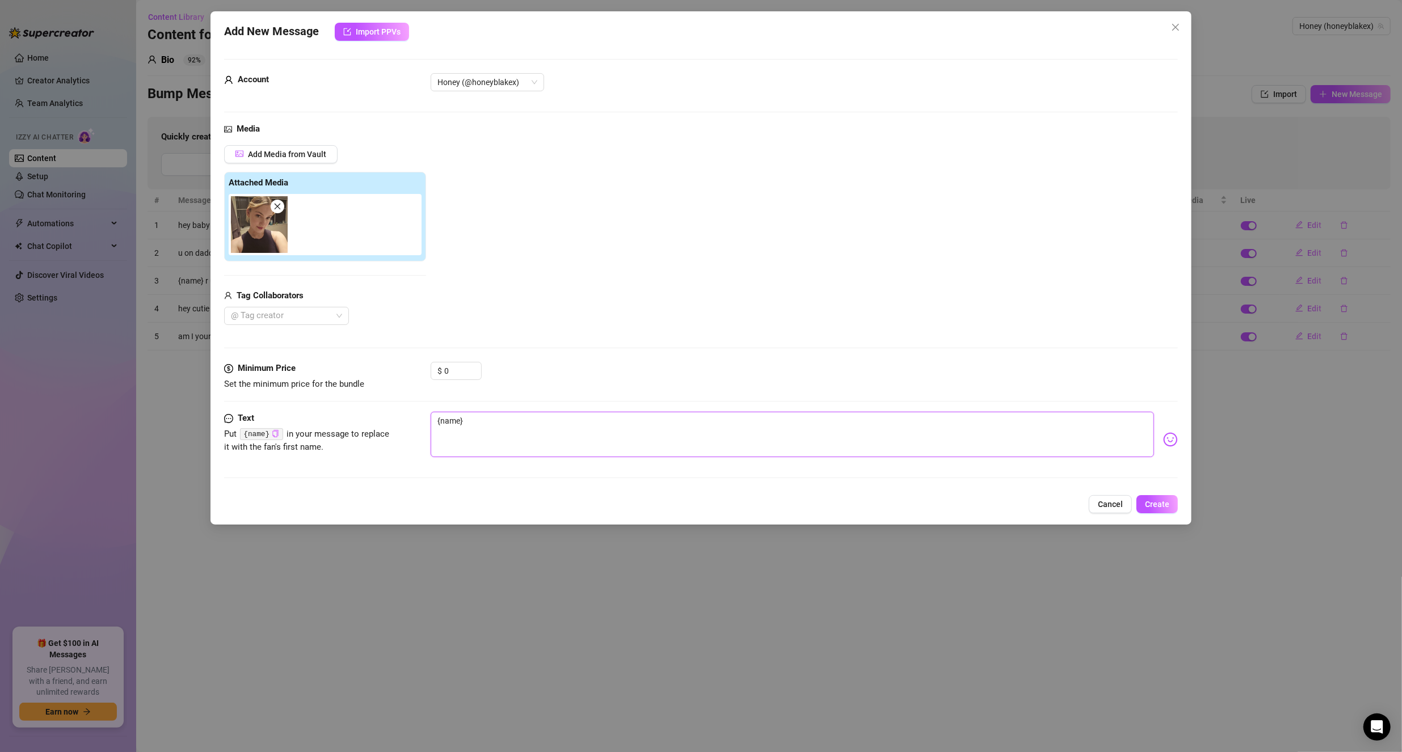
type textarea "{name} i"
type textarea "{name} i'"
type textarea "{name} i'm"
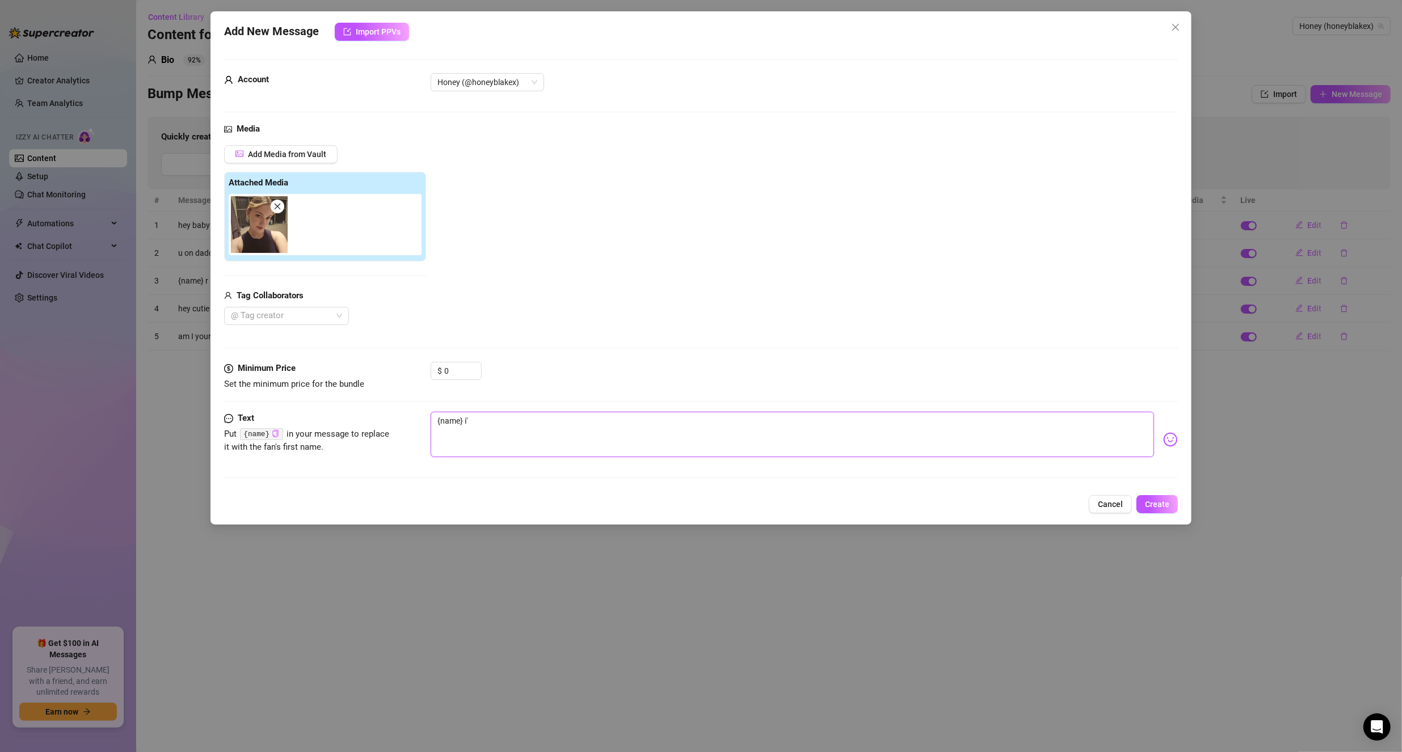
type textarea "{name} i'm"
type textarea "{name} i'm b"
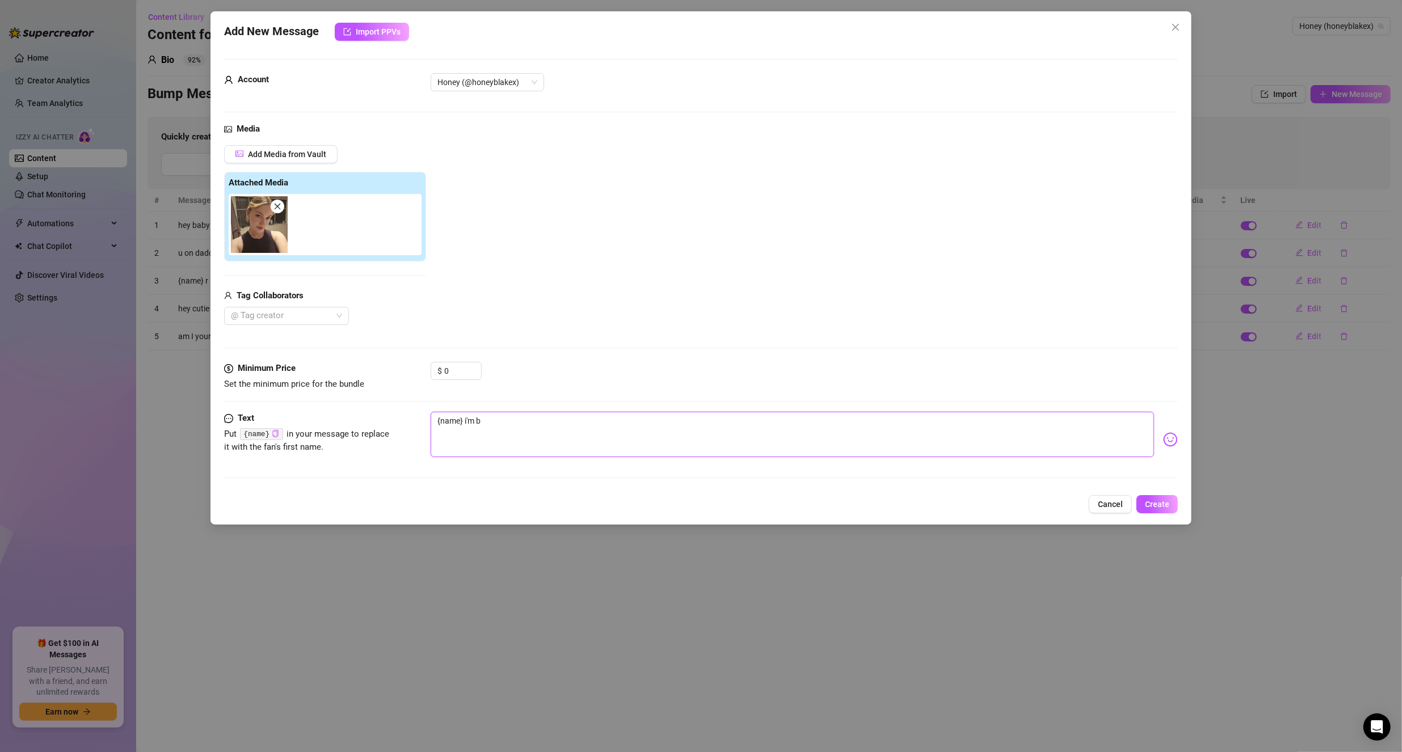
type textarea "{name} i'm bo"
type textarea "{name} i'm bor"
type textarea "{name} i'm bore"
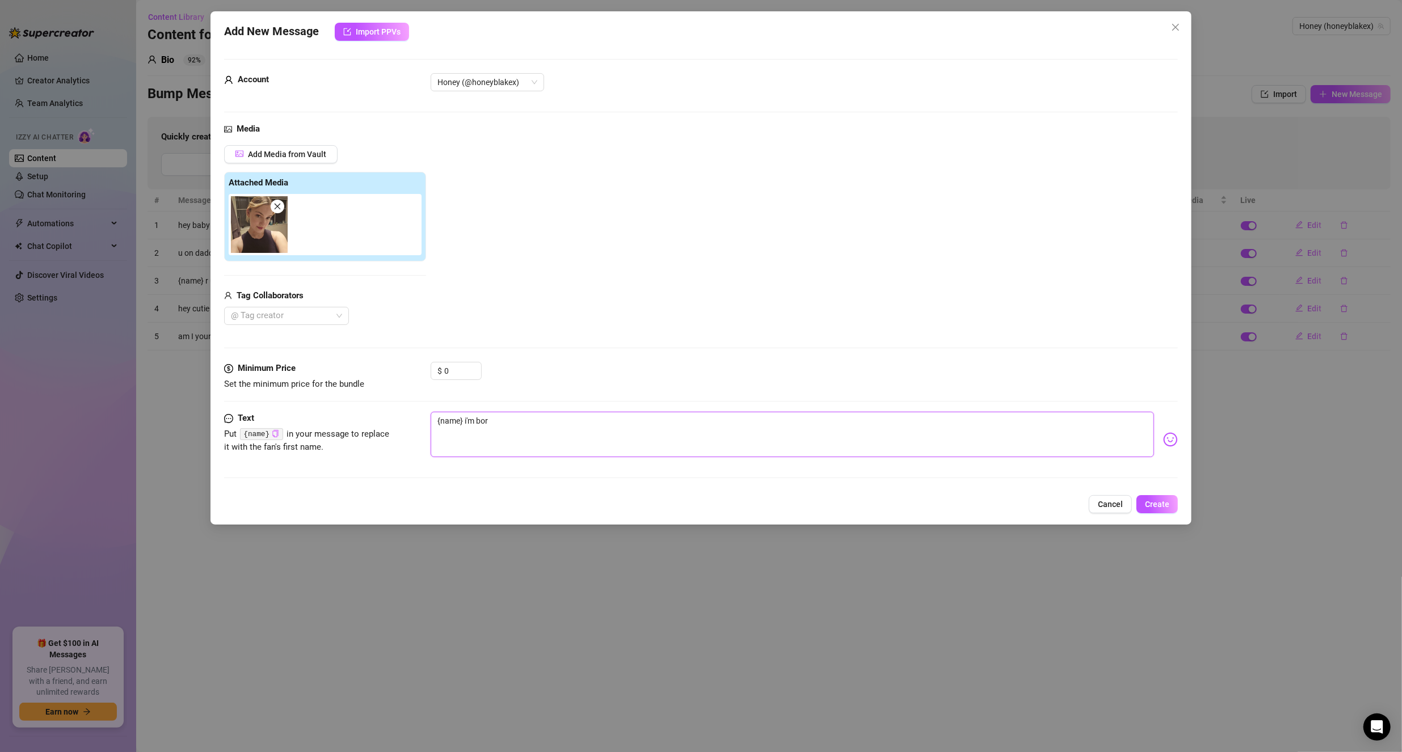
type textarea "{name} i'm bore"
type textarea "{name} i'm bored"
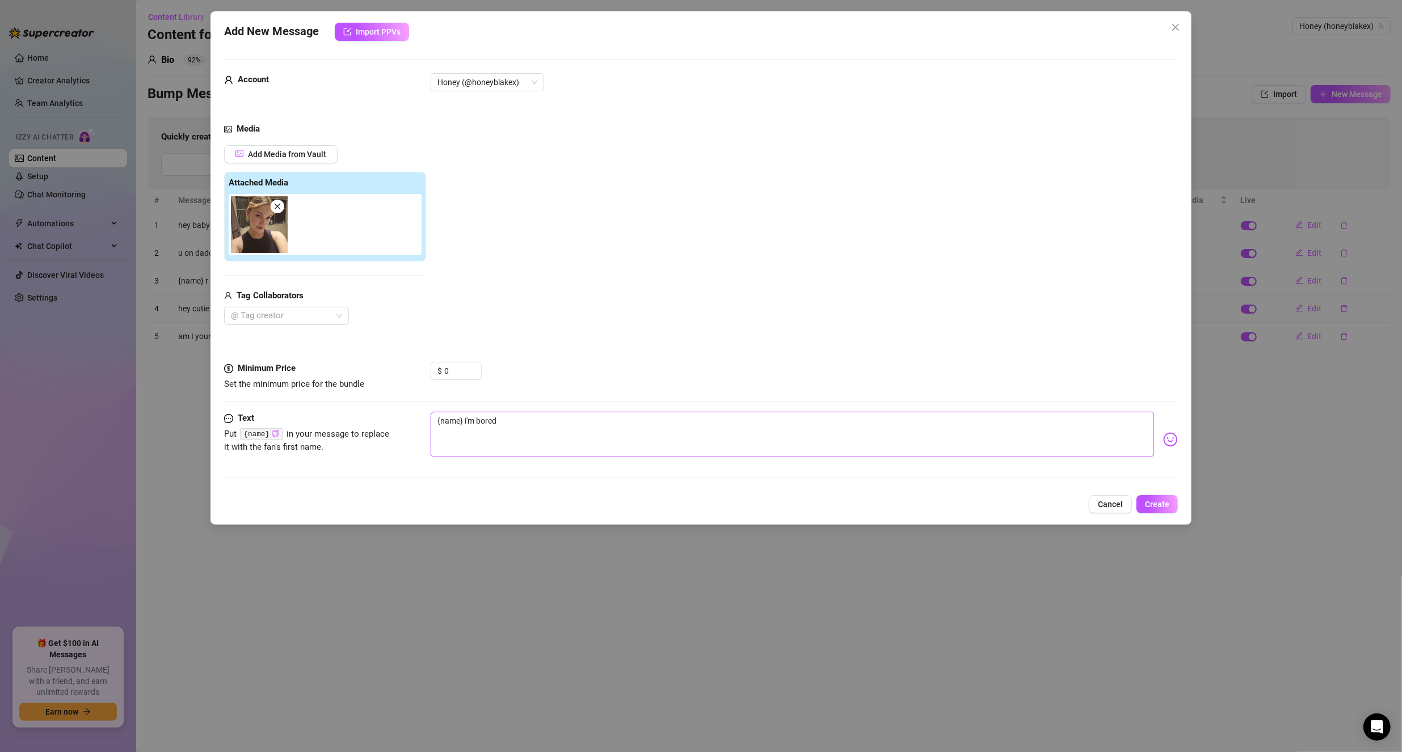
type textarea "{name} i'm bored w"
type textarea "{name} i'm bored wy"
type textarea "{name} i'm bored wyd"
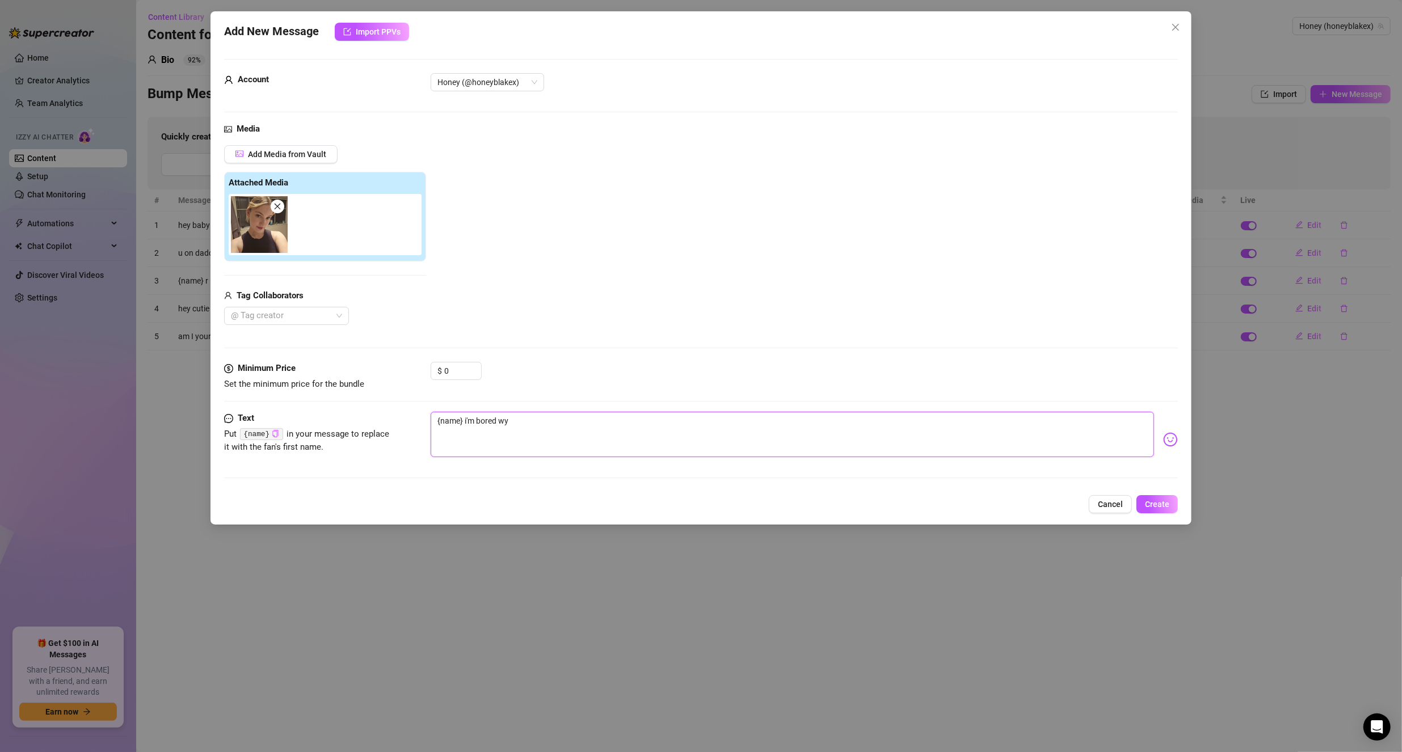
type textarea "{name} i'm bored wyd"
type textarea "{name} i'm bored wyd?"
click at [1160, 505] on span "Create" at bounding box center [1157, 504] width 24 height 9
click at [1195, 472] on span "Yes, save as freebie" at bounding box center [1203, 473] width 72 height 9
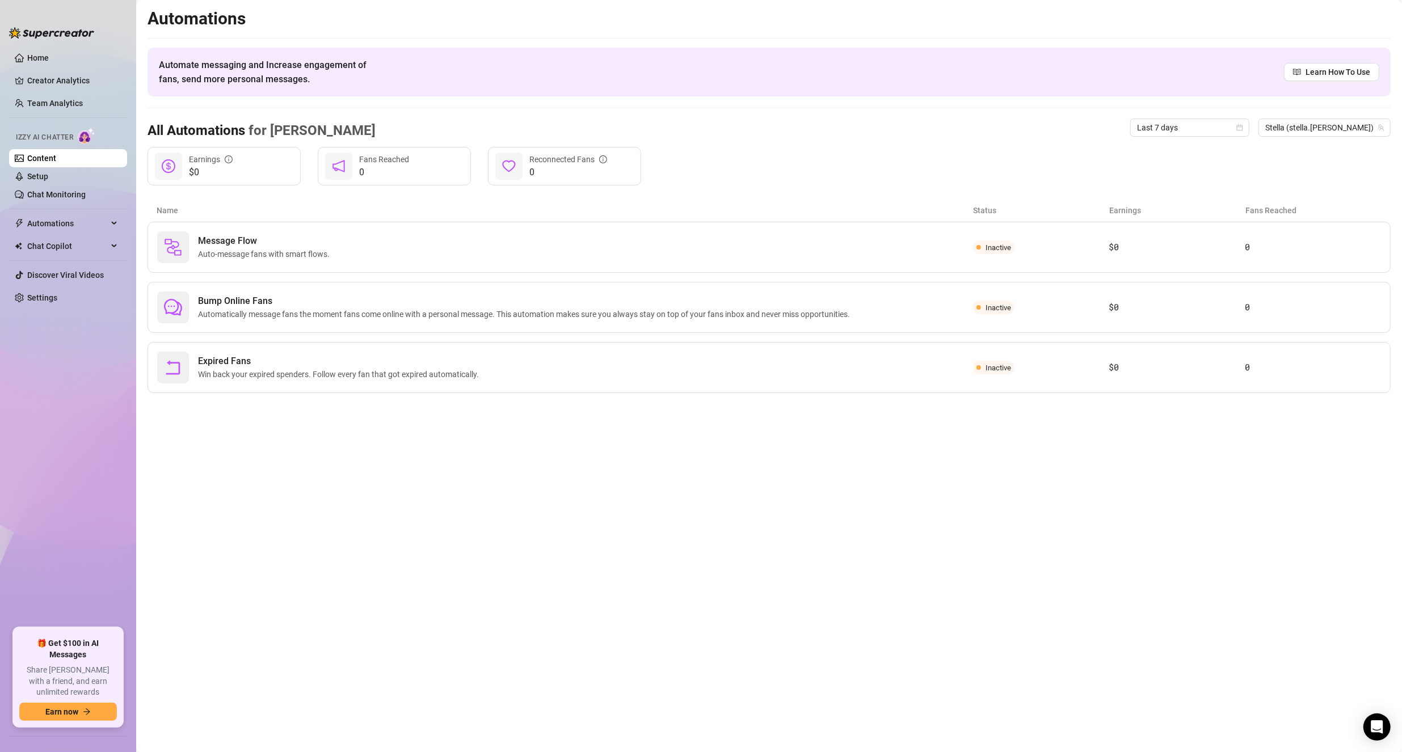
click at [44, 157] on link "Content" at bounding box center [41, 158] width 29 height 9
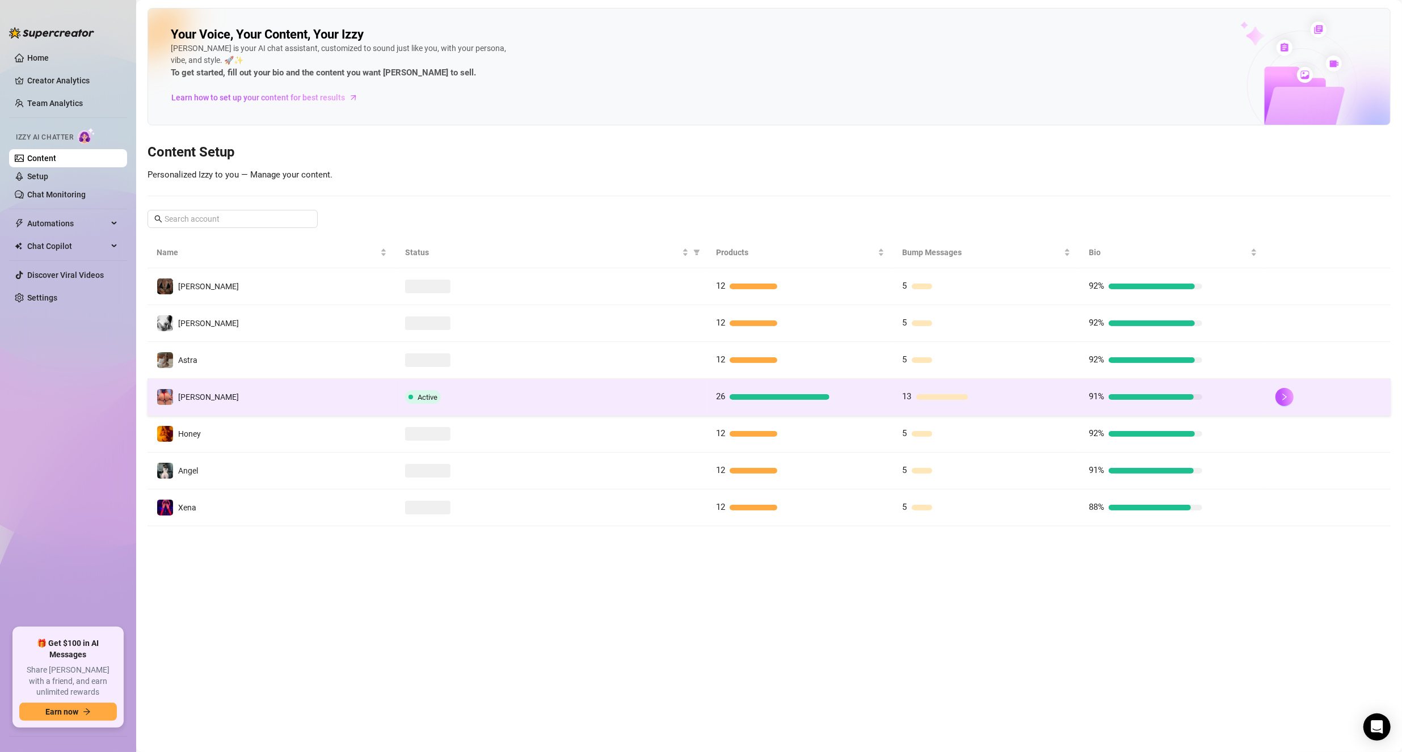
click at [344, 403] on td "[PERSON_NAME]" at bounding box center [271, 397] width 248 height 37
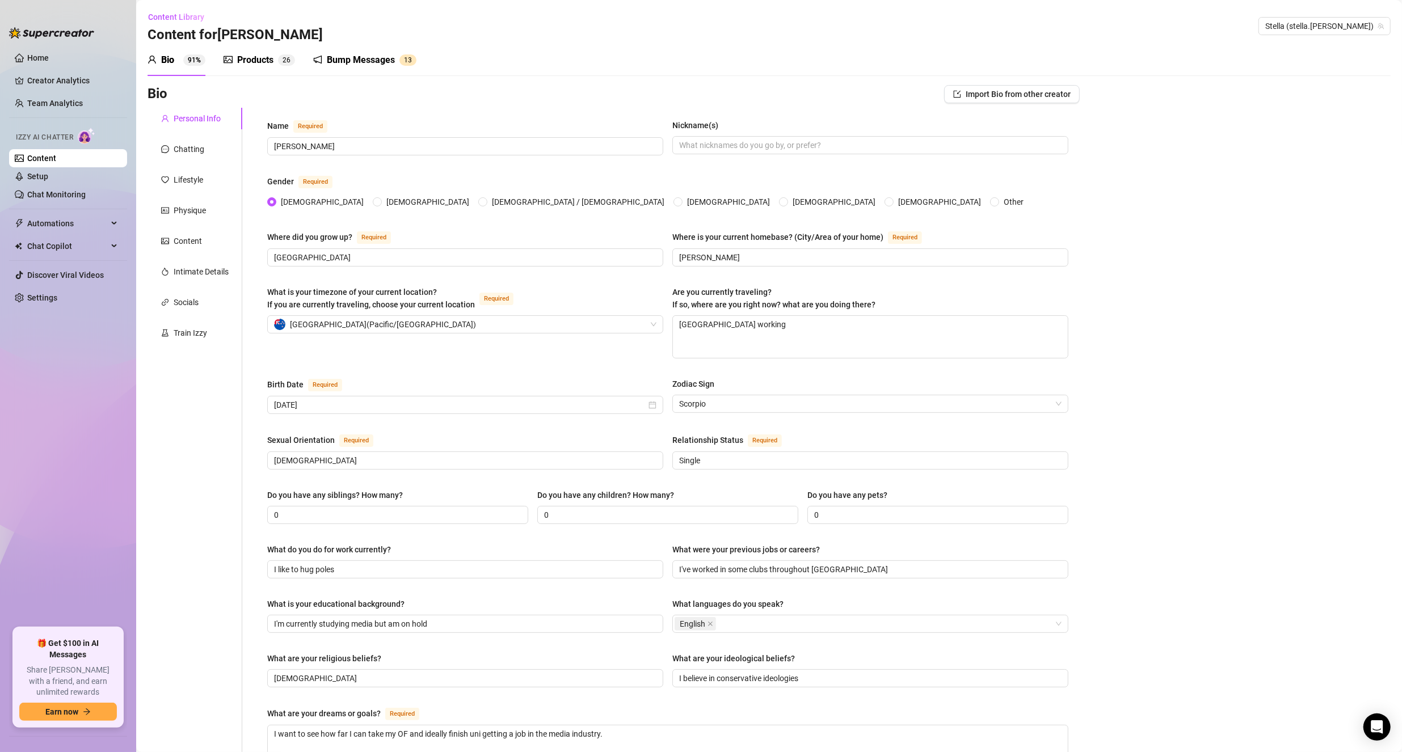
click at [252, 57] on div "Products" at bounding box center [255, 60] width 36 height 14
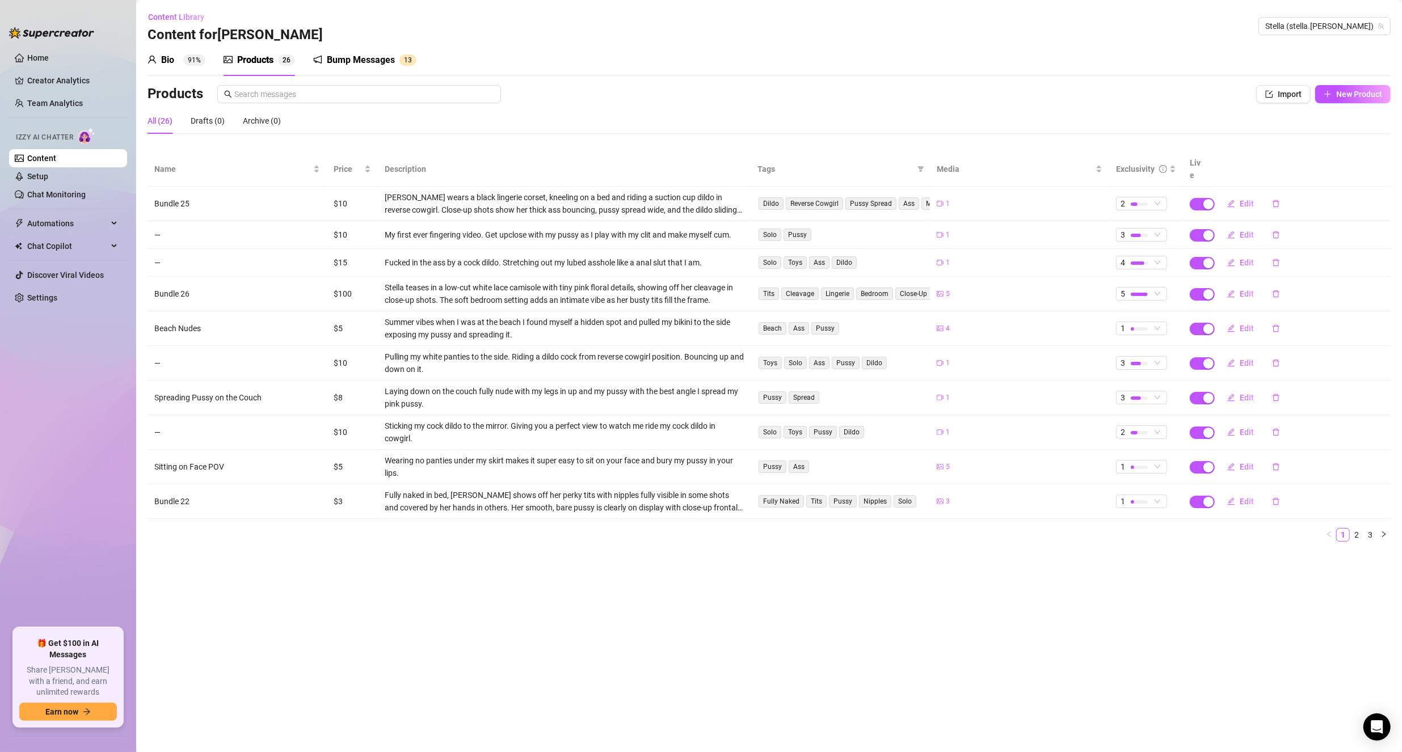
click at [351, 59] on div "Bump Messages" at bounding box center [361, 60] width 68 height 14
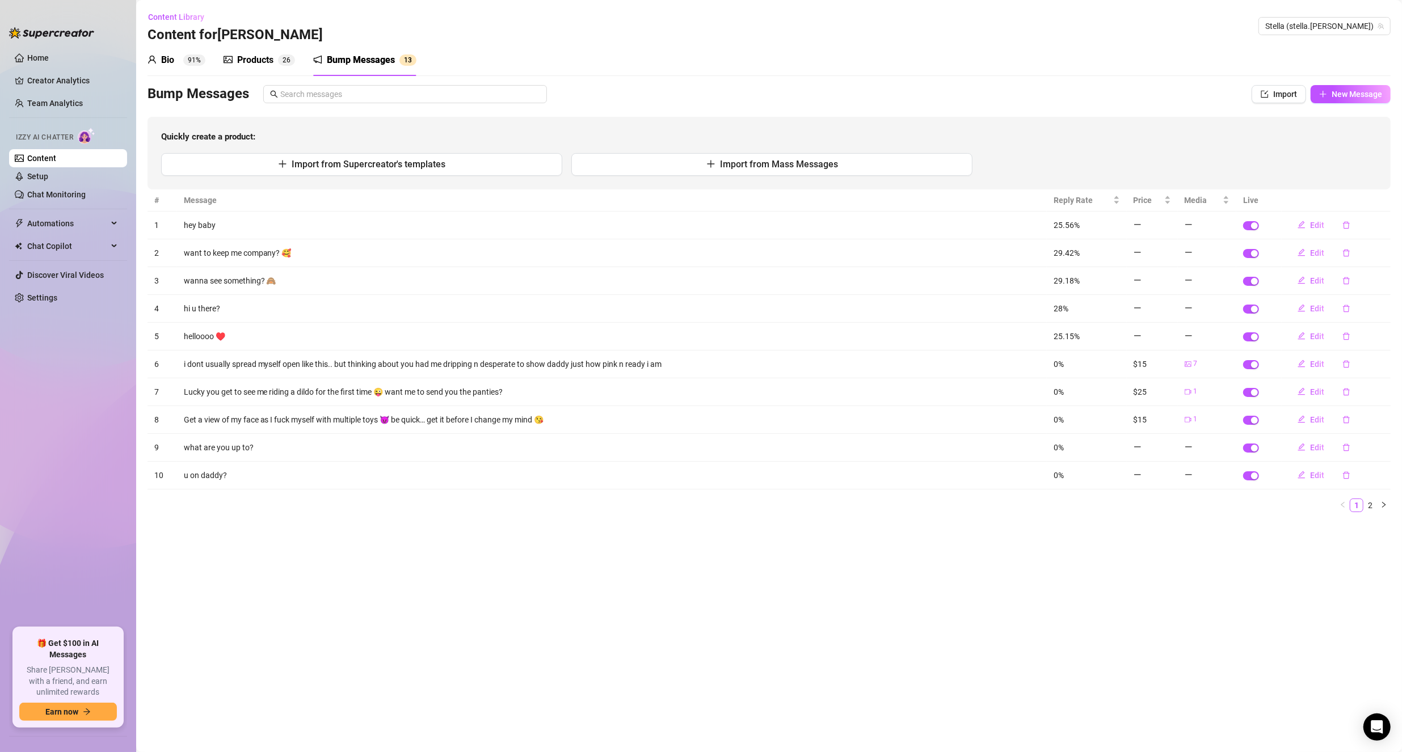
click at [251, 60] on div "Products" at bounding box center [255, 60] width 36 height 14
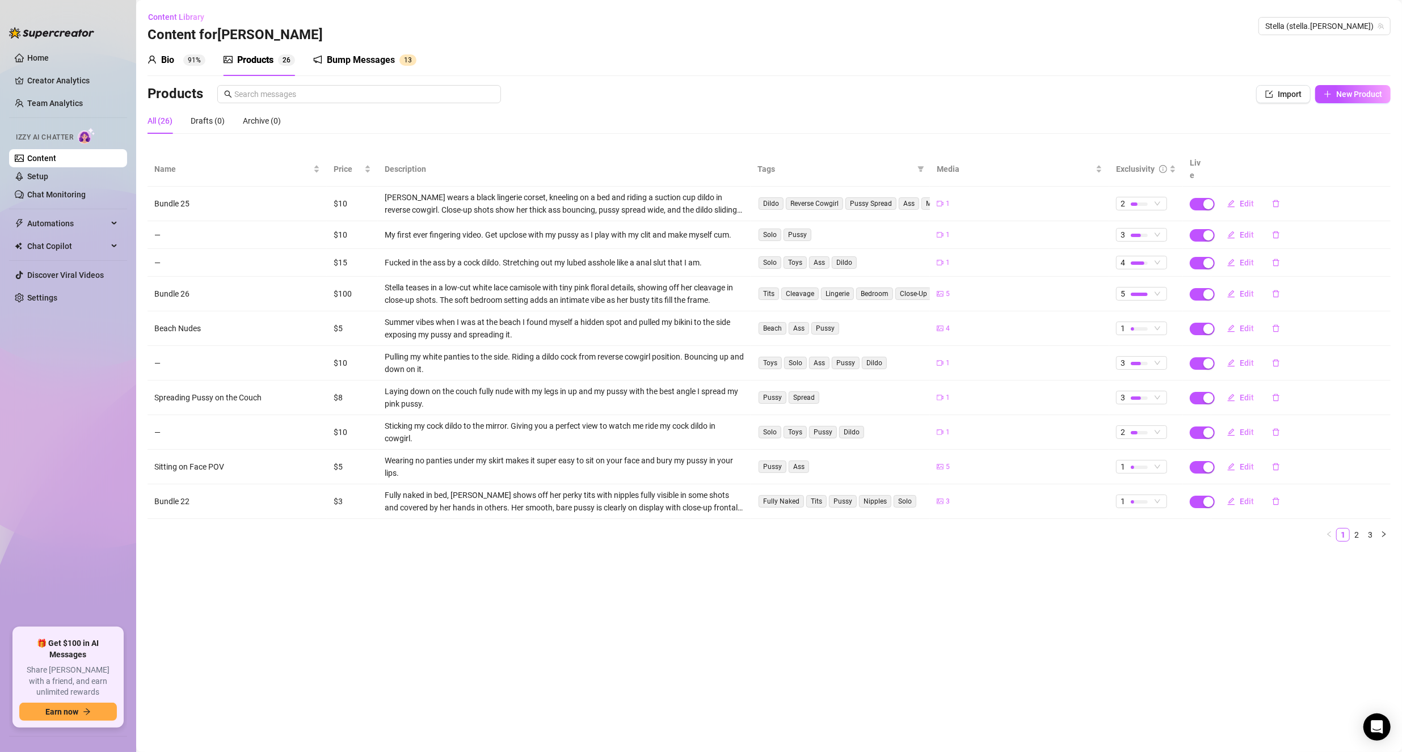
click at [168, 64] on div "Bio" at bounding box center [167, 60] width 13 height 14
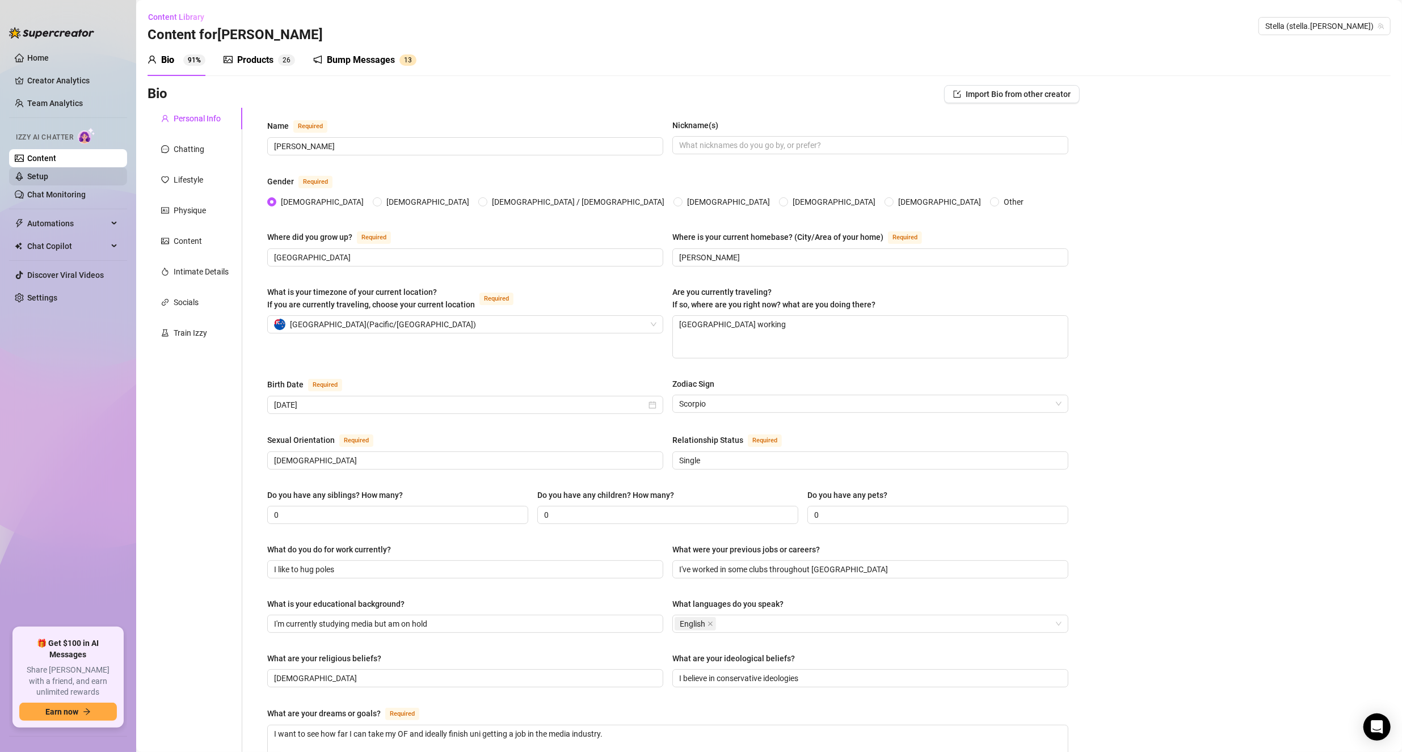
click at [46, 176] on link "Setup" at bounding box center [37, 176] width 21 height 9
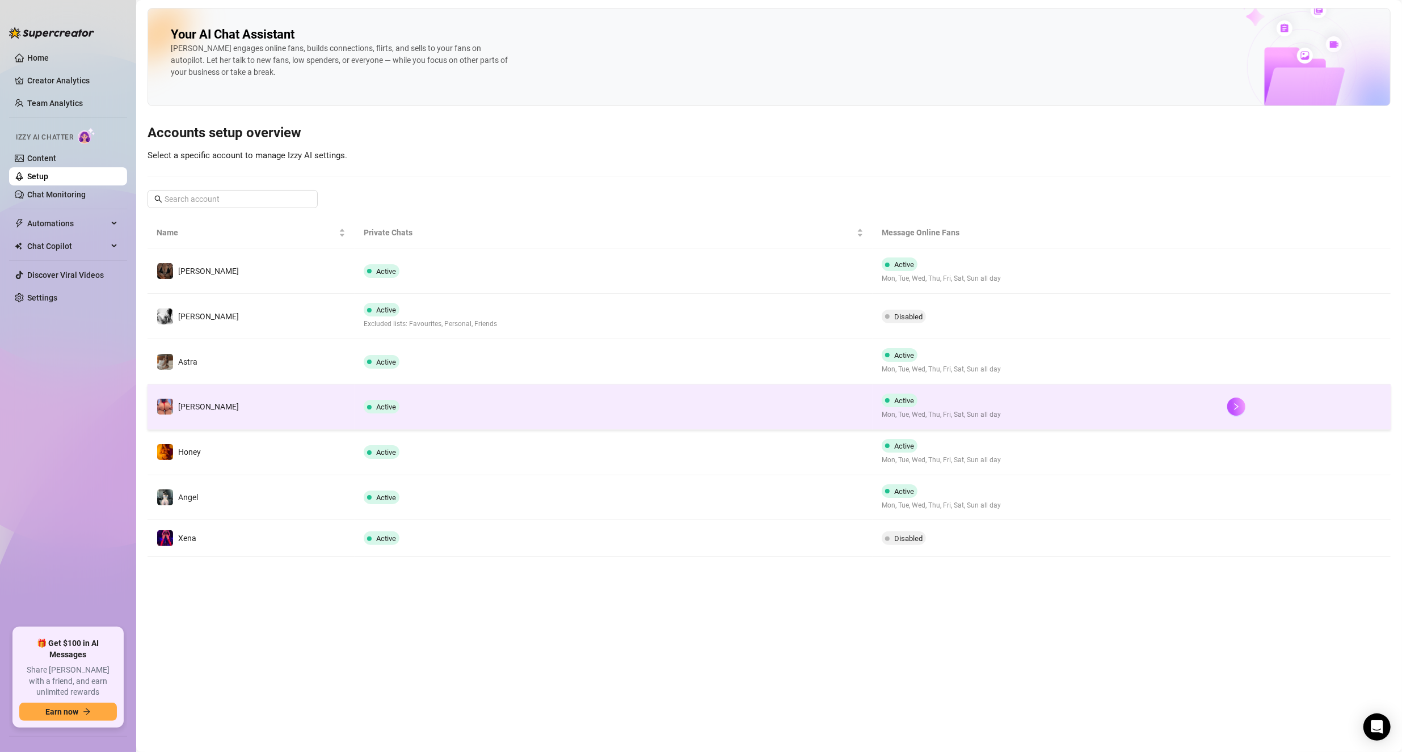
click at [236, 407] on td "[PERSON_NAME]" at bounding box center [250, 407] width 207 height 45
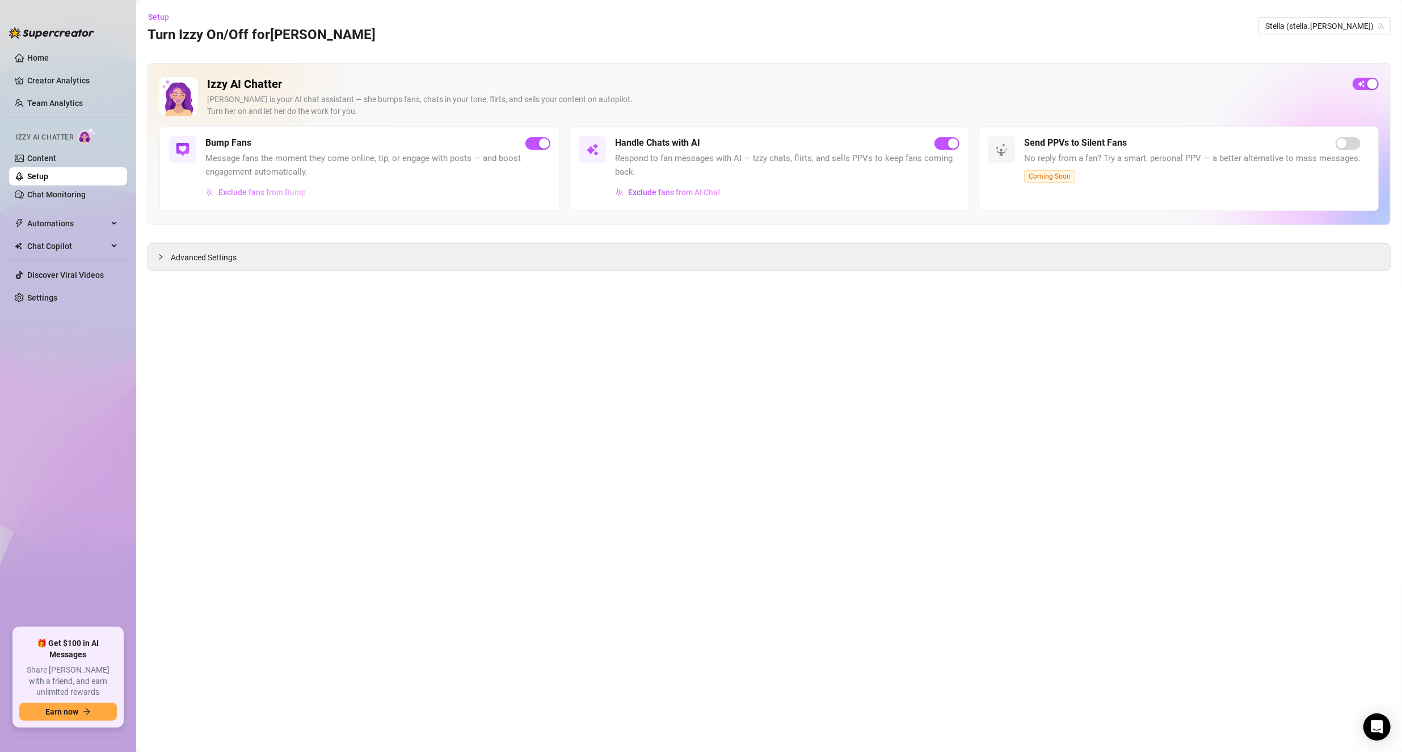
click at [265, 192] on span "Exclude fans from Bump" at bounding box center [261, 192] width 87 height 9
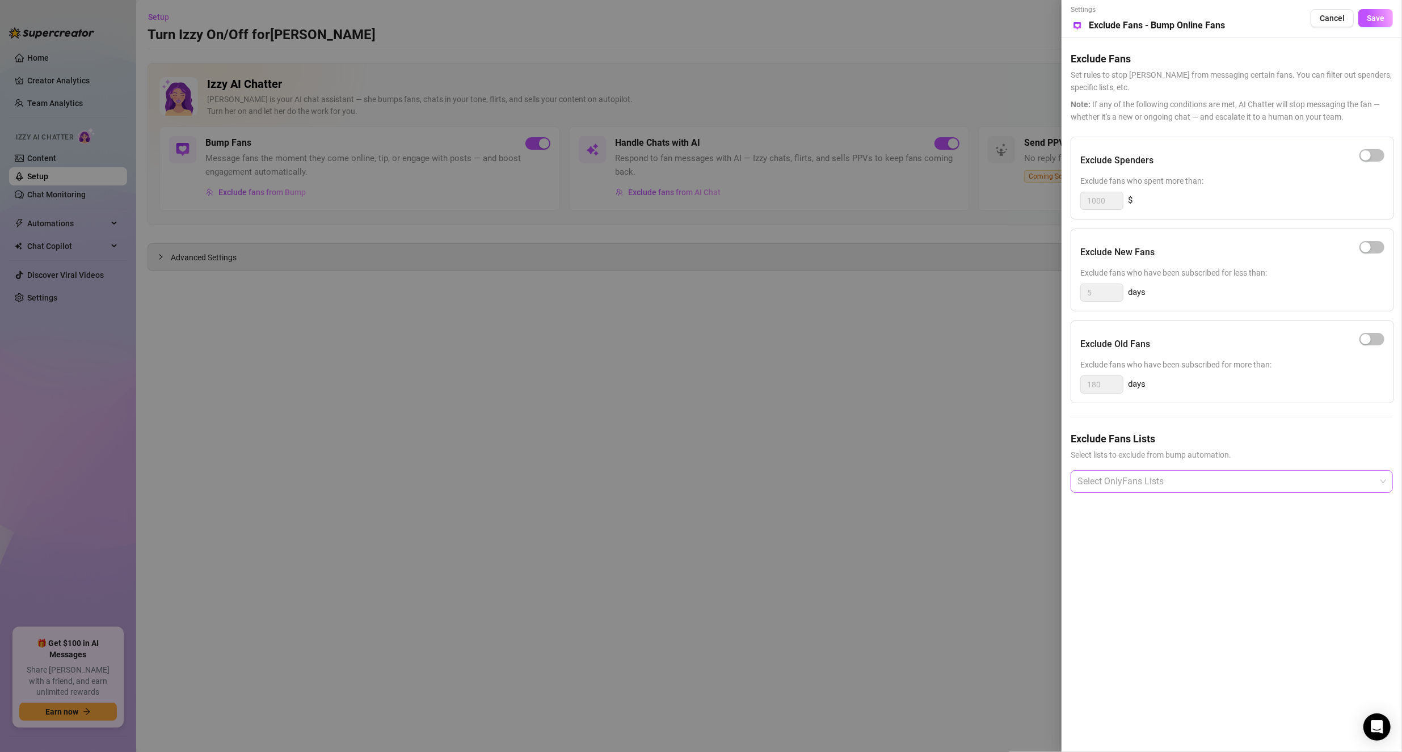
click at [1192, 473] on div at bounding box center [1226, 481] width 306 height 20
click at [539, 392] on div at bounding box center [701, 376] width 1402 height 752
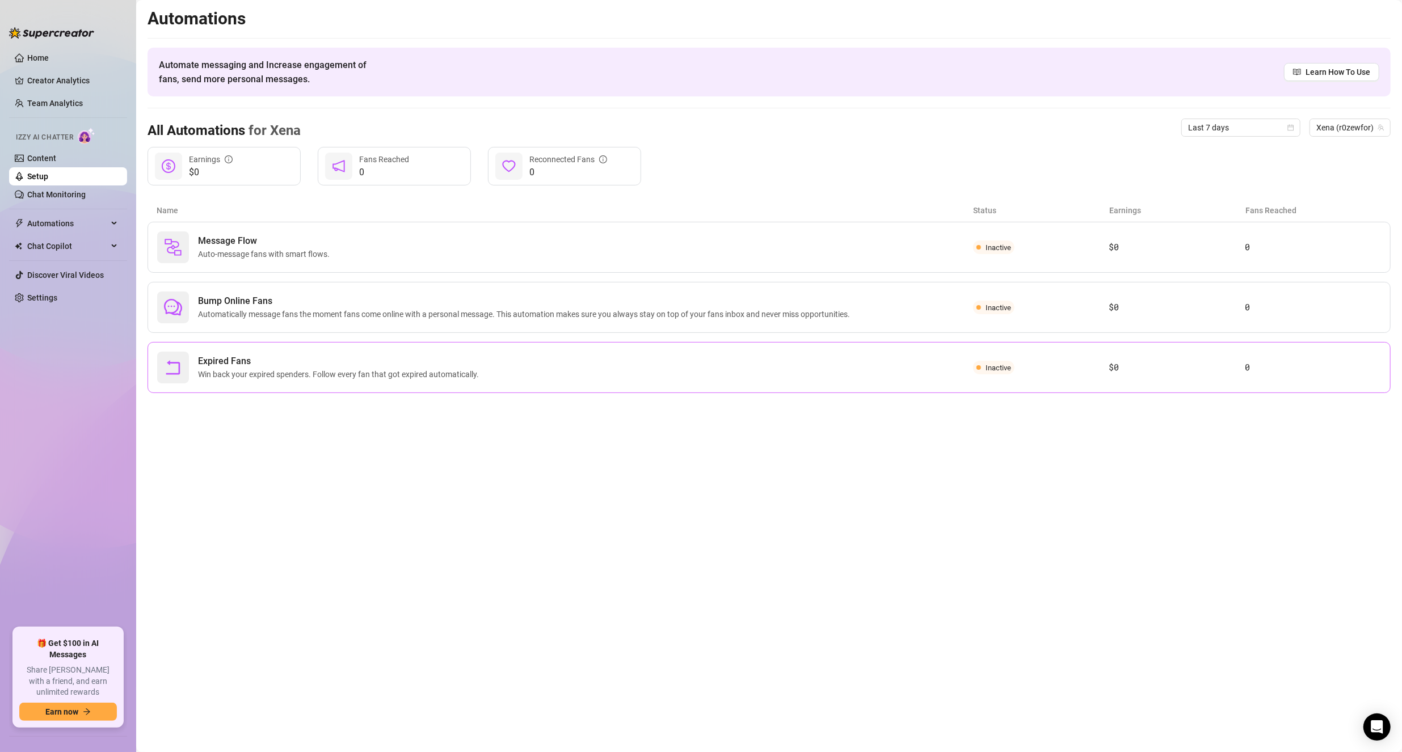
click at [472, 375] on span "Win back your expired spenders. Follow every fan that got expired automatically." at bounding box center [340, 374] width 285 height 12
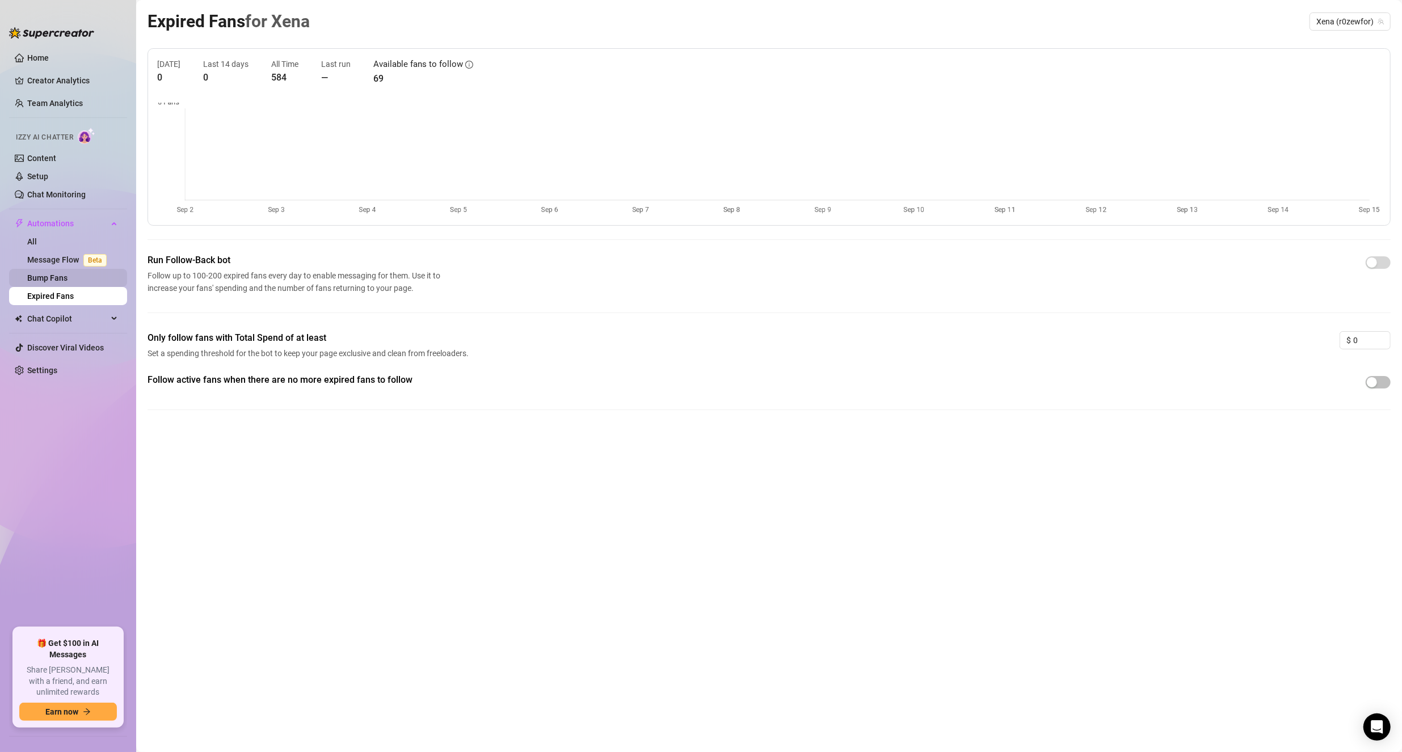
click at [54, 277] on link "Bump Fans" at bounding box center [47, 277] width 40 height 9
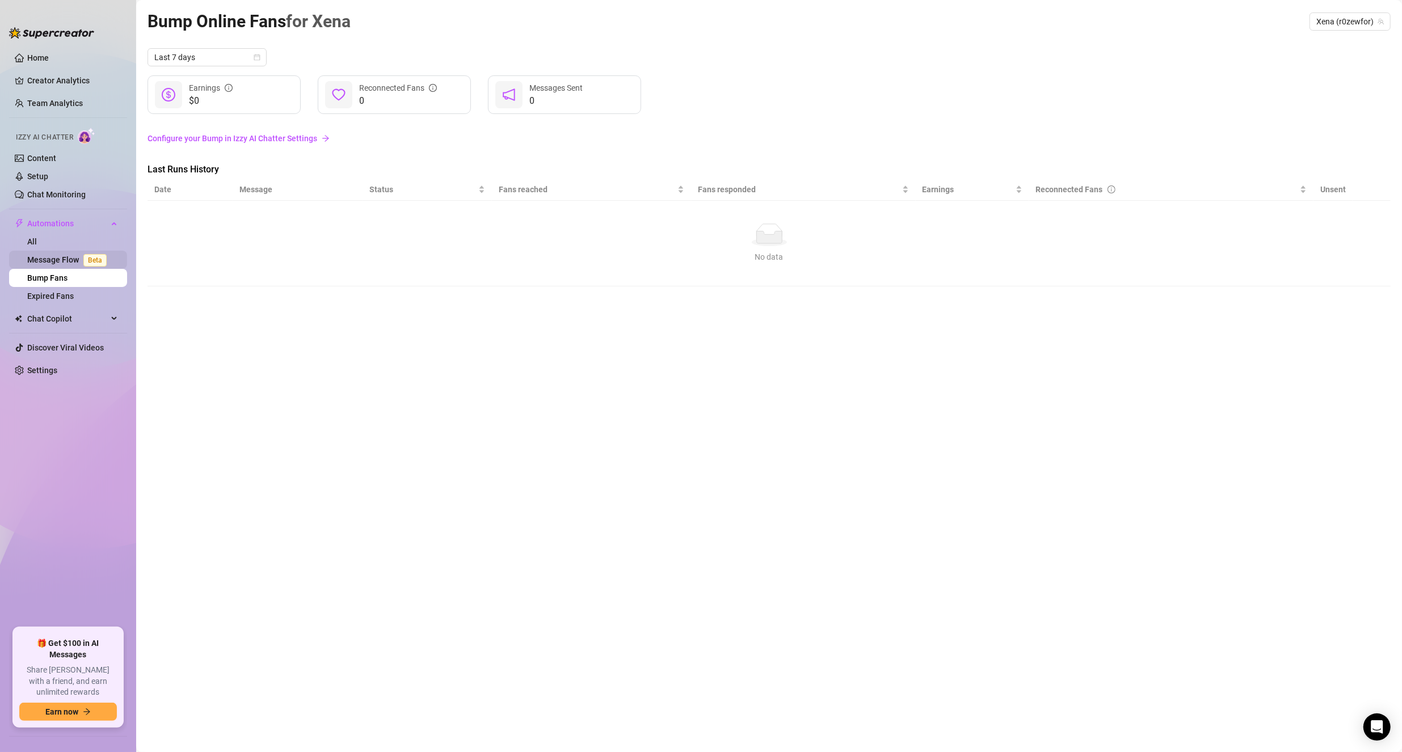
click at [44, 258] on link "Message Flow Beta" at bounding box center [69, 259] width 84 height 9
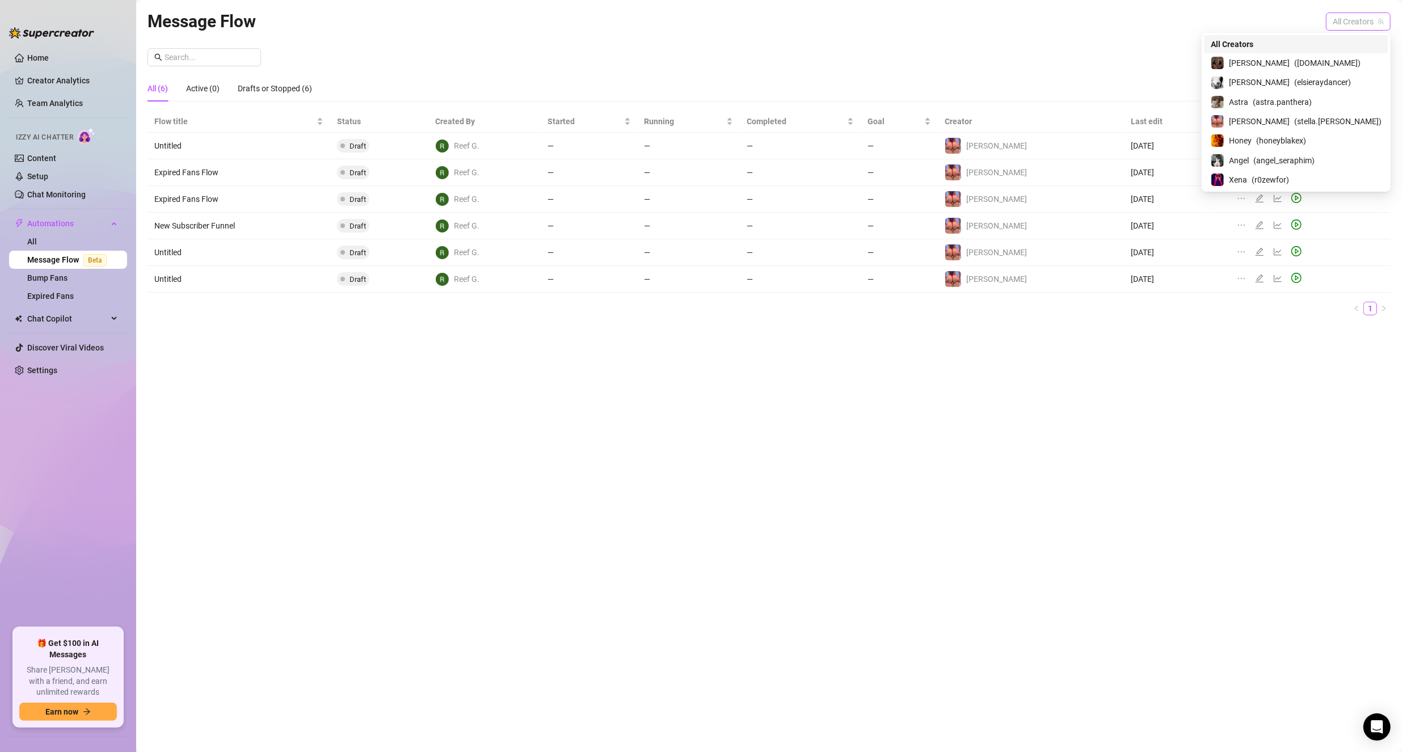
click at [1362, 19] on span "All Creators" at bounding box center [1357, 21] width 51 height 17
click at [1247, 178] on span "Xena" at bounding box center [1238, 180] width 18 height 12
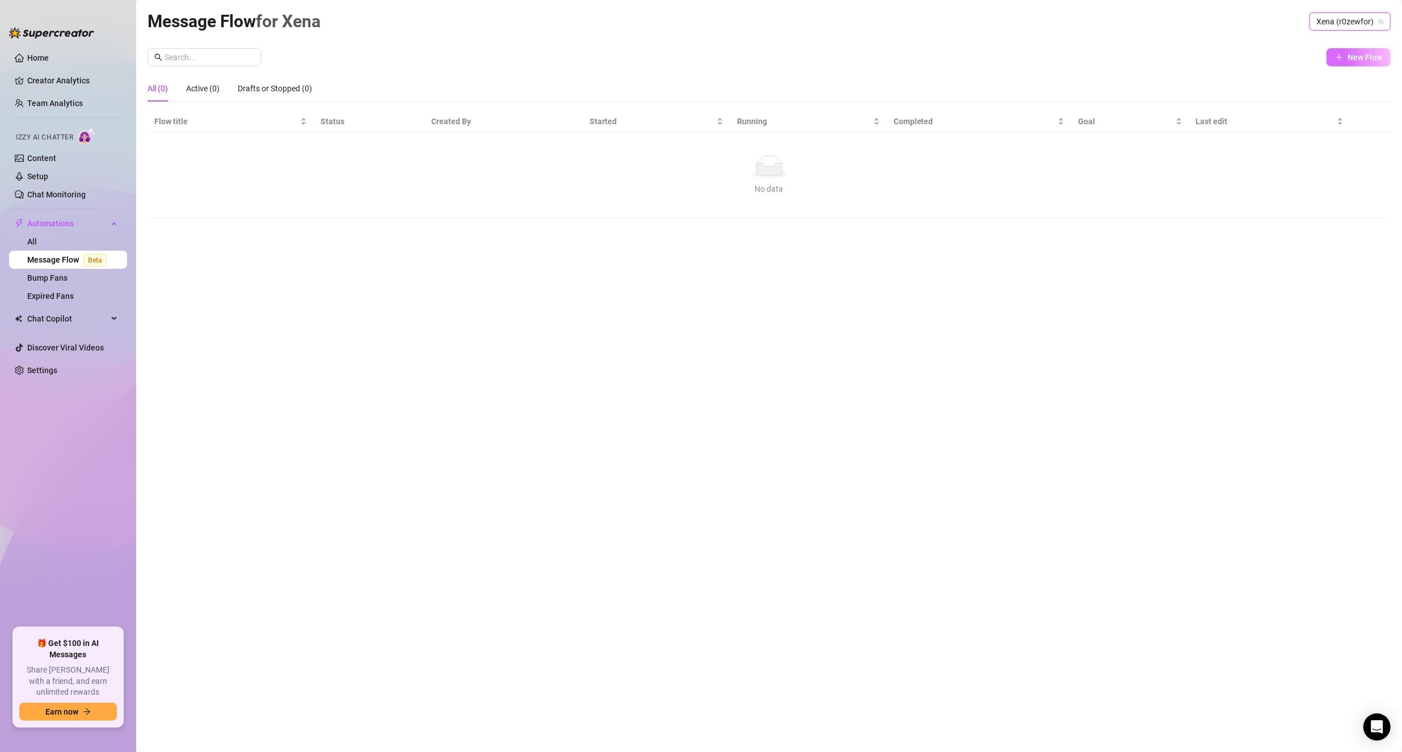
click at [1353, 58] on span "New Flow" at bounding box center [1364, 57] width 35 height 9
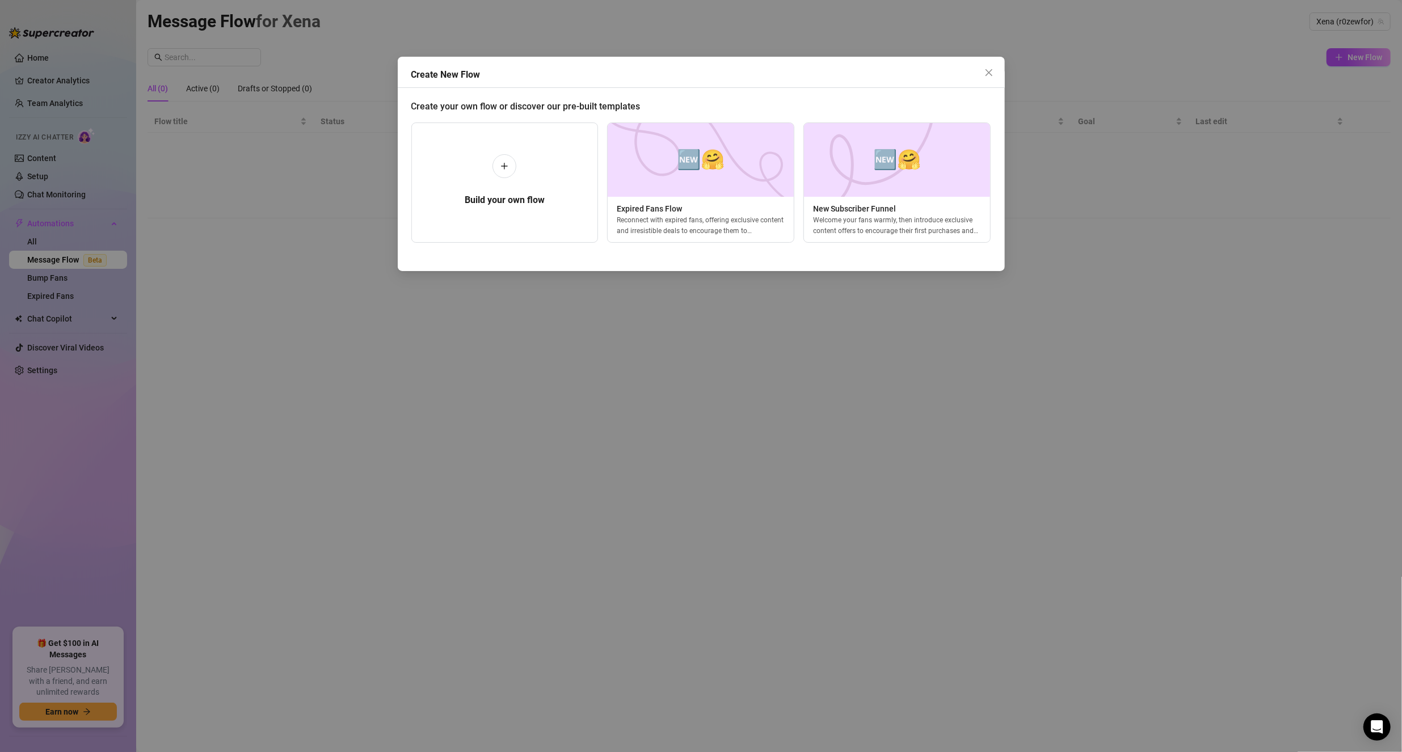
scroll to position [0, 5]
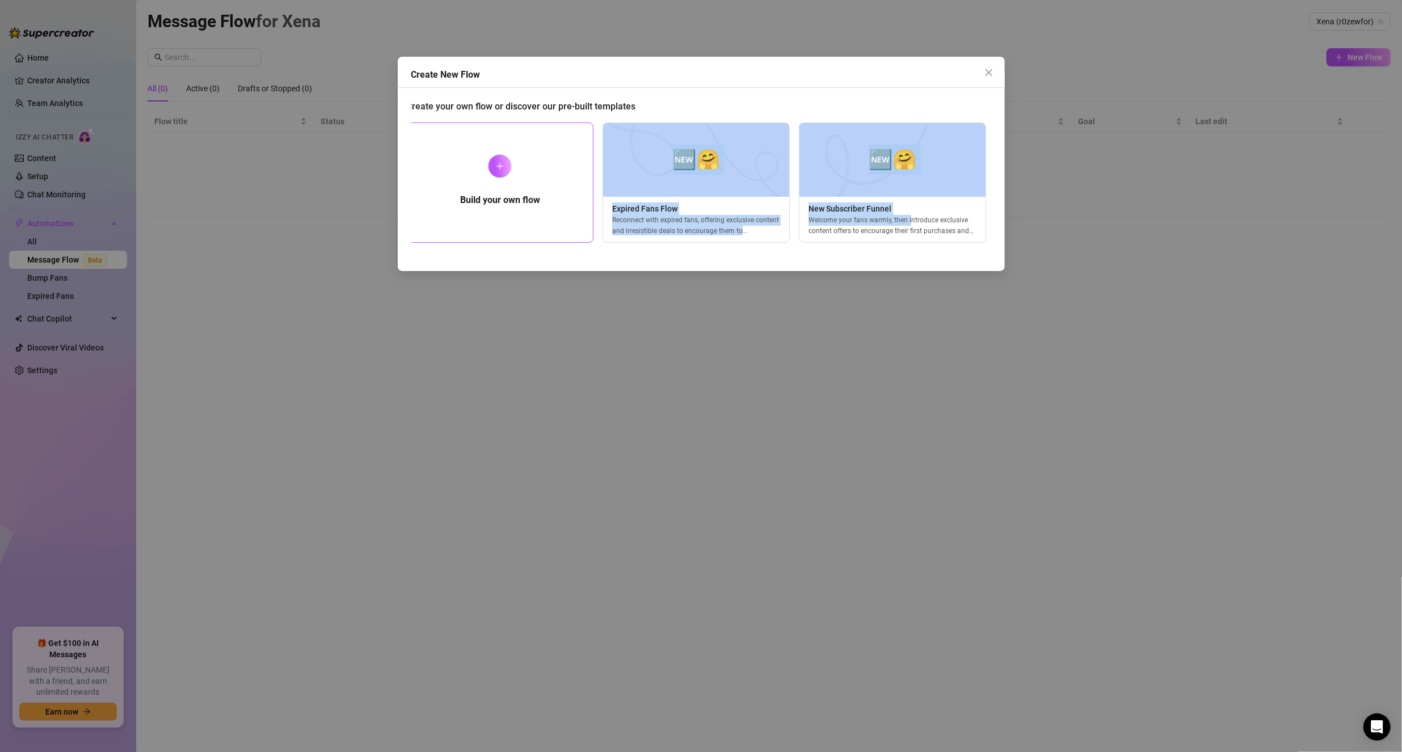
drag, startPoint x: 909, startPoint y: 225, endPoint x: 538, endPoint y: 203, distance: 371.6
click at [538, 203] on div "Build your own flow 🆕🤗 Expired Fans Flow Reconnect with expired fans, offering …" at bounding box center [696, 183] width 589 height 120
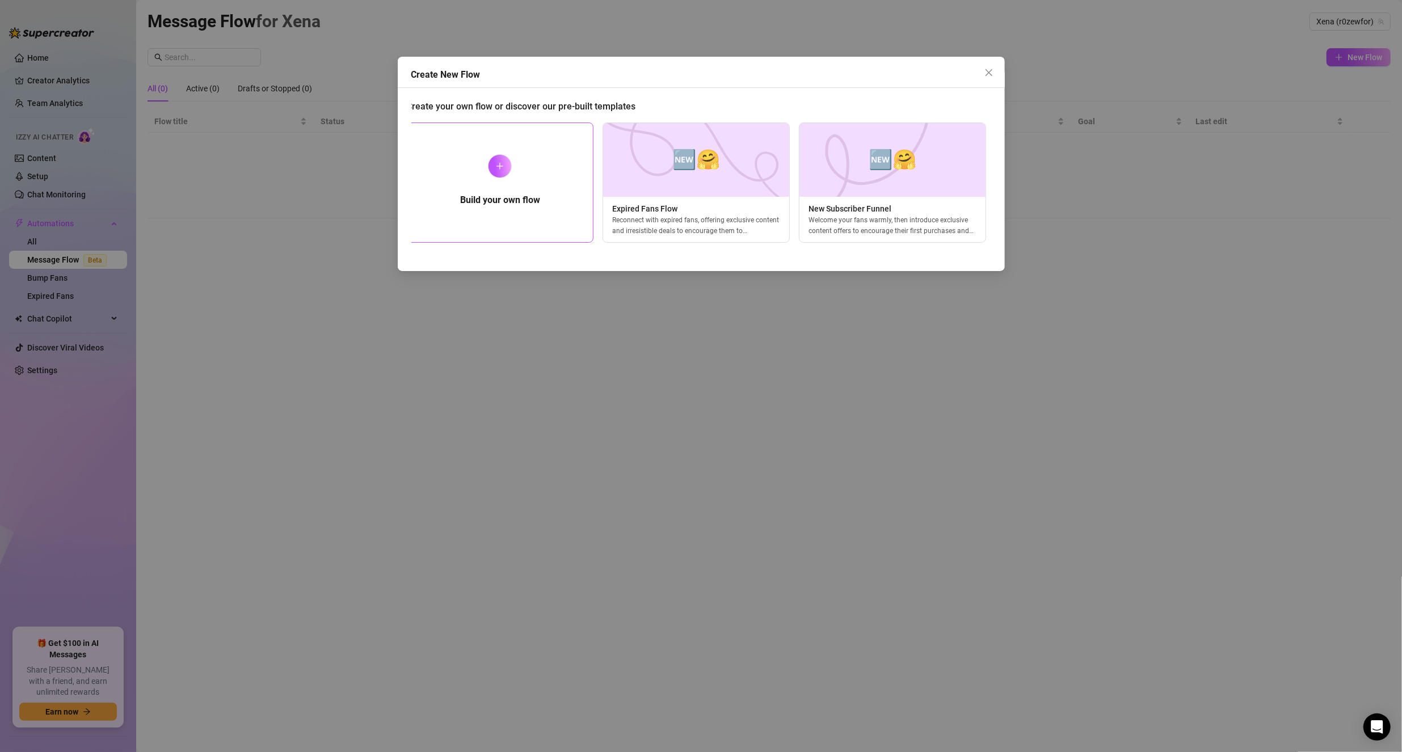
click at [503, 178] on div "Build your own flow" at bounding box center [500, 183] width 187 height 120
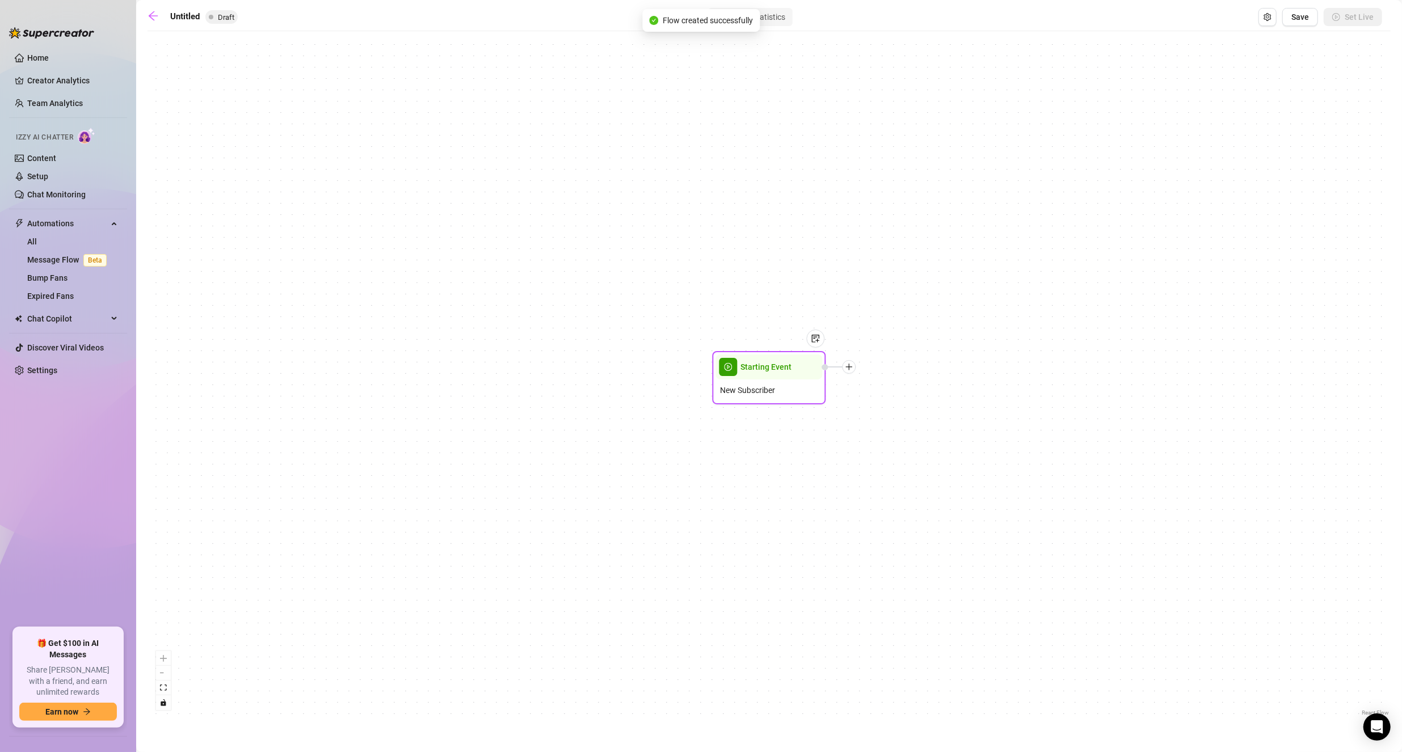
click at [770, 386] on span "New Subscriber" at bounding box center [747, 390] width 55 height 12
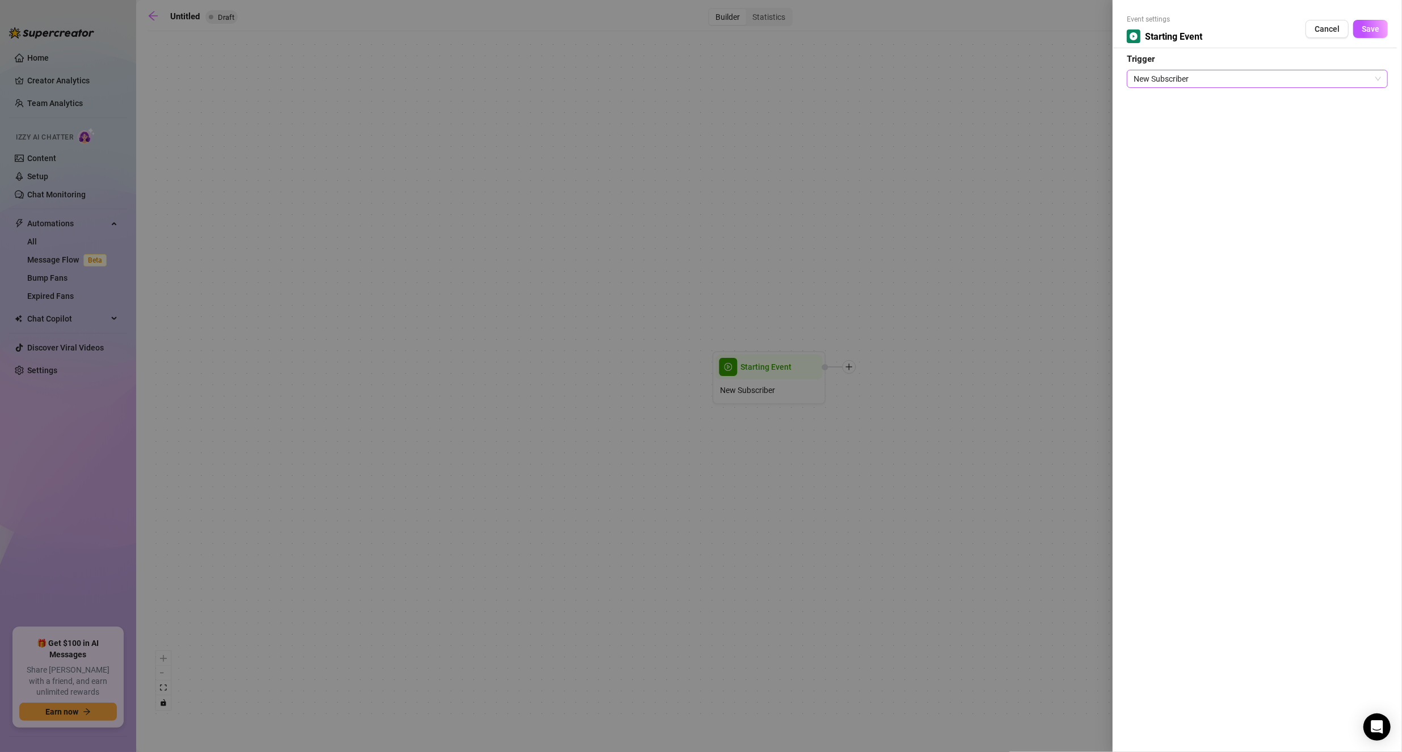
click at [1189, 78] on span "New Subscriber" at bounding box center [1256, 78] width 247 height 17
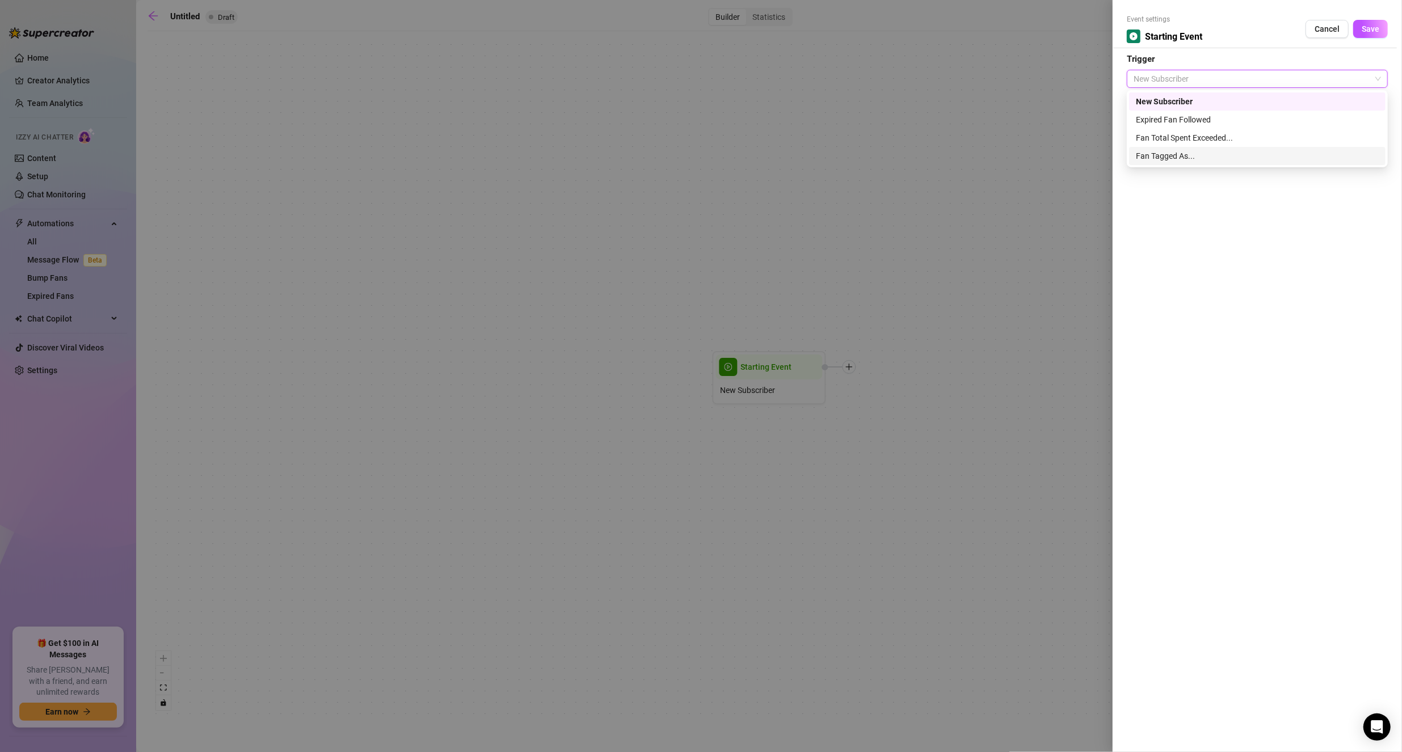
click at [1206, 158] on div "Fan Tagged As..." at bounding box center [1257, 156] width 243 height 12
click at [1184, 170] on div at bounding box center [1181, 172] width 104 height 16
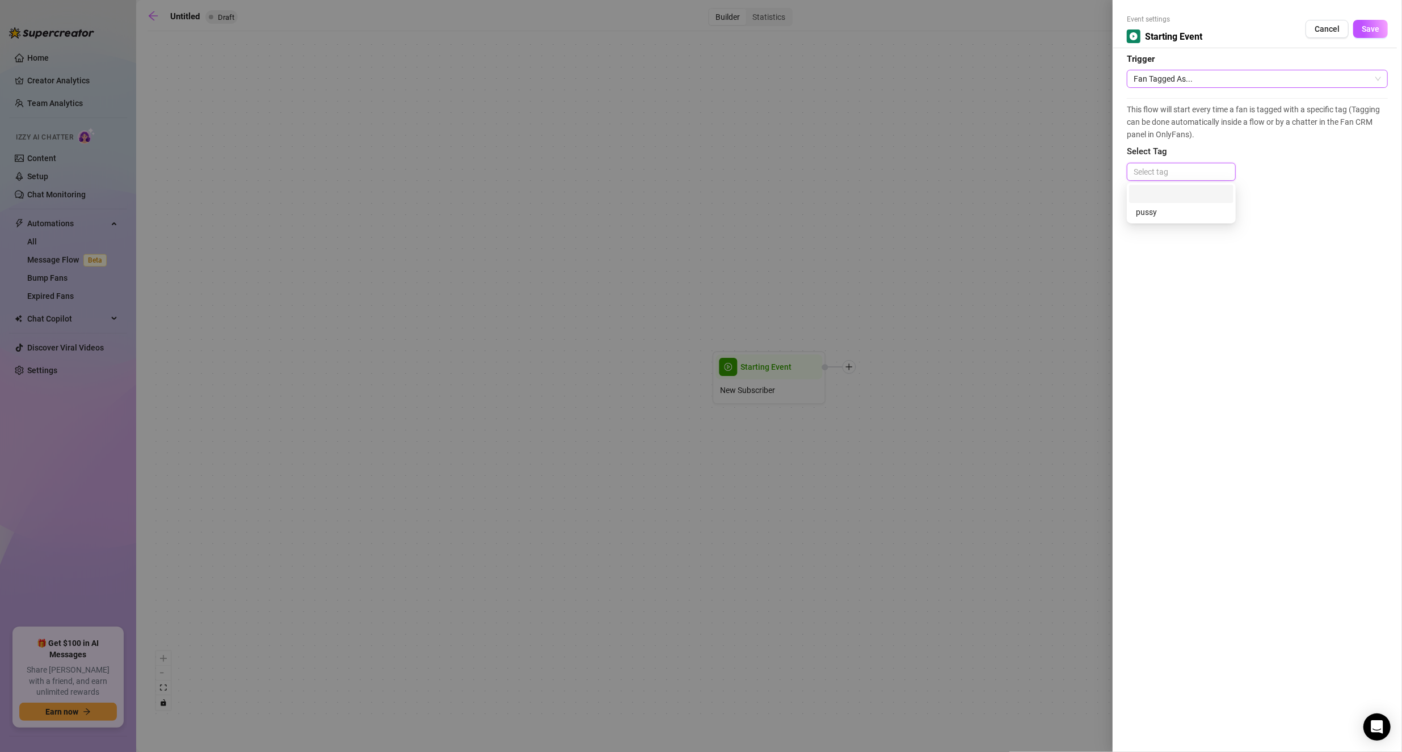
click at [1168, 84] on span "Fan Tagged As..." at bounding box center [1256, 78] width 247 height 17
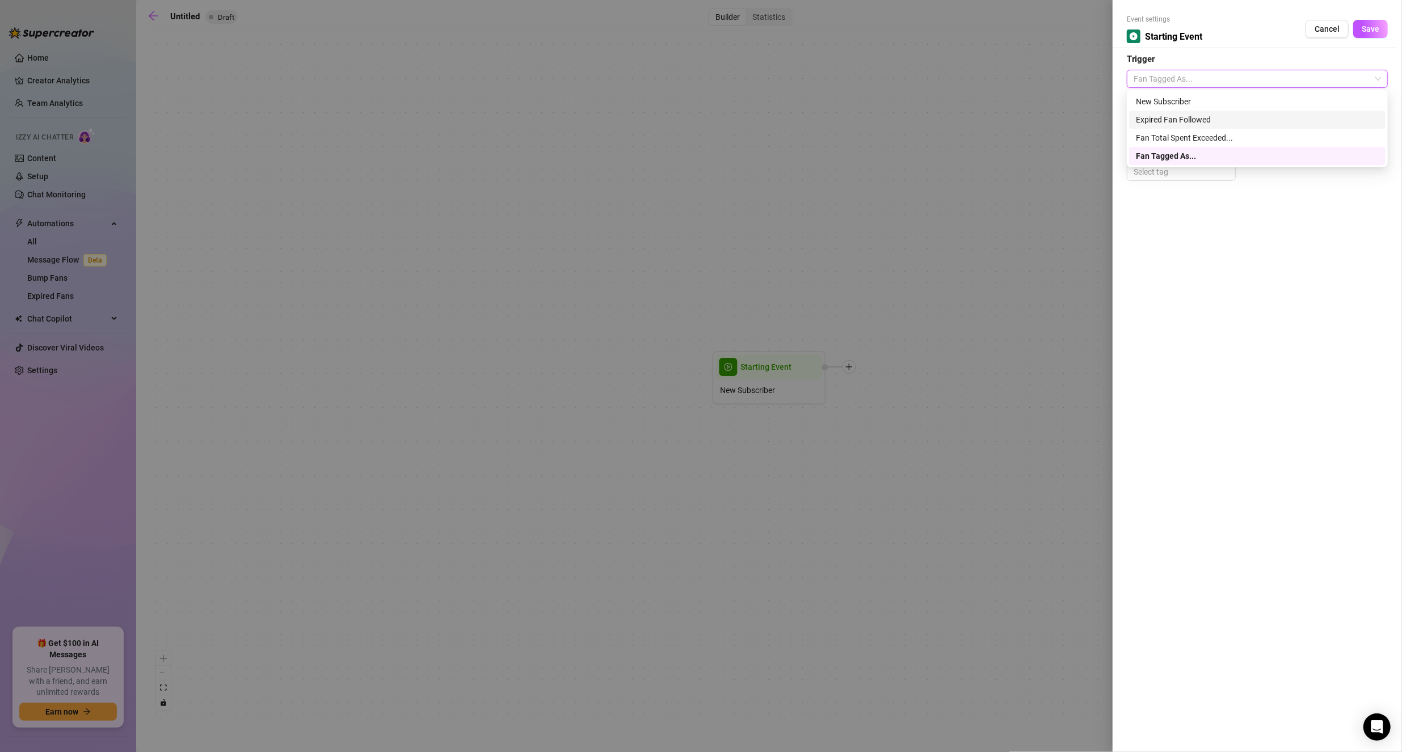
click at [1181, 122] on div "Expired Fan Followed" at bounding box center [1257, 119] width 243 height 12
click at [1168, 81] on span "Expired Fan Followed" at bounding box center [1256, 78] width 247 height 17
click at [1167, 103] on div "New Subscriber" at bounding box center [1257, 101] width 243 height 12
click at [1371, 33] on button "Save" at bounding box center [1370, 29] width 35 height 18
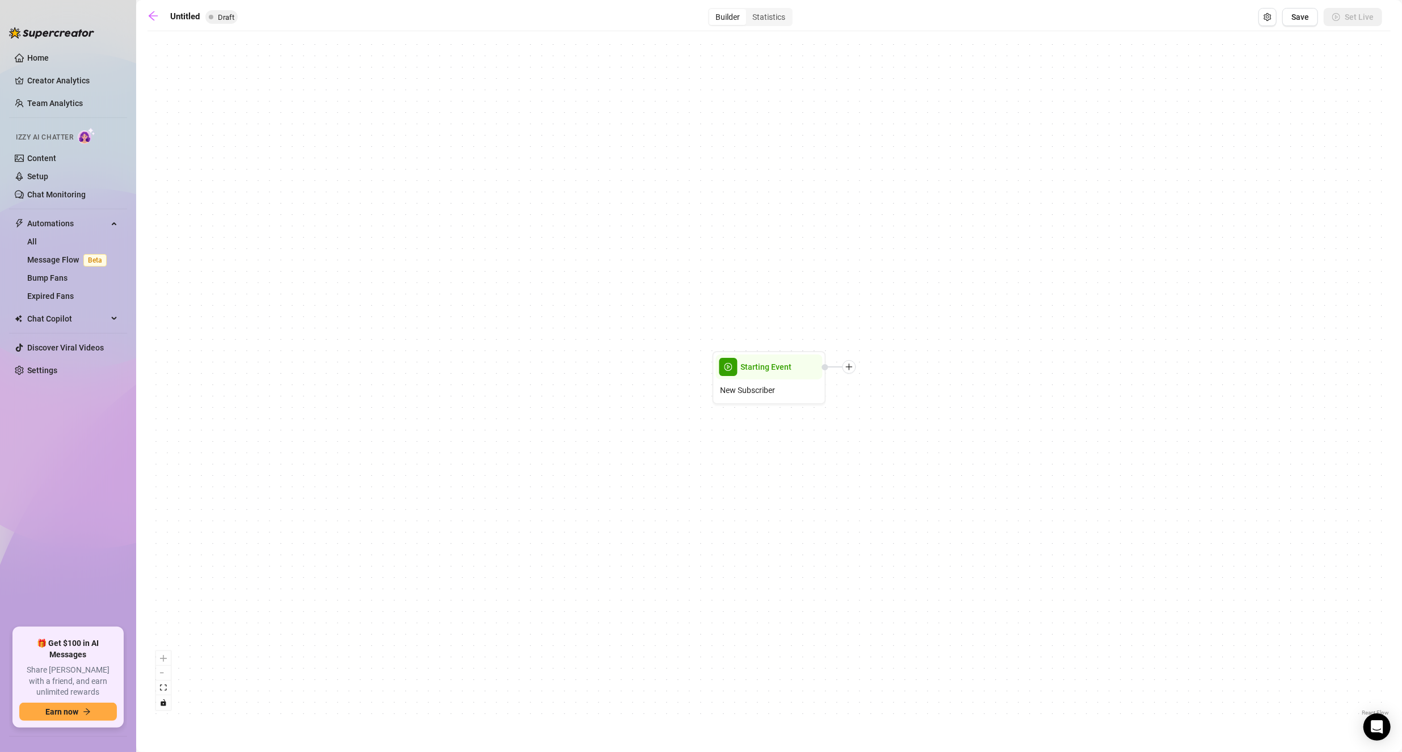
click at [850, 370] on icon "plus" at bounding box center [849, 367] width 8 height 8
click at [898, 387] on div "Condition" at bounding box center [905, 387] width 83 height 19
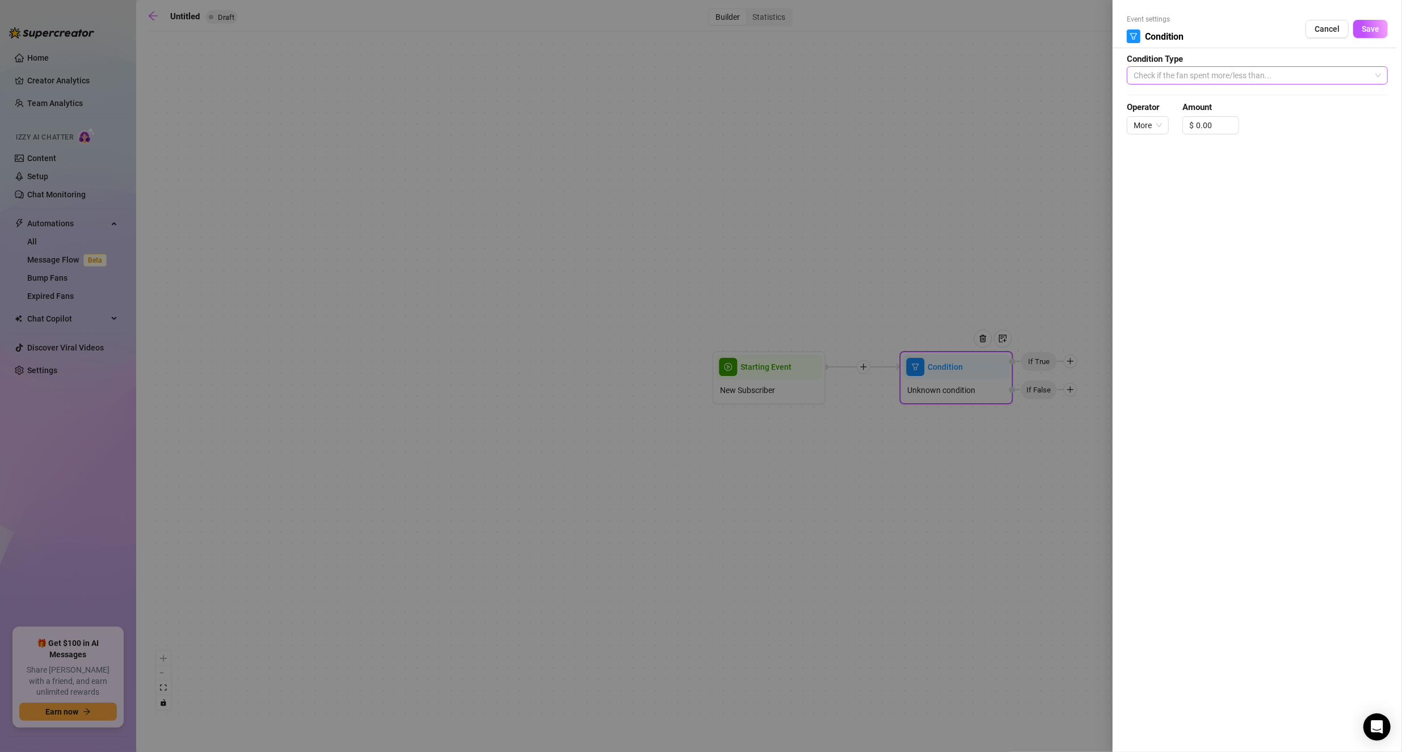
click at [1212, 75] on span "Check if the fan spent more/less than..." at bounding box center [1256, 75] width 247 height 17
click at [1318, 32] on span "Cancel" at bounding box center [1326, 28] width 25 height 9
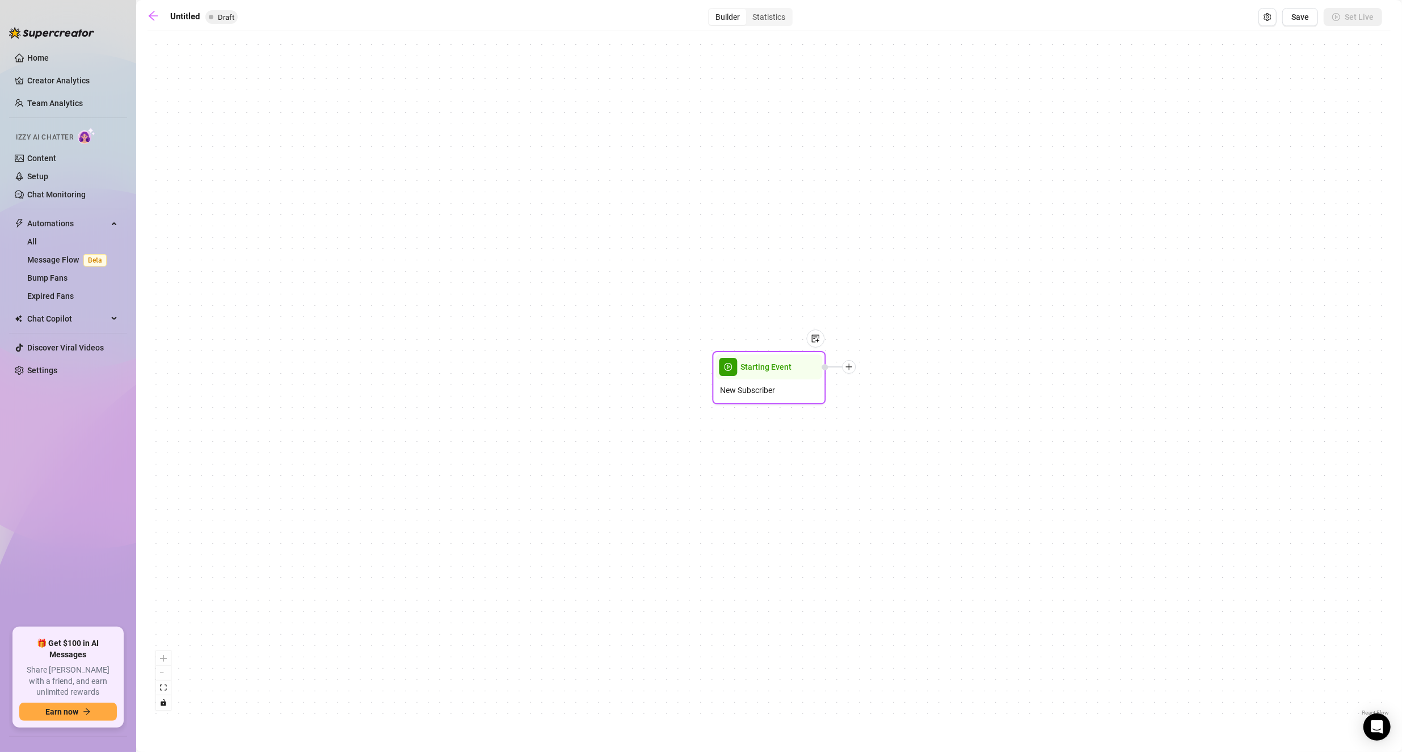
click at [850, 373] on div at bounding box center [849, 367] width 14 height 14
click at [911, 407] on div "Message" at bounding box center [905, 406] width 83 height 19
type textarea "Write your message here"
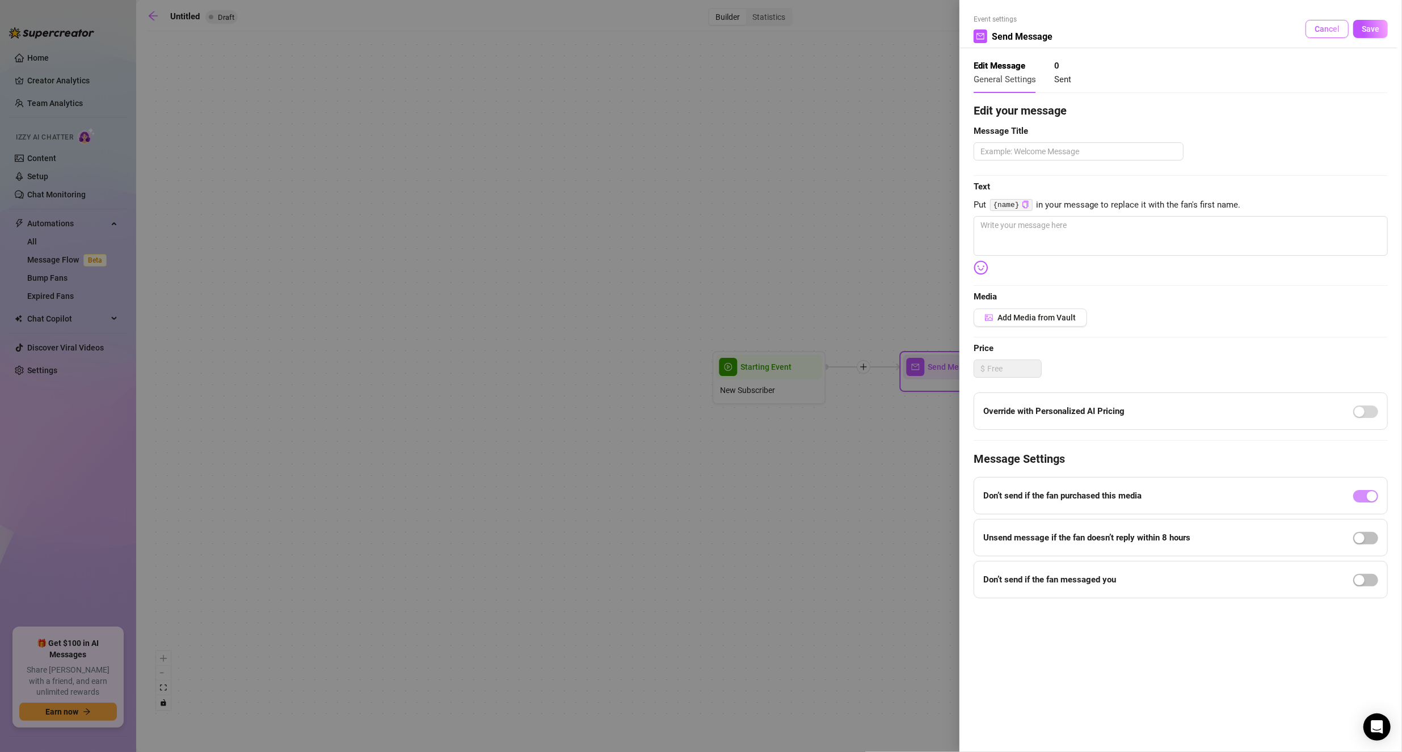
click at [1319, 31] on span "Cancel" at bounding box center [1326, 28] width 25 height 9
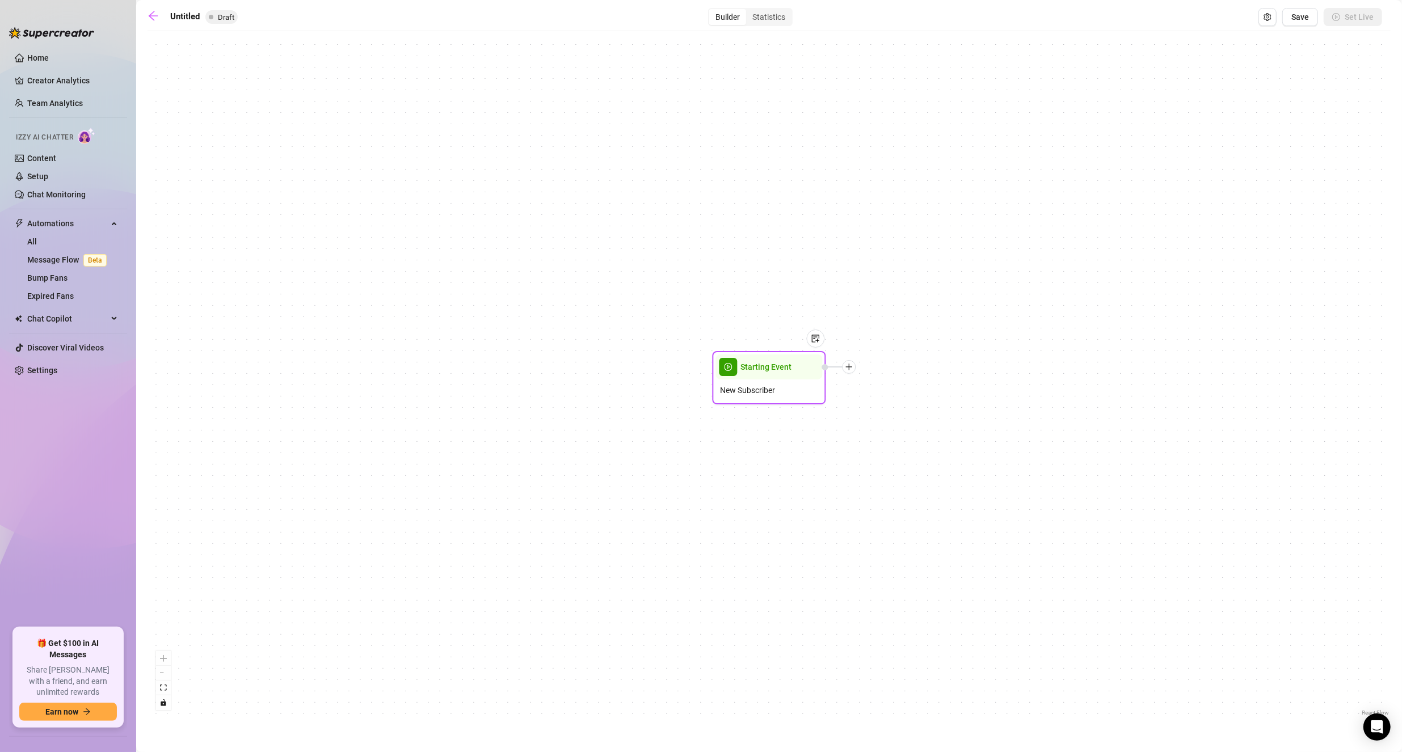
click at [848, 369] on icon "plus" at bounding box center [849, 367] width 8 height 8
click at [900, 387] on div "Condition" at bounding box center [905, 387] width 83 height 19
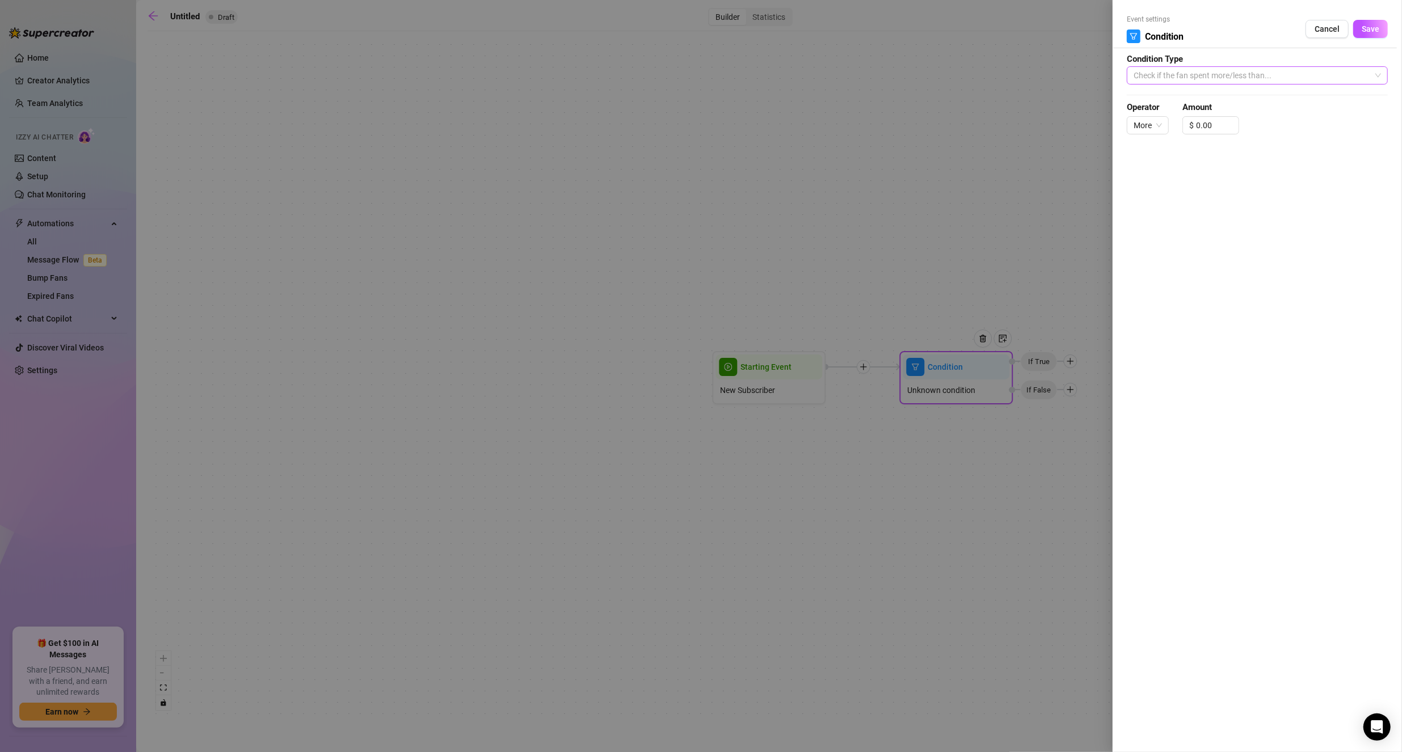
click at [1180, 79] on span "Check if the fan spent more/less than..." at bounding box center [1256, 75] width 247 height 17
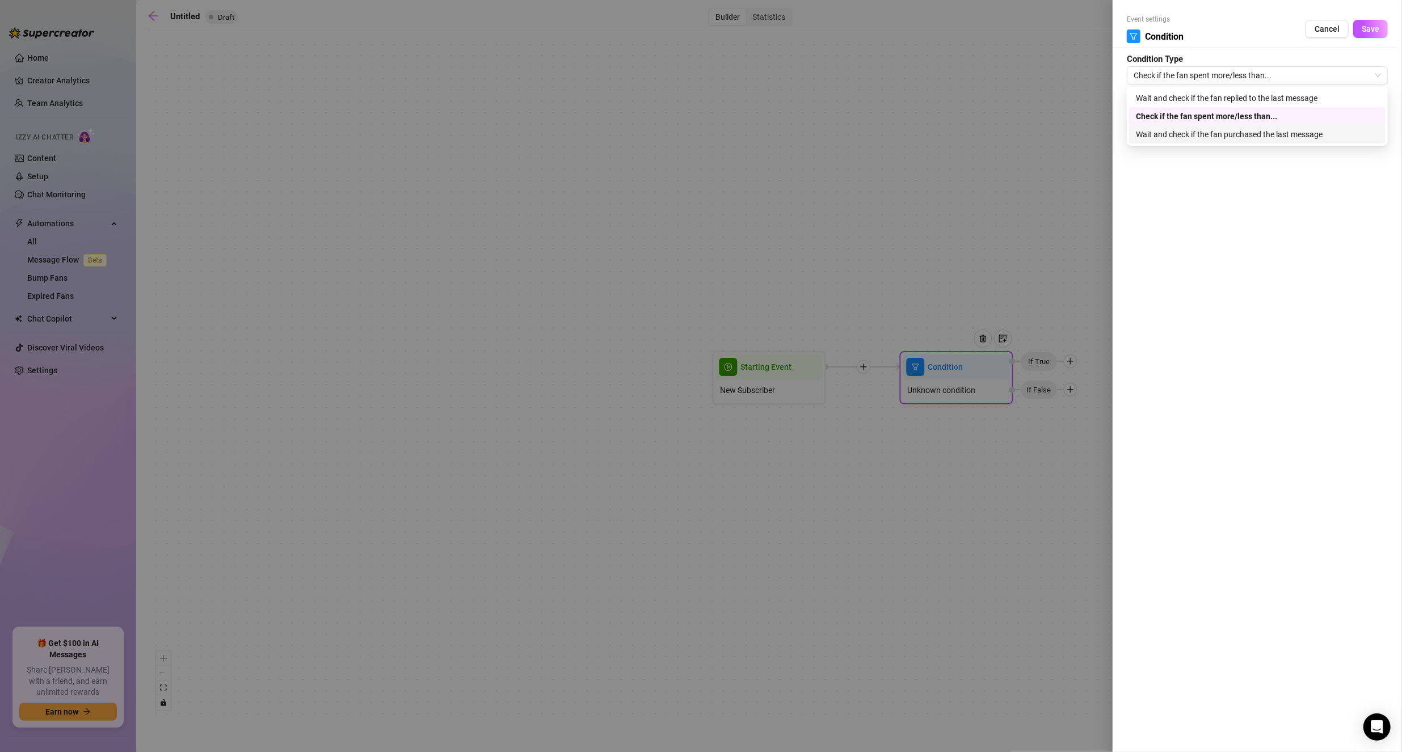
click at [1202, 212] on div "Event settings Condition Cancel Save Condition Type Check if the fan spent more…" at bounding box center [1256, 376] width 289 height 752
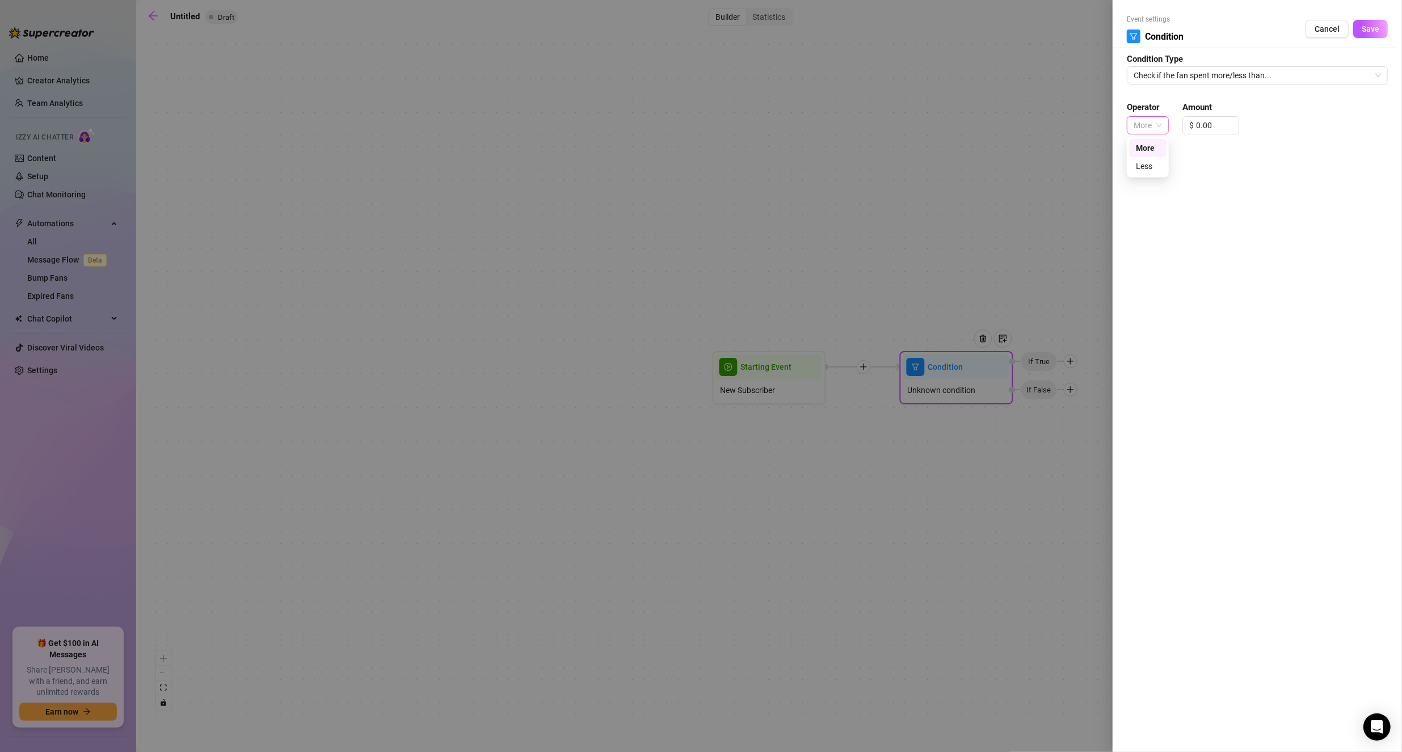
click at [1151, 128] on span "More" at bounding box center [1147, 125] width 28 height 17
click at [1243, 163] on div "Event settings Condition Cancel Save Condition Type Check if the fan spent more…" at bounding box center [1256, 376] width 289 height 752
click at [1215, 85] on form "Event settings Condition Cancel Save Condition Type Check if the fan spent more…" at bounding box center [1256, 79] width 261 height 130
click at [1215, 75] on span "Check if the fan spent more/less than..." at bounding box center [1256, 75] width 247 height 17
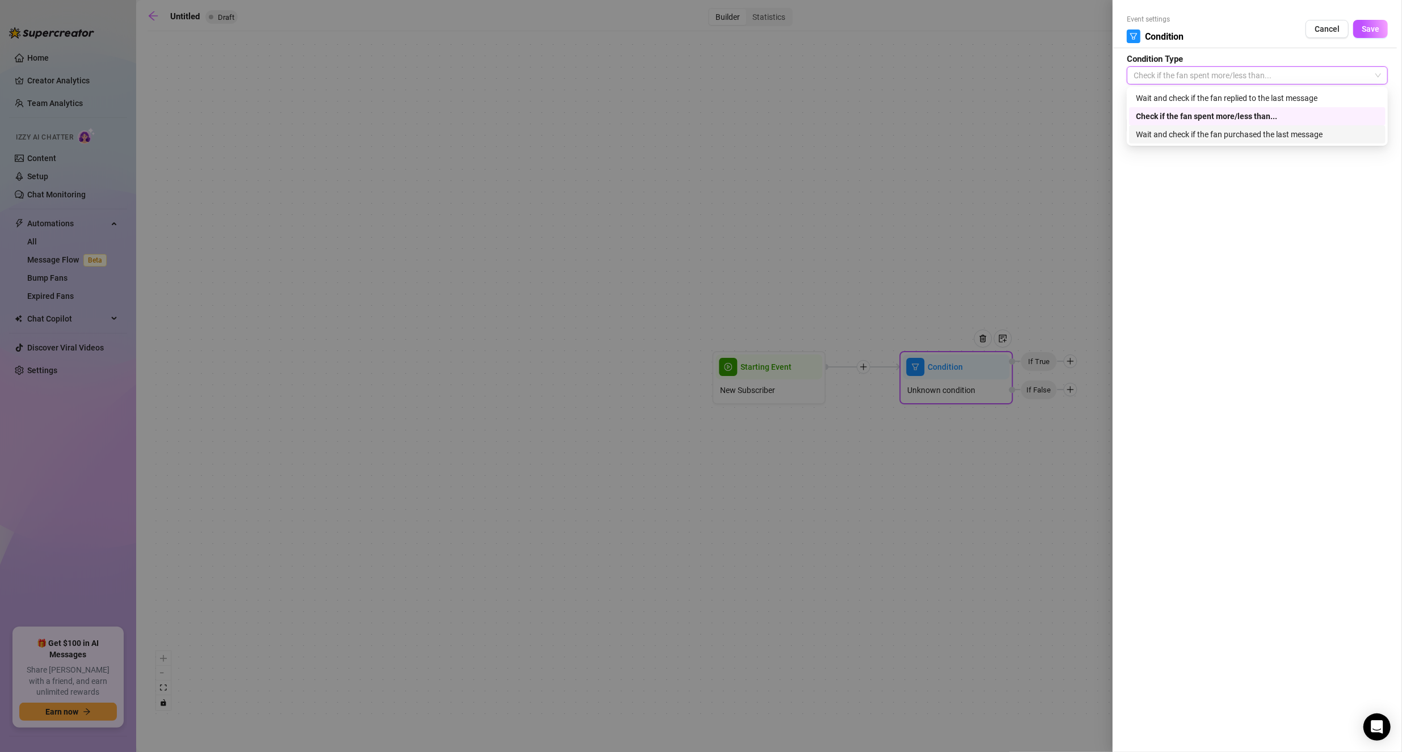
click at [1217, 186] on div "Event settings Condition Cancel Save Condition Type Check if the fan spent more…" at bounding box center [1256, 376] width 289 height 752
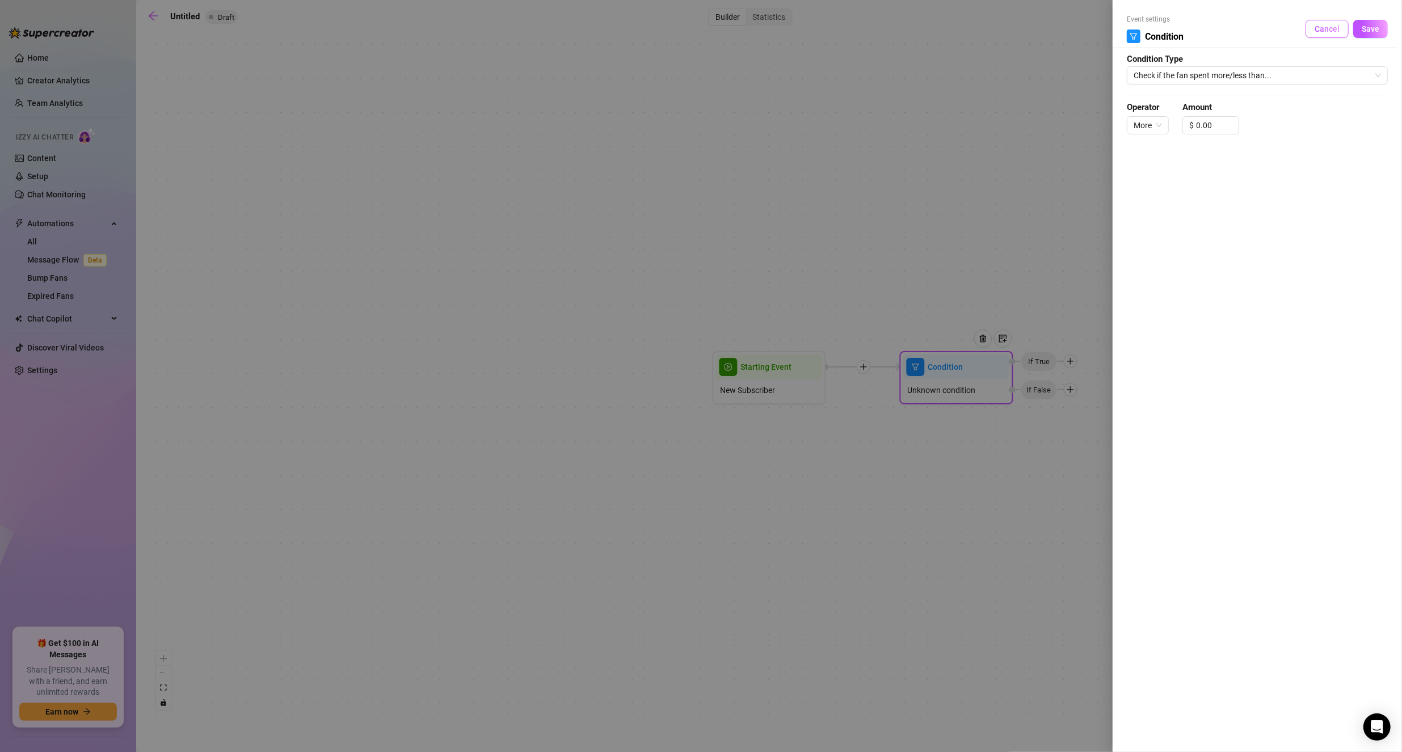
click at [1320, 29] on span "Cancel" at bounding box center [1326, 28] width 25 height 9
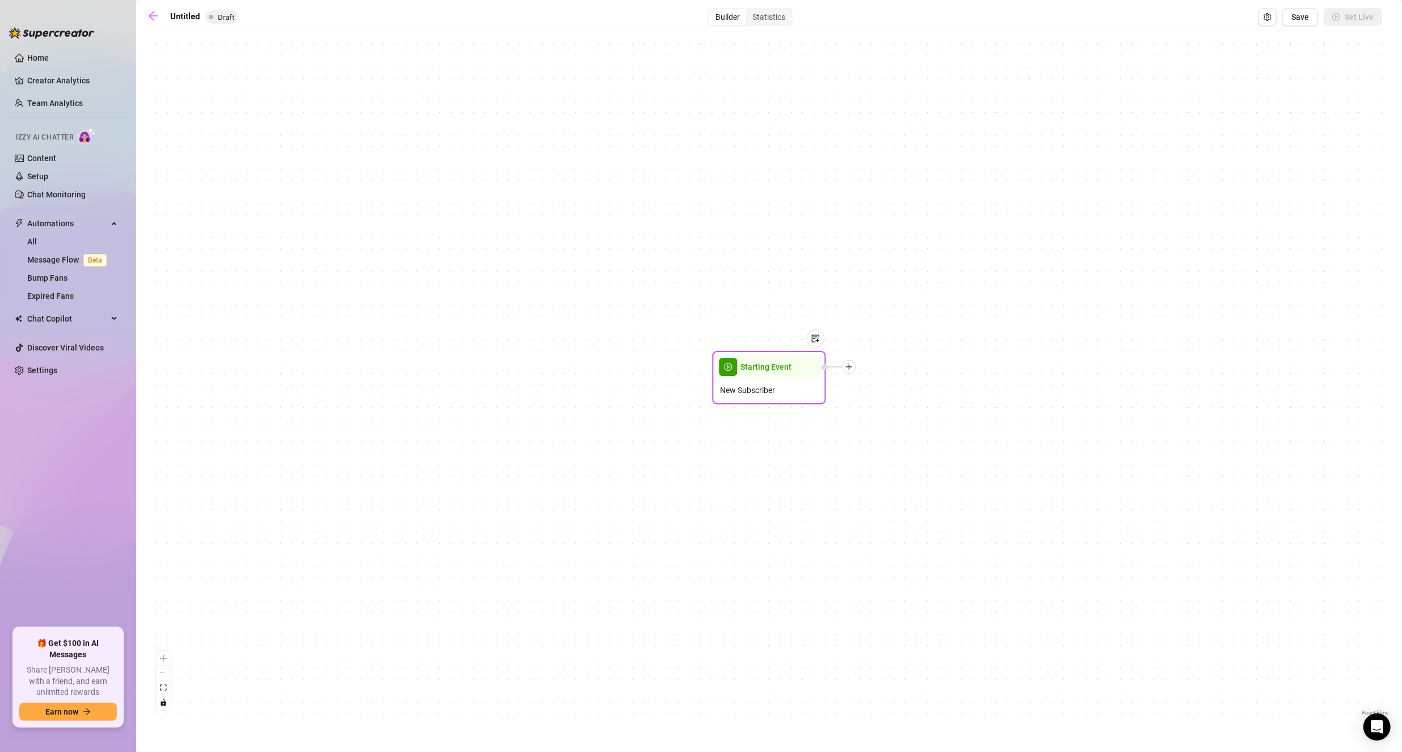
drag, startPoint x: 812, startPoint y: 370, endPoint x: 780, endPoint y: 379, distance: 32.7
click at [780, 379] on div "New Subscriber" at bounding box center [769, 390] width 107 height 22
click at [1270, 16] on icon "setting" at bounding box center [1267, 17] width 8 height 8
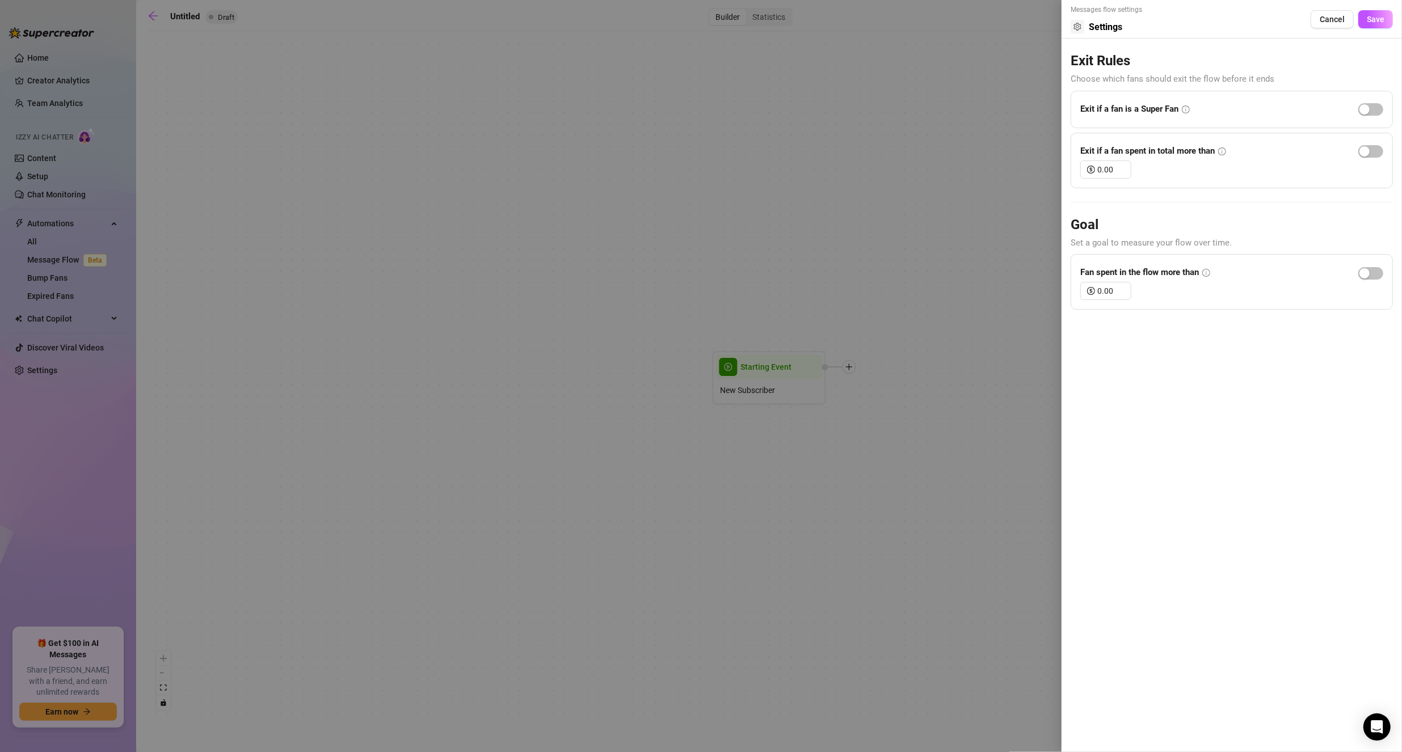
click at [173, 292] on div at bounding box center [701, 376] width 1402 height 752
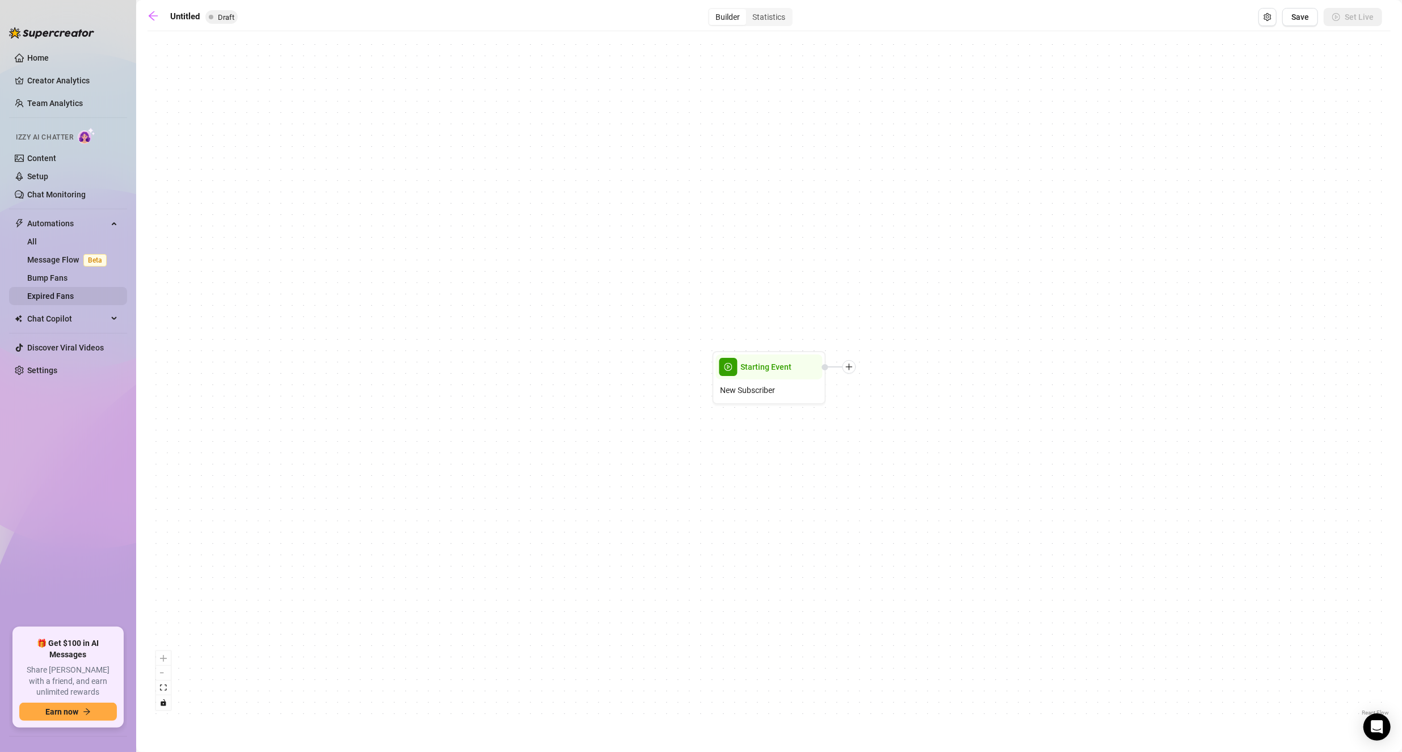
click at [53, 294] on link "Expired Fans" at bounding box center [50, 296] width 47 height 9
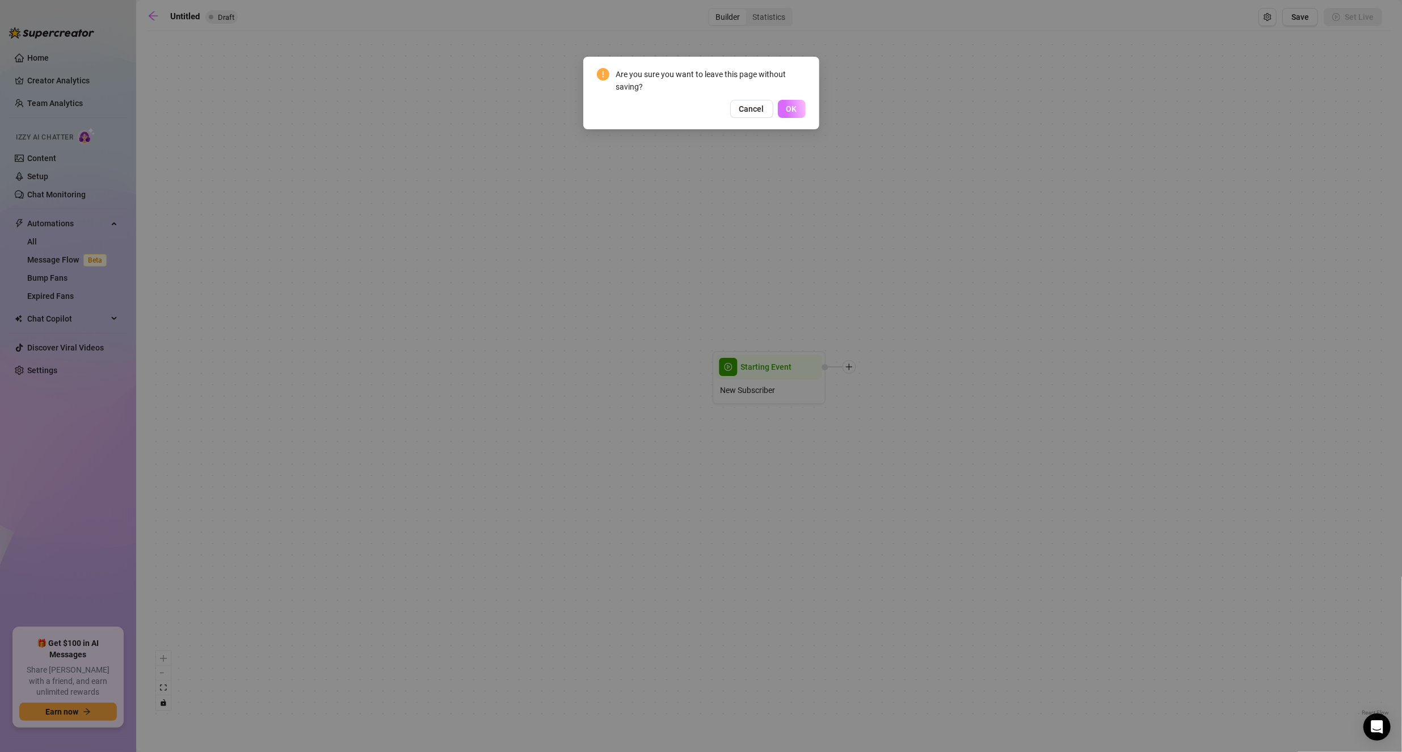
click at [785, 107] on button "OK" at bounding box center [792, 109] width 28 height 18
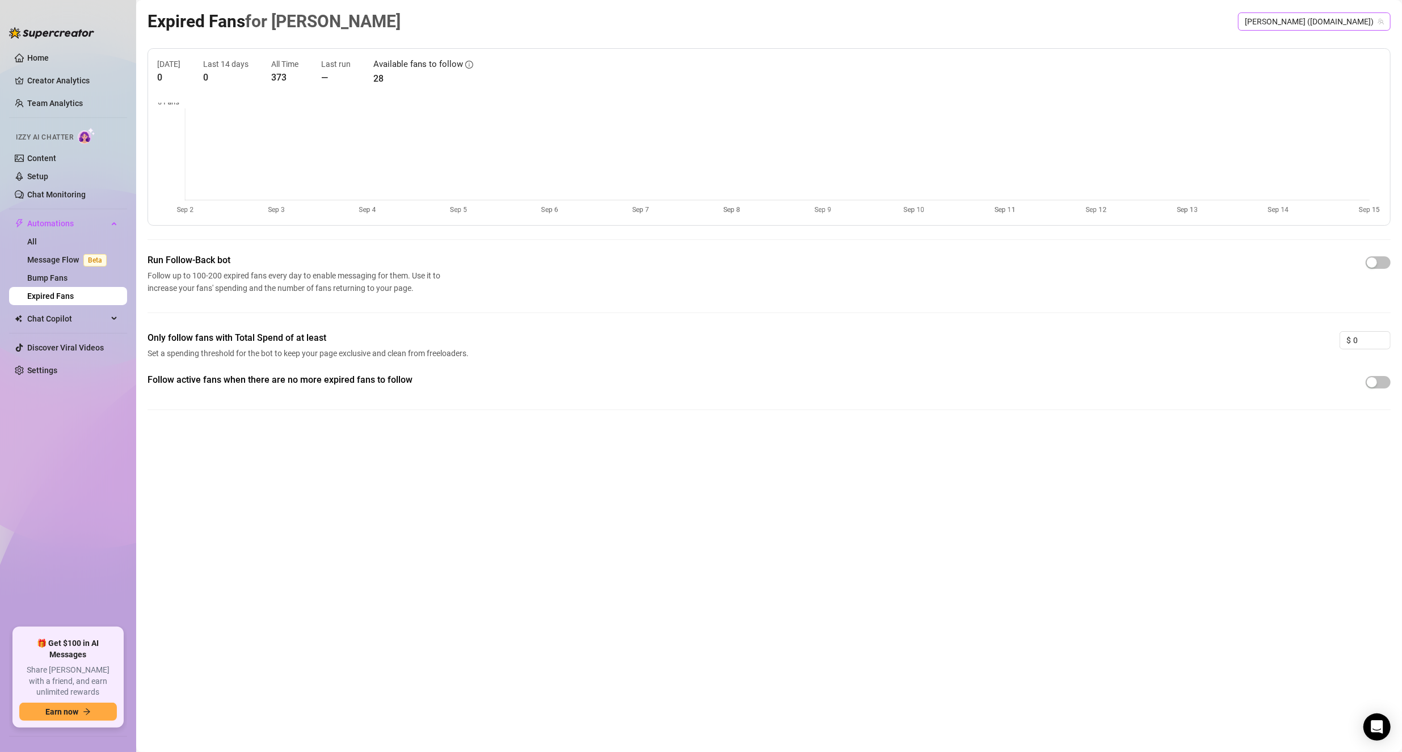
click at [1356, 26] on span "[PERSON_NAME] ([DOMAIN_NAME])" at bounding box center [1313, 21] width 139 height 17
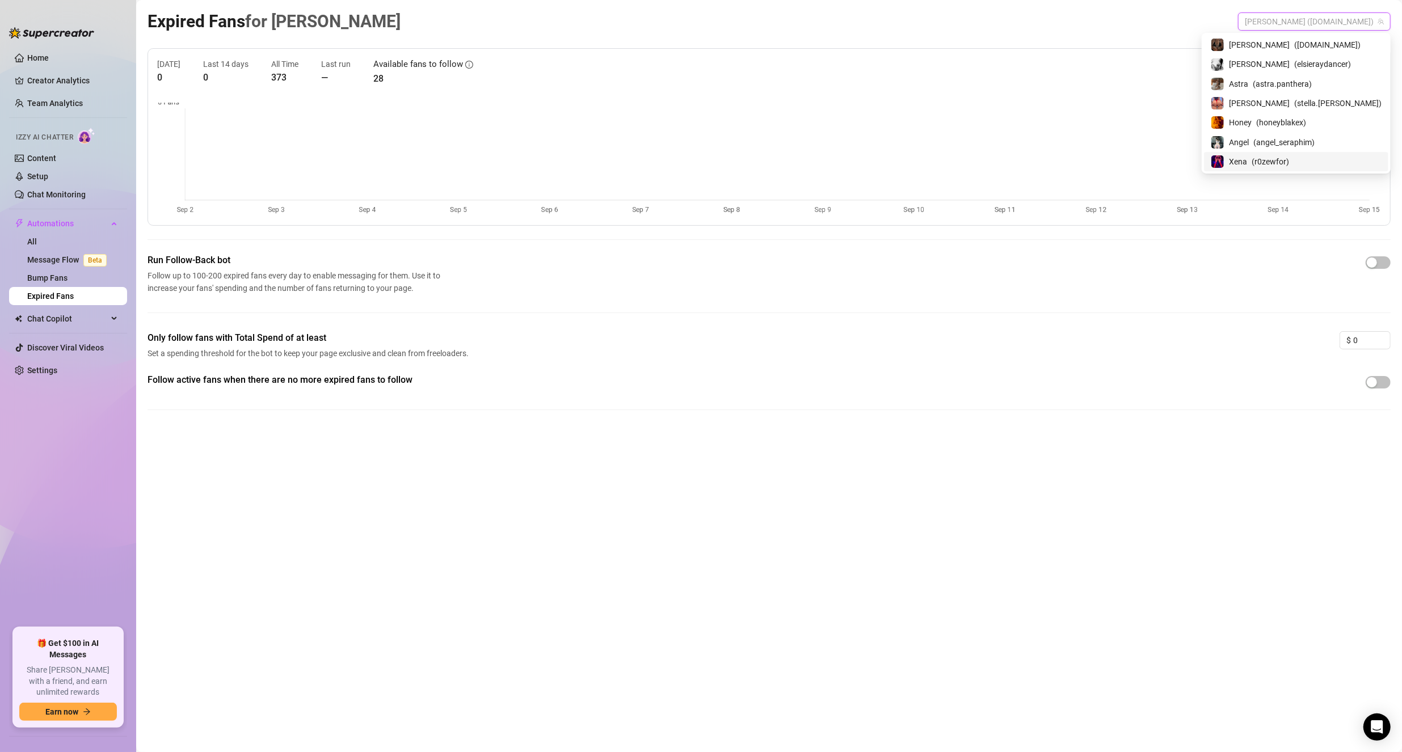
click at [1247, 166] on span "Xena" at bounding box center [1238, 161] width 18 height 12
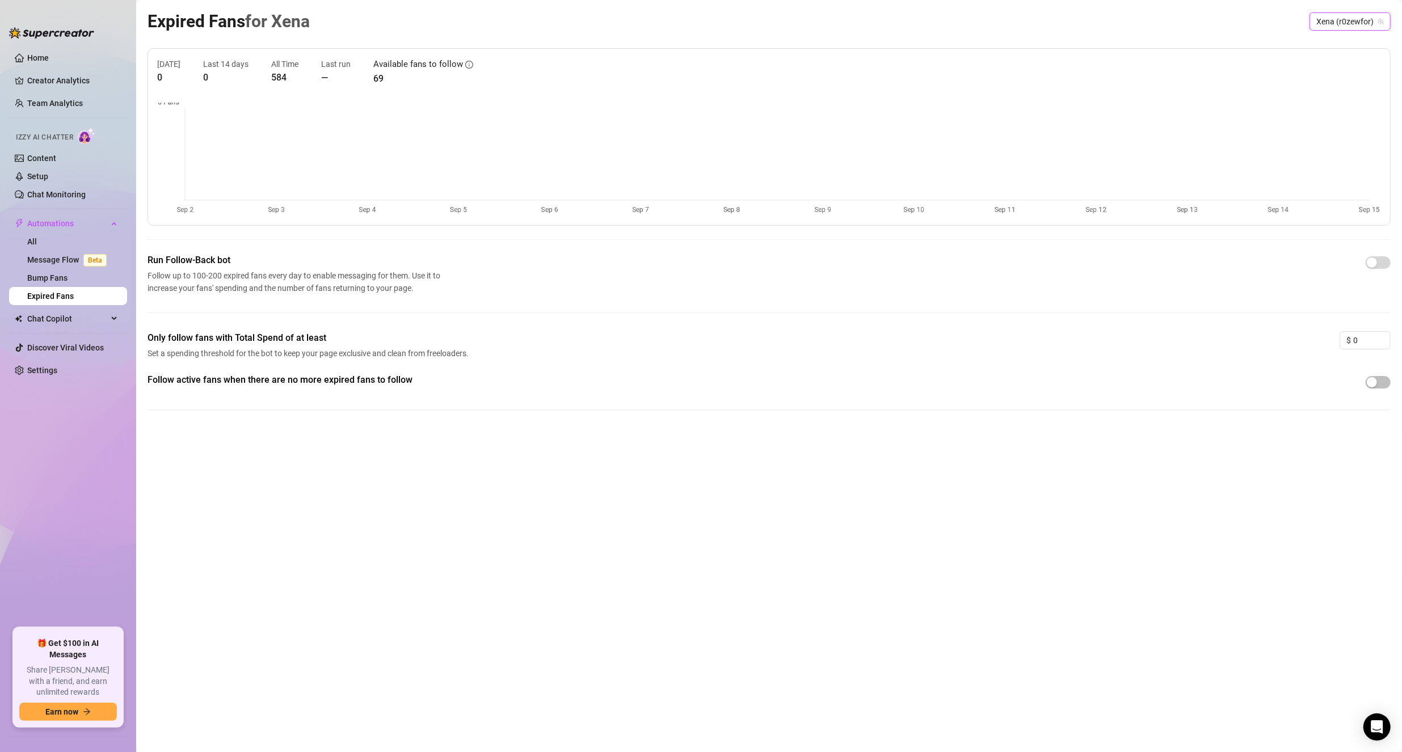
drag, startPoint x: 1342, startPoint y: 8, endPoint x: 1344, endPoint y: 14, distance: 6.1
click at [1344, 11] on main "Expired Fans for Xena Xena (r0zewfor) Xena (r0zewfor) [DATE] 0 Last 14 days 0 A…" at bounding box center [768, 376] width 1265 height 752
click at [1345, 14] on span "Xena (r0zewfor)" at bounding box center [1349, 21] width 67 height 17
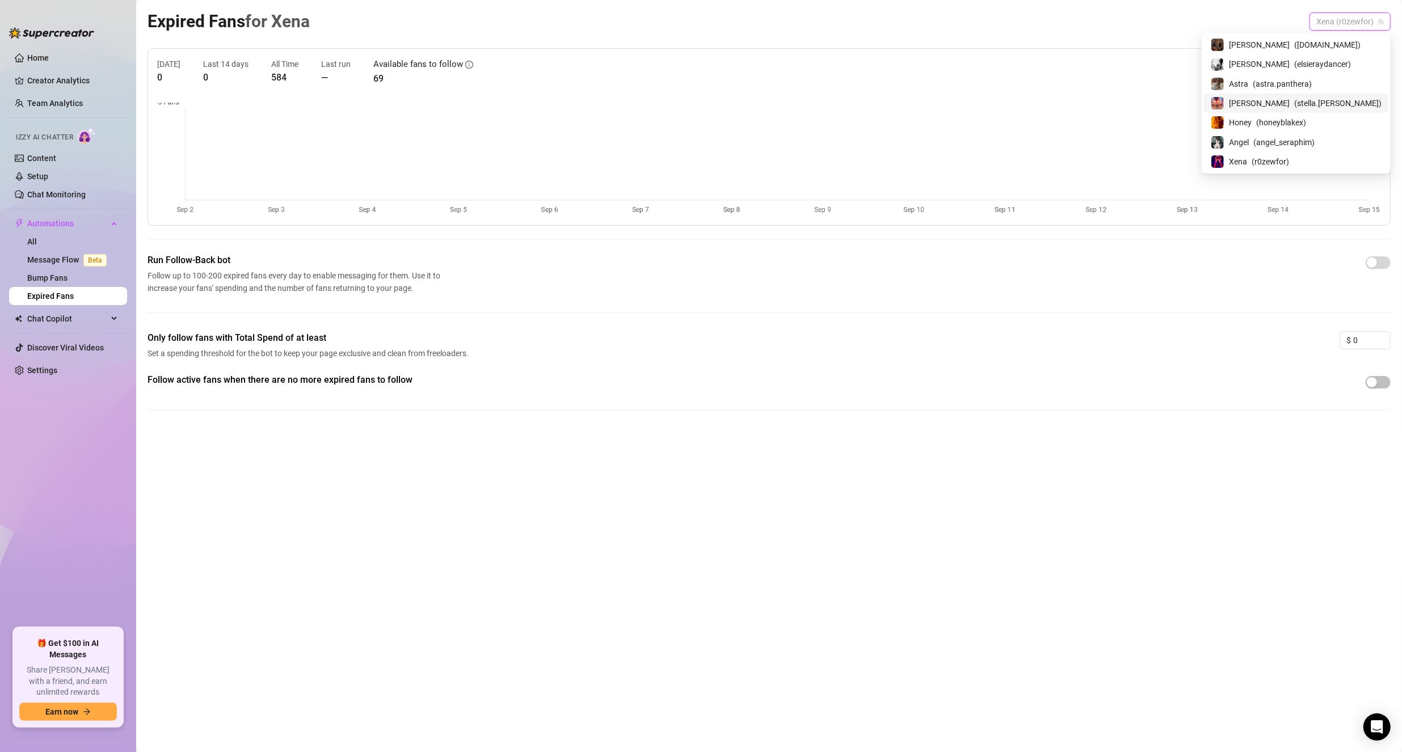
click at [1289, 107] on span "[PERSON_NAME]" at bounding box center [1259, 103] width 61 height 12
click at [1335, 28] on span "Stella (stella.[PERSON_NAME])" at bounding box center [1324, 21] width 119 height 17
click at [1314, 140] on span "( angel_seraphim )" at bounding box center [1283, 142] width 61 height 12
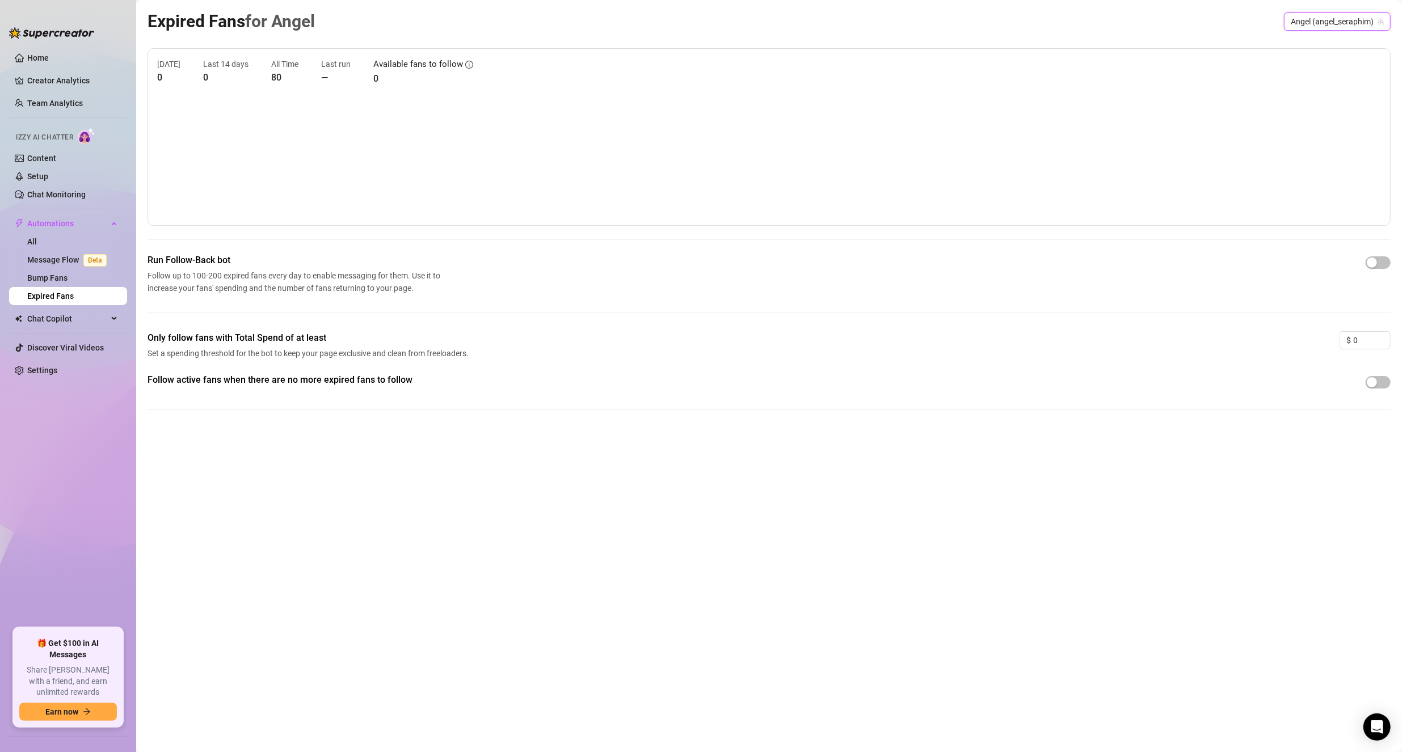
click at [1305, 26] on span "Angel (angel_seraphim)" at bounding box center [1336, 21] width 93 height 17
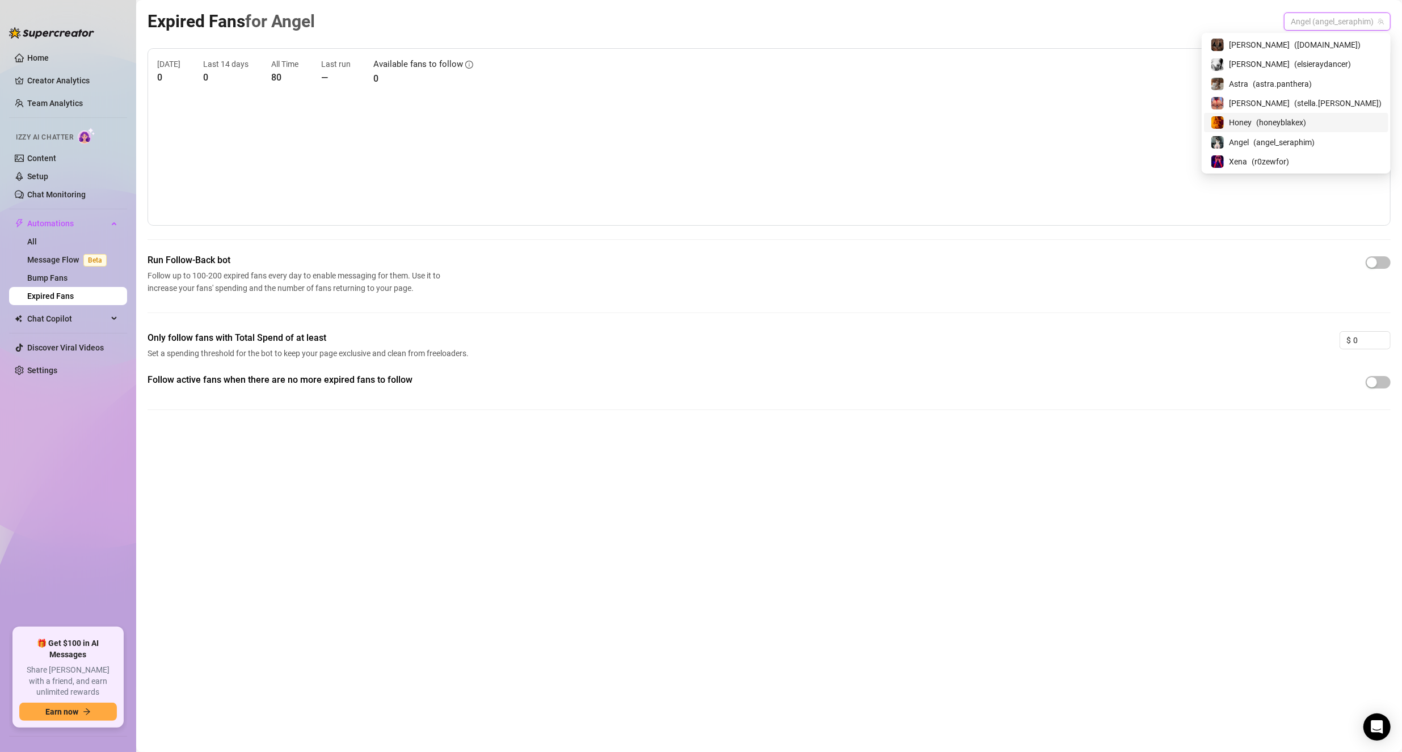
click at [1251, 119] on span "Honey" at bounding box center [1240, 122] width 23 height 12
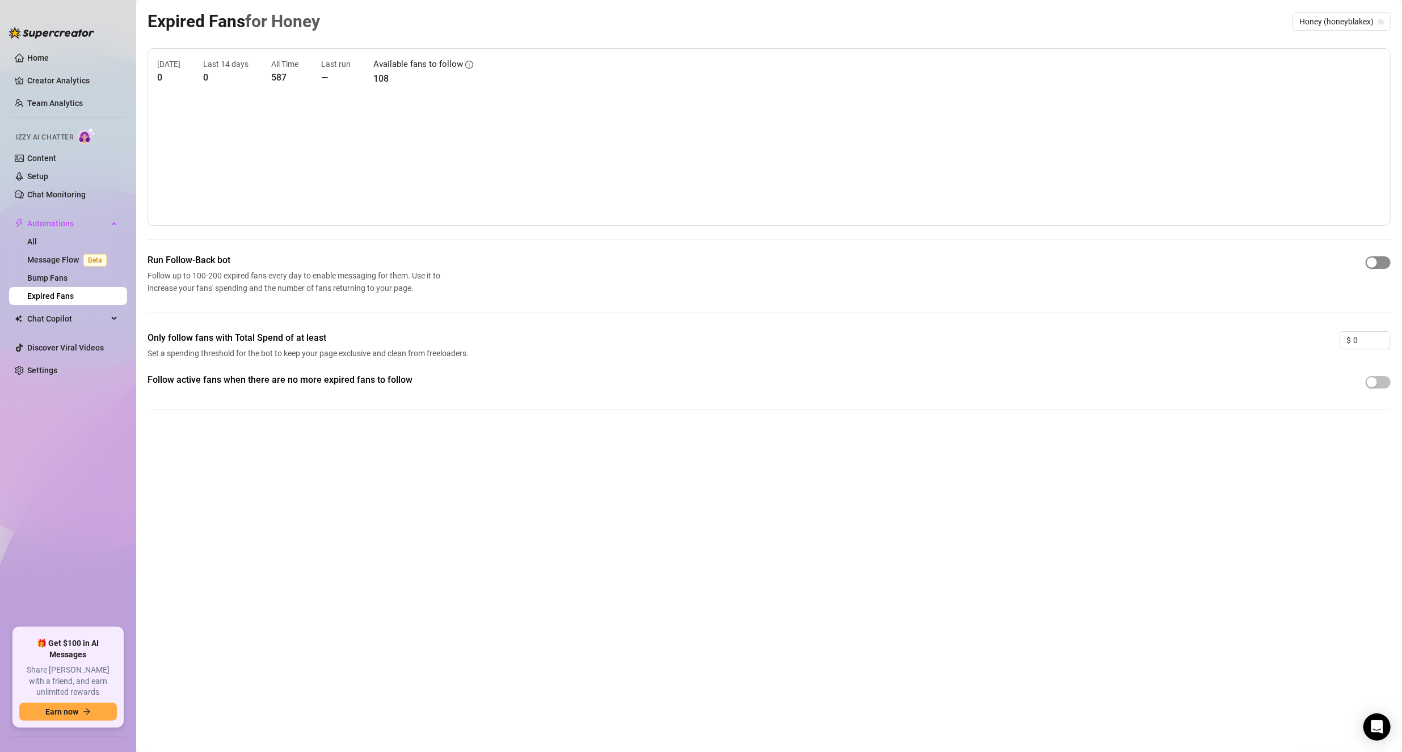
click at [1380, 264] on span "button" at bounding box center [1377, 262] width 25 height 12
click at [57, 318] on span "Chat Copilot" at bounding box center [67, 319] width 81 height 18
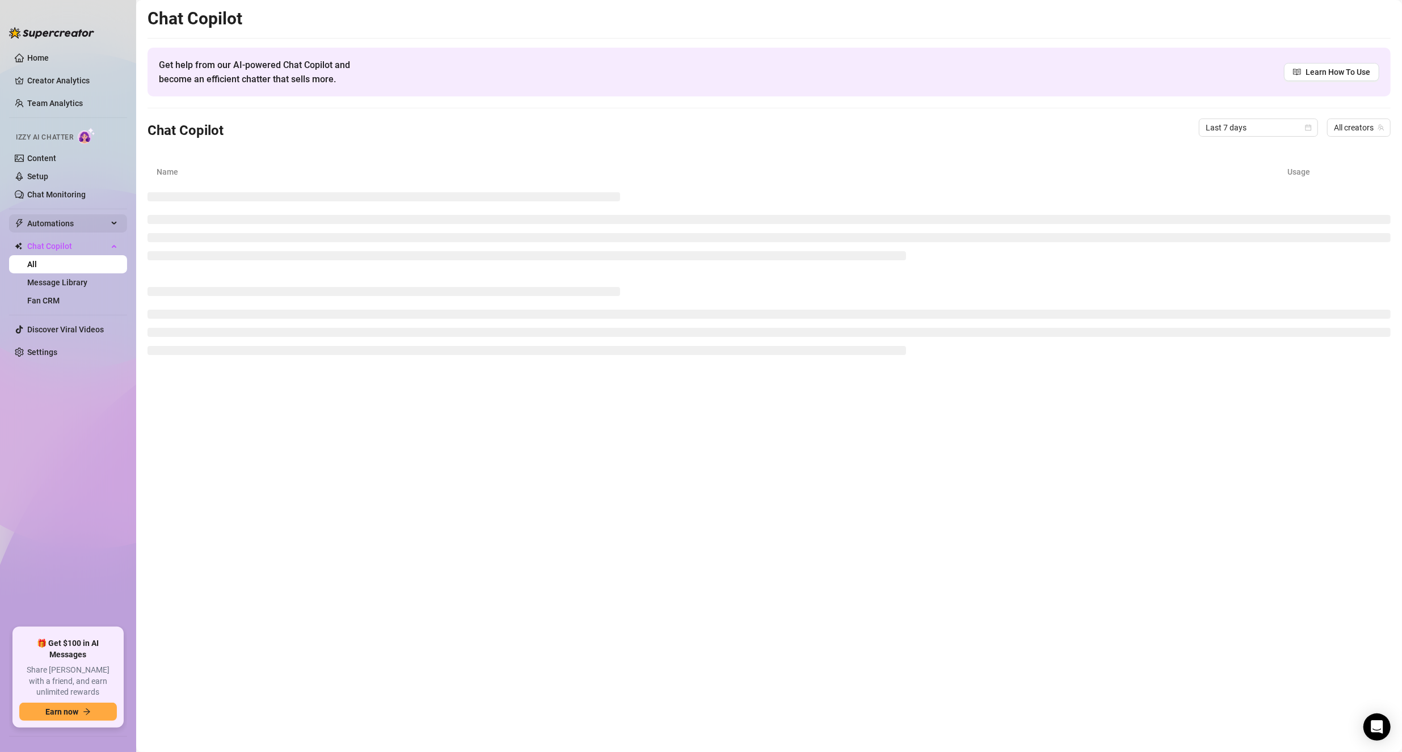
click at [56, 225] on span "Automations" at bounding box center [67, 223] width 81 height 18
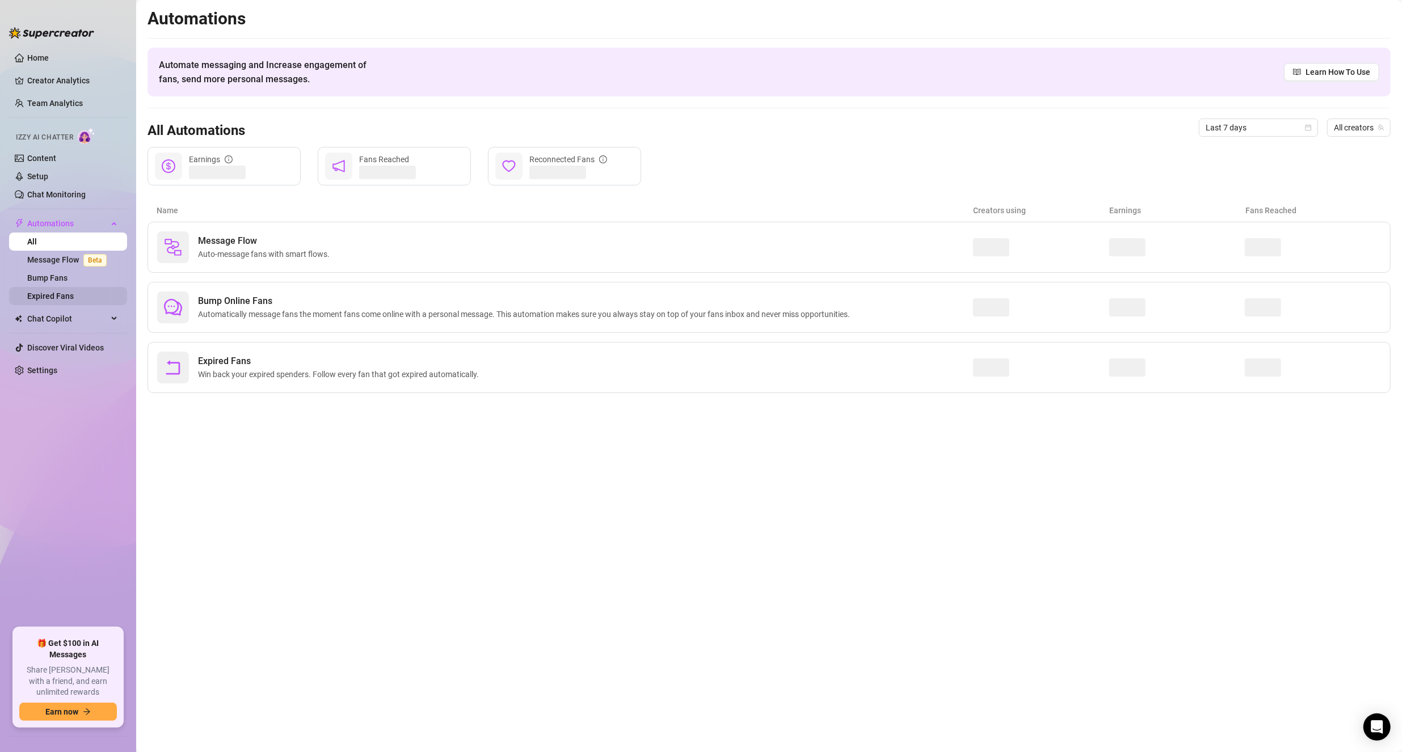
click at [49, 296] on link "Expired Fans" at bounding box center [50, 296] width 47 height 9
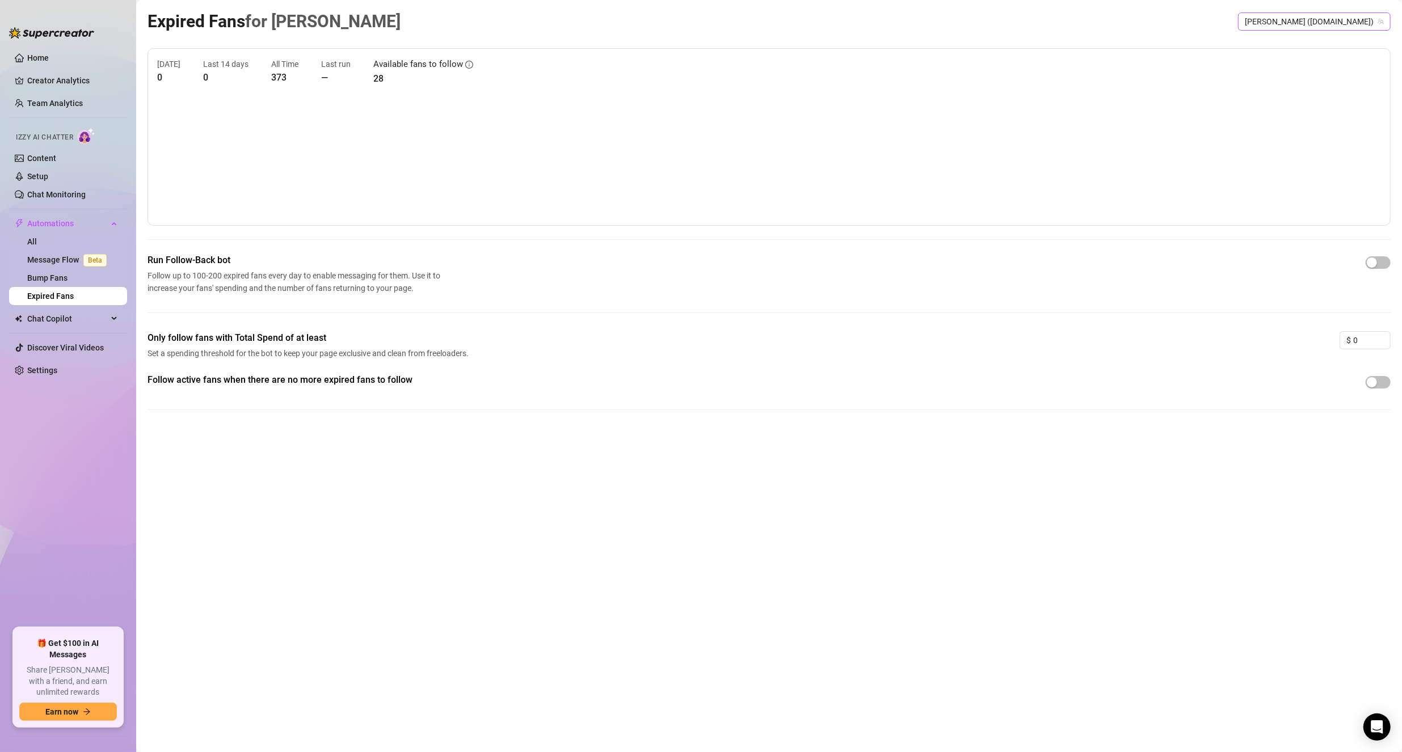
click at [1340, 24] on span "[PERSON_NAME] ([DOMAIN_NAME])" at bounding box center [1313, 21] width 139 height 17
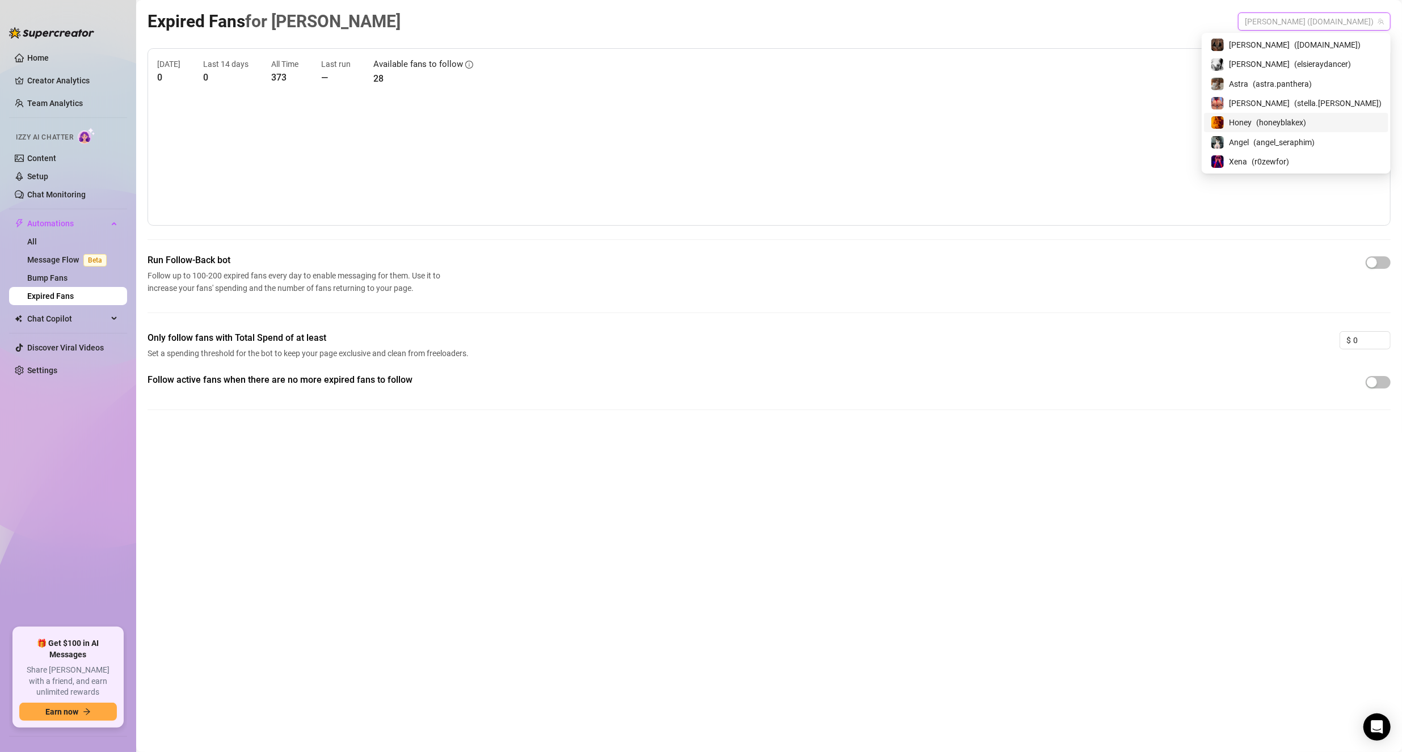
click at [1316, 127] on div "Honey ( honeyblakex )" at bounding box center [1295, 123] width 171 height 14
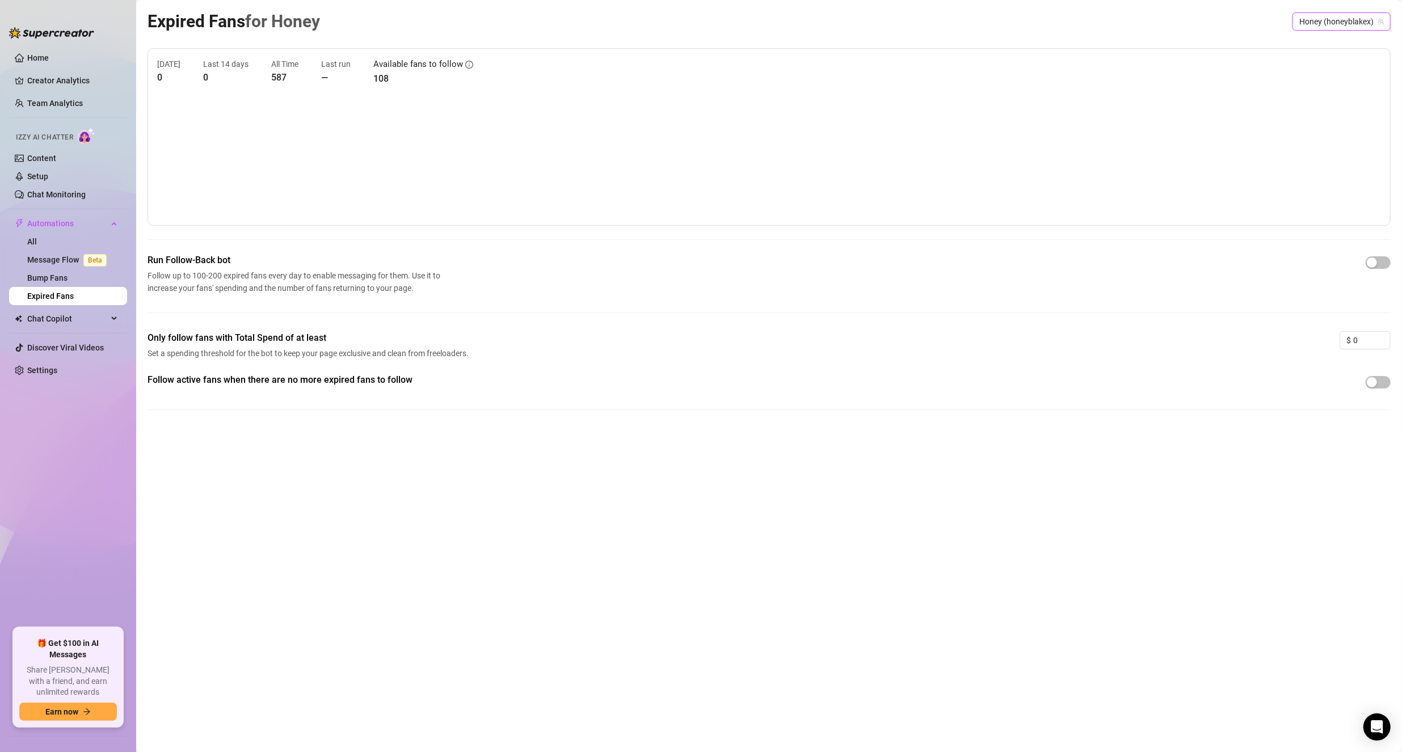
click at [1369, 18] on span "Honey (honeyblakex)" at bounding box center [1341, 21] width 85 height 17
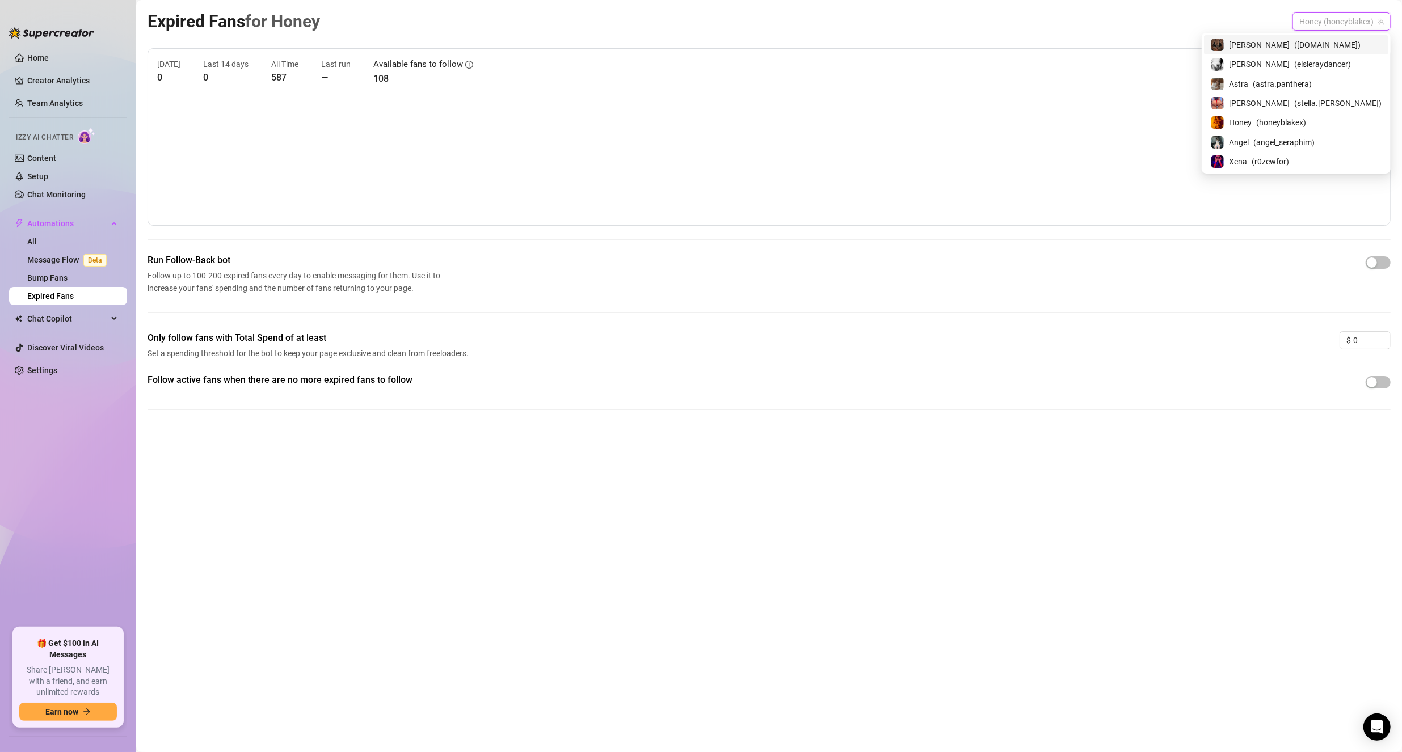
click at [1336, 41] on span "( [DOMAIN_NAME] )" at bounding box center [1327, 45] width 66 height 12
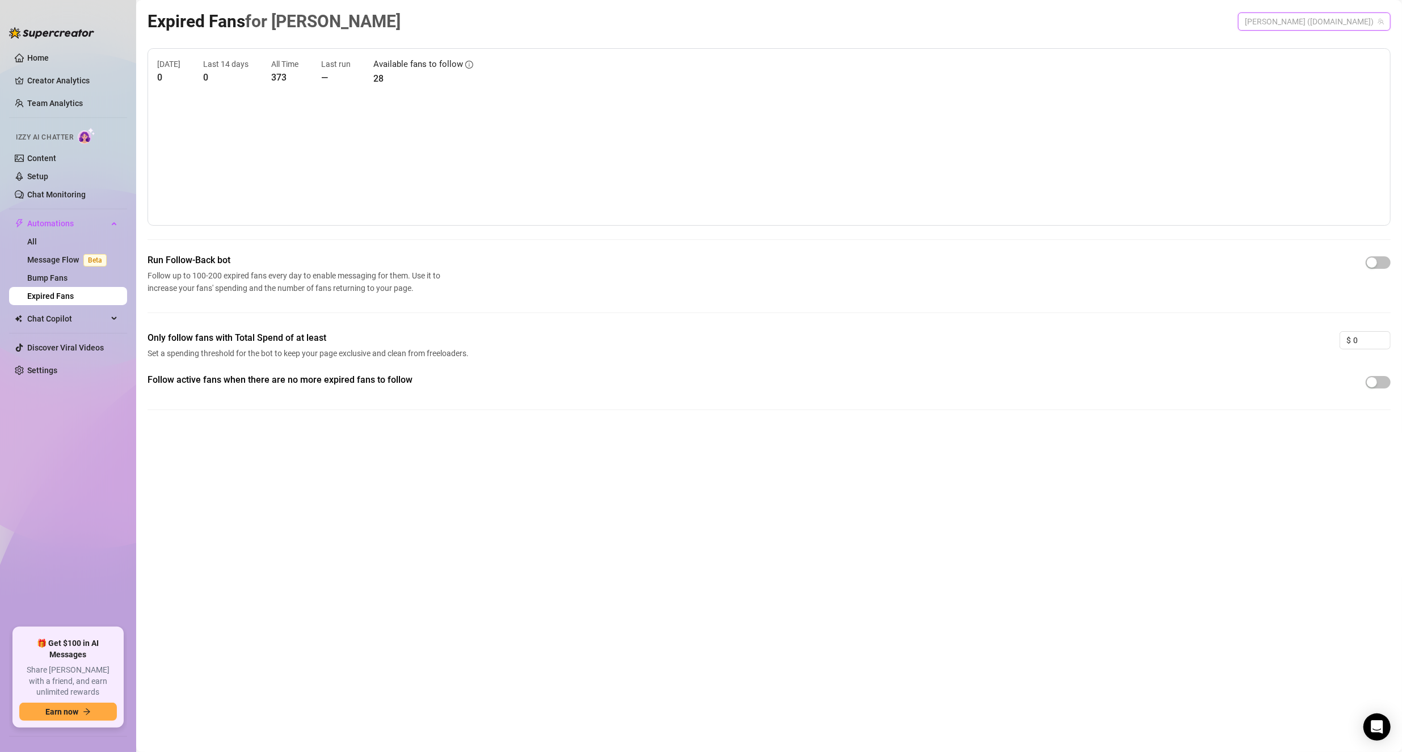
click at [1339, 15] on span "[PERSON_NAME] ([DOMAIN_NAME])" at bounding box center [1313, 21] width 139 height 17
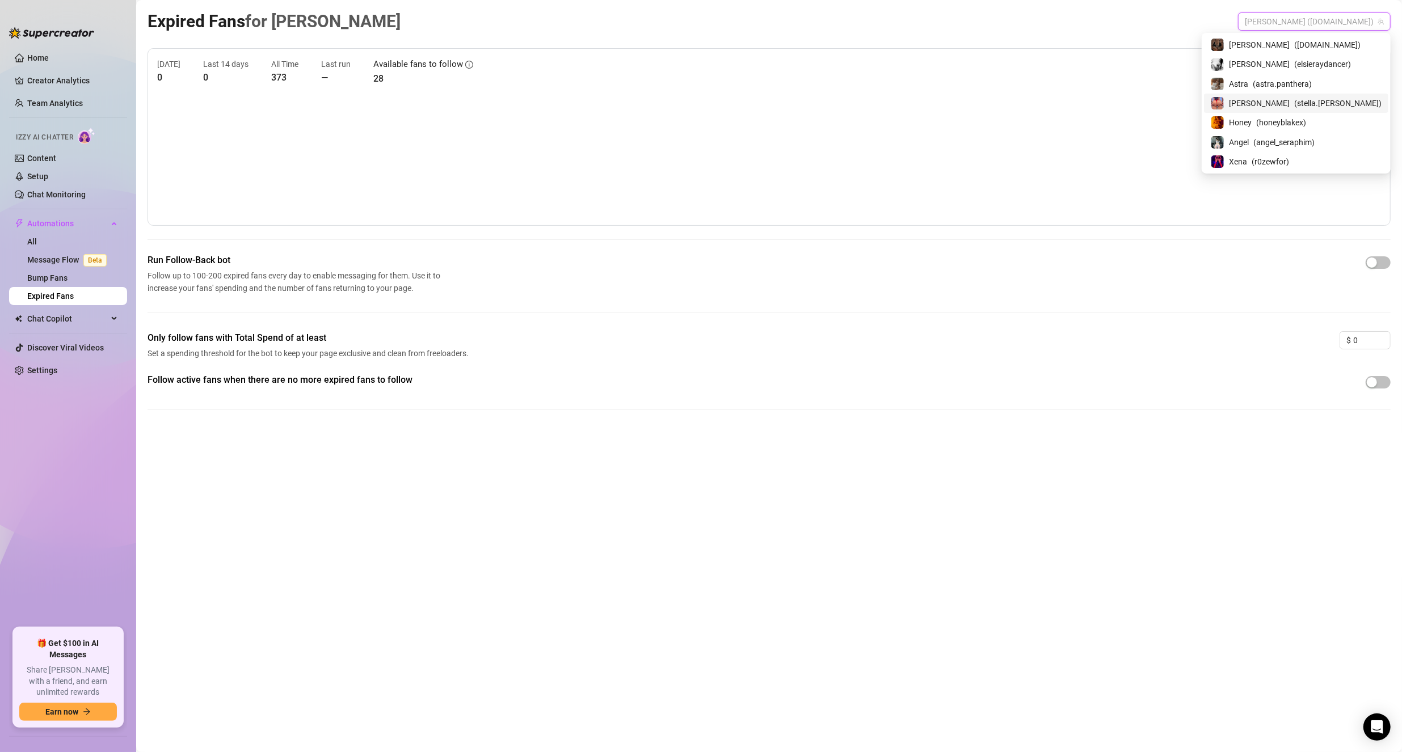
click at [1322, 108] on span "( stella.[PERSON_NAME] )" at bounding box center [1337, 103] width 87 height 12
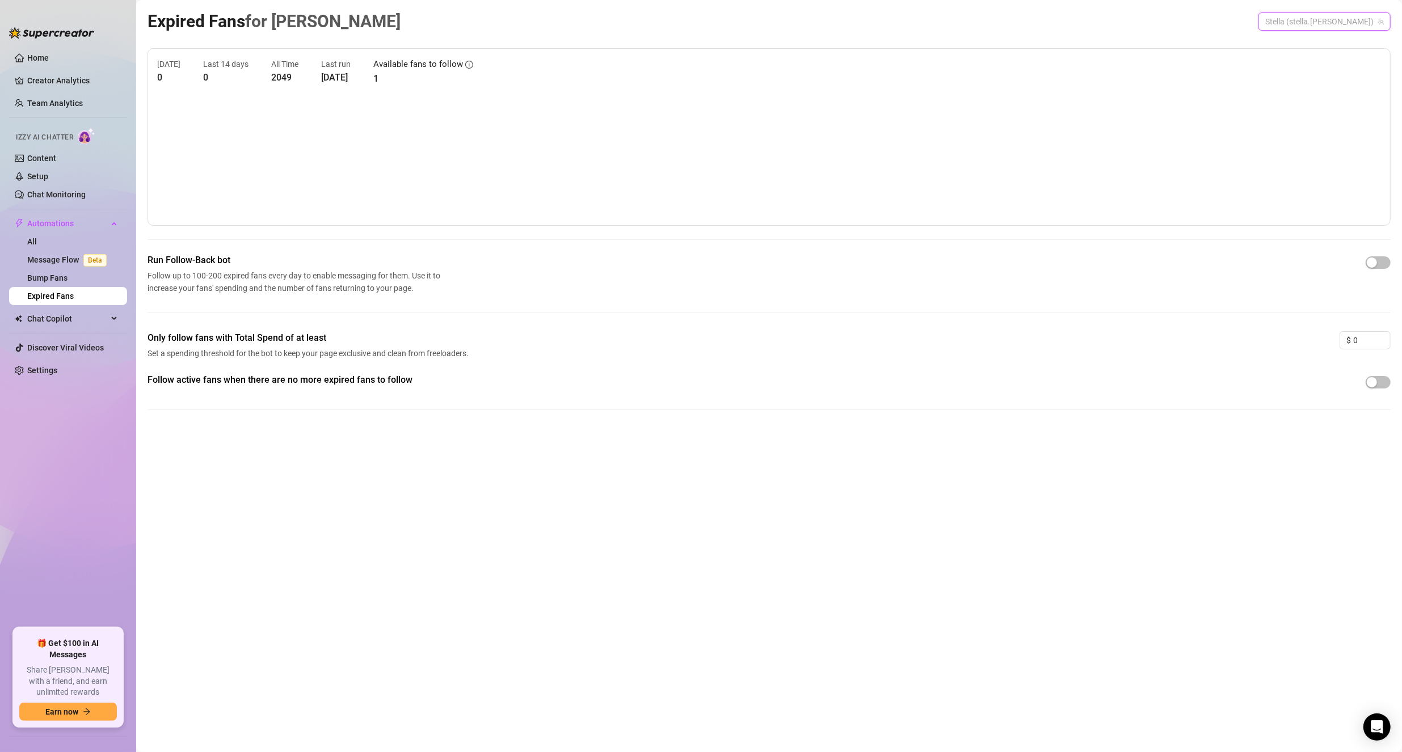
click at [1338, 23] on span "Stella (stella.[PERSON_NAME])" at bounding box center [1324, 21] width 119 height 17
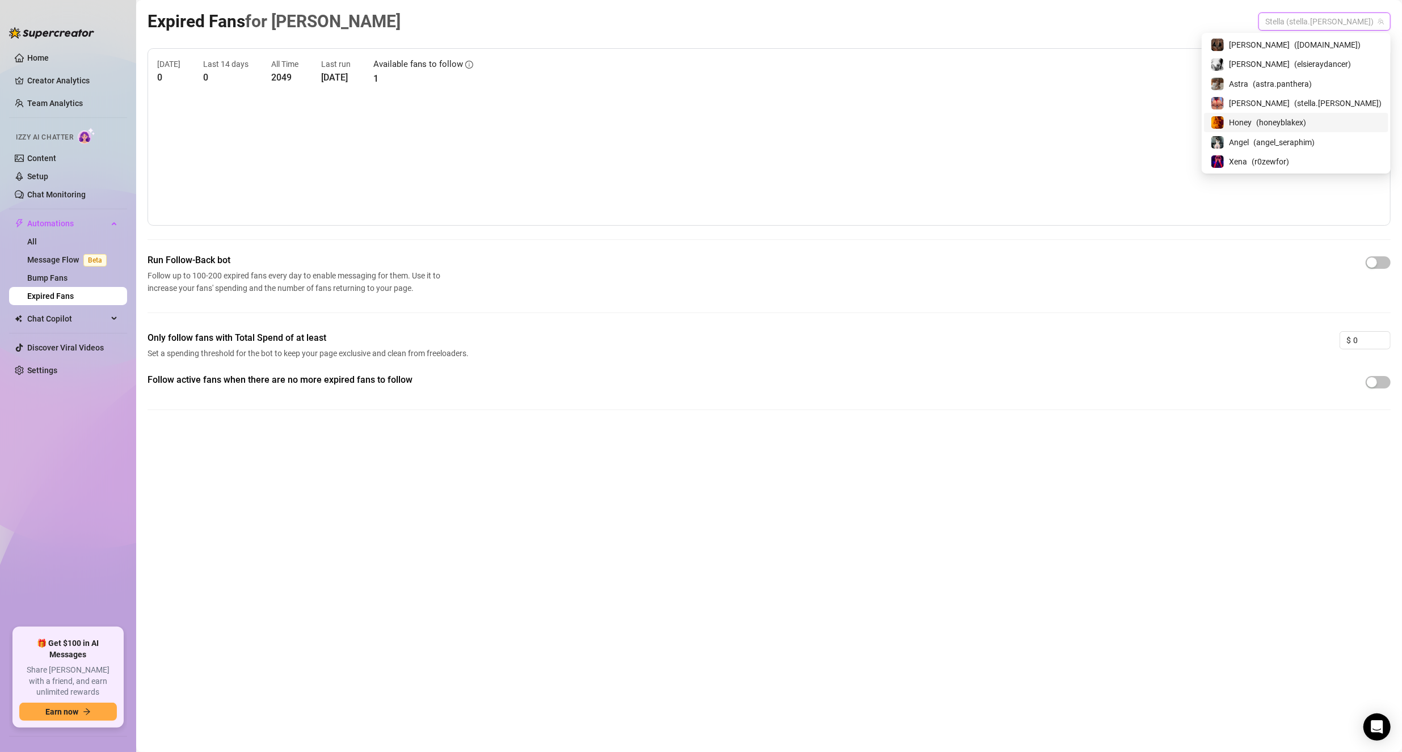
click at [1306, 125] on span "( honeyblakex )" at bounding box center [1281, 122] width 50 height 12
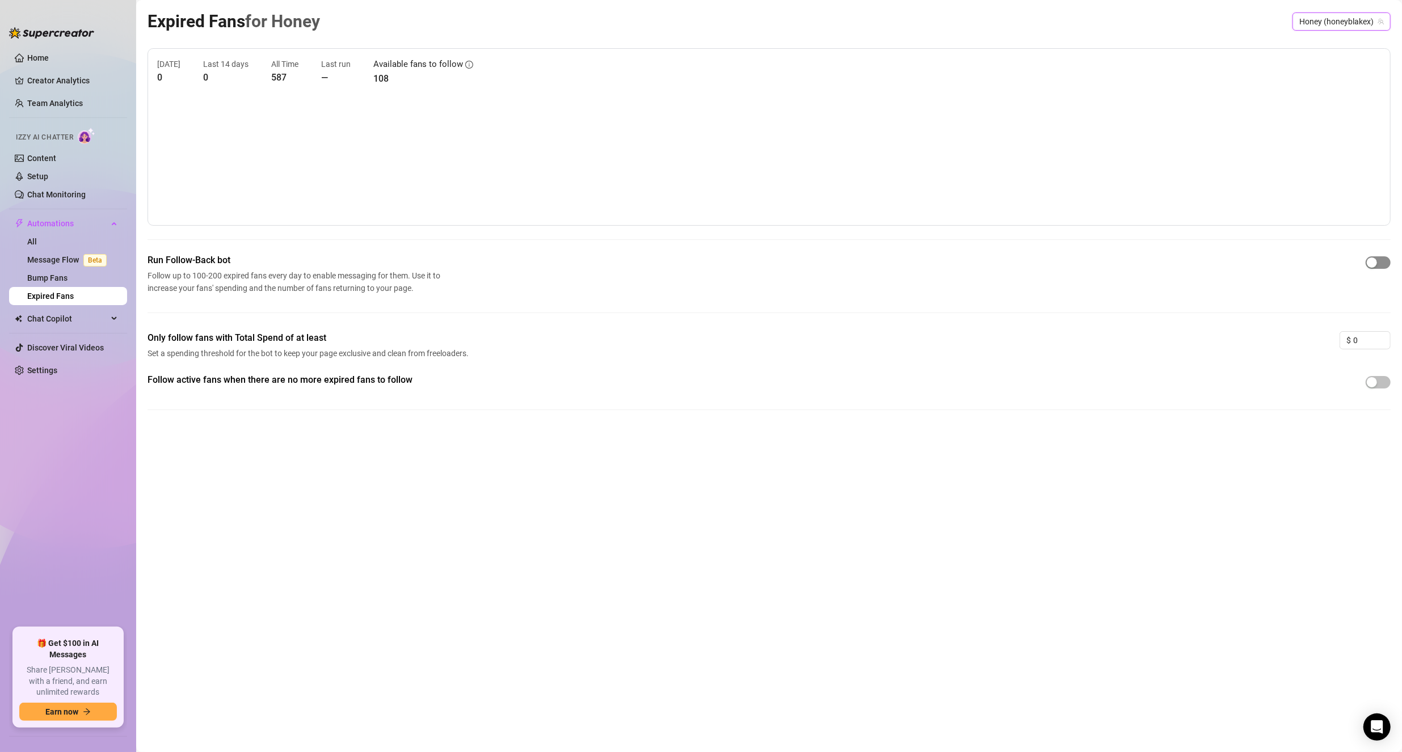
click at [1374, 267] on div "button" at bounding box center [1371, 263] width 10 height 10
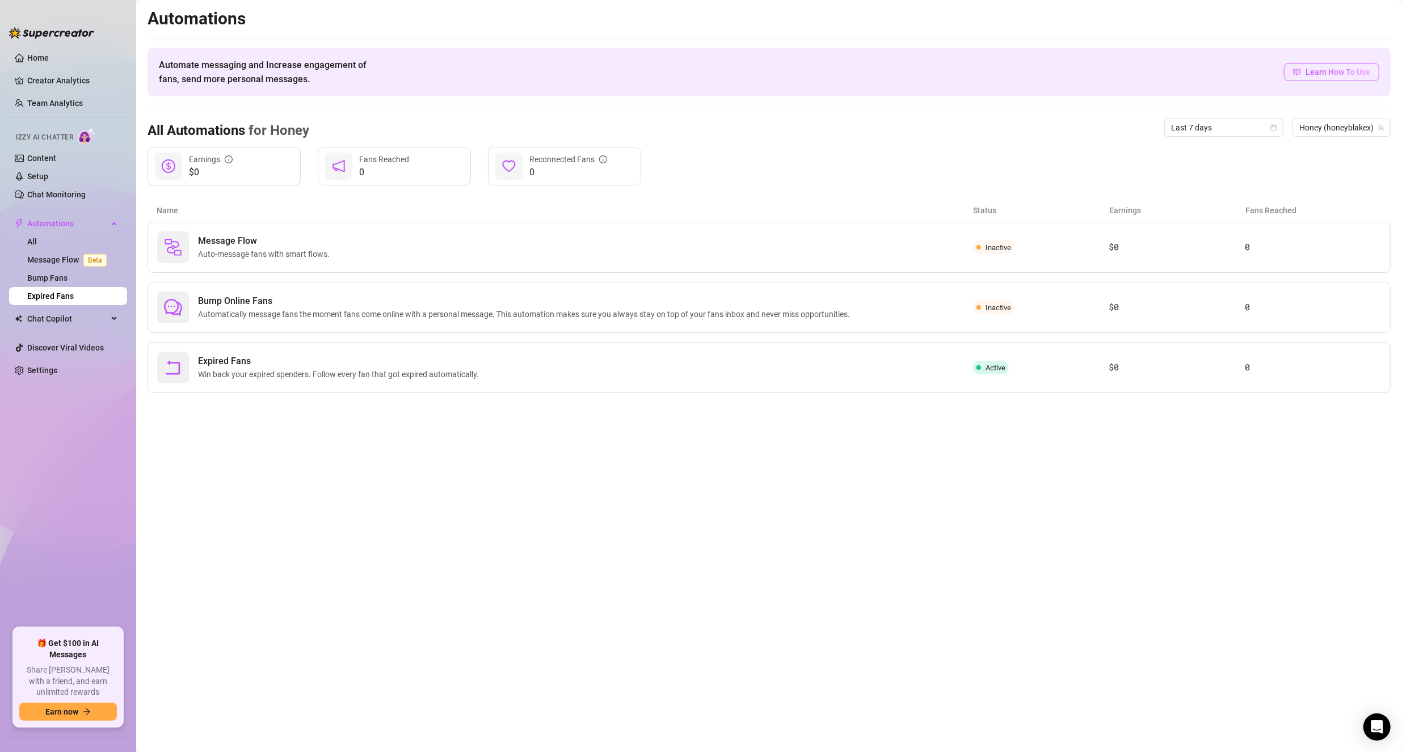
click at [1327, 63] on link "Learn How To Use" at bounding box center [1331, 72] width 95 height 18
click at [51, 161] on link "Content" at bounding box center [41, 158] width 29 height 9
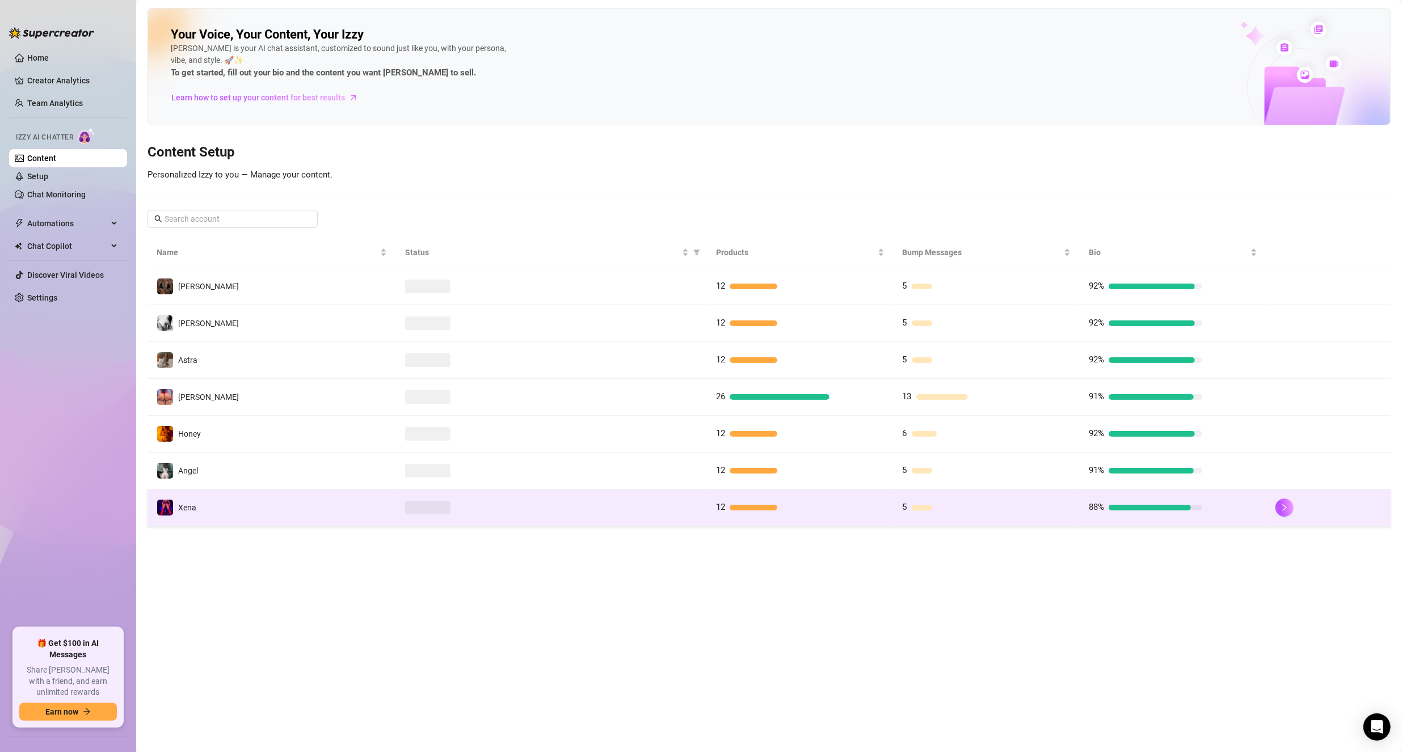
click at [261, 497] on td "Xena" at bounding box center [271, 507] width 248 height 37
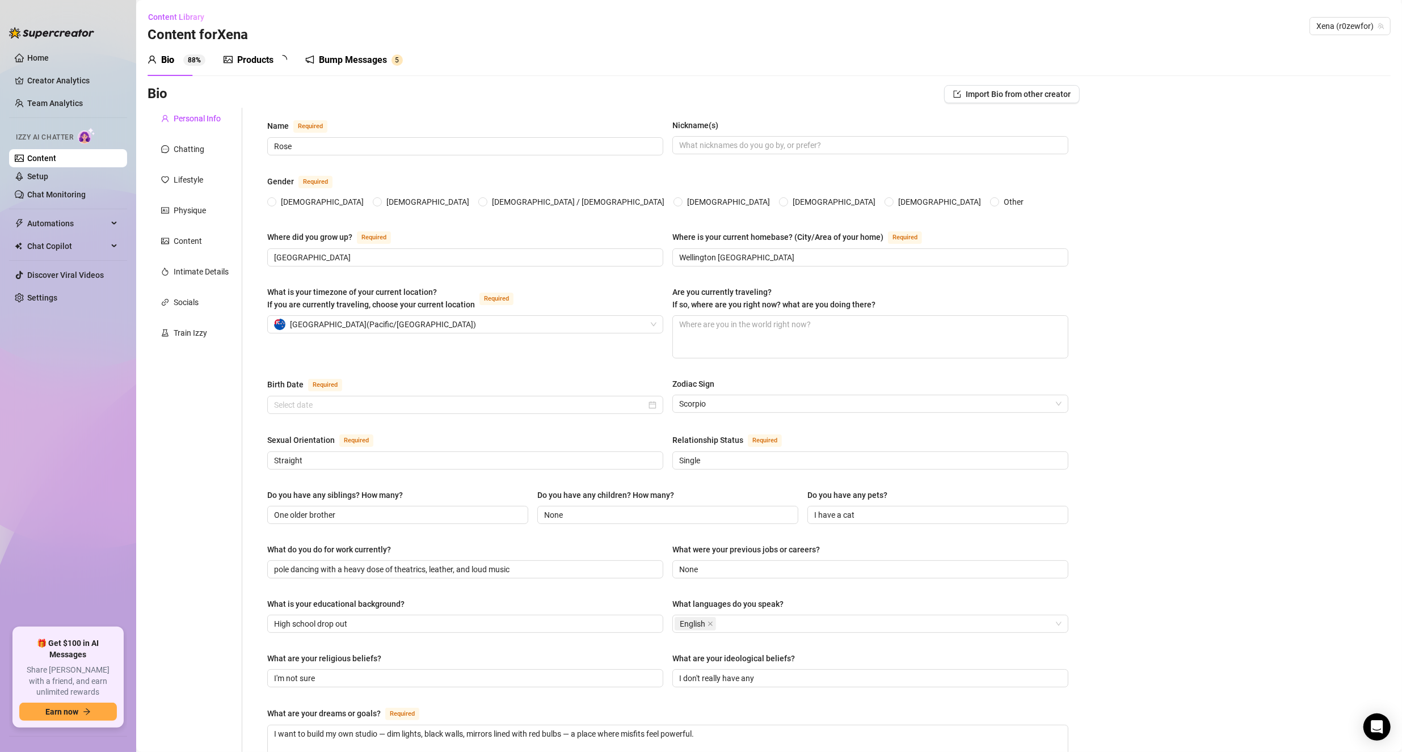
radio input "true"
type input "[DATE]"
click at [713, 255] on input "Wellington [GEOGRAPHIC_DATA]" at bounding box center [869, 257] width 380 height 12
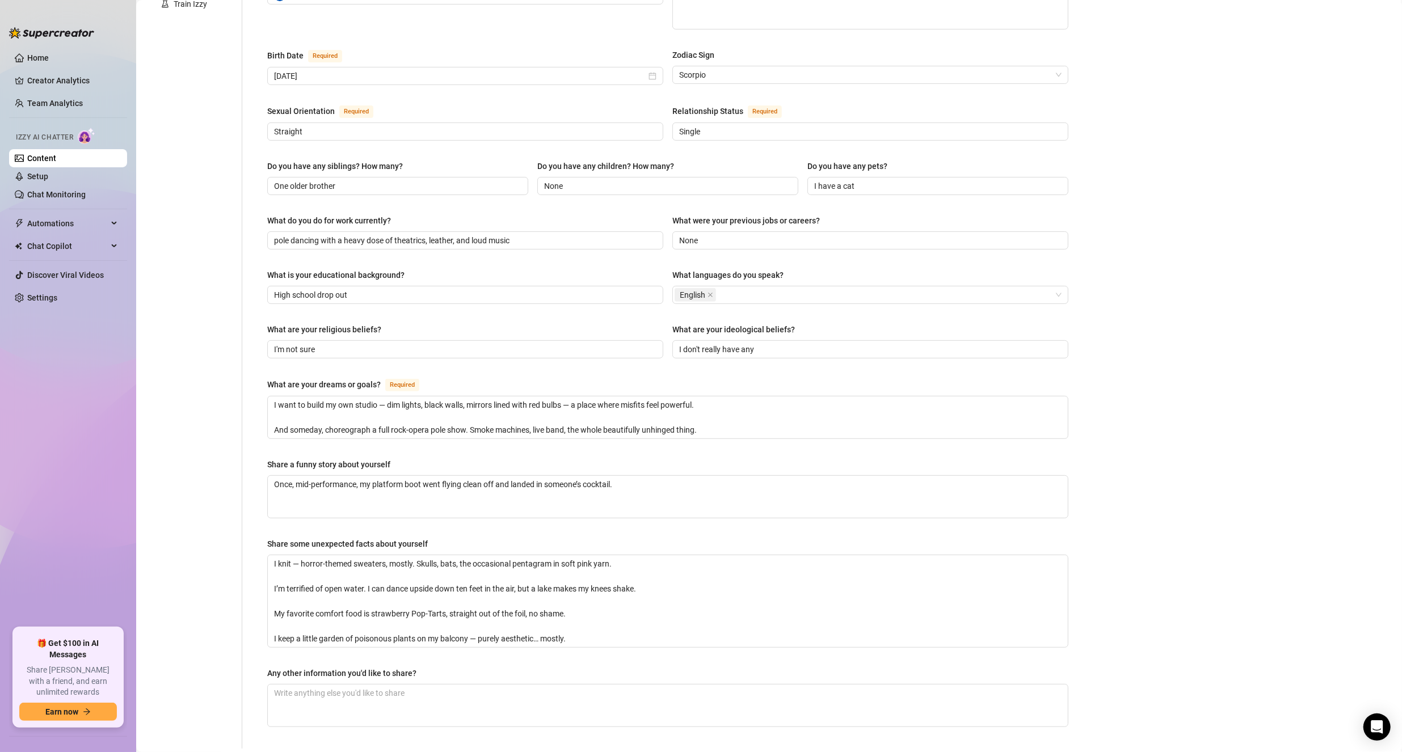
scroll to position [397, 0]
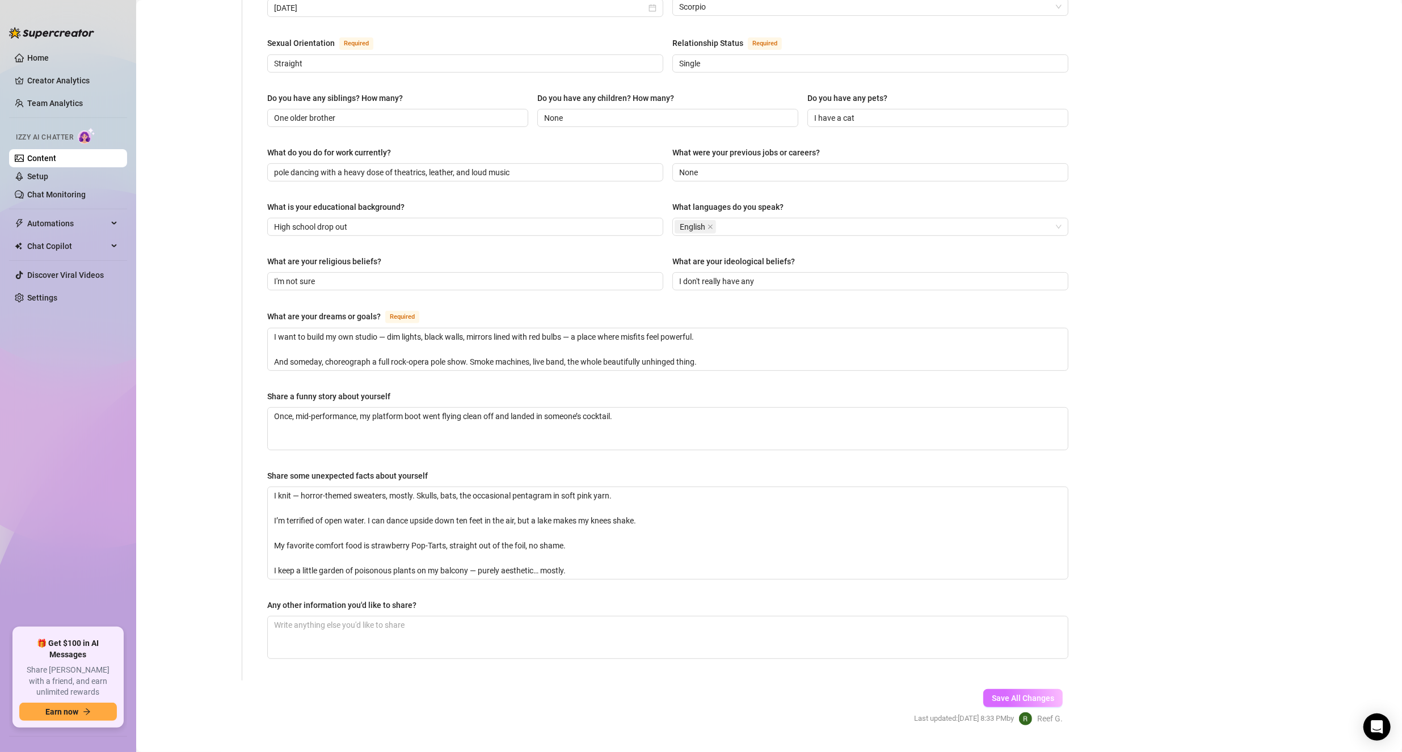
type input "[PERSON_NAME]"
click at [1023, 694] on span "Save All Changes" at bounding box center [1022, 698] width 62 height 9
